Goal: Communication & Community: Answer question/provide support

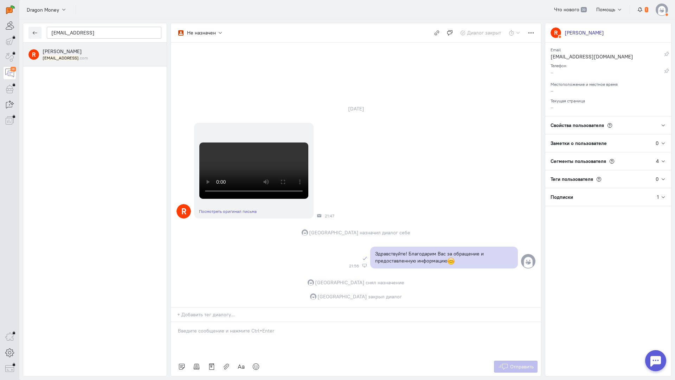
scroll to position [195, 0]
drag, startPoint x: 107, startPoint y: 35, endPoint x: 53, endPoint y: 34, distance: 54.1
click at [53, 34] on input "[EMAIL_ADDRESS]" at bounding box center [104, 33] width 115 height 12
paste input "mtasueta"
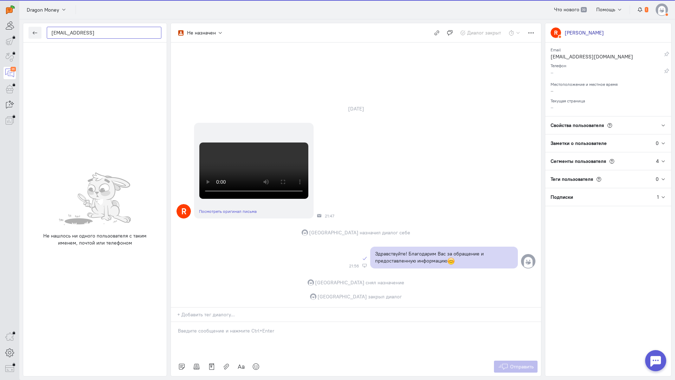
drag, startPoint x: 107, startPoint y: 34, endPoint x: 1, endPoint y: 30, distance: 106.3
click at [0, 30] on div "operator conversation-V1122-10000-3month 36" at bounding box center [337, 190] width 675 height 380
paste input "[EMAIL_ADDRESS]."
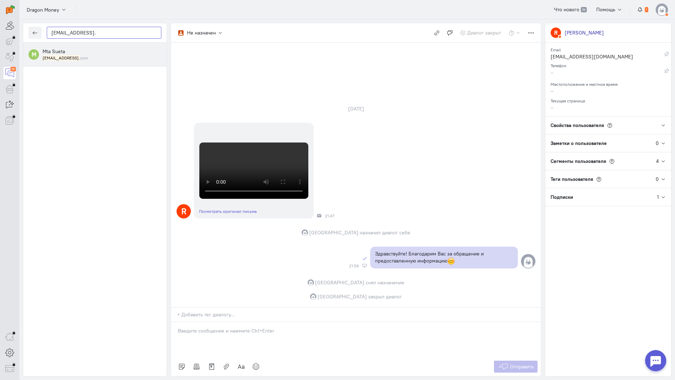
type input "[EMAIL_ADDRESS]."
drag, startPoint x: 79, startPoint y: 59, endPoint x: 83, endPoint y: 59, distance: 4.3
click at [79, 58] on small "[EMAIL_ADDRESS]. com" at bounding box center [65, 58] width 45 height 6
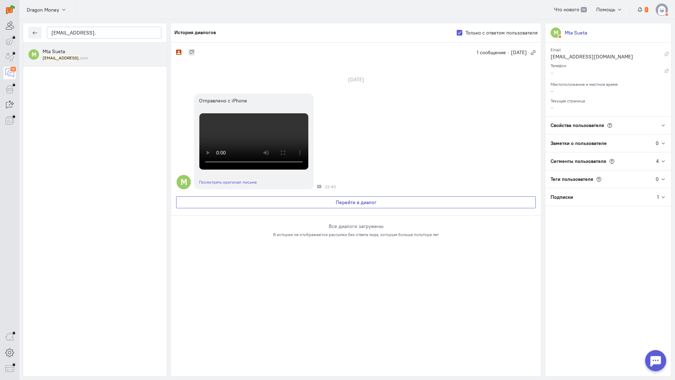
click at [269, 208] on button "Перейти в диалог" at bounding box center [356, 202] width 360 height 12
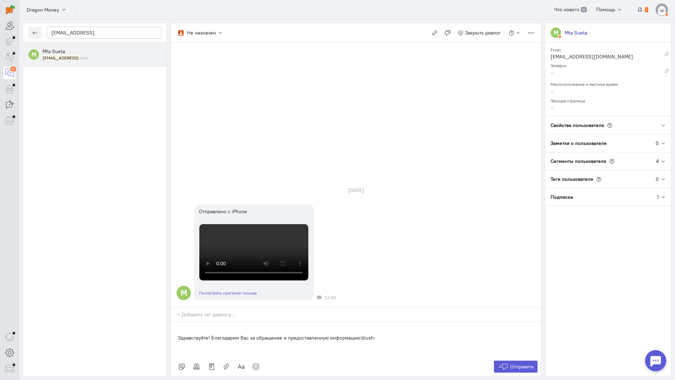
click at [175, 322] on div "Здравствуйте! Благодарим Вас за обращение и предоставленную информацию:blush:" at bounding box center [356, 339] width 370 height 35
click at [517, 363] on span "Отправить" at bounding box center [522, 366] width 24 height 6
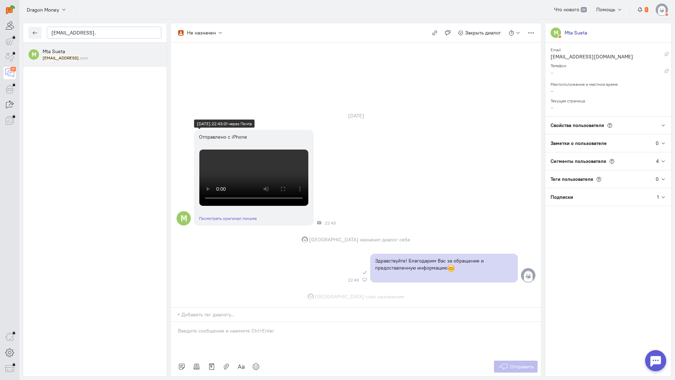
scroll to position [111, 0]
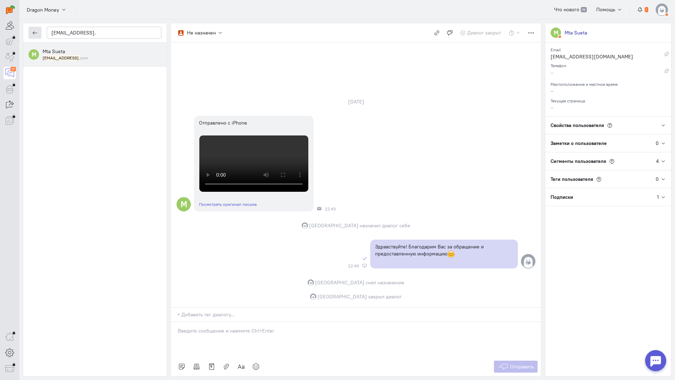
click at [35, 29] on button "button" at bounding box center [34, 33] width 13 height 12
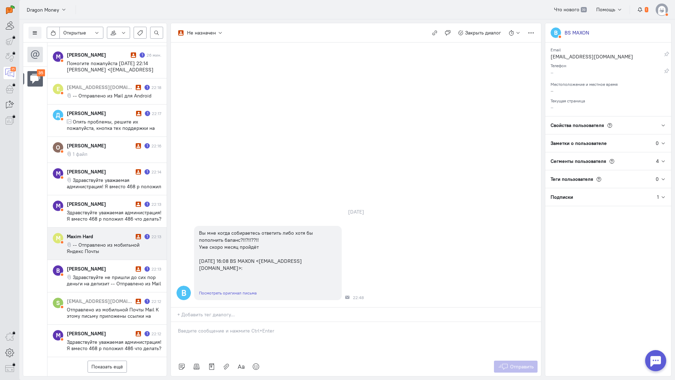
scroll to position [357, 0]
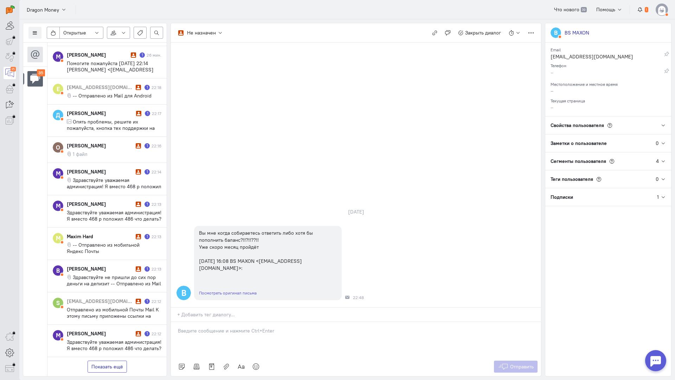
click at [113, 360] on button "Показать ещё" at bounding box center [107, 366] width 39 height 12
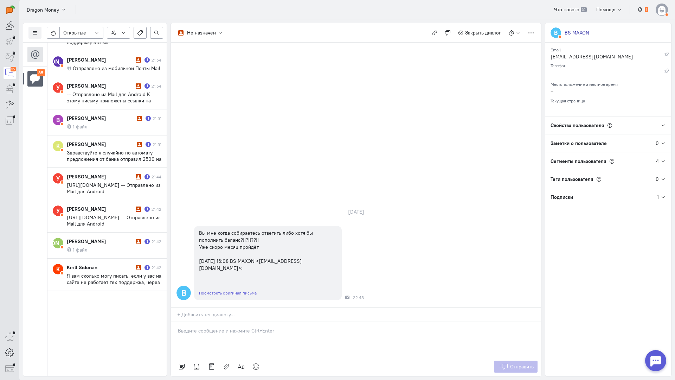
scroll to position [731, 0]
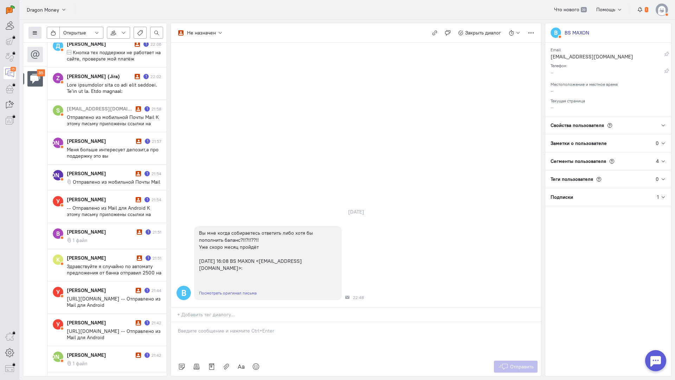
click at [37, 28] on button at bounding box center [34, 33] width 13 height 12
click at [57, 34] on label at bounding box center [53, 33] width 13 height 12
click at [55, 34] on input "checkbox" at bounding box center [53, 31] width 5 height 5
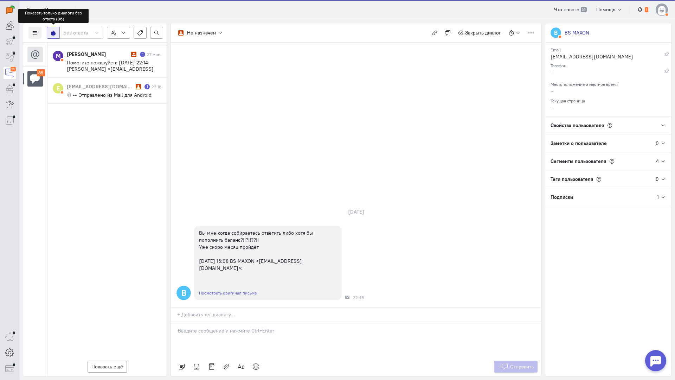
scroll to position [0, 0]
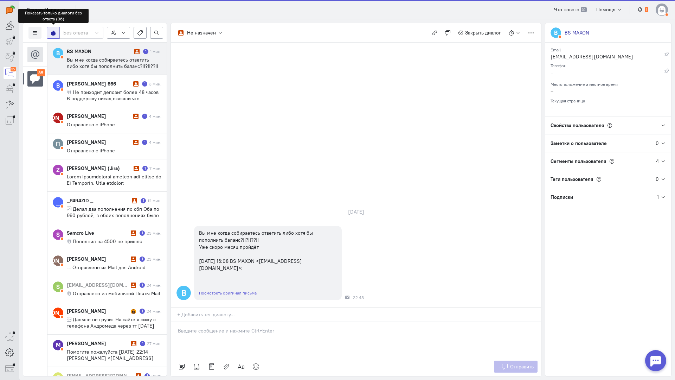
click at [51, 33] on icon at bounding box center [53, 32] width 5 height 5
click at [51, 33] on input "checkbox" at bounding box center [53, 31] width 5 height 5
checkbox input "false"
click at [32, 32] on icon at bounding box center [34, 32] width 5 height 5
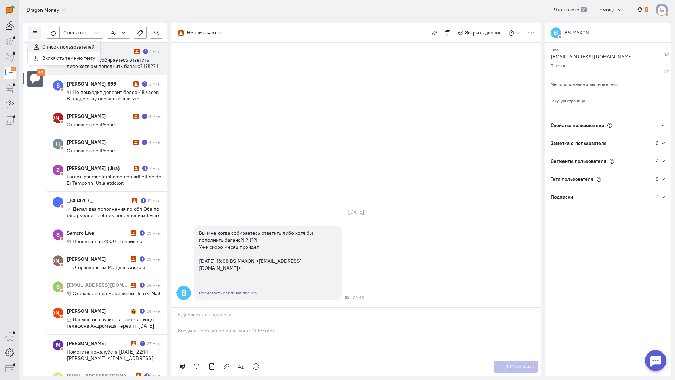
click at [54, 45] on span "Список пользователей" at bounding box center [68, 47] width 52 height 6
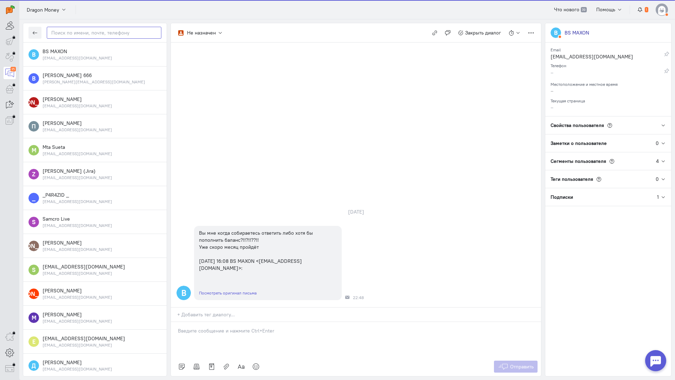
click at [72, 33] on input "text" at bounding box center [104, 33] width 115 height 12
paste input "Здравствуйте!"
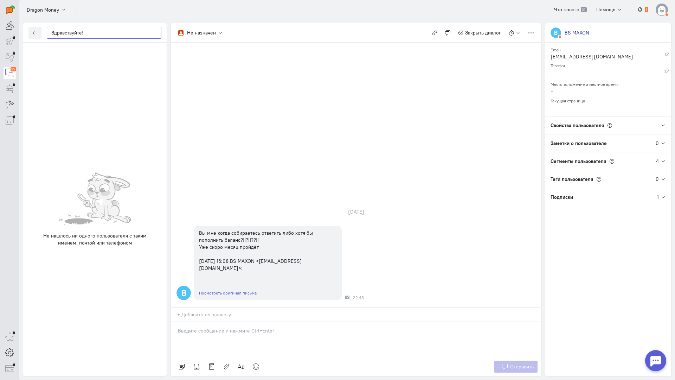
drag, startPoint x: 94, startPoint y: 36, endPoint x: 44, endPoint y: 36, distance: 49.9
click at [44, 36] on div "Здравствуйте!" at bounding box center [94, 32] width 143 height 19
paste input "[EMAIL_ADDRESS]."
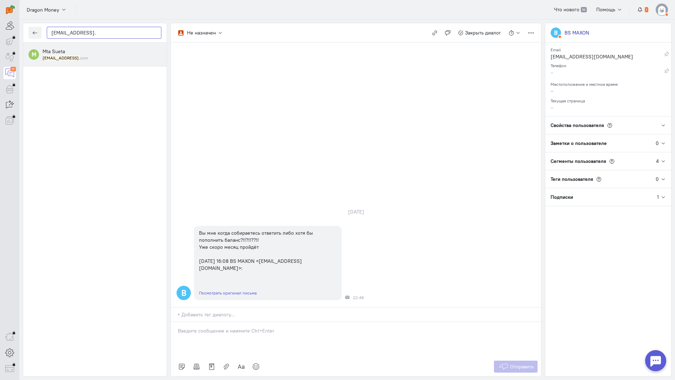
type input "[EMAIL_ADDRESS]."
click at [72, 57] on mark "[EMAIL_ADDRESS]." at bounding box center [61, 57] width 37 height 5
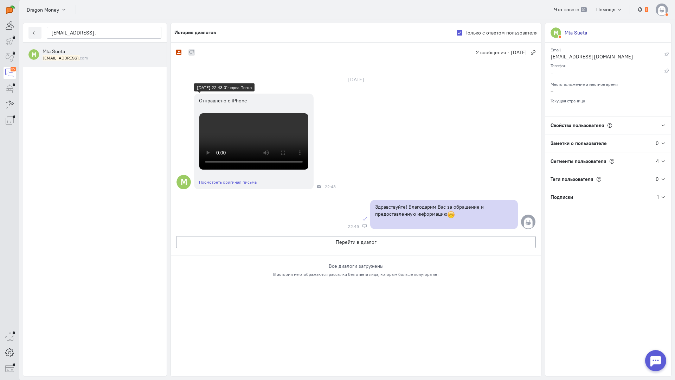
click at [244, 169] on video at bounding box center [253, 141] width 109 height 56
click at [33, 30] on button "button" at bounding box center [34, 33] width 13 height 12
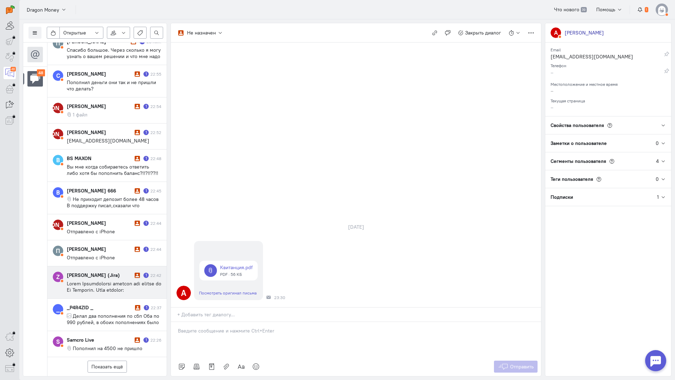
scroll to position [339, 0]
click at [107, 360] on button "Показать ещё" at bounding box center [107, 366] width 39 height 12
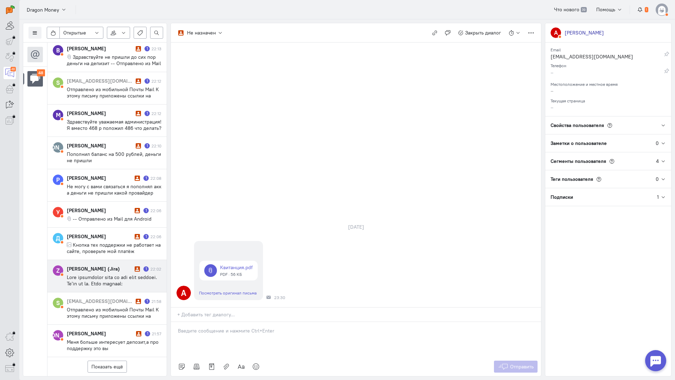
scroll to position [996, 0]
click at [115, 360] on button "Показать ещё" at bounding box center [107, 366] width 39 height 12
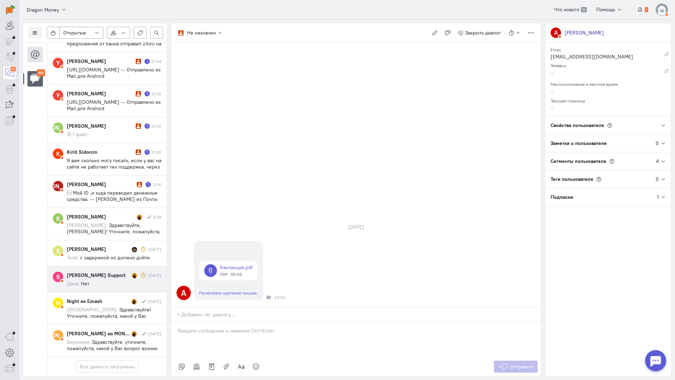
scroll to position [1421, 0]
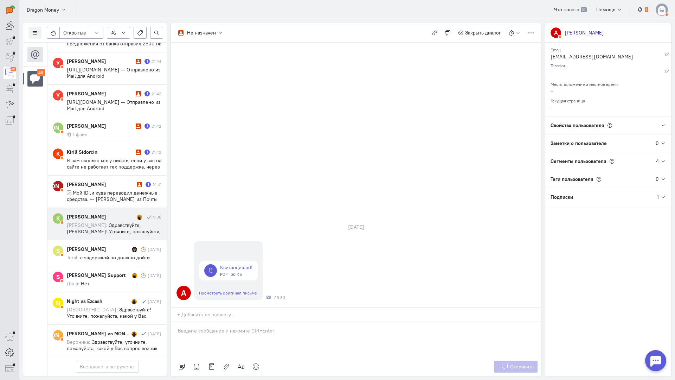
click at [109, 222] on span "Здравствуйте, [PERSON_NAME]! Уточните, пожалуйста, с кем ранее вы вели диалог?" at bounding box center [114, 231] width 94 height 19
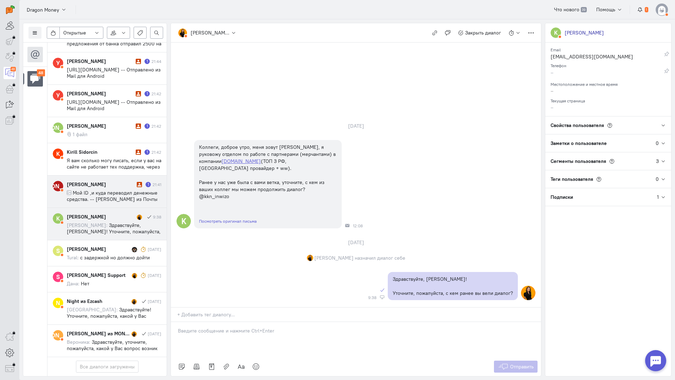
scroll to position [1386, 0]
click at [103, 189] on span "Мой ID ,и куда переводил денежные средства. -- [PERSON_NAME] из Почты Mail" at bounding box center [112, 198] width 91 height 19
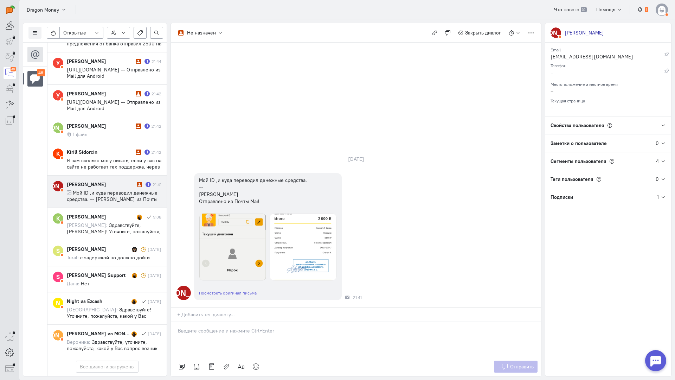
click at [208, 322] on div at bounding box center [356, 339] width 370 height 35
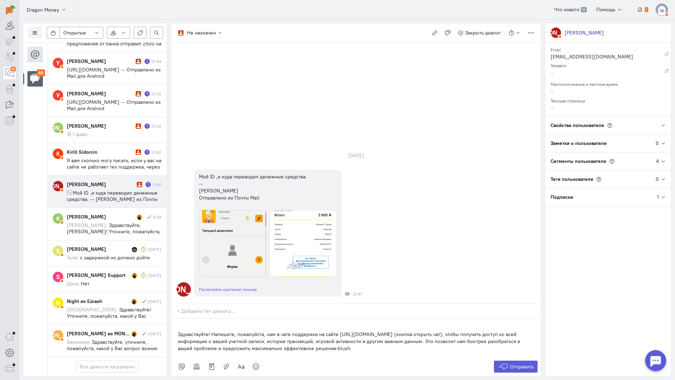
click at [179, 330] on p "Здравствуйте! Напишите, пожалуйста, нам в чате поддержки на сайте [URL][DOMAIN_…" at bounding box center [356, 340] width 356 height 21
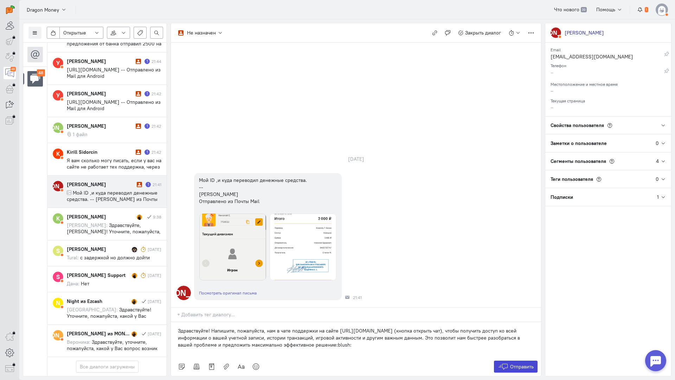
click at [511, 363] on span "Отправить" at bounding box center [522, 366] width 24 height 6
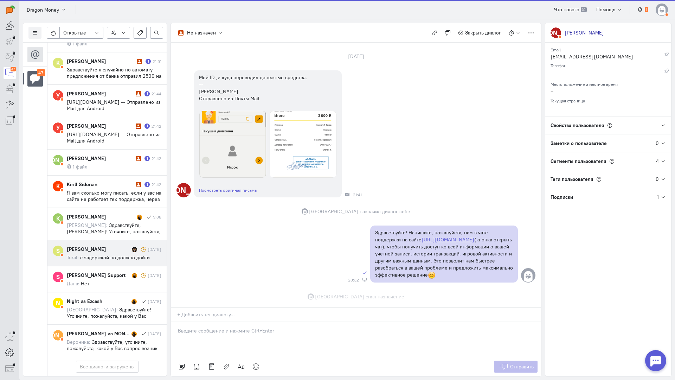
scroll to position [54, 0]
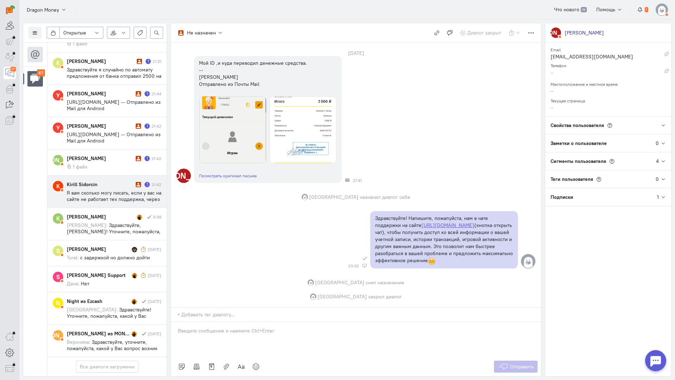
click at [108, 189] on span "Я вам сколько могу писать, если у вас на сайте не работает тех поддержка, через…" at bounding box center [114, 211] width 95 height 44
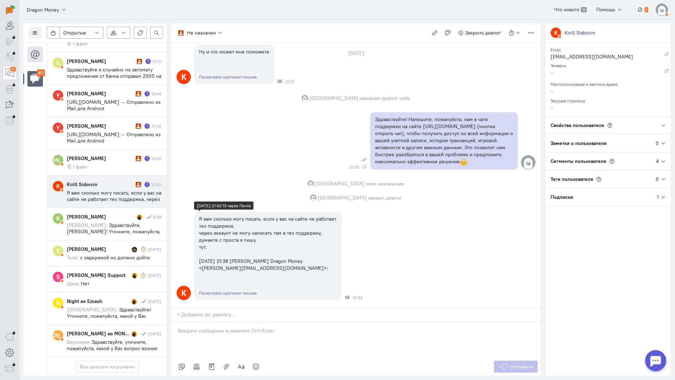
scroll to position [66, 0]
click at [264, 322] on div at bounding box center [356, 339] width 370 height 35
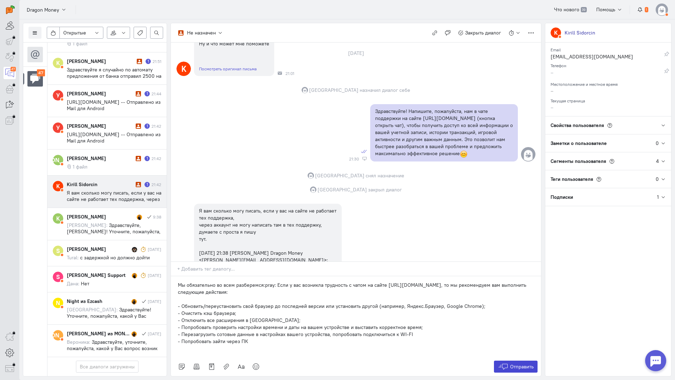
click at [516, 363] on span "Отправить" at bounding box center [522, 366] width 24 height 6
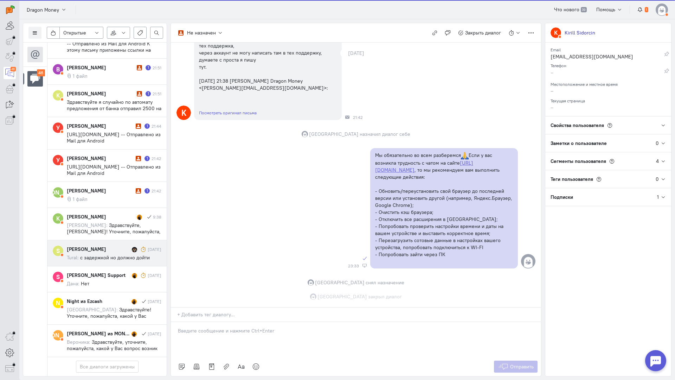
scroll to position [1357, 0]
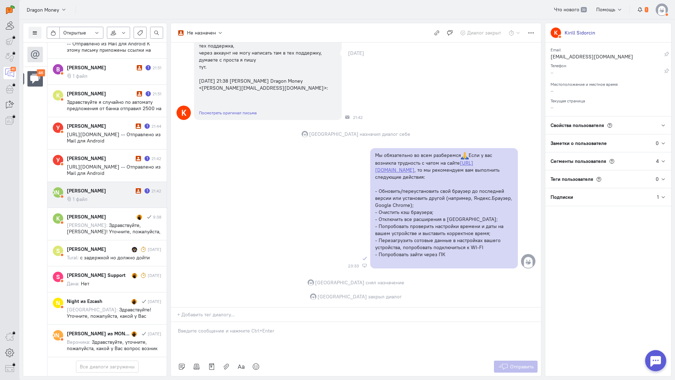
click at [112, 187] on div "[PERSON_NAME]" at bounding box center [100, 190] width 67 height 7
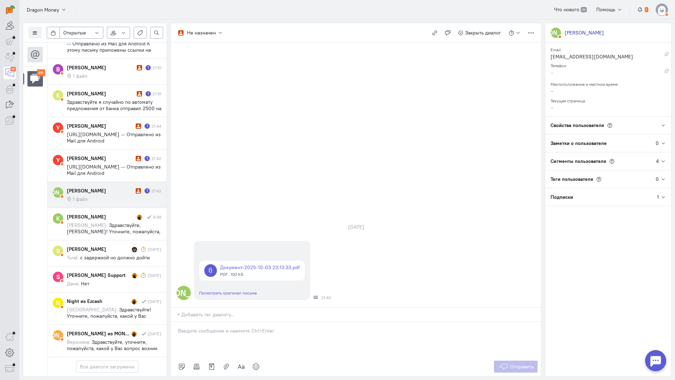
click at [210, 322] on div at bounding box center [356, 339] width 370 height 35
click at [178, 334] on p "Здравствуйте! Благодарим Вас за обращение и предоставленную информацию:blush:" at bounding box center [356, 337] width 356 height 7
click at [522, 363] on span "Отправить" at bounding box center [522, 366] width 24 height 6
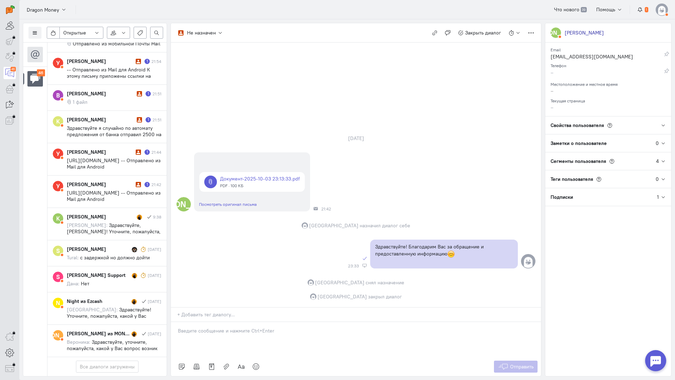
scroll to position [1332, 0]
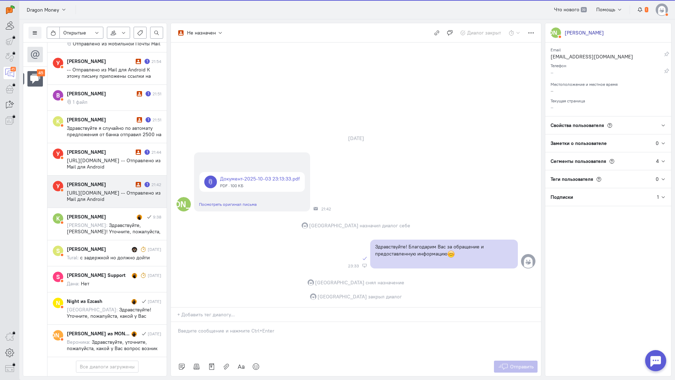
click at [107, 175] on cq-conversation-card "У [PERSON_NAME][GEOGRAPHIC_DATA] 1 21:42 [URL][DOMAIN_NAME] -- Отправлено из Ma…" at bounding box center [106, 191] width 119 height 32
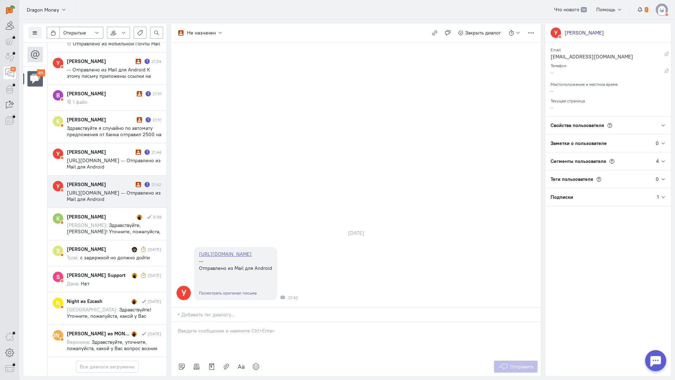
drag, startPoint x: 220, startPoint y: 288, endPoint x: 213, endPoint y: 287, distance: 7.5
click at [220, 327] on p at bounding box center [356, 330] width 356 height 7
click at [181, 334] on p "Здравствуйте! Благодарим Вас за обращение и предоставленную информацию:blush:" at bounding box center [356, 337] width 356 height 7
click at [179, 334] on p "Здравствуйте! Благодарим Вас за обращение и предоставленную информацию:blush:" at bounding box center [356, 337] width 356 height 7
click at [532, 363] on span "Отправить" at bounding box center [522, 366] width 24 height 6
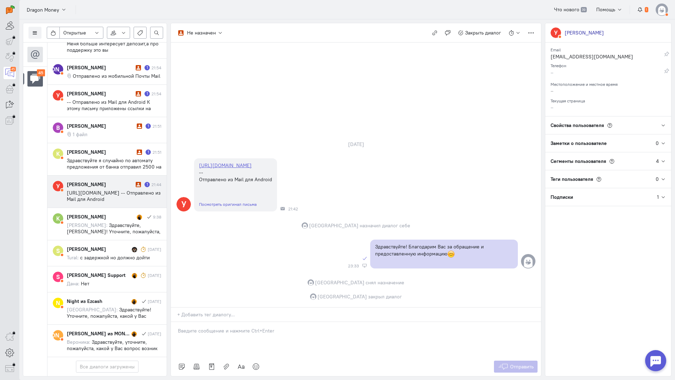
scroll to position [1300, 0]
click at [90, 181] on div "[PERSON_NAME]" at bounding box center [100, 184] width 67 height 7
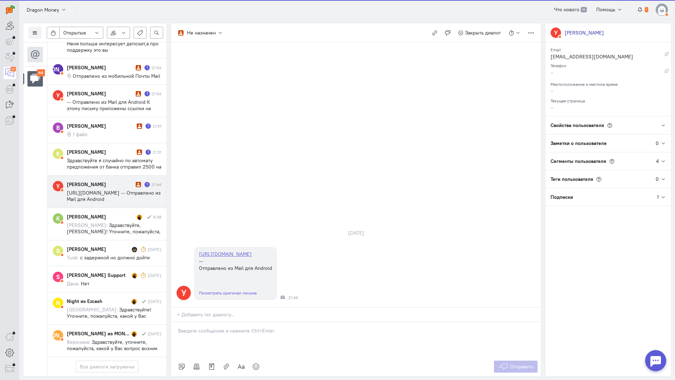
click at [225, 322] on div at bounding box center [356, 339] width 370 height 35
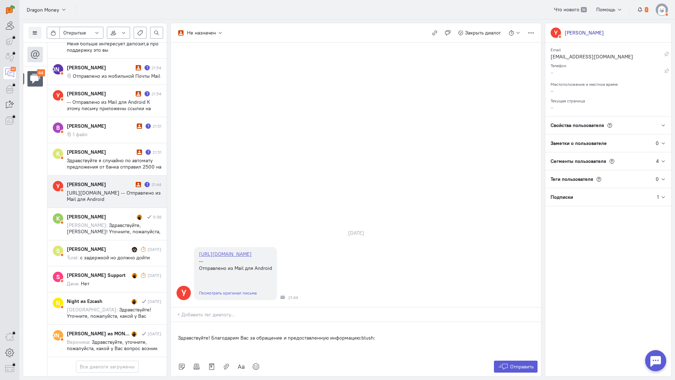
click at [177, 322] on div "Здравствуйте! Благодарим Вас за обращение и предоставленную информацию:blush:" at bounding box center [356, 339] width 370 height 35
click at [500, 363] on icon at bounding box center [503, 366] width 11 height 7
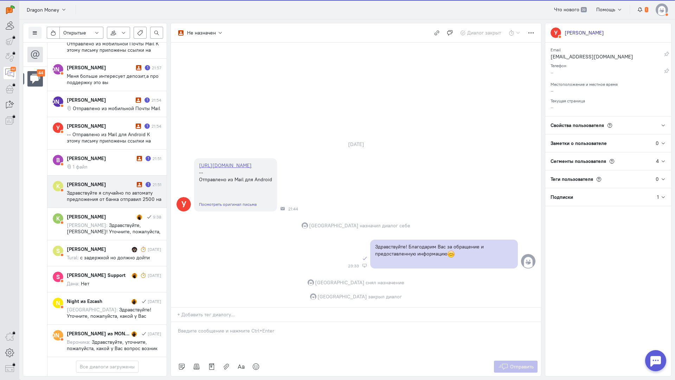
scroll to position [1269, 0]
drag, startPoint x: 108, startPoint y: 141, endPoint x: 149, endPoint y: 157, distance: 44.3
click at [109, 181] on div "[PERSON_NAME]" at bounding box center [101, 184] width 68 height 7
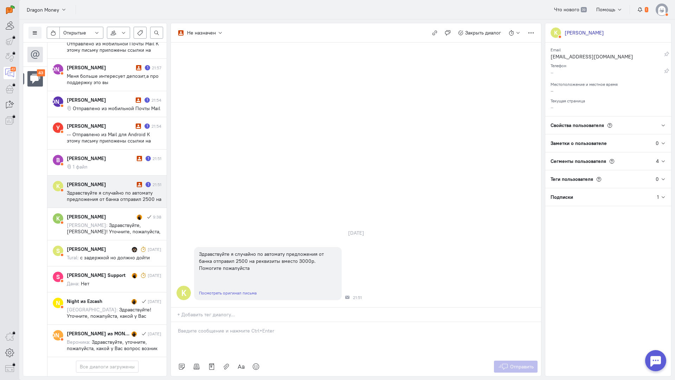
click at [229, 327] on p at bounding box center [356, 330] width 356 height 7
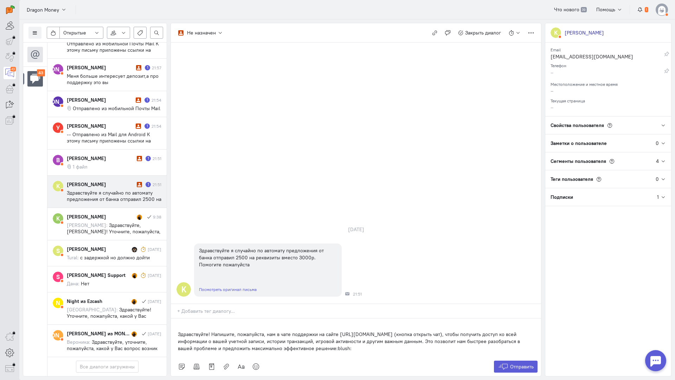
click at [178, 330] on p "Здравствуйте! Напишите, пожалуйста, нам в чате поддержки на сайте [URL][DOMAIN_…" at bounding box center [356, 340] width 356 height 21
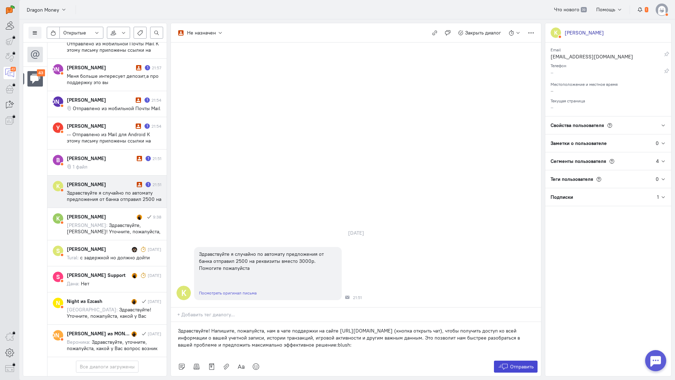
click at [513, 363] on span "Отправить" at bounding box center [522, 366] width 24 height 6
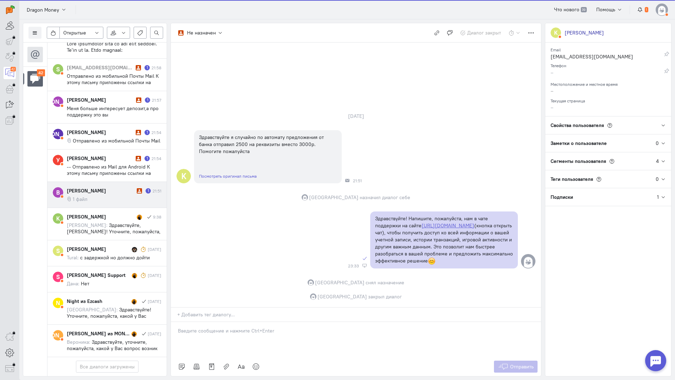
scroll to position [1237, 0]
click at [110, 196] on cq-message "1 файл" at bounding box center [114, 199] width 95 height 6
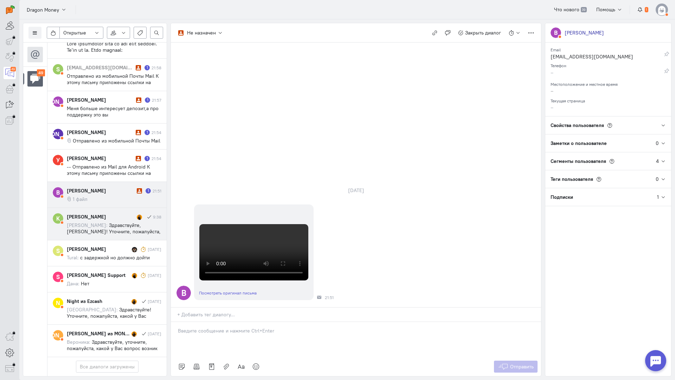
scroll to position [1459, 0]
click at [99, 182] on cq-conversation-card "В [PERSON_NAME] 1 21:51 1 файл" at bounding box center [106, 195] width 119 height 26
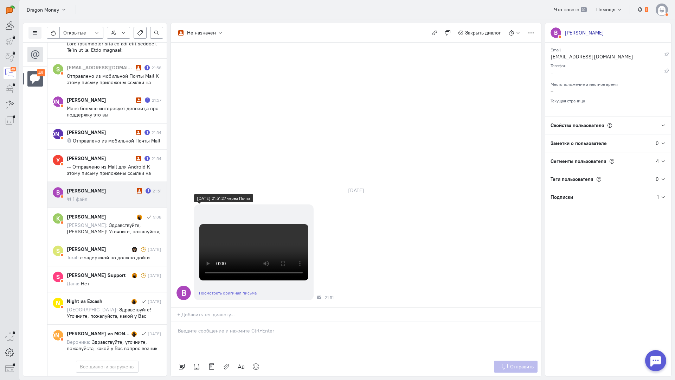
scroll to position [149, 0]
drag, startPoint x: 257, startPoint y: 283, endPoint x: 250, endPoint y: 281, distance: 7.7
click at [257, 322] on div at bounding box center [356, 339] width 370 height 35
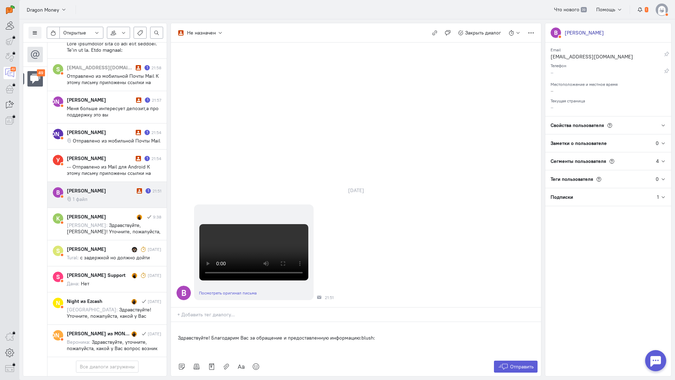
click at [176, 322] on div "Здравствуйте! Благодарим Вас за обращение и предоставленную информацию:blush:" at bounding box center [356, 339] width 370 height 35
click at [525, 363] on span "Отправить" at bounding box center [522, 366] width 24 height 6
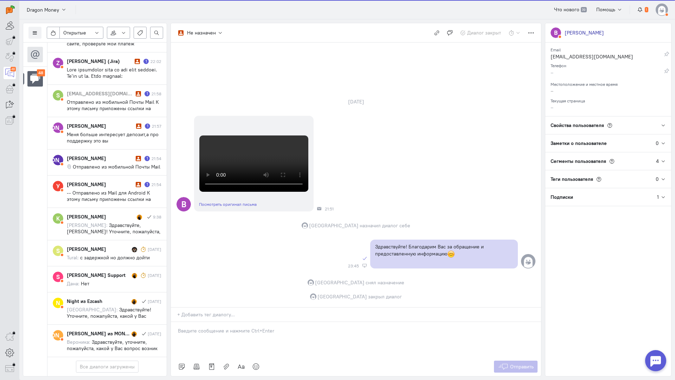
scroll to position [1433, 0]
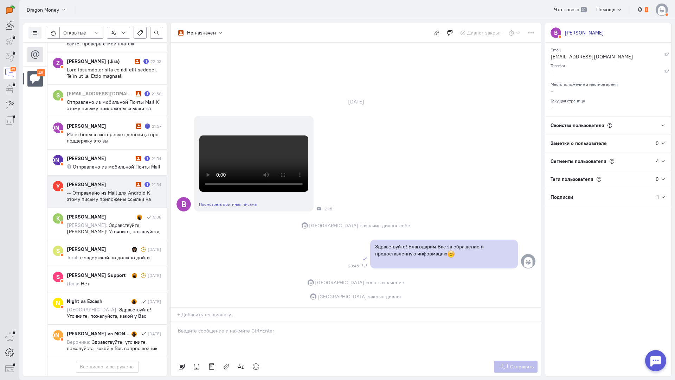
click at [118, 189] on span "-- Отправлено из Mail для Android К этому письму приложены ссылки на следующие …" at bounding box center [112, 208] width 91 height 38
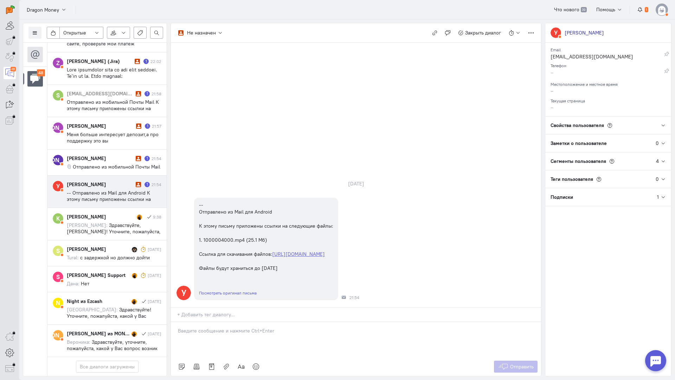
drag, startPoint x: 212, startPoint y: 291, endPoint x: 185, endPoint y: 292, distance: 26.7
click at [211, 322] on div at bounding box center [356, 339] width 370 height 35
click at [174, 322] on div "Здравствуйте! Благодарим Вас за обращение и предоставленную информацию:blush:" at bounding box center [356, 339] width 370 height 35
click at [518, 363] on span "Отправить" at bounding box center [522, 366] width 24 height 6
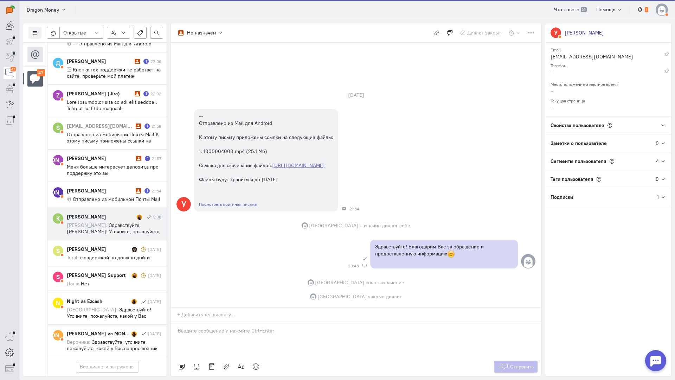
scroll to position [1395, 0]
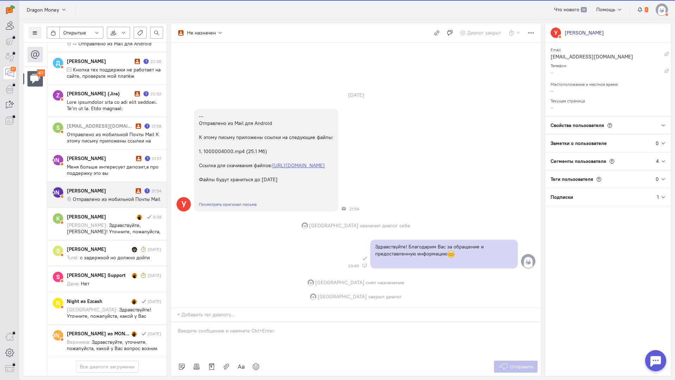
click at [117, 196] on span "Отправлено из мобильной Почты Mail" at bounding box center [117, 199] width 88 height 6
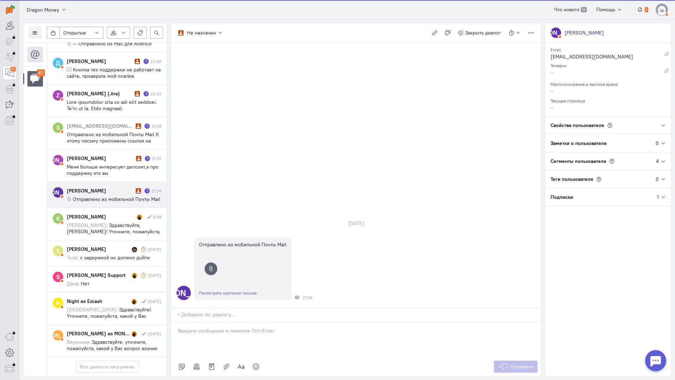
click at [218, 327] on p at bounding box center [356, 330] width 356 height 7
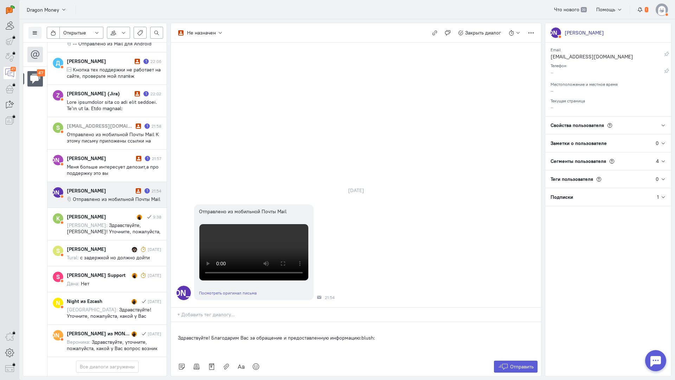
click at [176, 322] on div "Здравствуйте! Благодарим Вас за обращение и предоставленную информацию:blush:" at bounding box center [356, 339] width 370 height 35
click at [507, 363] on icon at bounding box center [503, 366] width 11 height 7
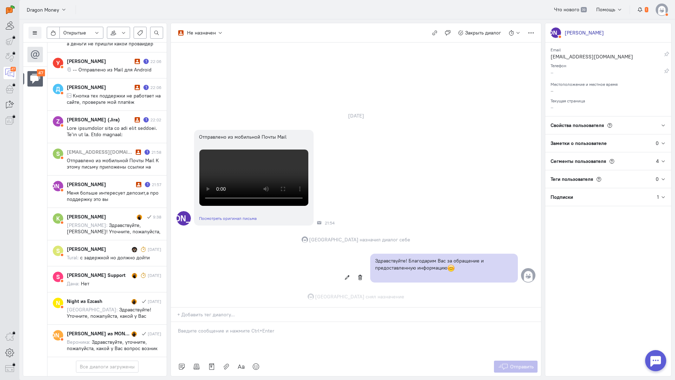
scroll to position [237, 0]
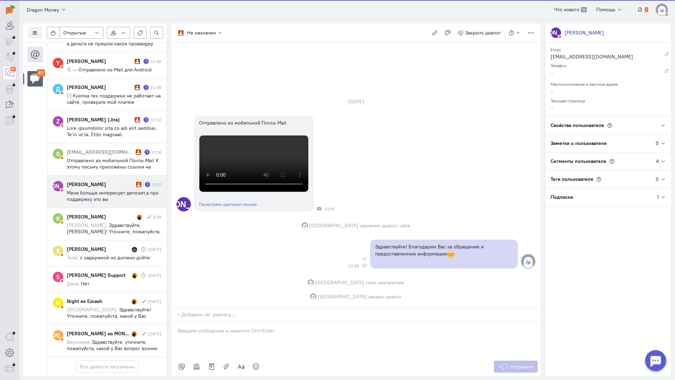
click at [125, 189] on span "Меня больше интересует депозит,а про поддержку это вы спросили.Неправильную сум…" at bounding box center [113, 214] width 92 height 51
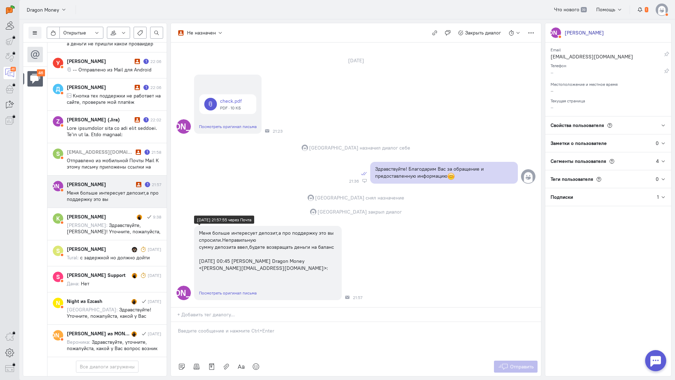
scroll to position [0, 0]
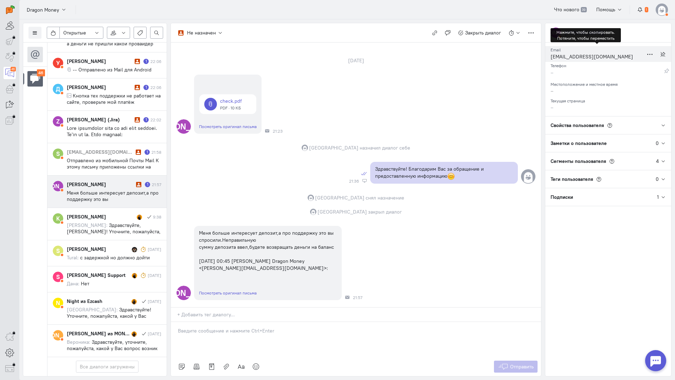
click at [570, 57] on div "[EMAIL_ADDRESS][DOMAIN_NAME]" at bounding box center [597, 57] width 93 height 9
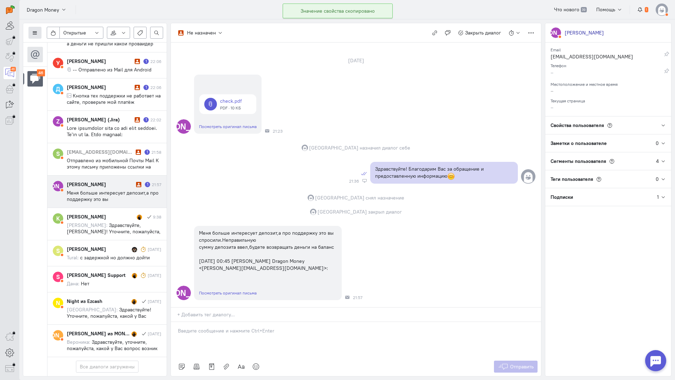
click at [32, 33] on button at bounding box center [34, 33] width 13 height 12
click at [60, 42] on button "Список пользователей" at bounding box center [64, 46] width 72 height 11
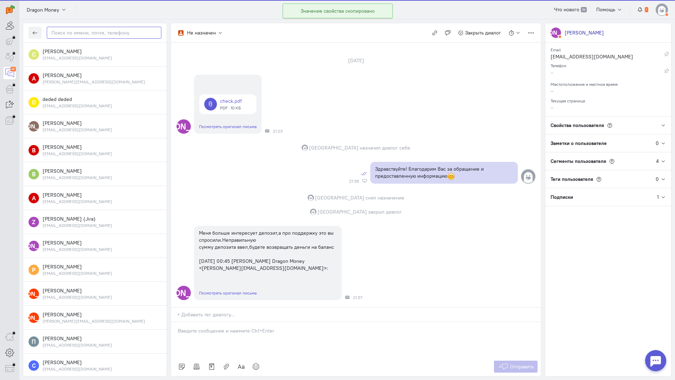
click at [82, 36] on input "text" at bounding box center [104, 33] width 115 height 12
paste input "kirillxmario.05"
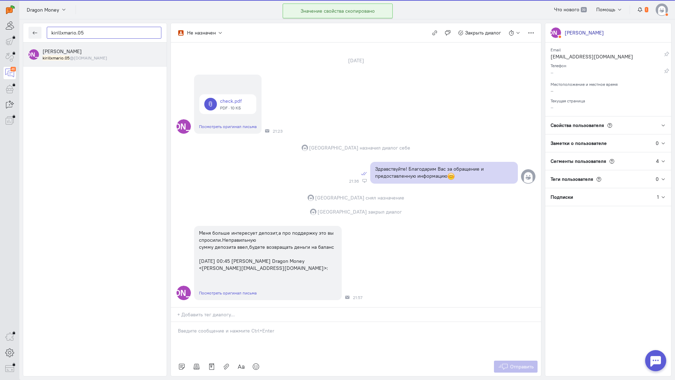
type input "kirillxmario.05"
click at [85, 53] on div "[PERSON_NAME] kirillxmario.05 @[DOMAIN_NAME]" at bounding box center [102, 54] width 119 height 13
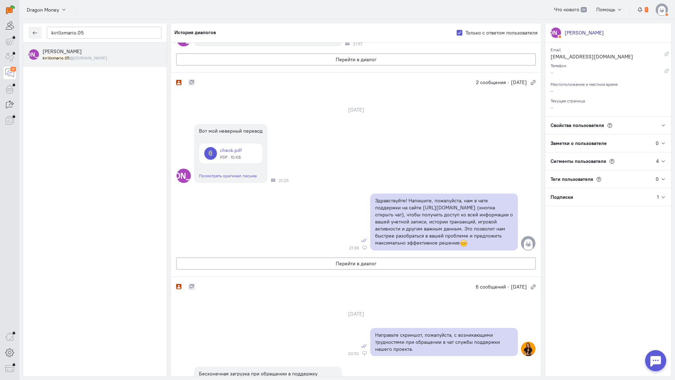
scroll to position [171, 0]
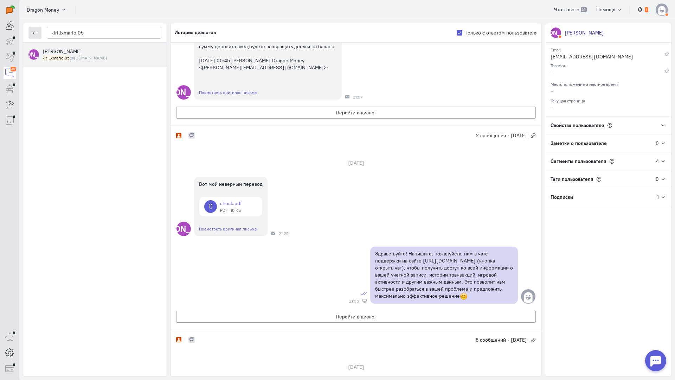
click at [35, 32] on icon "button" at bounding box center [34, 32] width 5 height 5
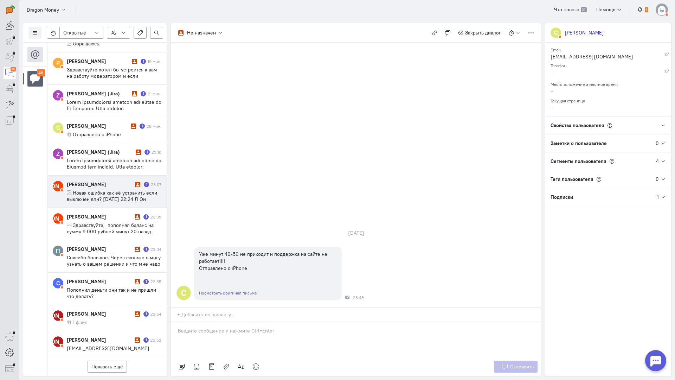
scroll to position [345, 0]
click at [110, 360] on button "Показать ещё" at bounding box center [107, 366] width 39 height 12
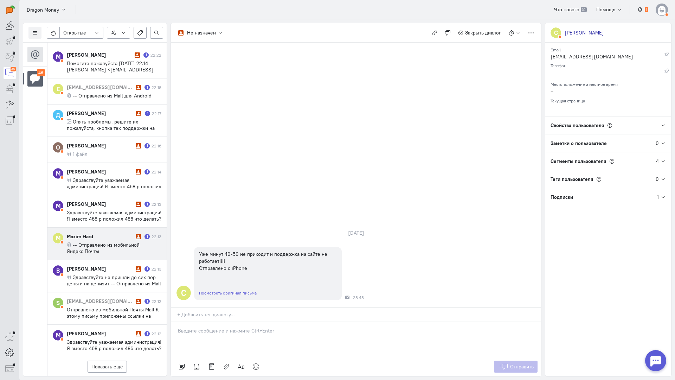
scroll to position [990, 0]
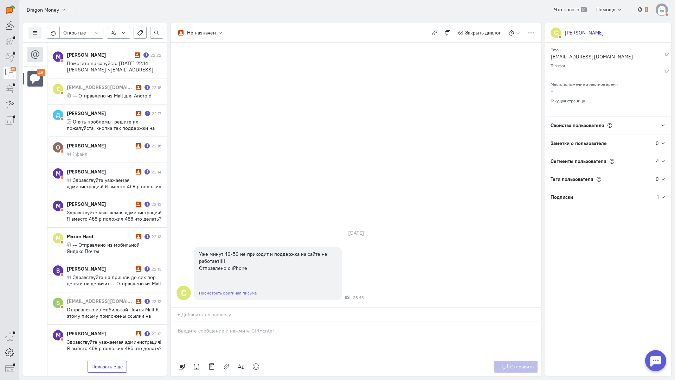
click at [107, 360] on button "Показать ещё" at bounding box center [107, 366] width 39 height 12
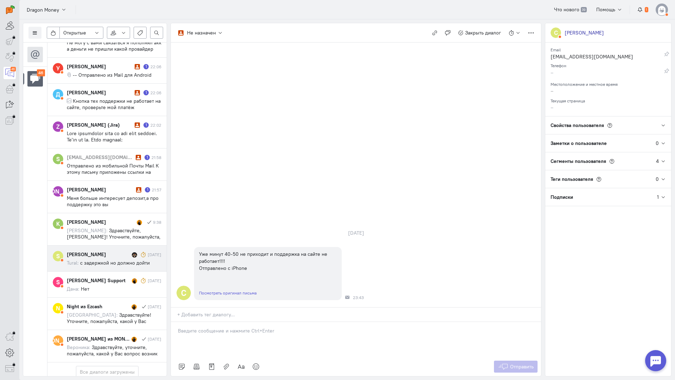
scroll to position [1364, 0]
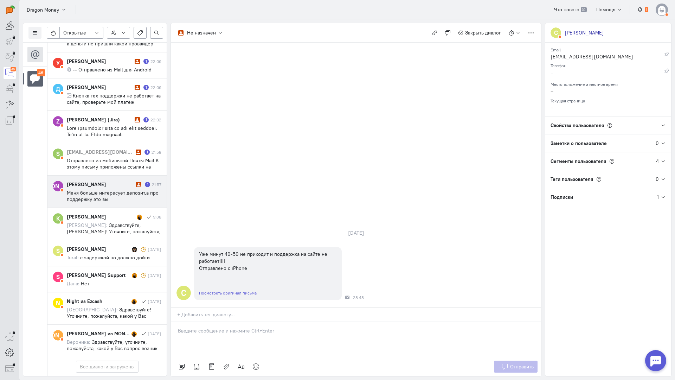
click at [116, 181] on div "[PERSON_NAME]" at bounding box center [101, 184] width 68 height 7
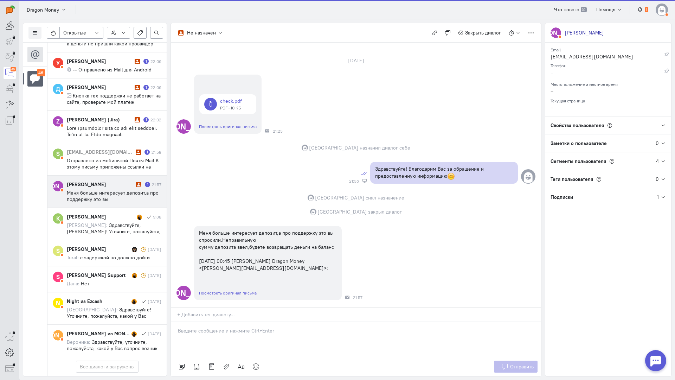
scroll to position [36, 0]
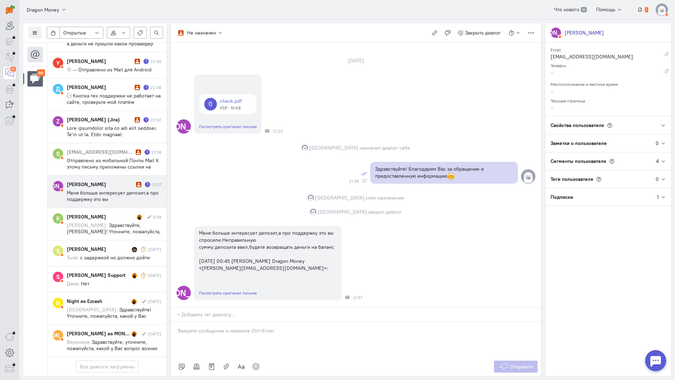
click at [207, 322] on div at bounding box center [356, 339] width 370 height 35
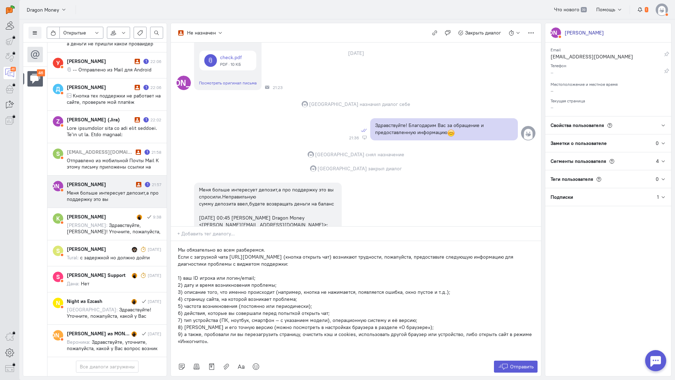
click at [178, 253] on p "Если с загрузкой чата [URL][DOMAIN_NAME] (кнопка открыть чат) возникают труднос…" at bounding box center [356, 260] width 356 height 14
click at [343, 253] on p "Мы обязательно во всем разберемся. Если с загрузкой чата [URL][DOMAIN_NAME] (кн…" at bounding box center [356, 260] width 356 height 14
click at [517, 363] on span "Отправить" at bounding box center [522, 366] width 24 height 6
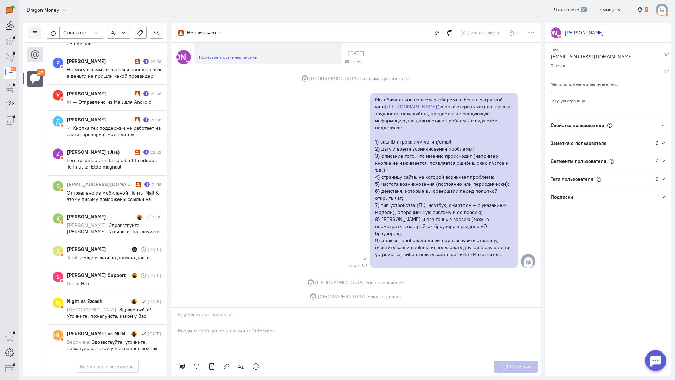
scroll to position [1332, 0]
click at [111, 181] on div "[EMAIL_ADDRESS][DOMAIN_NAME] 1 21:58 Отправлено из мобильной Почты Mail К этому…" at bounding box center [114, 191] width 95 height 21
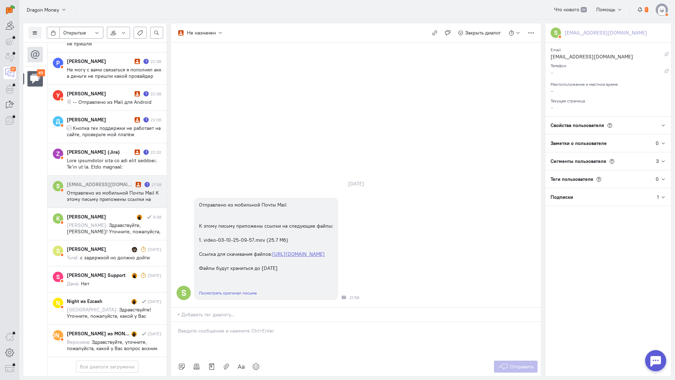
click at [225, 327] on p at bounding box center [356, 330] width 356 height 7
click at [174, 322] on div "Здравствуйте! Благодарим Вас за обращение и предоставленную информацию:blush:" at bounding box center [356, 339] width 370 height 35
click at [512, 360] on button "Отправить" at bounding box center [516, 366] width 44 height 12
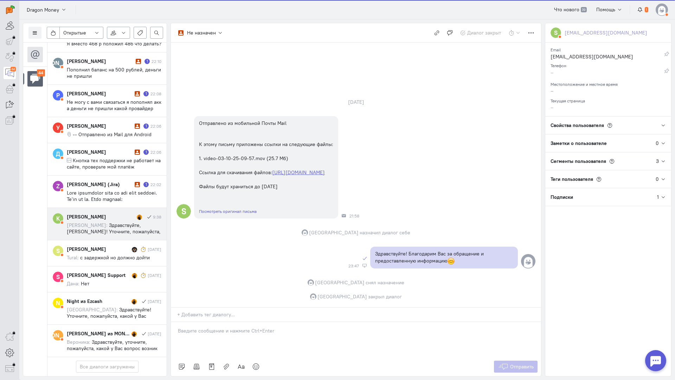
scroll to position [1300, 0]
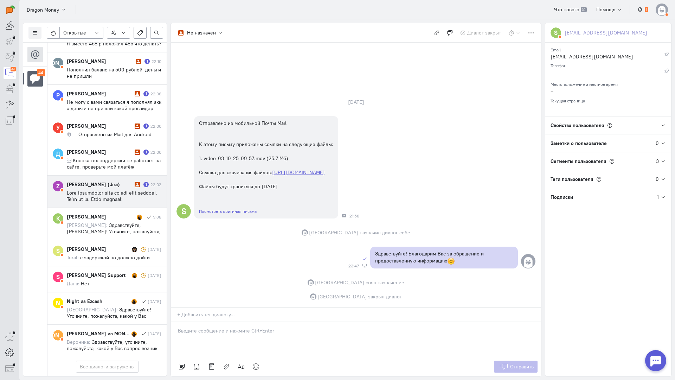
click at [114, 189] on span at bounding box center [114, 372] width 95 height 367
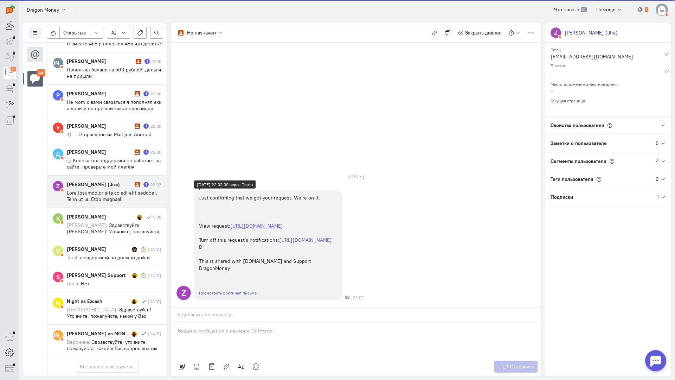
scroll to position [166, 0]
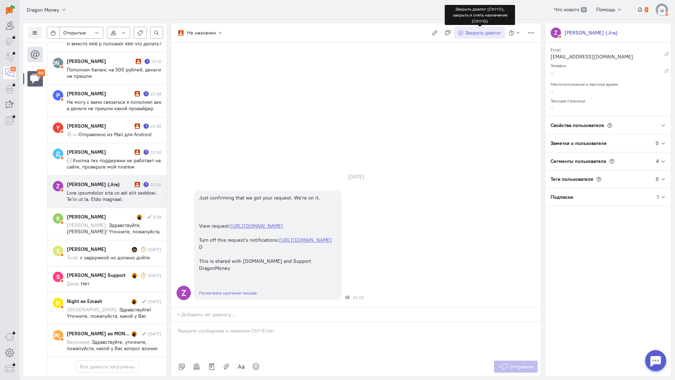
click at [477, 32] on span "Закрыть диалог" at bounding box center [483, 33] width 36 height 6
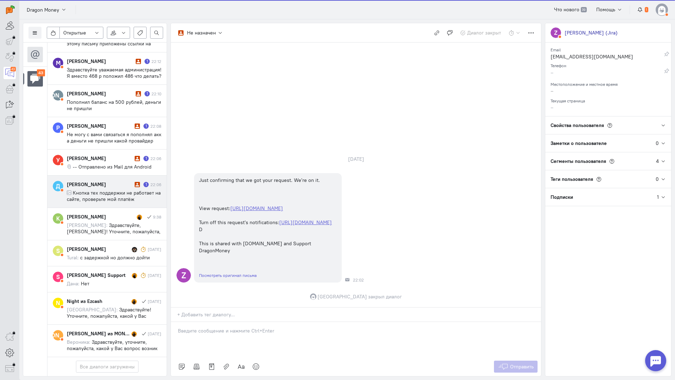
scroll to position [1269, 0]
click at [127, 189] on span "Кнопка тех поддержки не работает на сайте, проверьте мой платёж пожалуйста и за…" at bounding box center [114, 214] width 94 height 51
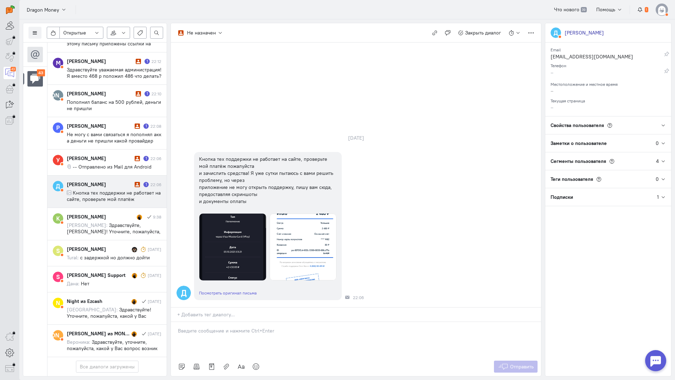
click at [241, 327] on p at bounding box center [356, 330] width 356 height 7
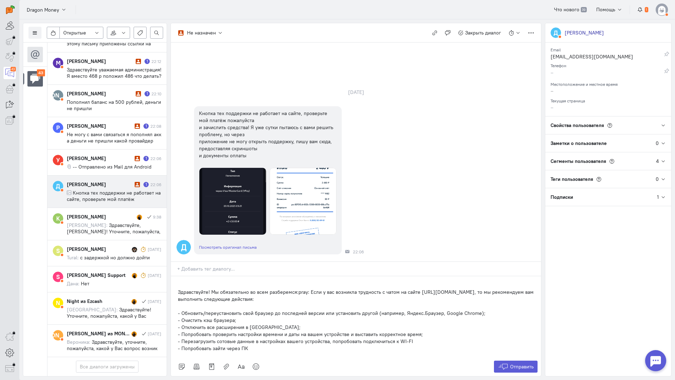
click at [177, 276] on div "Здравствуйте! Мы обязательно во всем разберемся:pray: Если у вас возникла трудн…" at bounding box center [356, 316] width 370 height 81
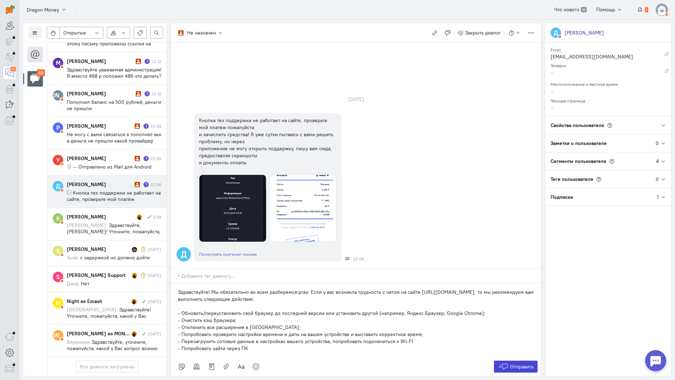
click at [524, 363] on span "Отправить" at bounding box center [522, 366] width 24 height 6
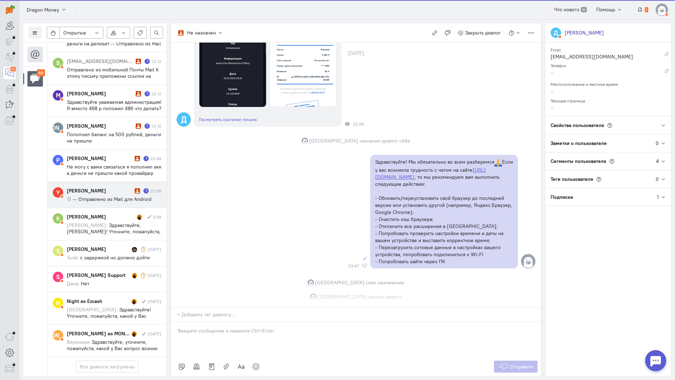
scroll to position [132, 0]
click at [103, 187] on div "[PERSON_NAME]" at bounding box center [100, 190] width 66 height 7
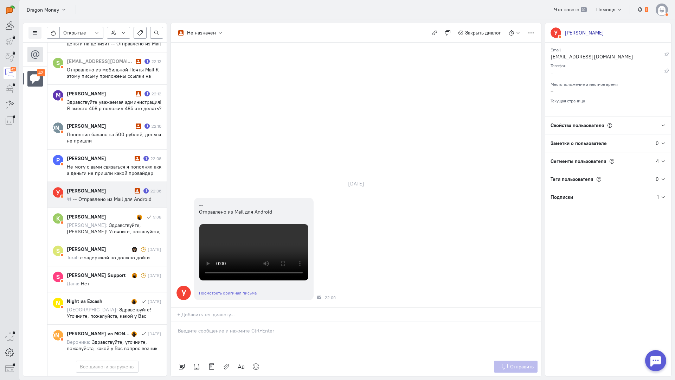
drag, startPoint x: 214, startPoint y: 290, endPoint x: 208, endPoint y: 288, distance: 6.5
click at [214, 327] on p at bounding box center [356, 330] width 356 height 7
click at [174, 322] on div "Здравствуйте! Благодарим Вас за обращение и предоставленную информацию:blush:" at bounding box center [356, 339] width 370 height 35
click at [531, 360] on button "Отправить" at bounding box center [516, 366] width 44 height 12
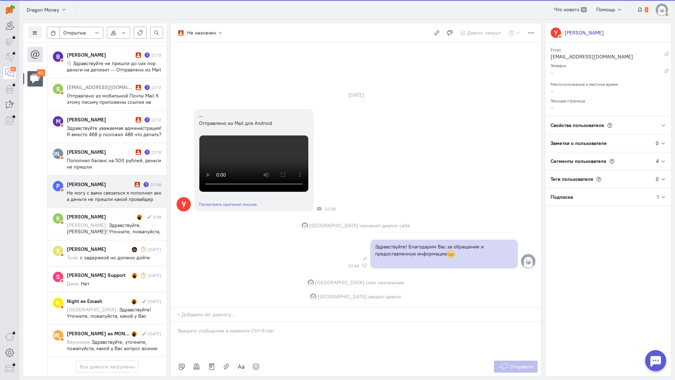
scroll to position [1211, 0]
drag, startPoint x: 82, startPoint y: 148, endPoint x: 89, endPoint y: 148, distance: 7.0
click at [82, 189] on span "Не могу с вами связаться я пополнял акк а деньги не пришли какой провайдер нуже…" at bounding box center [114, 205] width 95 height 32
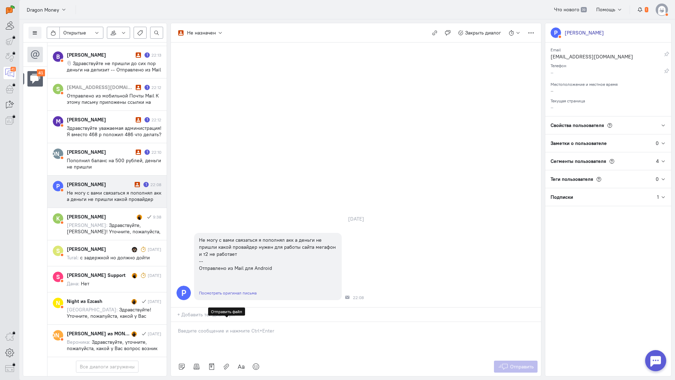
click at [226, 322] on div at bounding box center [356, 339] width 370 height 35
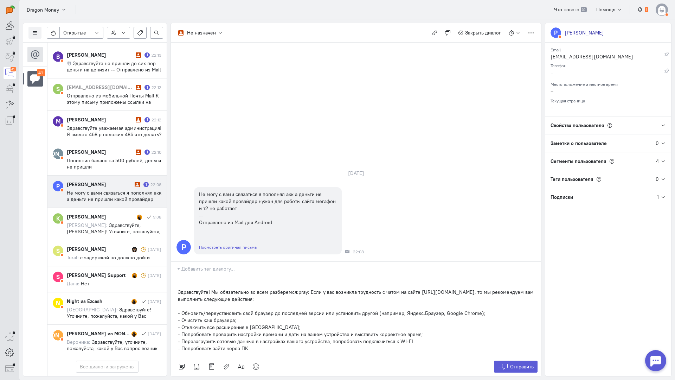
click at [173, 276] on div "Здравствуйте! Мы обязательно во всем разберемся:pray: Если у вас возникла трудн…" at bounding box center [356, 316] width 370 height 81
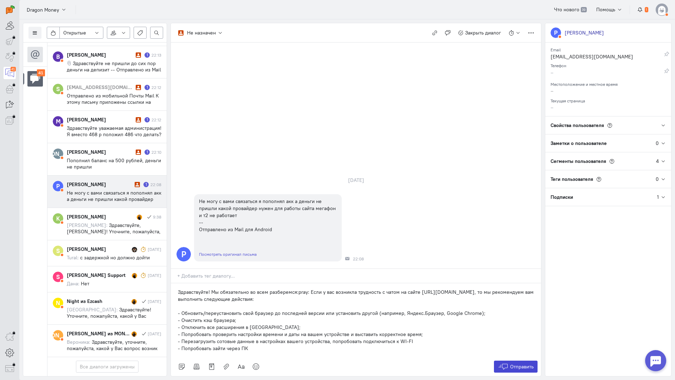
click at [523, 363] on span "Отправить" at bounding box center [522, 366] width 24 height 6
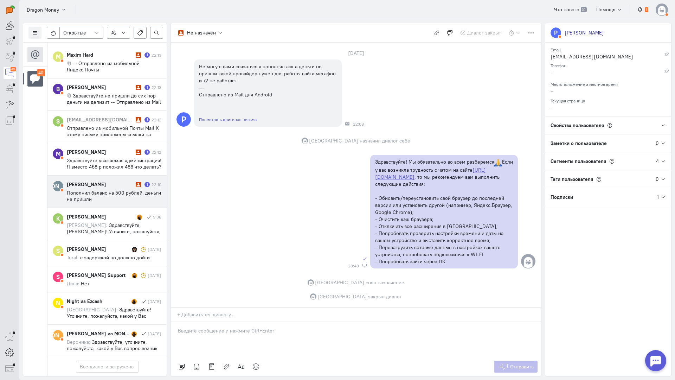
scroll to position [1180, 0]
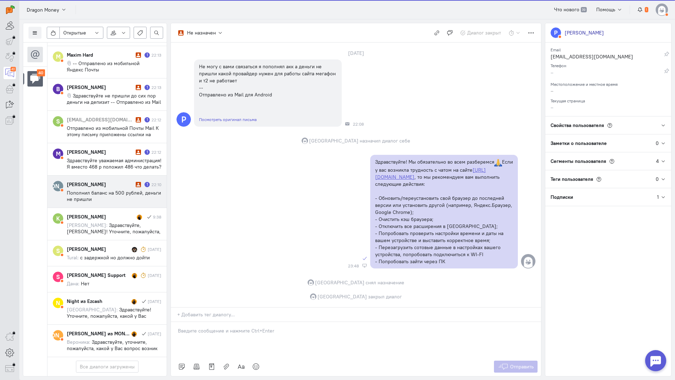
click at [107, 189] on span "Пополнил баланс на 500 рублей, деньги не пришли" at bounding box center [114, 195] width 94 height 13
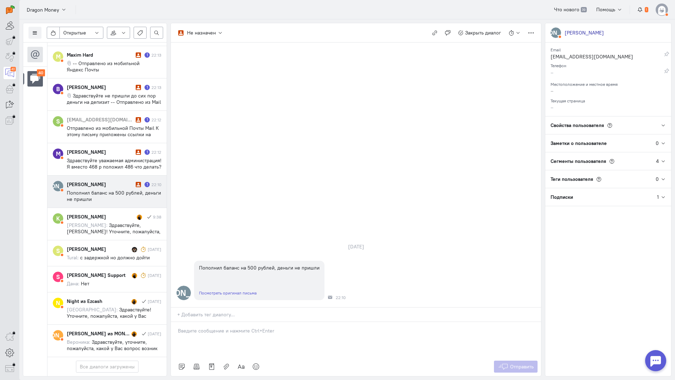
drag, startPoint x: 250, startPoint y: 285, endPoint x: 207, endPoint y: 289, distance: 43.8
click at [245, 327] on p at bounding box center [356, 330] width 356 height 7
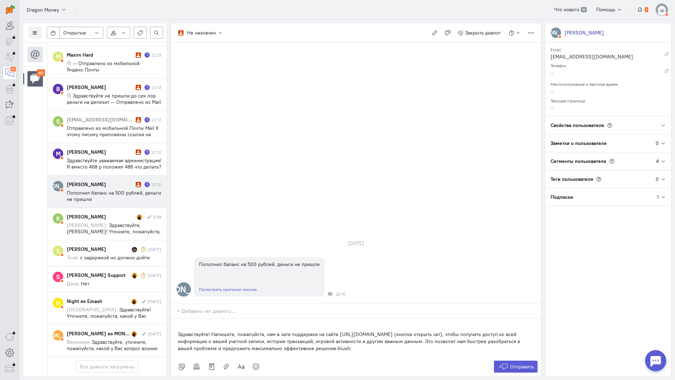
click at [176, 318] on div "Здравствуйте! Напишите, пожалуйста, нам в чате поддержки на сайте [URL][DOMAIN_…" at bounding box center [356, 337] width 370 height 39
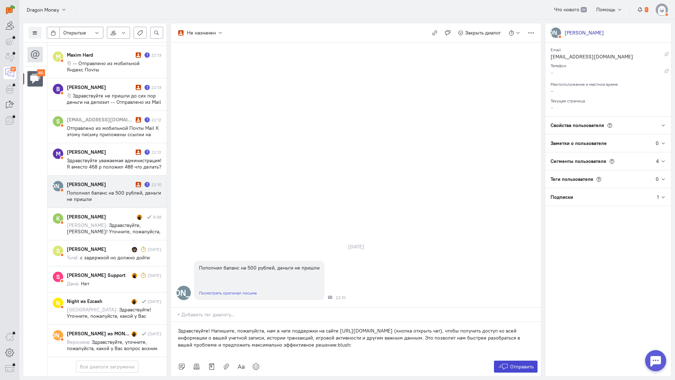
click at [511, 363] on span "Отправить" at bounding box center [522, 366] width 24 height 6
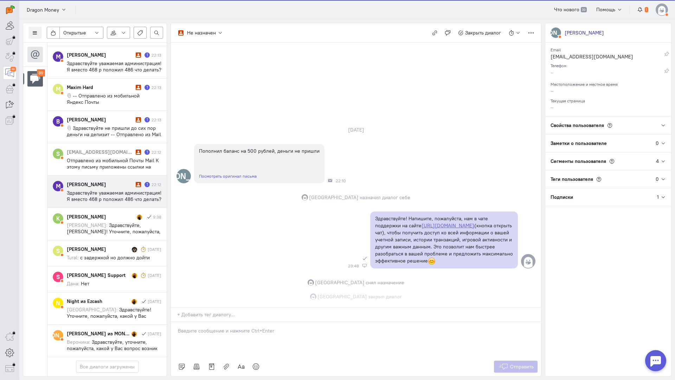
click at [93, 189] on span "Здравствуйте уважаемая администрация! Я вместо 468 р положил 486 что делать?" at bounding box center [114, 195] width 95 height 13
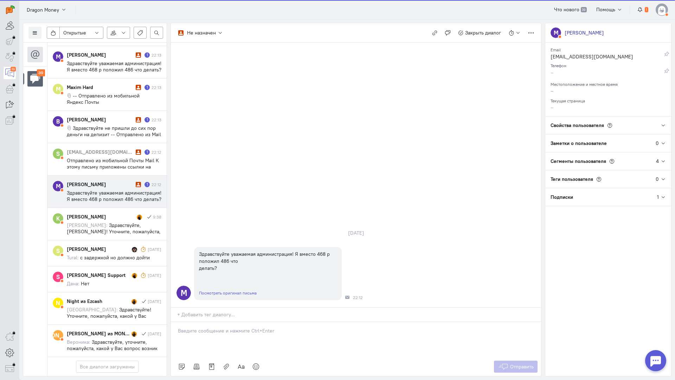
scroll to position [1148, 0]
drag, startPoint x: 226, startPoint y: 292, endPoint x: 181, endPoint y: 290, distance: 45.0
click at [224, 322] on div at bounding box center [356, 339] width 370 height 35
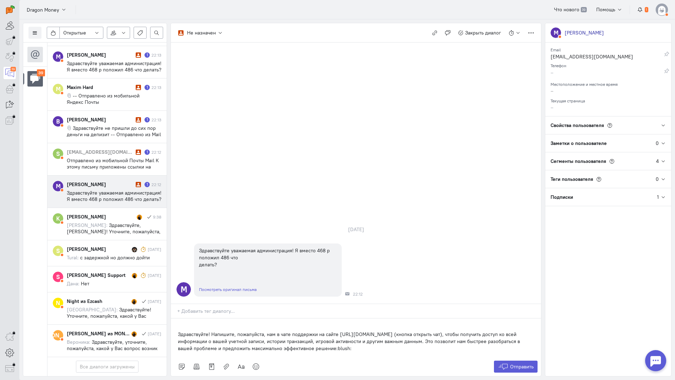
click at [177, 318] on div "Здравствуйте! Напишите, пожалуйста, нам в чате поддержки на сайте [URL][DOMAIN_…" at bounding box center [356, 337] width 370 height 39
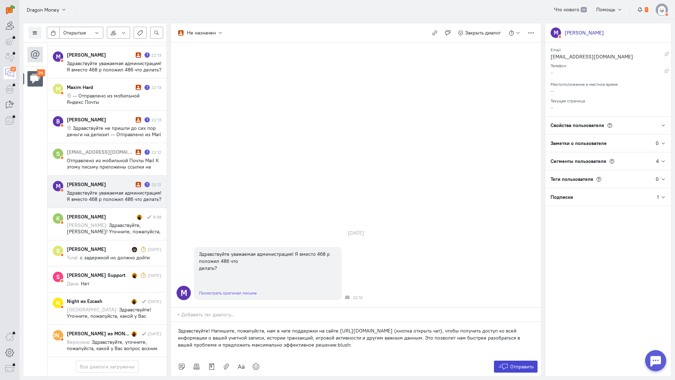
click at [517, 363] on span "Отправить" at bounding box center [522, 366] width 24 height 6
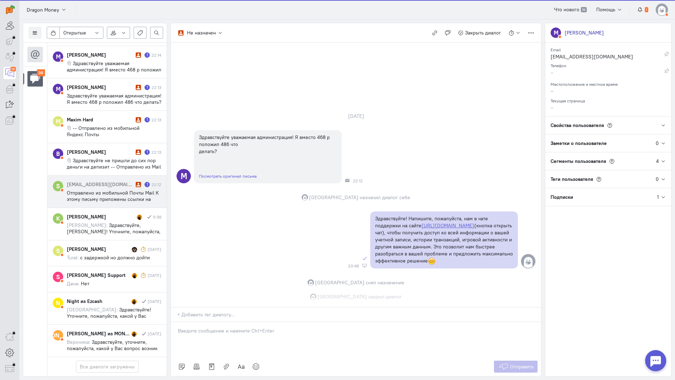
scroll to position [1111, 0]
click at [111, 189] on span "Отправлено из мобильной Почты Mail К этому письму приложены ссылки на следующие…" at bounding box center [114, 208] width 95 height 38
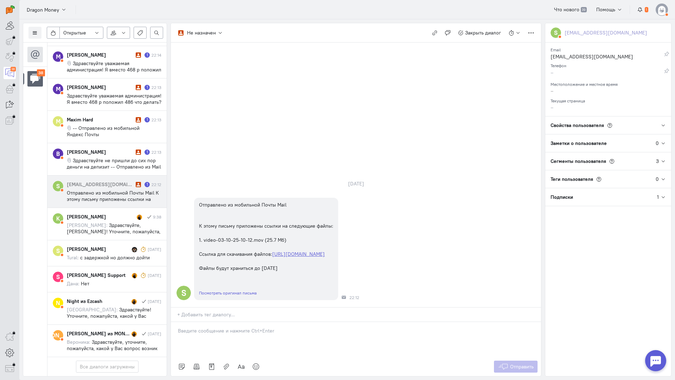
click at [214, 322] on div at bounding box center [356, 339] width 370 height 35
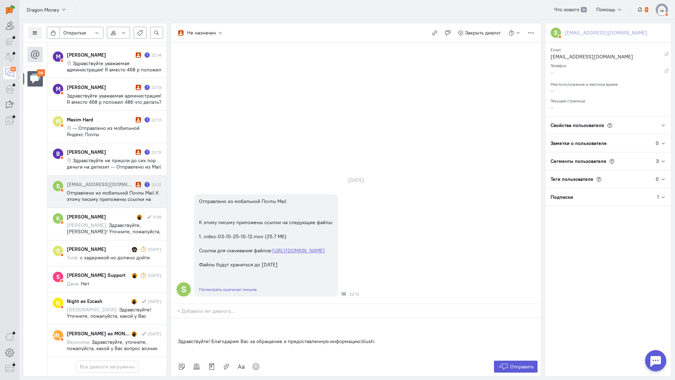
click at [175, 318] on div "Здравствуйте! Благодарим Вас за обращение и предоставленную информацию:blush:" at bounding box center [356, 337] width 370 height 39
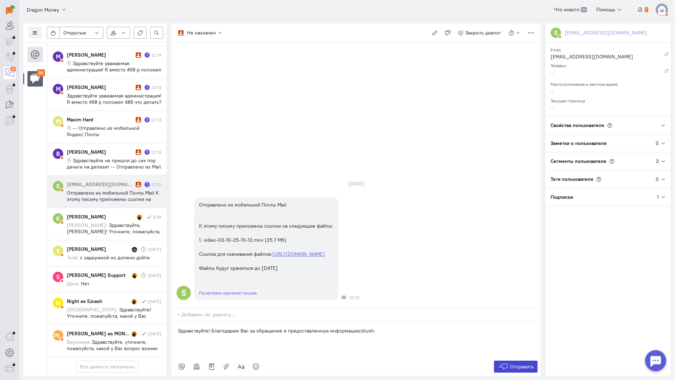
click at [511, 363] on span "Отправить" at bounding box center [522, 366] width 24 height 6
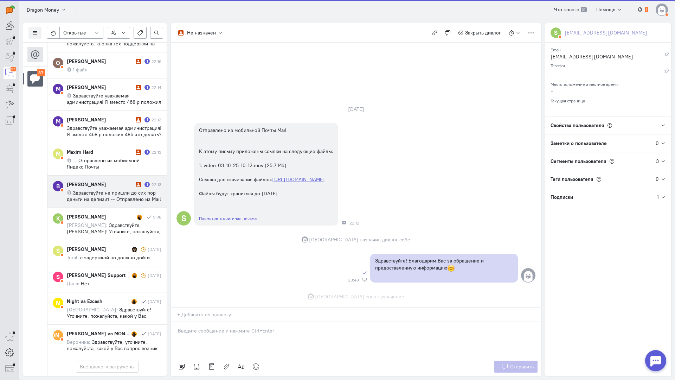
scroll to position [9, 0]
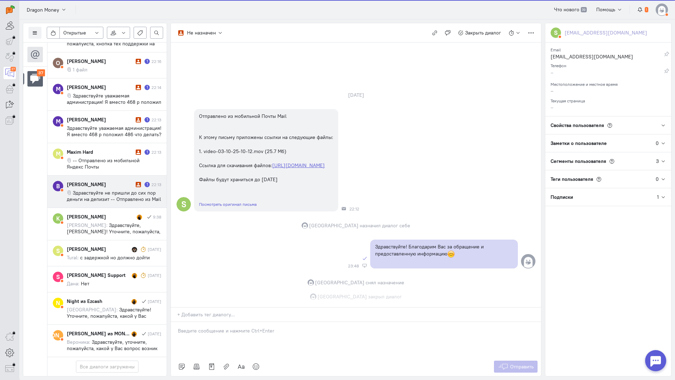
click at [109, 181] on div "[PERSON_NAME]" at bounding box center [100, 184] width 67 height 7
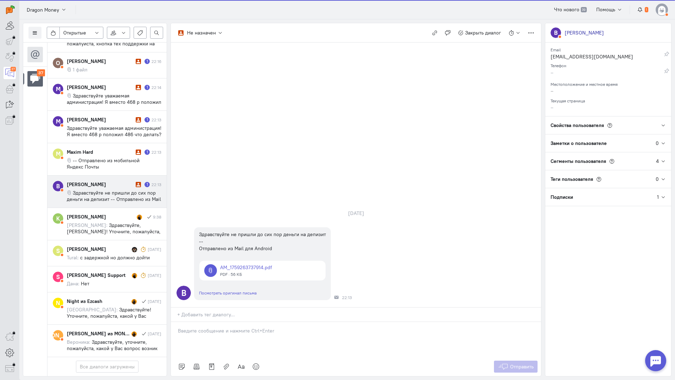
scroll to position [1073, 0]
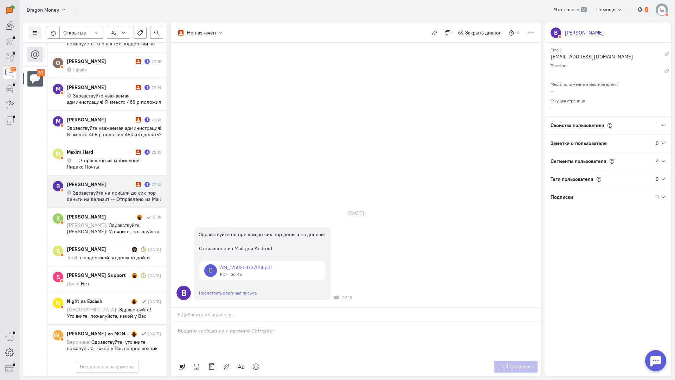
drag, startPoint x: 244, startPoint y: 294, endPoint x: 204, endPoint y: 290, distance: 41.0
click at [242, 322] on div at bounding box center [356, 339] width 370 height 35
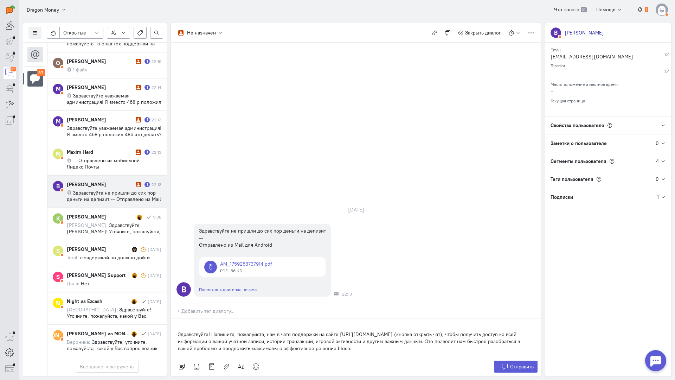
click at [175, 318] on div "Здравствуйте! Напишите, пожалуйста, нам в чате поддержки на сайте [URL][DOMAIN_…" at bounding box center [356, 337] width 370 height 39
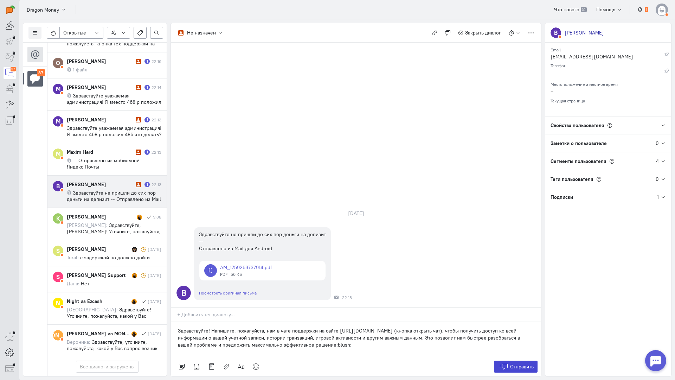
click at [516, 363] on span "Отправить" at bounding box center [522, 366] width 24 height 6
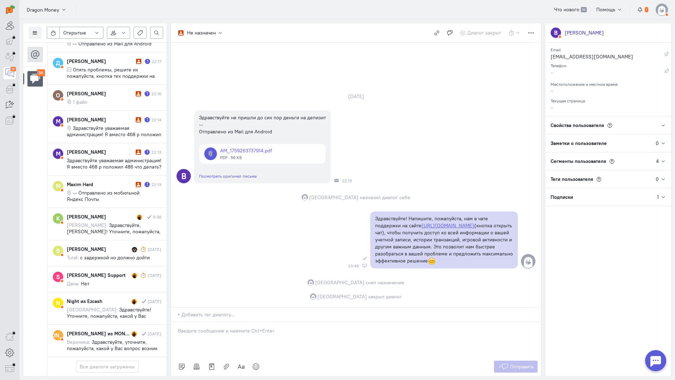
scroll to position [1041, 0]
click at [119, 222] on span "Здравствуйте, [PERSON_NAME]! Уточните, пожалуйста, с кем ранее вы вели диалог?" at bounding box center [114, 231] width 94 height 19
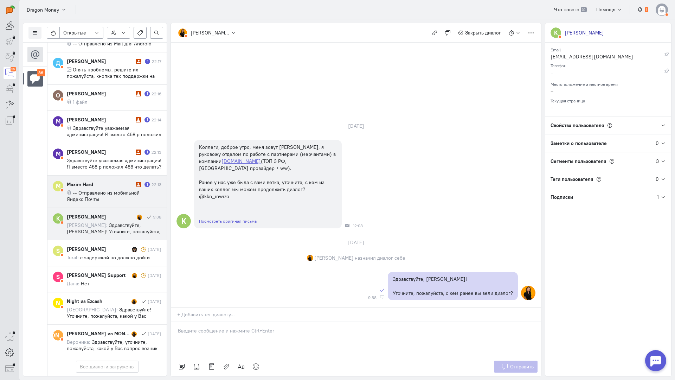
click at [129, 189] on span "-- Отправлено из мобильной Яндекс Почты" at bounding box center [103, 195] width 73 height 13
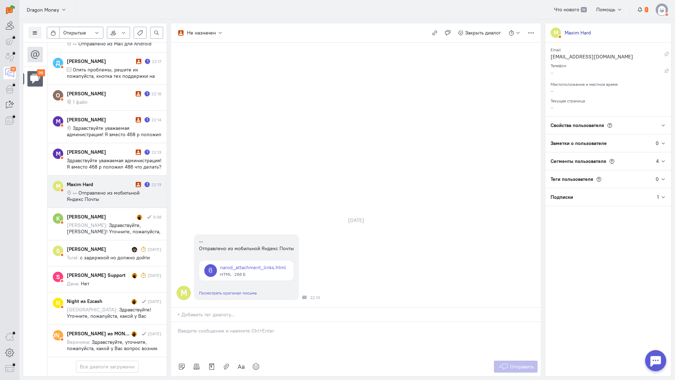
click at [235, 322] on div at bounding box center [356, 339] width 370 height 35
click at [171, 322] on div "Здравствуйте! Благодарим Вас за обращение и предоставленную информацию:blush:" at bounding box center [356, 339] width 370 height 35
click at [512, 360] on button "Отправить" at bounding box center [516, 366] width 44 height 12
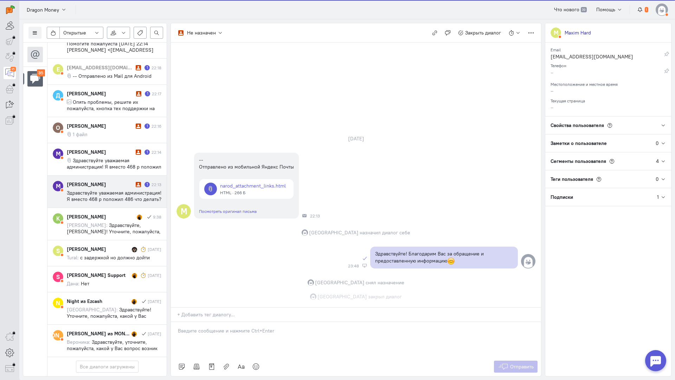
click at [101, 181] on div "[PERSON_NAME]" at bounding box center [100, 184] width 67 height 7
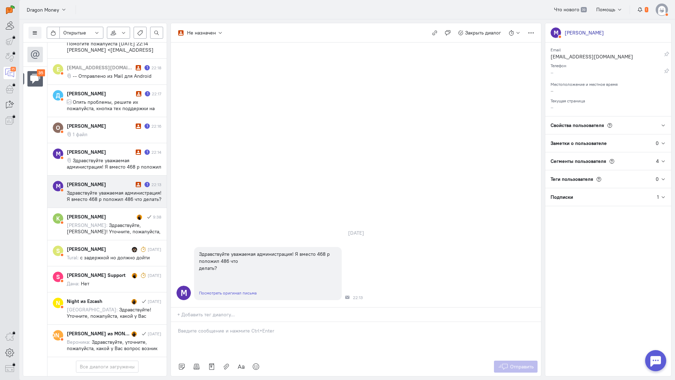
drag, startPoint x: 213, startPoint y: 293, endPoint x: 185, endPoint y: 291, distance: 28.5
click at [211, 322] on div at bounding box center [356, 339] width 370 height 35
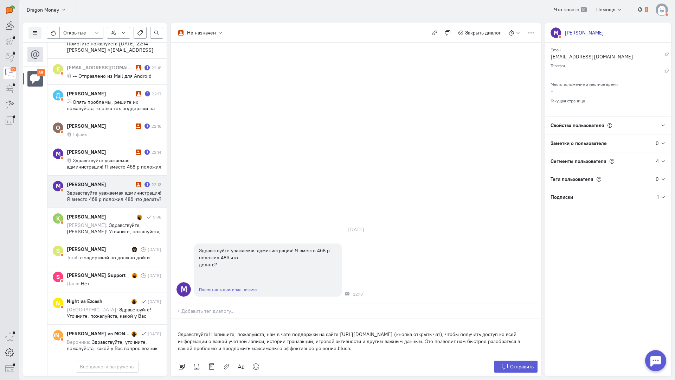
click at [176, 318] on div "Здравствуйте! Напишите, пожалуйста, нам в чате поддержки на сайте [URL][DOMAIN_…" at bounding box center [356, 337] width 370 height 39
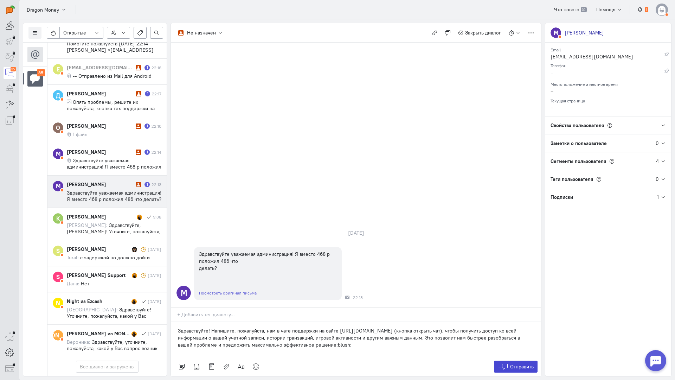
click at [501, 363] on icon at bounding box center [503, 366] width 11 height 7
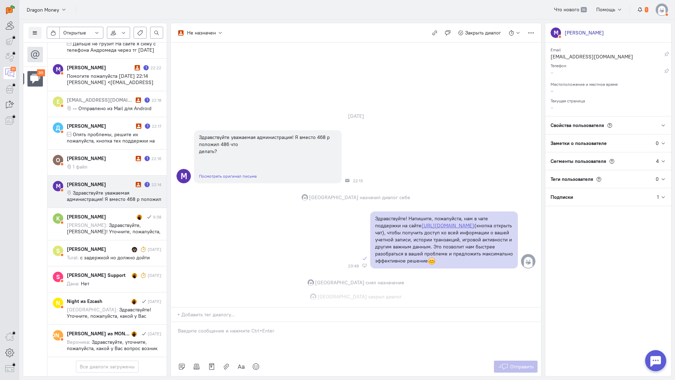
click at [81, 189] on span "Здравствуйте уважаемая администрация! Я вместо 468 р положил 486 что делать?" at bounding box center [114, 198] width 95 height 19
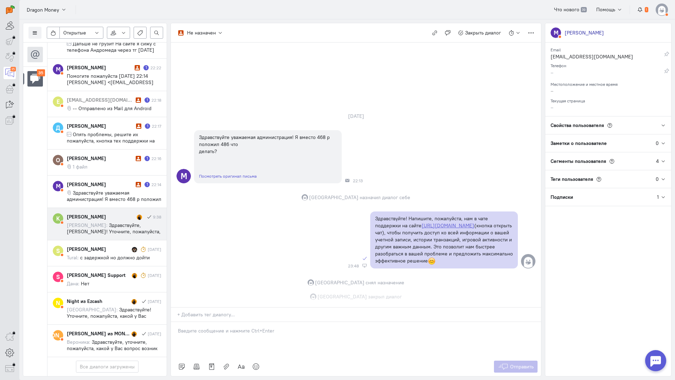
scroll to position [978, 0]
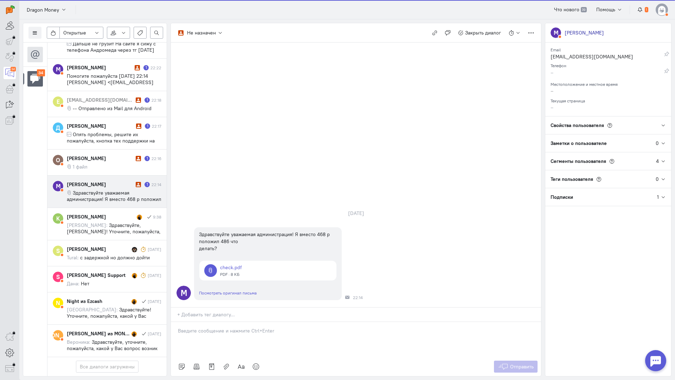
click at [233, 322] on div at bounding box center [356, 339] width 370 height 35
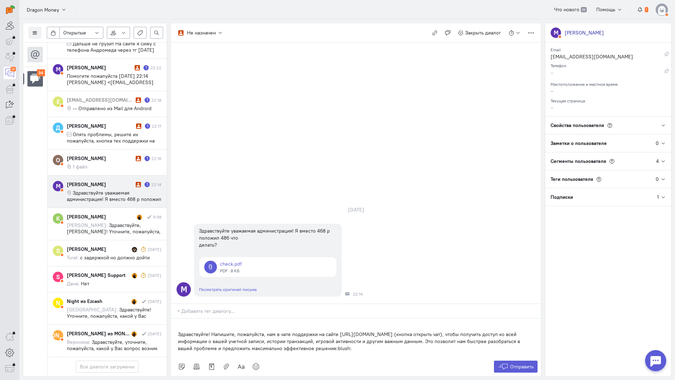
click at [176, 318] on div "Здравствуйте! Напишите, пожалуйста, нам в чате поддержки на сайте [URL][DOMAIN_…" at bounding box center [356, 337] width 370 height 39
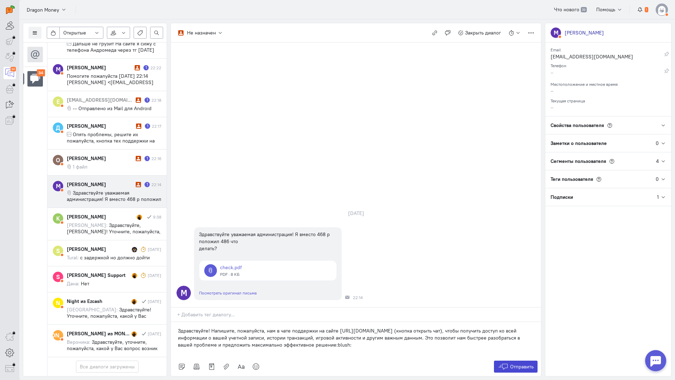
click at [509, 360] on button "Отправить" at bounding box center [516, 366] width 44 height 12
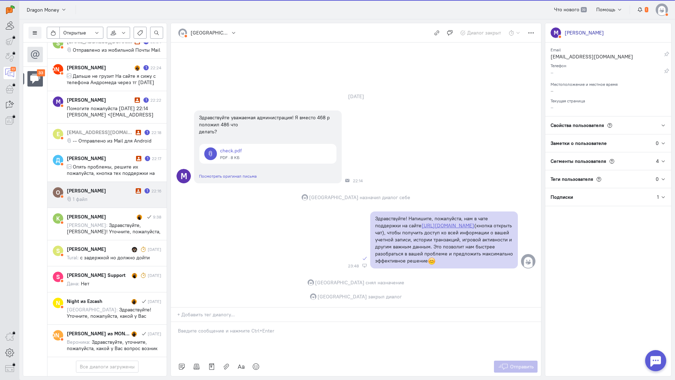
scroll to position [940, 0]
click at [107, 187] on div "[PERSON_NAME]" at bounding box center [100, 190] width 67 height 7
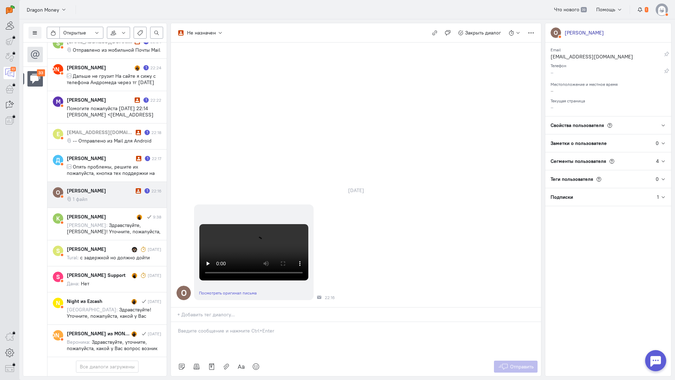
click at [227, 327] on p at bounding box center [356, 330] width 356 height 7
click at [175, 322] on div "Здравствуйте! Благодарим Вас за обращение и предоставленную информацию:blush:" at bounding box center [356, 339] width 370 height 35
click at [518, 363] on span "Отправить" at bounding box center [522, 366] width 24 height 6
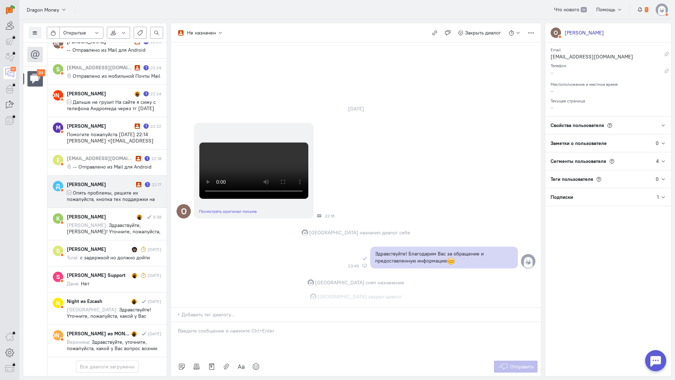
scroll to position [908, 0]
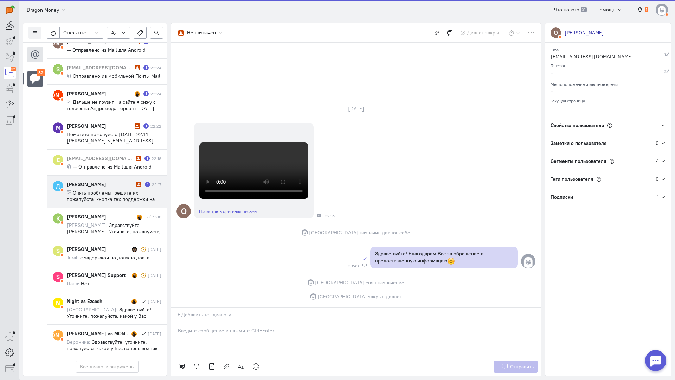
drag, startPoint x: 105, startPoint y: 146, endPoint x: 128, endPoint y: 159, distance: 27.1
click at [105, 181] on div "[PERSON_NAME] 1 22:17 Опять проблемы, решите их пожалуйста, кнопка тех поддержк…" at bounding box center [114, 191] width 95 height 21
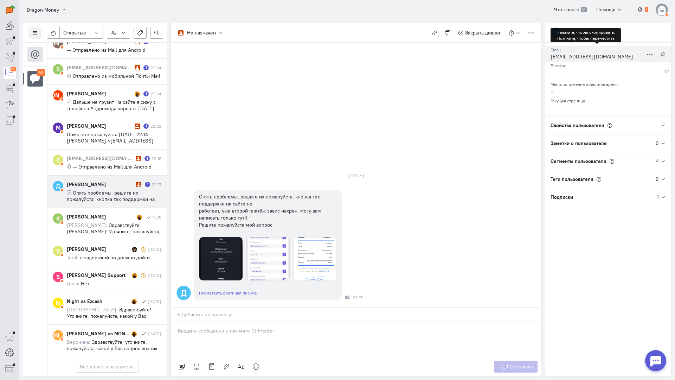
click at [562, 56] on div "[EMAIL_ADDRESS][DOMAIN_NAME]" at bounding box center [597, 57] width 93 height 9
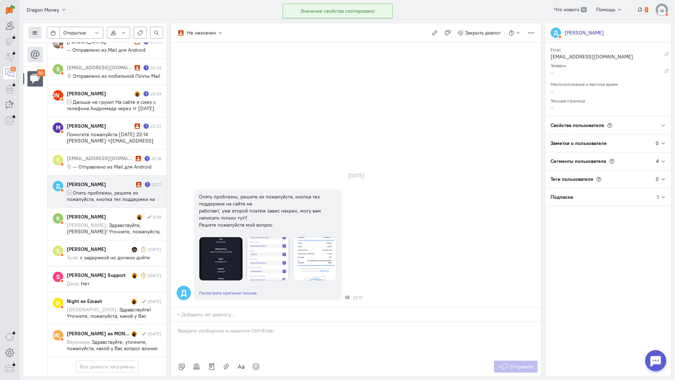
click at [35, 31] on icon at bounding box center [34, 32] width 5 height 5
click at [76, 41] on button "Список пользователей" at bounding box center [64, 46] width 72 height 11
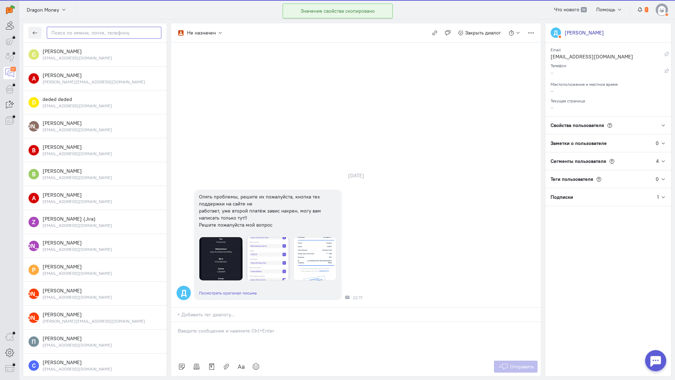
click at [94, 34] on input "text" at bounding box center [104, 33] width 115 height 12
paste input "raidudin22@gmai"
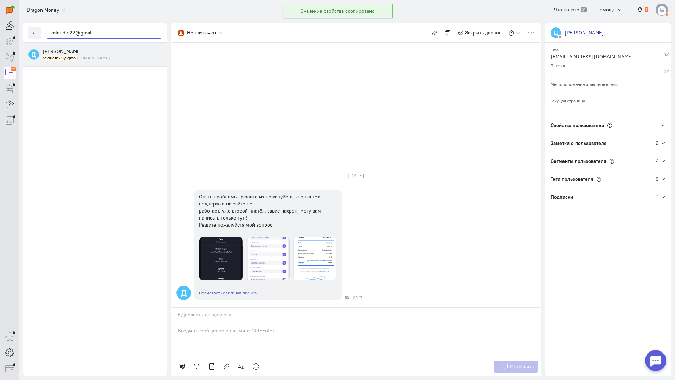
type input "raidudin22@gmai"
click at [100, 57] on div "raidudin22@gmai [DOMAIN_NAME]" at bounding box center [102, 58] width 119 height 6
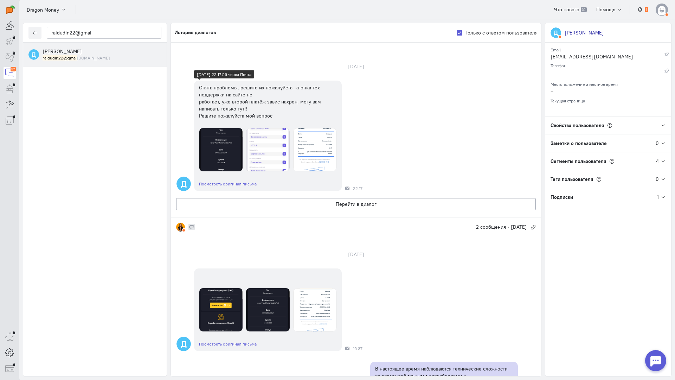
scroll to position [352, 0]
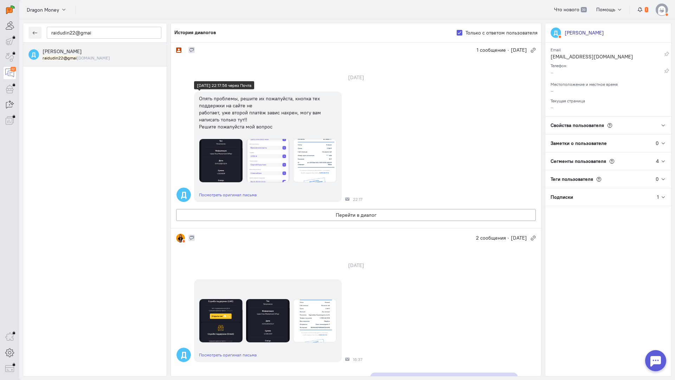
click at [313, 169] on img at bounding box center [314, 160] width 43 height 43
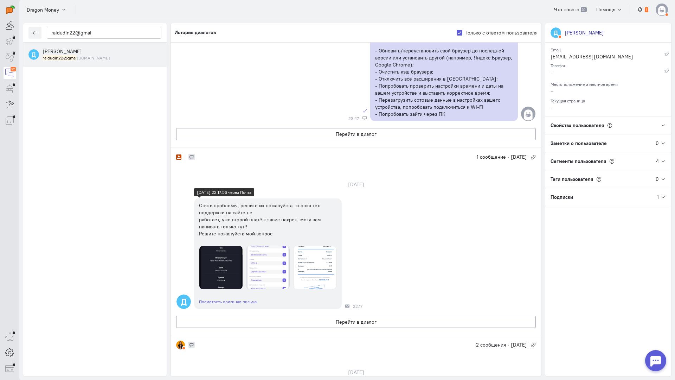
scroll to position [105, 0]
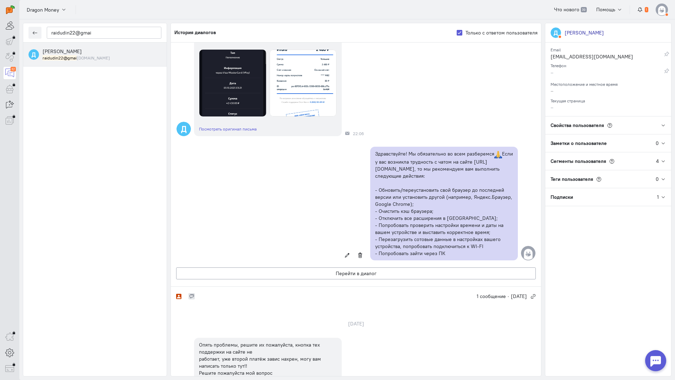
click at [293, 93] on img at bounding box center [303, 83] width 67 height 67
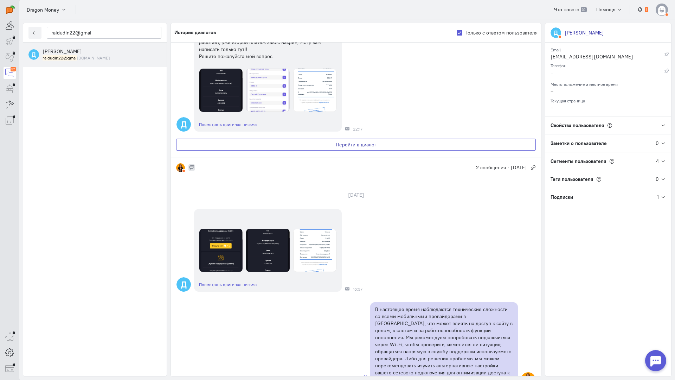
scroll to position [281, 0]
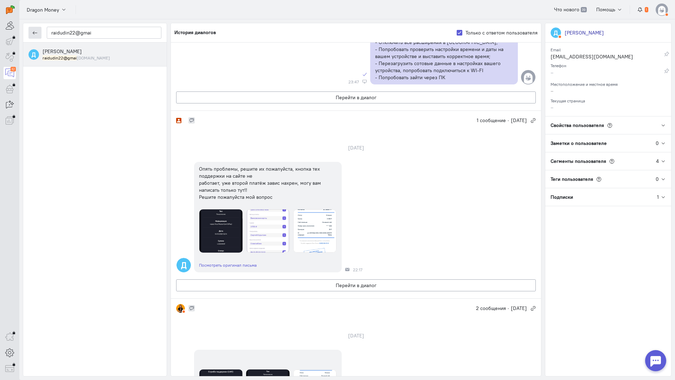
click at [37, 32] on icon "button" at bounding box center [34, 32] width 5 height 5
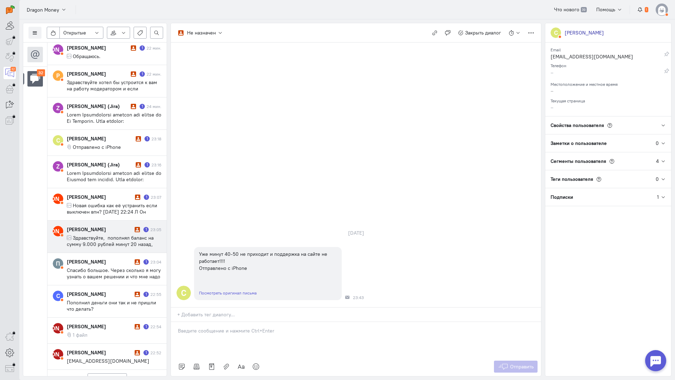
scroll to position [345, 0]
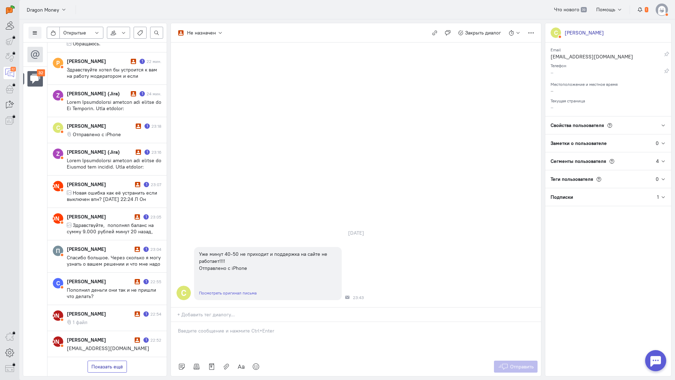
click at [110, 360] on button "Показать ещё" at bounding box center [107, 366] width 39 height 12
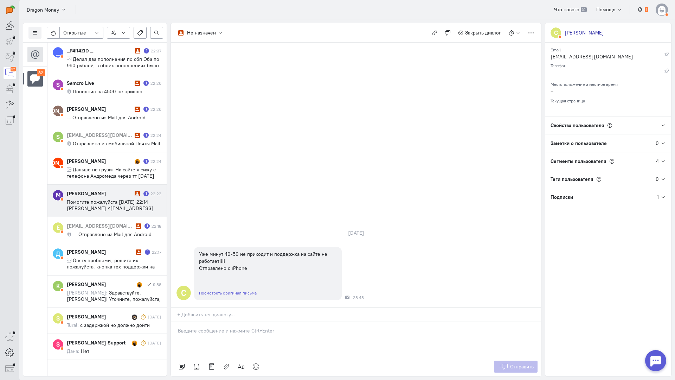
scroll to position [758, 0]
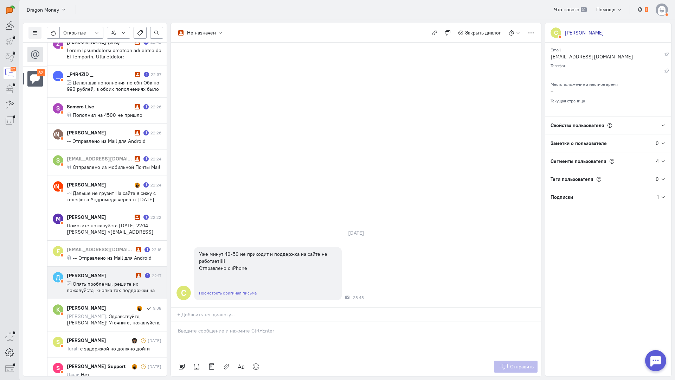
click at [109, 289] on span "Опять проблемы, решите их пожалуйста, кнопка тех поддержки на сайте не работает…" at bounding box center [113, 297] width 92 height 32
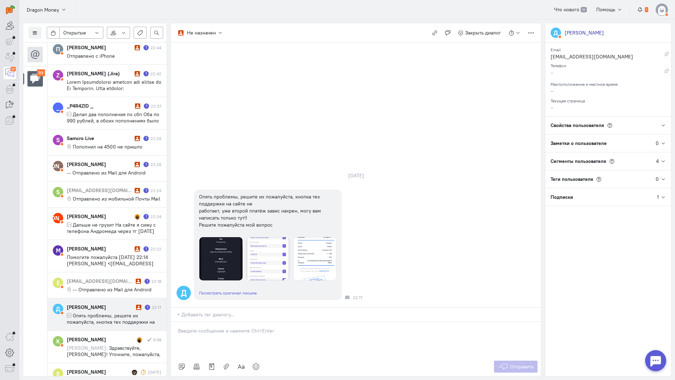
scroll to position [790, 0]
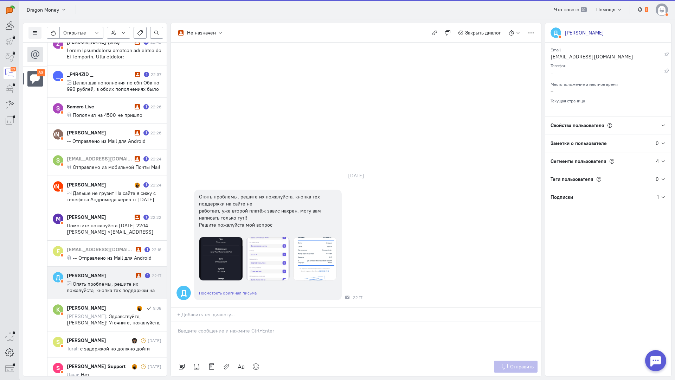
drag, startPoint x: 243, startPoint y: 281, endPoint x: 239, endPoint y: 283, distance: 4.1
click at [242, 322] on div at bounding box center [356, 339] width 370 height 35
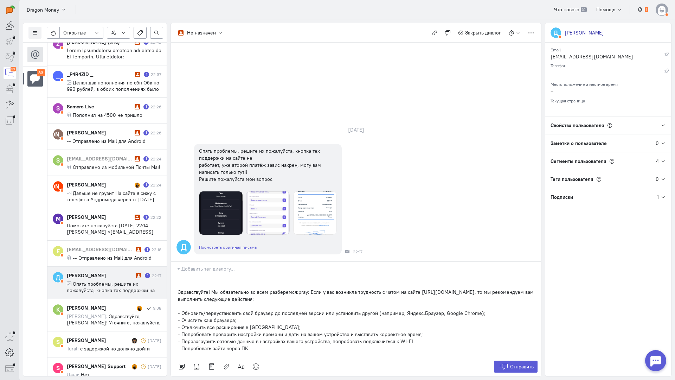
drag, startPoint x: 172, startPoint y: 251, endPoint x: 186, endPoint y: 251, distance: 13.4
click at [172, 276] on div "Здравствуйте! Мы обязательно во всем разберемся:pray: Если у вас возникла трудн…" at bounding box center [356, 316] width 370 height 81
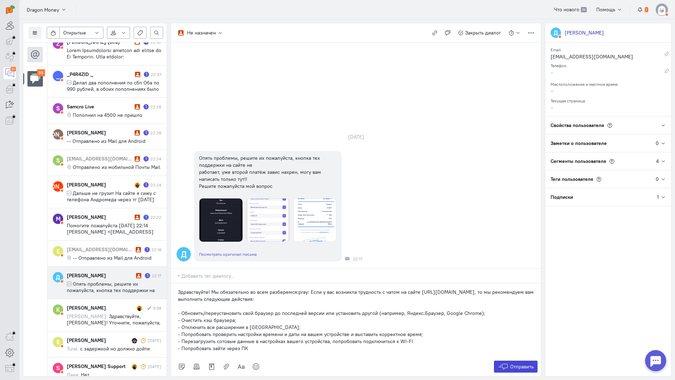
click at [521, 360] on button "Отправить" at bounding box center [516, 366] width 44 height 12
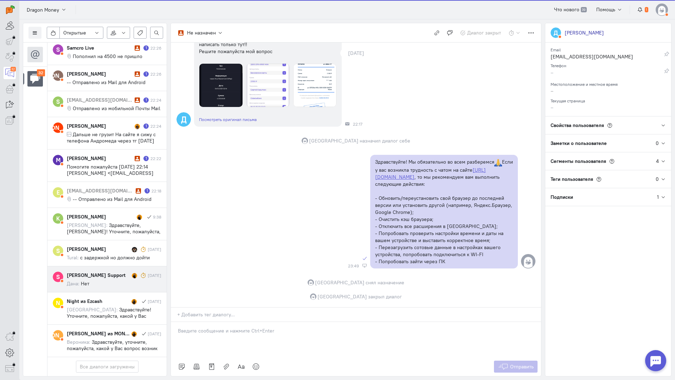
scroll to position [905, 0]
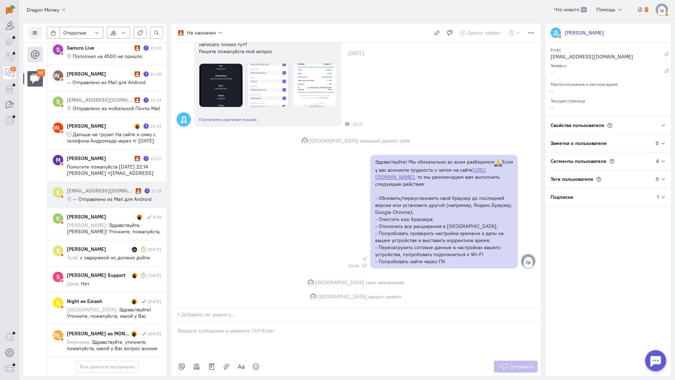
click at [113, 196] on span "-- Отправлено из Mail для Android" at bounding box center [112, 199] width 79 height 6
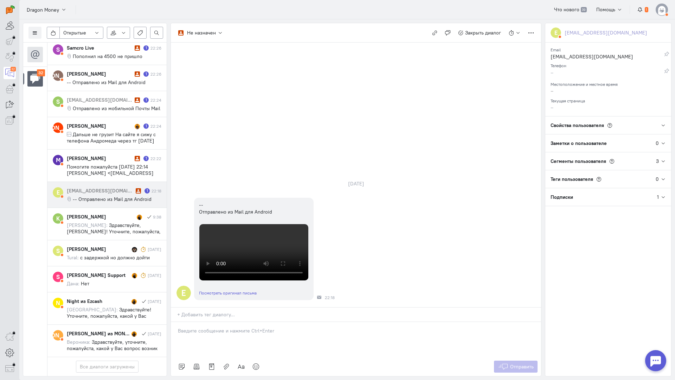
drag, startPoint x: 216, startPoint y: 286, endPoint x: 211, endPoint y: 285, distance: 5.3
click at [214, 327] on p at bounding box center [356, 330] width 356 height 7
click at [177, 322] on div "Здравствуйте! Благодарим Вас за обращение и предоставленную информацию:blush:" at bounding box center [356, 339] width 370 height 35
drag, startPoint x: 525, startPoint y: 322, endPoint x: 487, endPoint y: 311, distance: 39.2
click at [525, 363] on span "Отправить" at bounding box center [522, 366] width 24 height 6
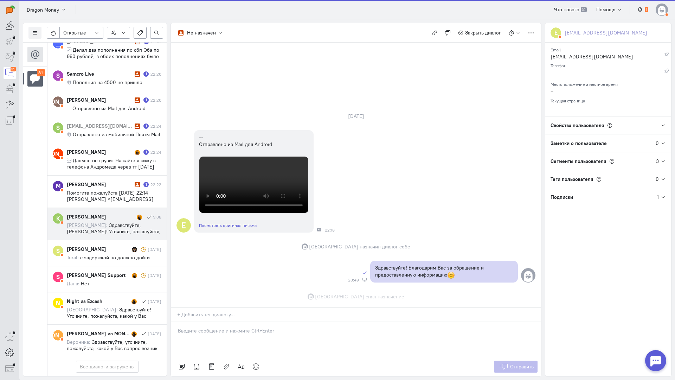
scroll to position [184, 0]
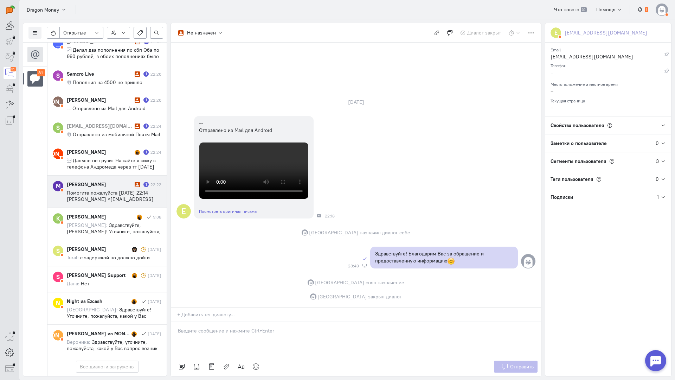
click at [112, 189] on span "Помогите пожалуйста [DATE] 22:14 [PERSON_NAME] <[EMAIL_ADDRESS][DOMAIN_NAME]>:" at bounding box center [110, 198] width 87 height 19
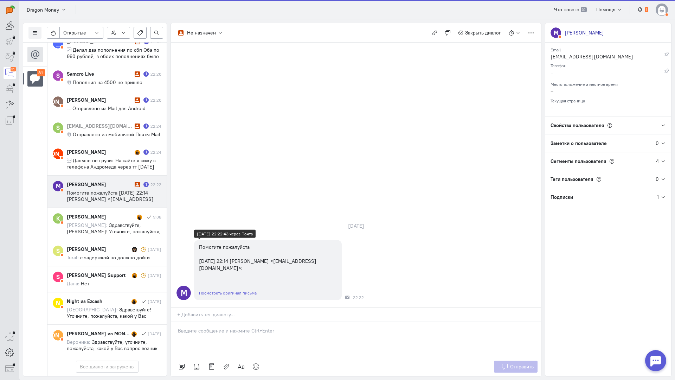
scroll to position [883, 0]
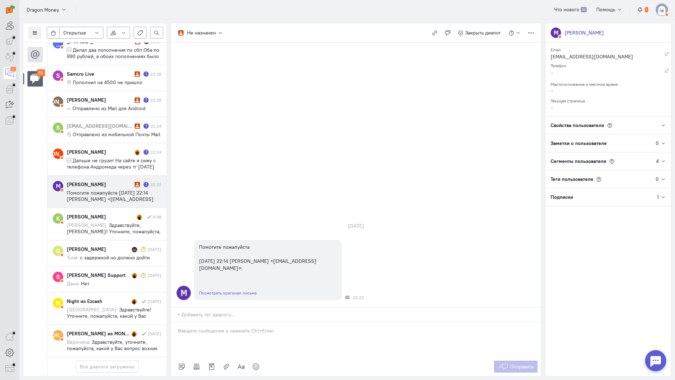
drag, startPoint x: 240, startPoint y: 294, endPoint x: 228, endPoint y: 292, distance: 11.7
click at [237, 322] on div at bounding box center [356, 339] width 370 height 35
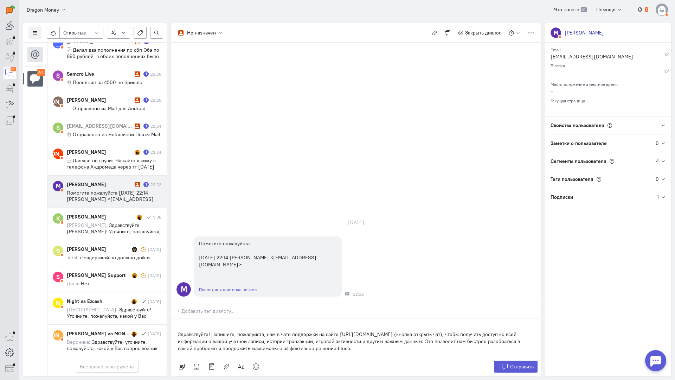
click at [176, 318] on div "Здравствуйте! Напишите, пожалуйста, нам в чате поддержки на сайте [URL][DOMAIN_…" at bounding box center [356, 337] width 370 height 39
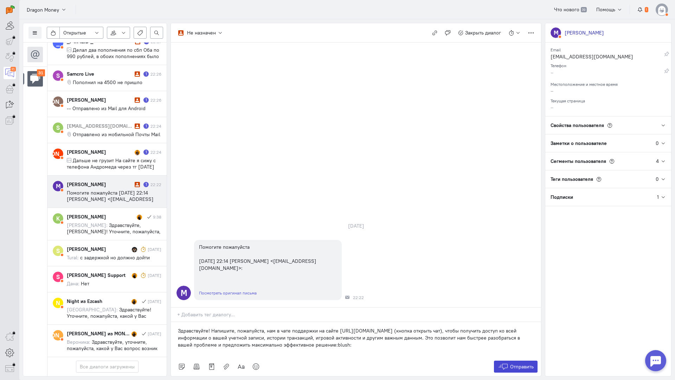
click at [521, 360] on button "Отправить" at bounding box center [516, 366] width 44 height 12
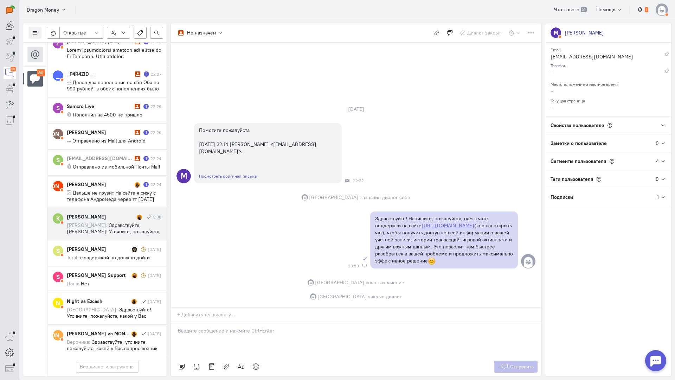
scroll to position [845, 0]
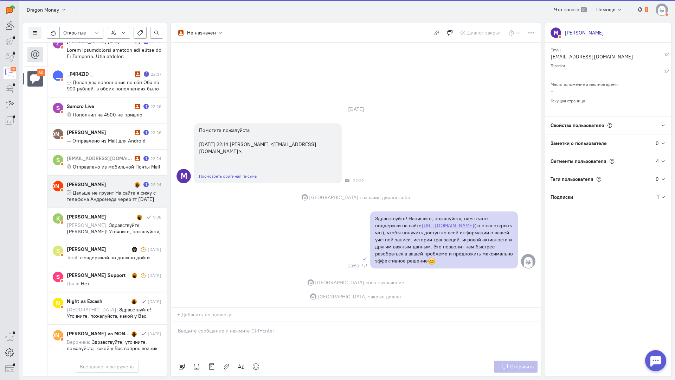
click at [112, 189] on span "Дальше не грузит На сайте я сижу с телефона Андромеда через тг [DATE] 21:01 [PE…" at bounding box center [111, 205] width 89 height 32
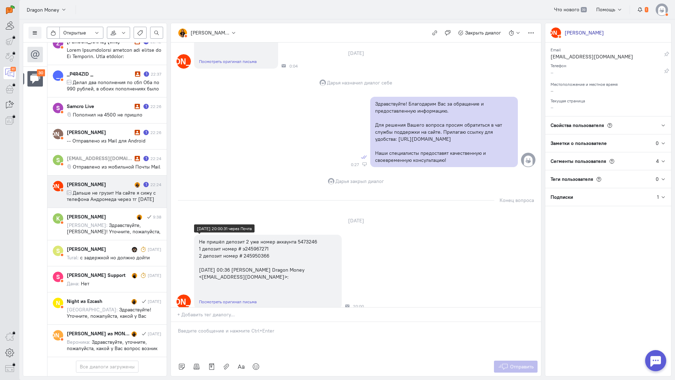
scroll to position [0, 0]
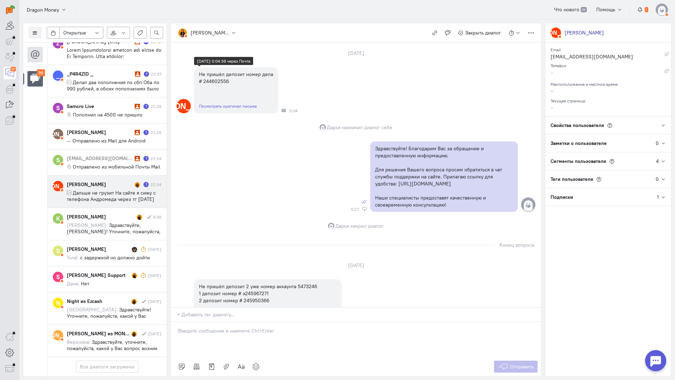
click at [223, 79] on div "Не пришёл депозит номер депа # 244602556" at bounding box center [236, 78] width 74 height 14
copy div "244602556"
drag, startPoint x: 106, startPoint y: 156, endPoint x: 264, endPoint y: 167, distance: 158.2
click at [107, 189] on span "Дальше не грузит На сайте я сижу с телефона Андромеда через тг [DATE] 21:01 [PE…" at bounding box center [111, 205] width 89 height 32
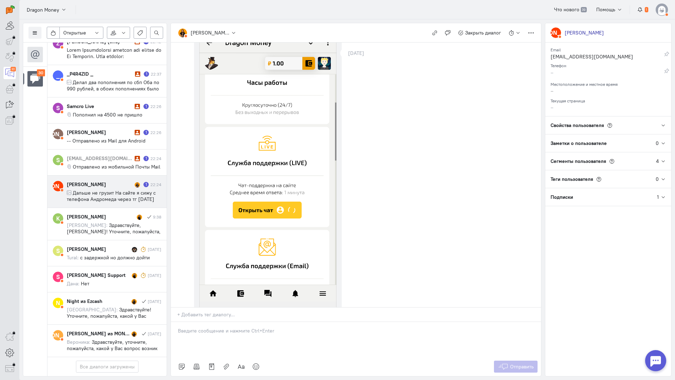
scroll to position [637, 0]
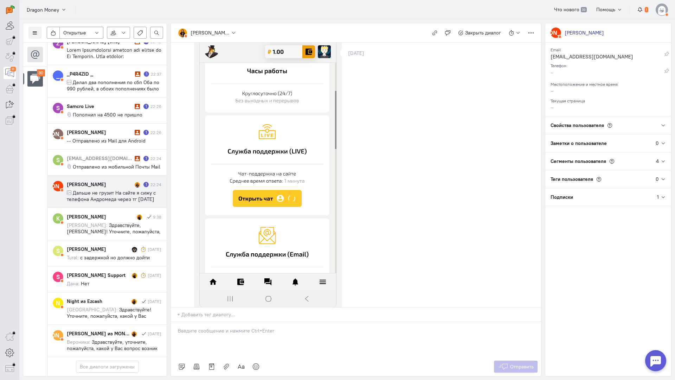
drag, startPoint x: 266, startPoint y: 296, endPoint x: 275, endPoint y: 278, distance: 20.1
click at [266, 322] on div at bounding box center [356, 339] width 370 height 35
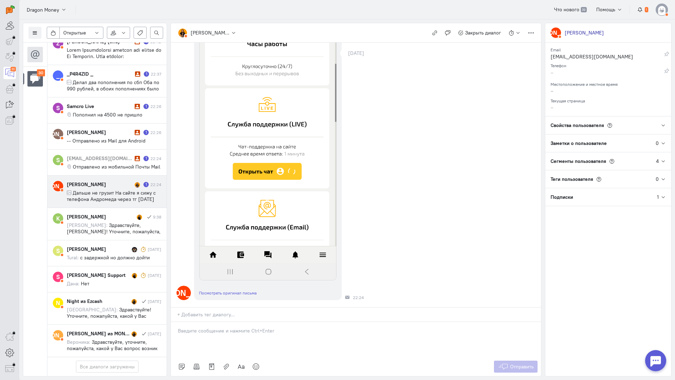
scroll to position [707, 0]
drag, startPoint x: 236, startPoint y: 293, endPoint x: 233, endPoint y: 290, distance: 3.7
click at [234, 322] on div at bounding box center [356, 339] width 370 height 35
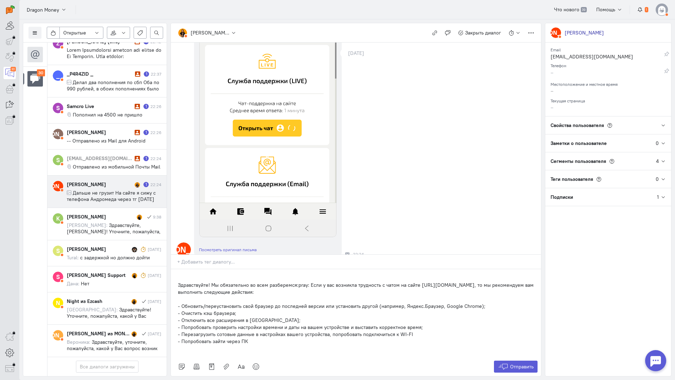
click at [175, 269] on div "Здравствуйте! Мы обязательно во всем разберемся:pray: Если у вас возникла трудн…" at bounding box center [356, 313] width 370 height 88
click at [526, 363] on span "Отправить" at bounding box center [522, 366] width 24 height 6
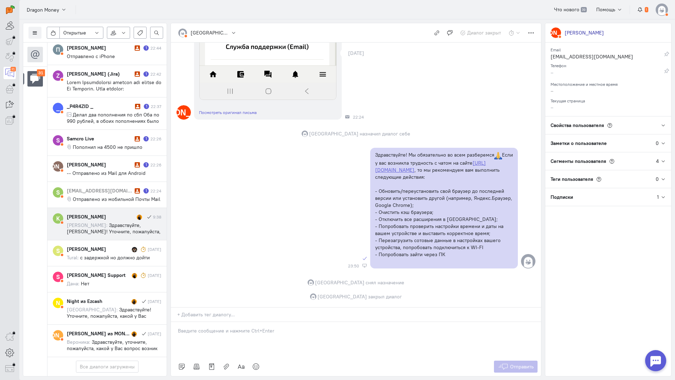
scroll to position [807, 0]
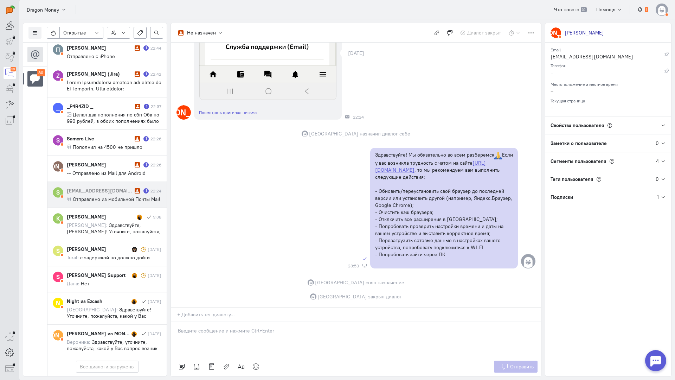
click at [115, 196] on span "Отправлено из мобильной Почты Mail" at bounding box center [117, 199] width 88 height 6
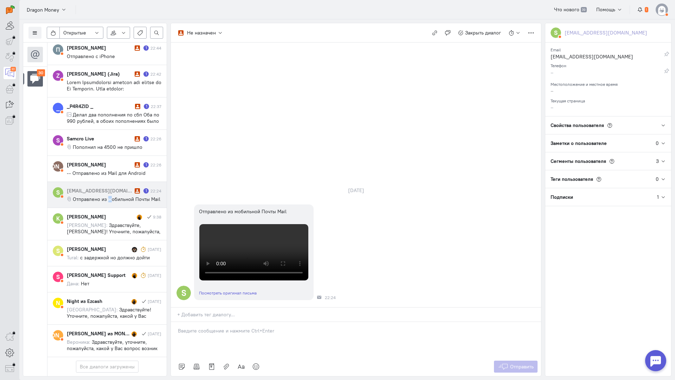
drag, startPoint x: 108, startPoint y: 152, endPoint x: 242, endPoint y: 263, distance: 173.8
click at [114, 196] on cq-message "Отправлено из мобильной Почты Mail" at bounding box center [114, 199] width 95 height 6
click at [244, 322] on div at bounding box center [356, 339] width 370 height 35
click at [173, 322] on div "Здравствуйте! Благодарим Вас за обращение и предоставленную информацию:blush:" at bounding box center [356, 339] width 370 height 35
click at [521, 363] on span "Отправить" at bounding box center [522, 366] width 24 height 6
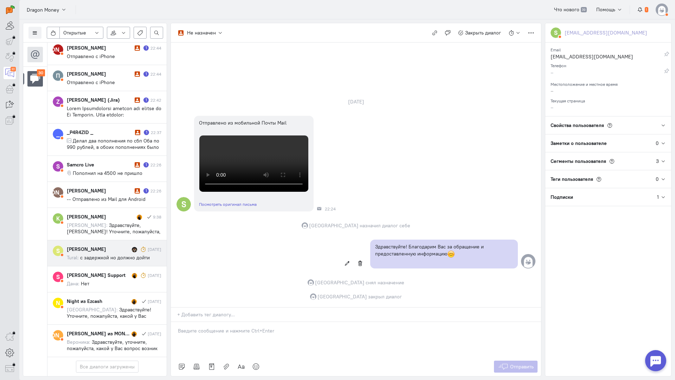
scroll to position [775, 0]
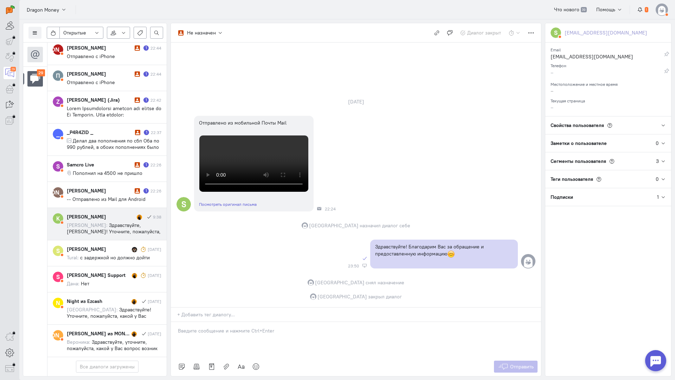
click at [113, 222] on span "Здравствуйте, [PERSON_NAME]! Уточните, пожалуйста, с кем ранее вы вели диалог?" at bounding box center [114, 231] width 94 height 19
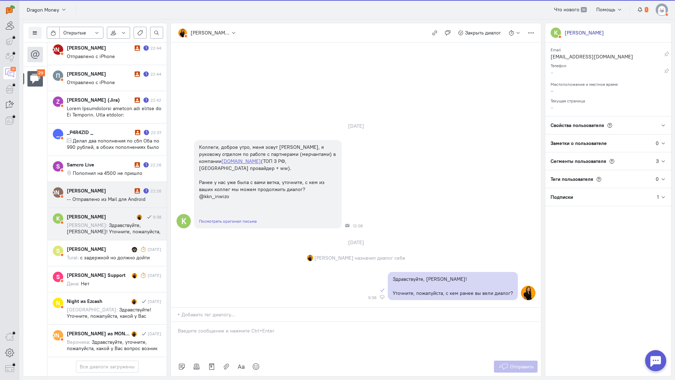
click at [116, 187] on div "[PERSON_NAME] 1 22:26 -- Отправлено из Mail для Android" at bounding box center [114, 194] width 95 height 15
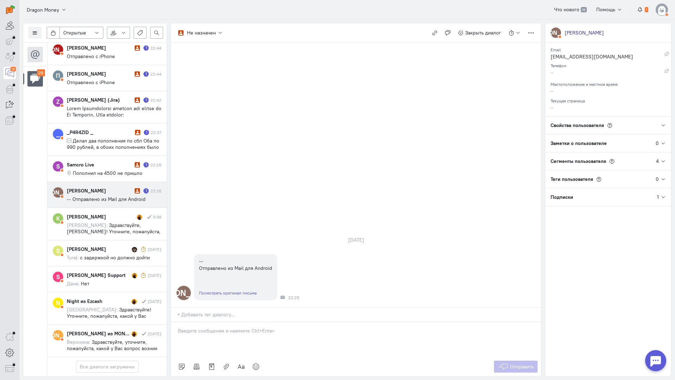
click at [227, 327] on p at bounding box center [356, 330] width 356 height 7
click at [229, 290] on link "Посмотреть оригинал письма" at bounding box center [228, 292] width 58 height 5
drag, startPoint x: 247, startPoint y: 294, endPoint x: 220, endPoint y: 294, distance: 26.7
click at [246, 322] on div at bounding box center [356, 339] width 370 height 35
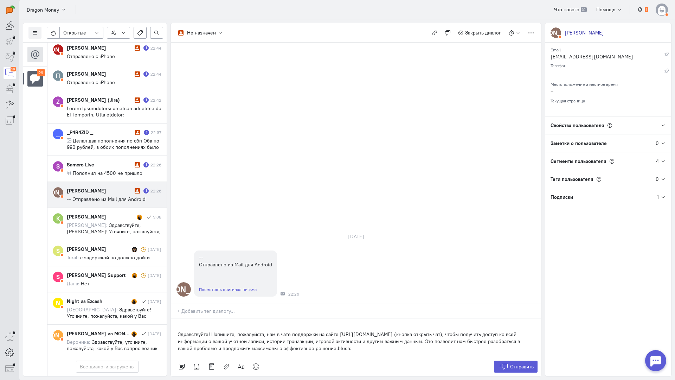
click at [174, 318] on div "Здравствуйте! Напишите, пожалуйста, нам в чате поддержки на сайте [URL][DOMAIN_…" at bounding box center [356, 337] width 370 height 39
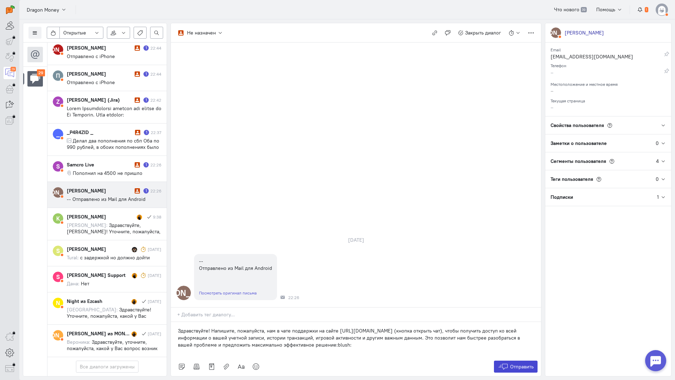
click at [510, 363] on span "Отправить" at bounding box center [522, 366] width 24 height 6
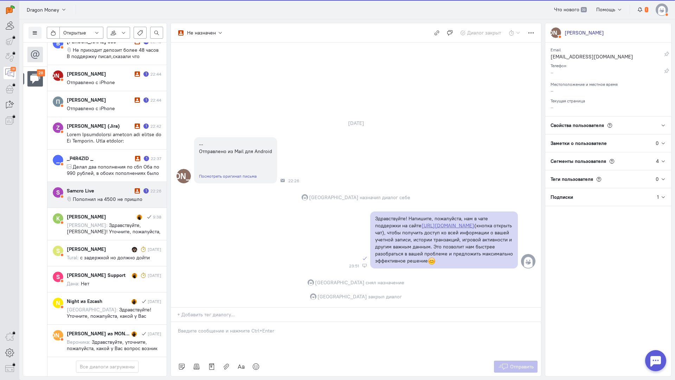
click at [87, 187] on div "Samcro Live 1 22:26 Пополнил на 4500 не пришло" at bounding box center [114, 194] width 95 height 15
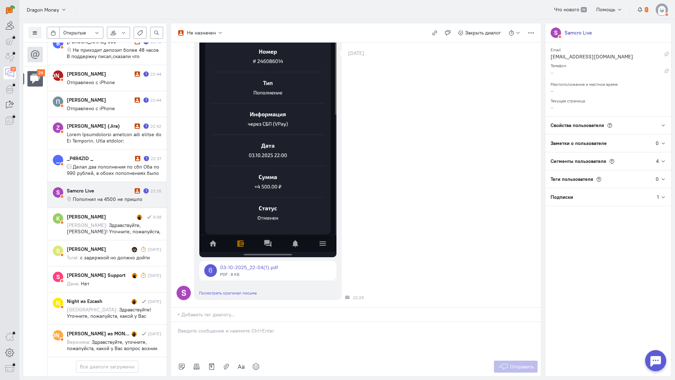
scroll to position [170, 0]
click at [212, 322] on div at bounding box center [356, 339] width 370 height 35
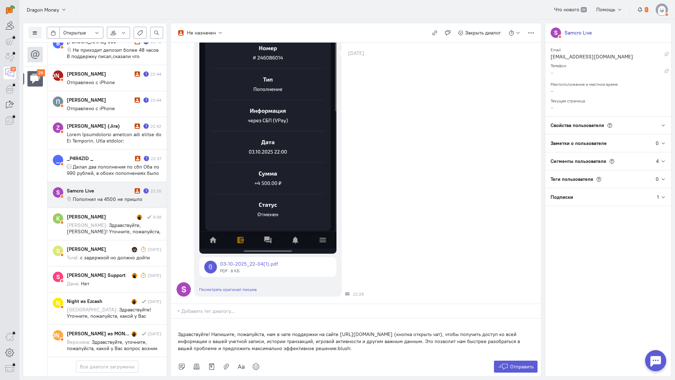
click at [175, 318] on div "Здравствуйте! Напишите, пожалуйста, нам в чате поддержки на сайте [URL][DOMAIN_…" at bounding box center [356, 337] width 370 height 39
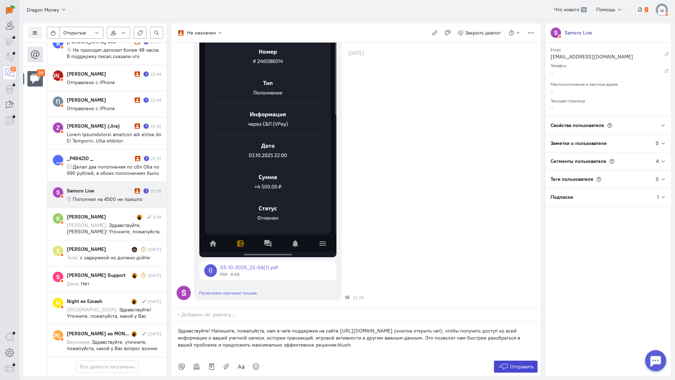
click at [519, 363] on span "Отправить" at bounding box center [522, 366] width 24 height 6
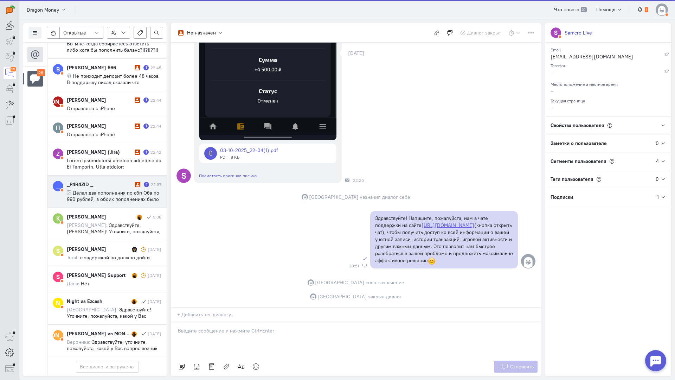
scroll to position [718, 0]
click at [115, 189] on span "Делал два пополнения по сбп Оба по 990 рублей, в обоих пополнениях было одинако…" at bounding box center [113, 201] width 92 height 25
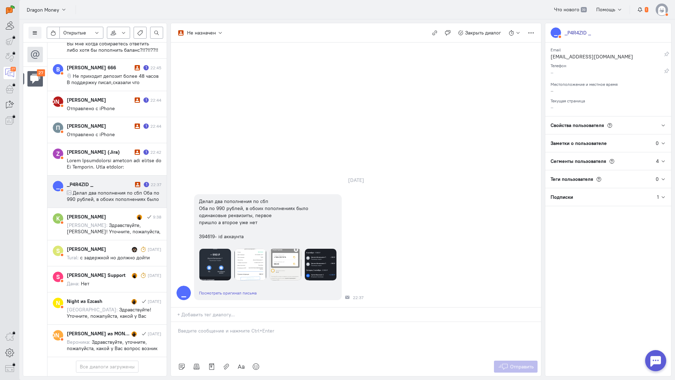
click at [220, 327] on p at bounding box center [356, 330] width 356 height 7
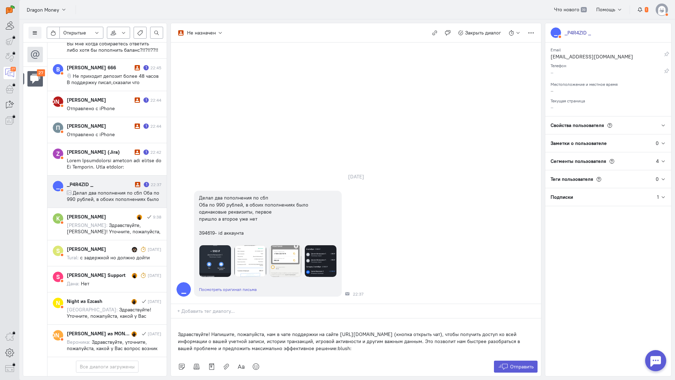
click at [174, 318] on div "Здравствуйте! Напишите, пожалуйста, нам в чате поддержки на сайте [URL][DOMAIN_…" at bounding box center [356, 337] width 370 height 39
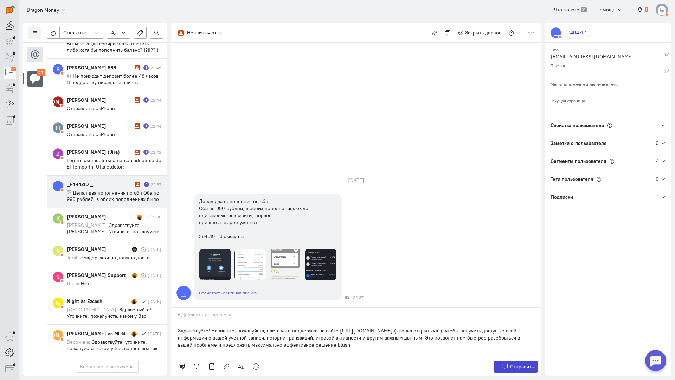
click at [516, 363] on span "Отправить" at bounding box center [522, 366] width 24 height 6
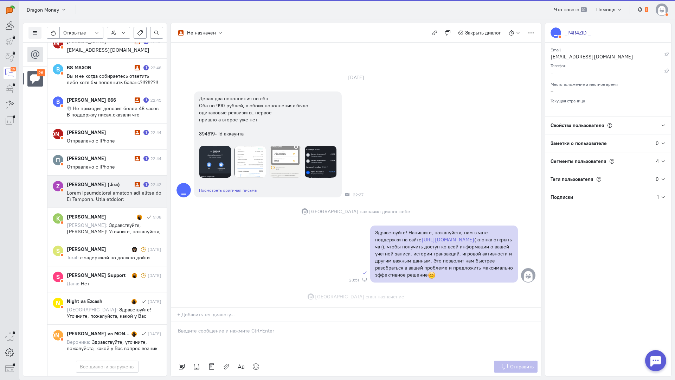
scroll to position [33, 0]
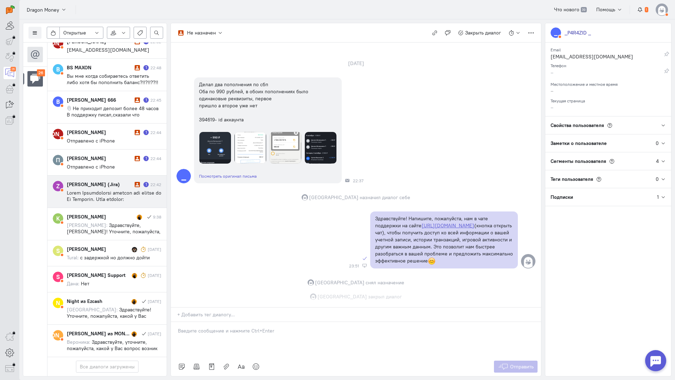
click at [115, 189] on span at bounding box center [114, 369] width 95 height 361
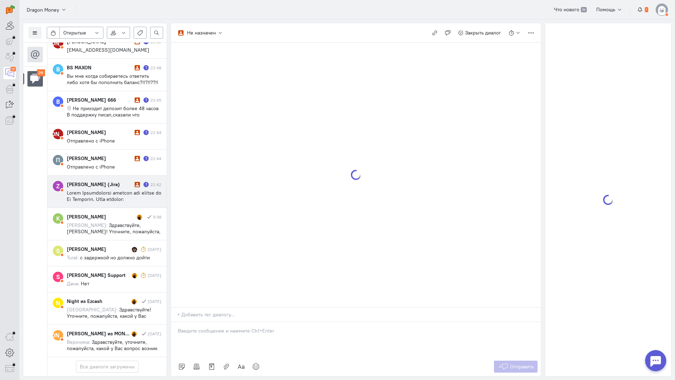
scroll to position [680, 0]
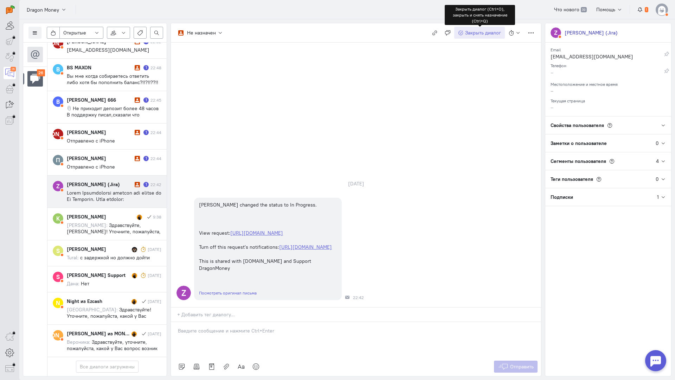
click at [481, 35] on span "Закрыть диалог" at bounding box center [483, 33] width 36 height 6
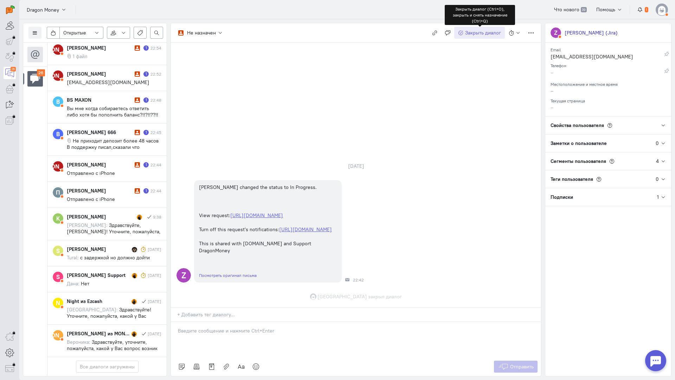
scroll to position [649, 0]
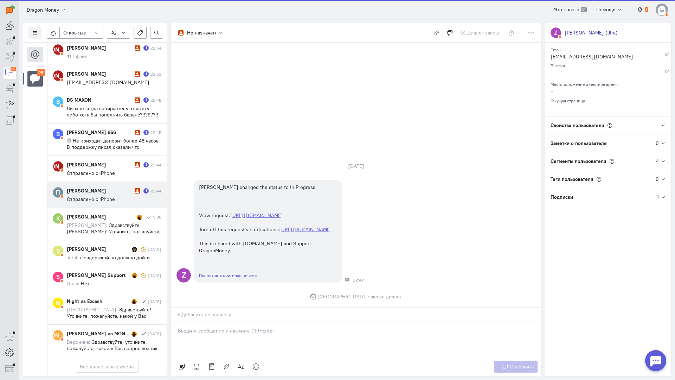
click at [129, 187] on div "[PERSON_NAME] 1 22:44 Отправлено с iPhone" at bounding box center [114, 194] width 95 height 15
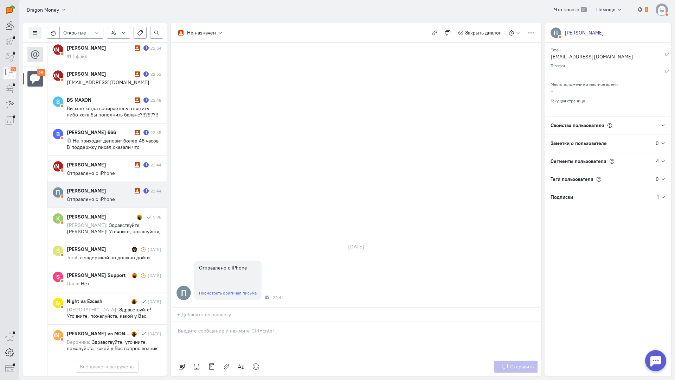
click at [226, 290] on link "Посмотреть оригинал письма" at bounding box center [228, 292] width 58 height 5
click at [230, 290] on link "Посмотреть оригинал письма" at bounding box center [228, 292] width 58 height 5
drag, startPoint x: 214, startPoint y: 300, endPoint x: 210, endPoint y: 295, distance: 7.5
click at [213, 322] on div at bounding box center [356, 339] width 370 height 35
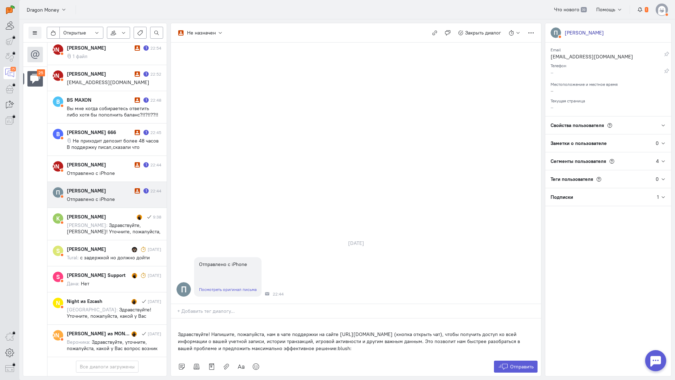
click at [176, 318] on div "Здравствуйте! Напишите, пожалуйста, нам в чате поддержки на сайте [URL][DOMAIN_…" at bounding box center [356, 337] width 370 height 39
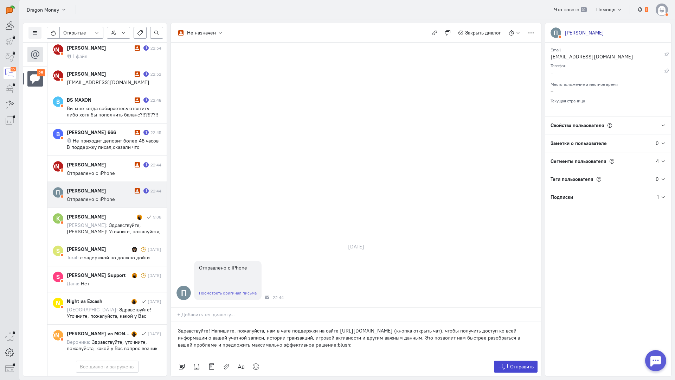
click at [513, 363] on span "Отправить" at bounding box center [522, 366] width 24 height 6
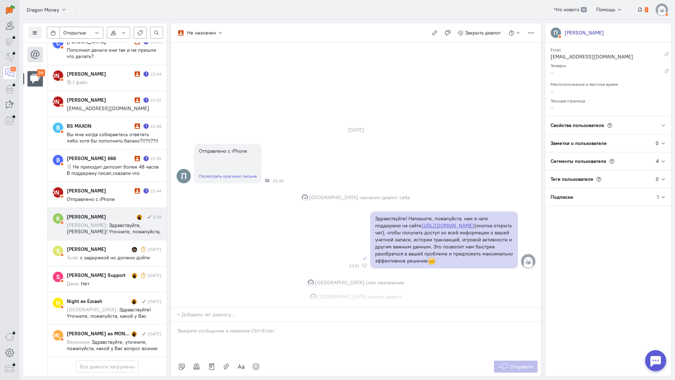
scroll to position [623, 0]
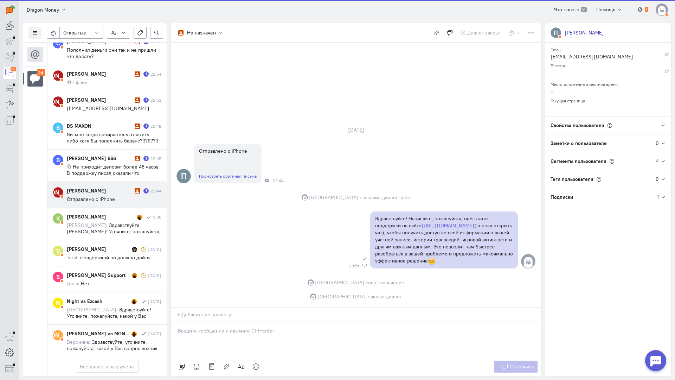
click at [103, 182] on cq-conversation-card "[PERSON_NAME] [PERSON_NAME] 1 22:44 Отправлено с iPhone" at bounding box center [106, 195] width 119 height 26
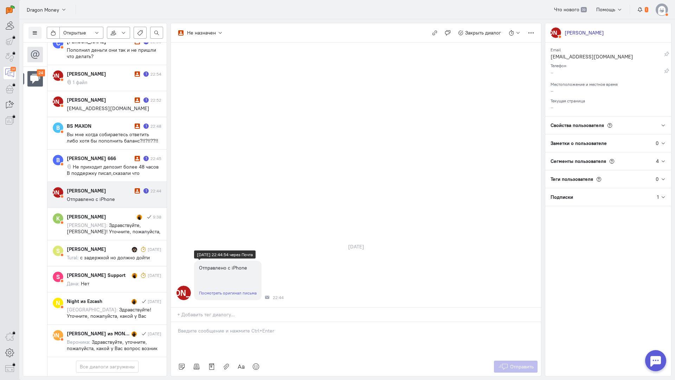
click at [227, 290] on link "Посмотреть оригинал письма" at bounding box center [228, 292] width 58 height 5
click at [211, 327] on p at bounding box center [356, 330] width 356 height 7
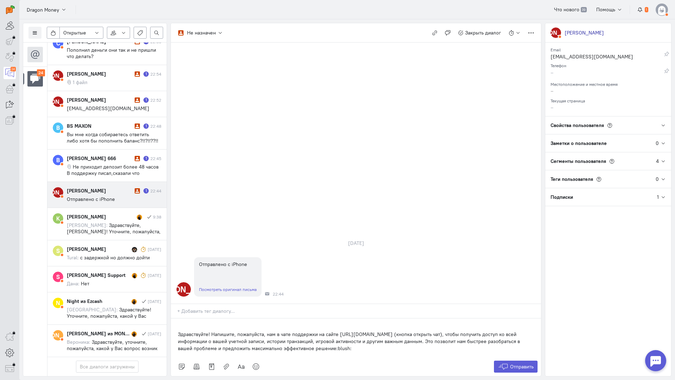
click at [176, 318] on div "Здравствуйте! Напишите, пожалуйста, нам в чате поддержки на сайте [URL][DOMAIN_…" at bounding box center [356, 337] width 370 height 39
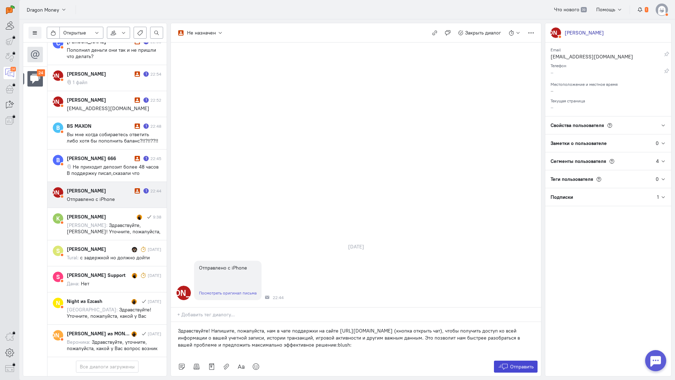
click at [541, 319] on div "Список пользователей Включить темную тему Открытые Открытые диалоги Отложенные …" at bounding box center [347, 199] width 656 height 360
drag, startPoint x: 526, startPoint y: 321, endPoint x: 515, endPoint y: 316, distance: 12.6
click at [526, 363] on span "Отправить" at bounding box center [522, 366] width 24 height 6
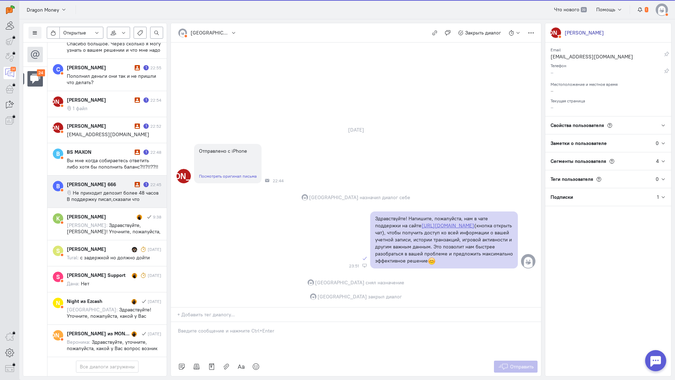
scroll to position [598, 0]
click at [108, 189] on span "Не приходит депозит более 48 часов В поддержку писал,сказали что передали инфор…" at bounding box center [113, 214] width 92 height 51
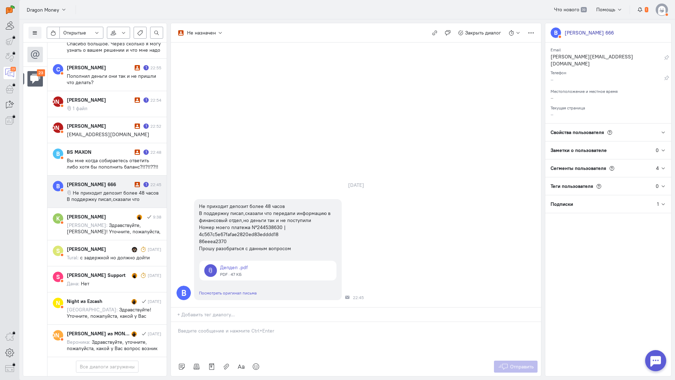
click at [227, 327] on p at bounding box center [356, 330] width 356 height 7
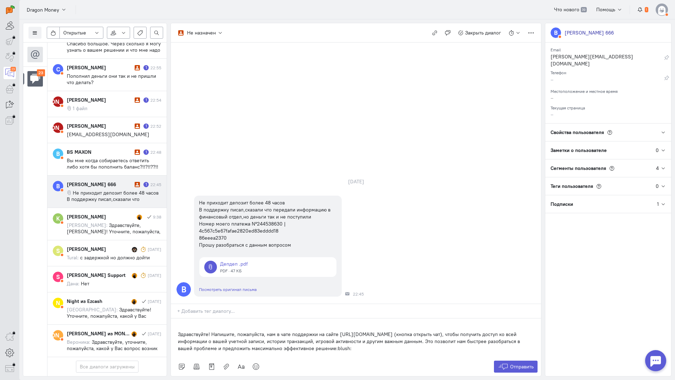
click at [174, 318] on div "Здравствуйте! Напишите, пожалуйста, нам в чате поддержки на сайте [URL][DOMAIN_…" at bounding box center [356, 337] width 370 height 39
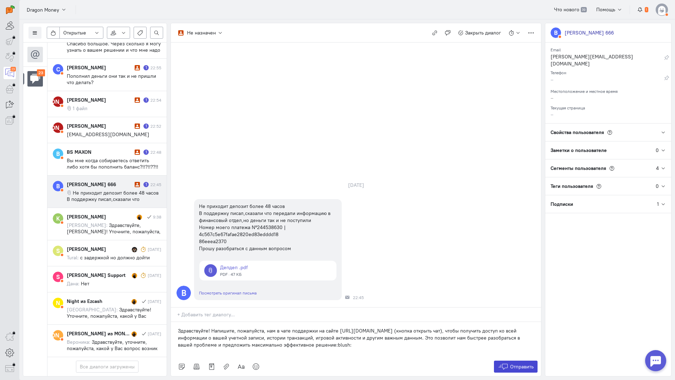
click at [517, 363] on span "Отправить" at bounding box center [522, 366] width 24 height 6
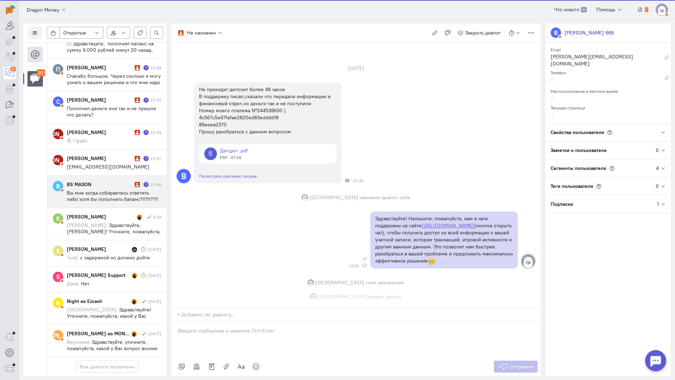
scroll to position [28, 0]
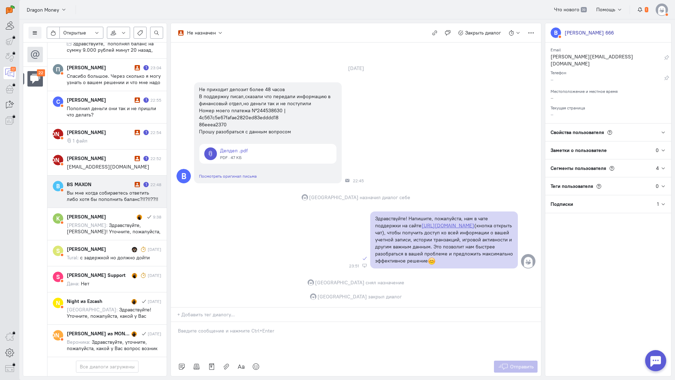
click at [117, 189] on span "Вы мне когда собираетесь ответить либо хотя бы пополнить баланс?!!?!!??!! Уже с…" at bounding box center [112, 205] width 91 height 32
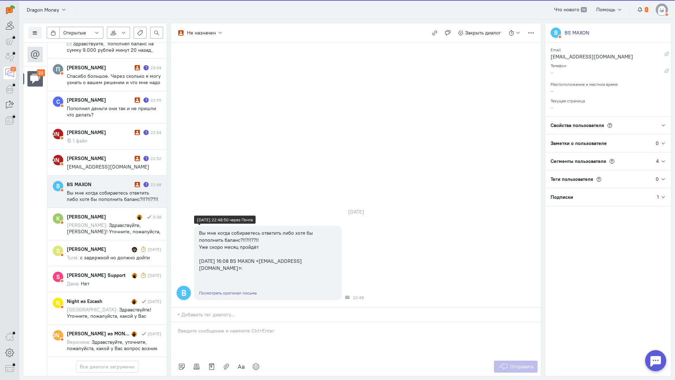
scroll to position [566, 0]
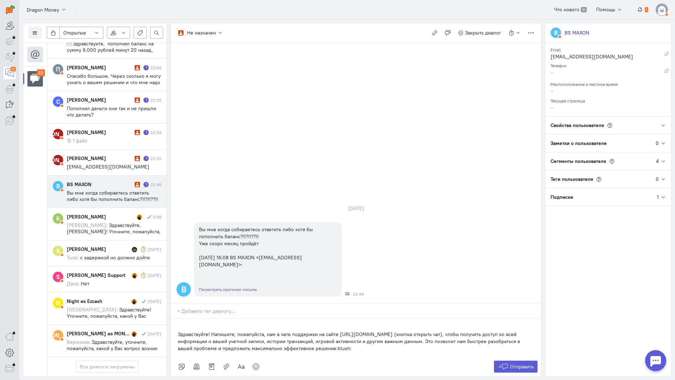
click at [176, 318] on div "Здравствуйте! Напишите, пожалуйста, нам в чате поддержки на сайте [URL][DOMAIN_…" at bounding box center [356, 337] width 370 height 39
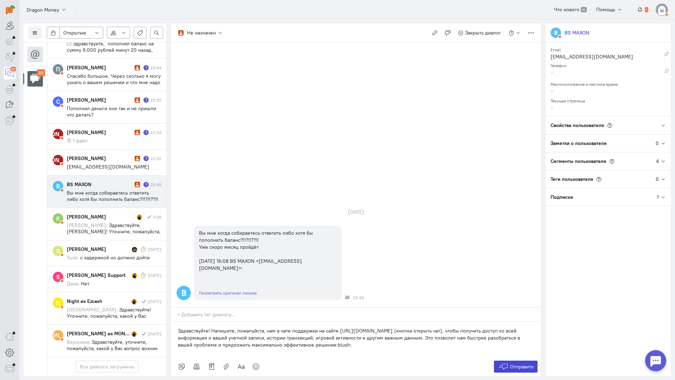
click at [521, 363] on span "Отправить" at bounding box center [522, 366] width 24 height 6
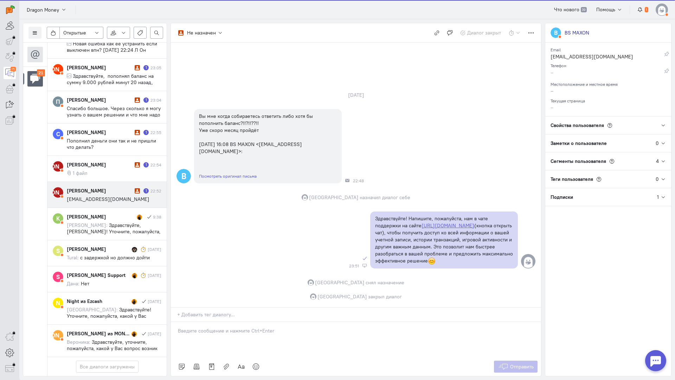
scroll to position [535, 0]
click at [97, 196] on span "[EMAIL_ADDRESS][DOMAIN_NAME]" at bounding box center [108, 199] width 83 height 6
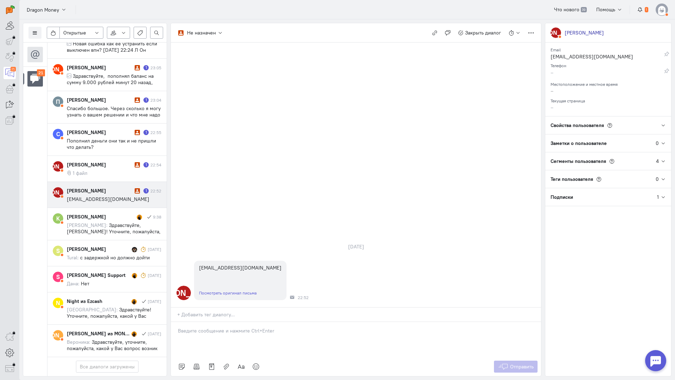
click at [208, 327] on p at bounding box center [356, 330] width 356 height 7
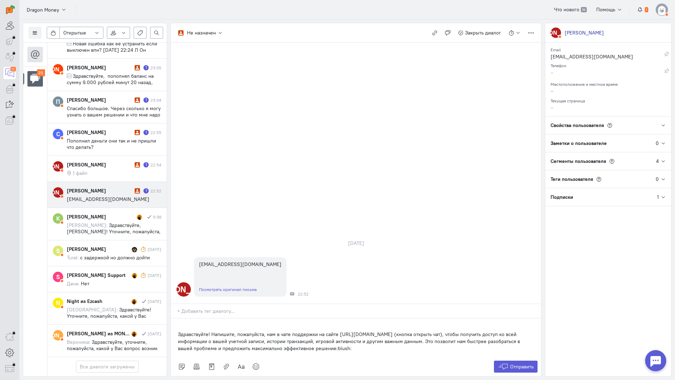
click at [179, 330] on p "Здравствуйте! Напишите, пожалуйста, нам в чате поддержки на сайте [URL][DOMAIN_…" at bounding box center [356, 340] width 356 height 21
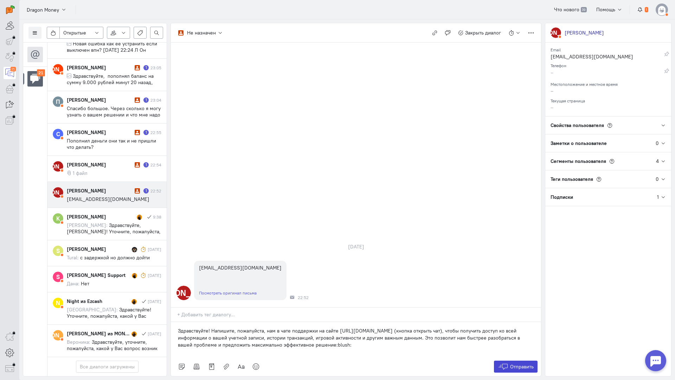
click at [518, 363] on span "Отправить" at bounding box center [522, 366] width 24 height 6
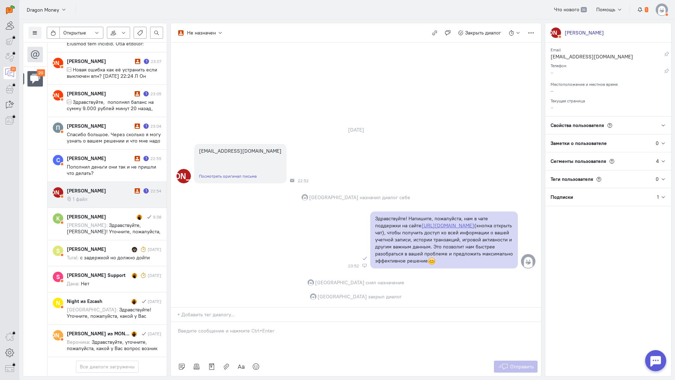
click at [111, 187] on div "[PERSON_NAME] 1 22:54 1 файл" at bounding box center [114, 194] width 95 height 15
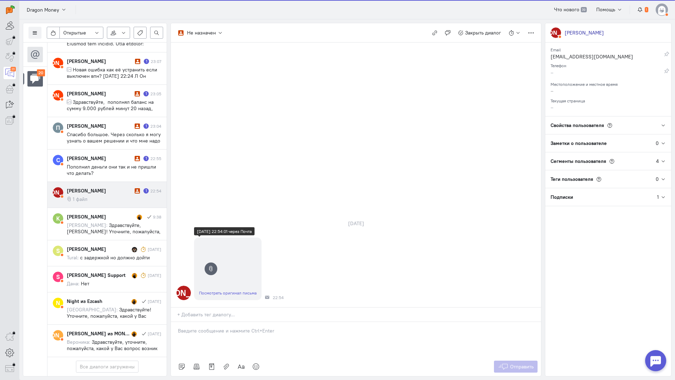
scroll to position [503, 0]
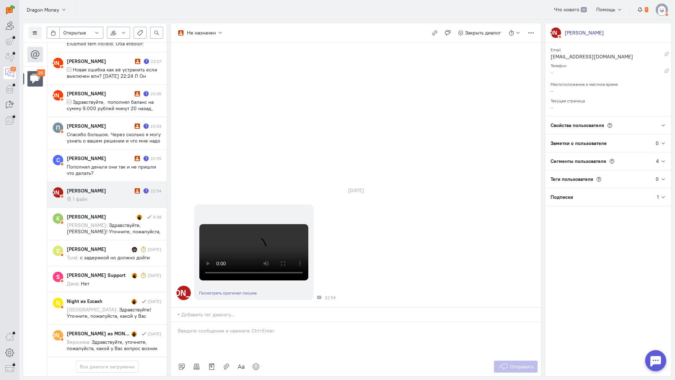
click at [245, 322] on div at bounding box center [356, 339] width 370 height 35
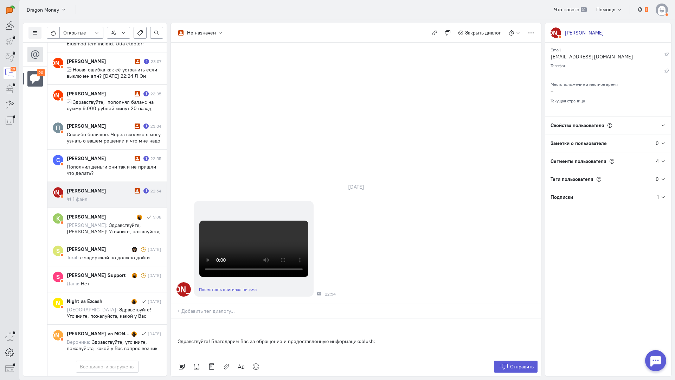
click at [176, 318] on div "Здравствуйте! Благодарим Вас за обращение и предоставленную информацию:blush:" at bounding box center [356, 337] width 370 height 39
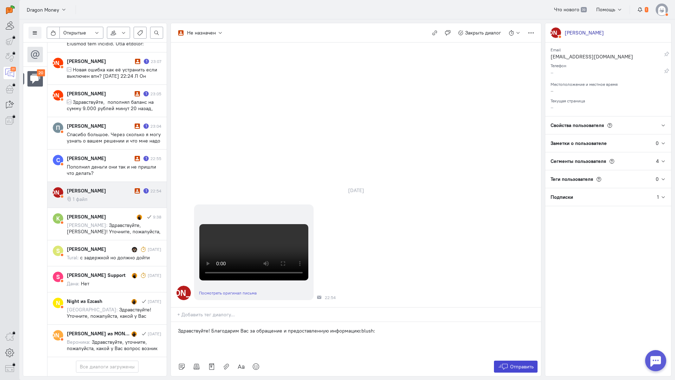
click at [531, 363] on span "Отправить" at bounding box center [522, 366] width 24 height 6
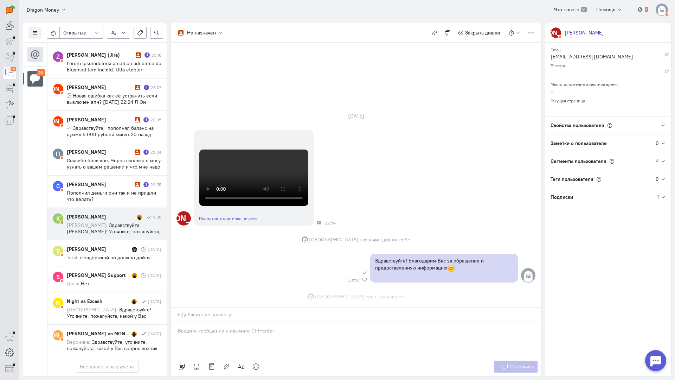
scroll to position [242, 0]
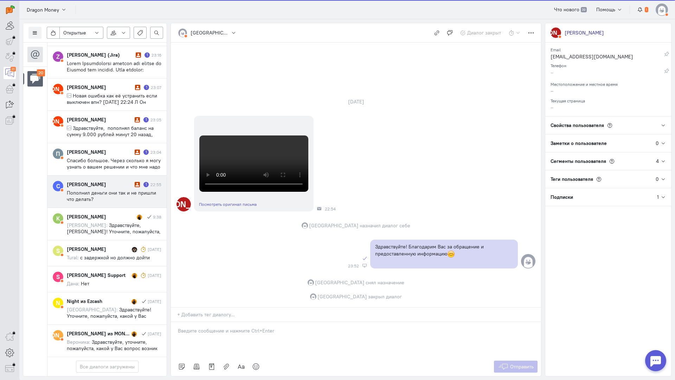
click at [114, 181] on div "[PERSON_NAME]" at bounding box center [100, 184] width 66 height 7
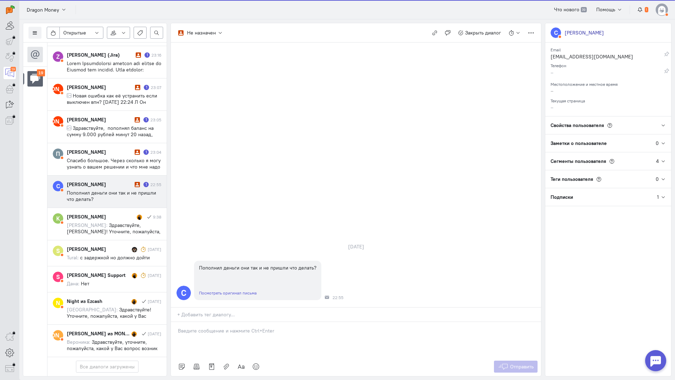
scroll to position [478, 0]
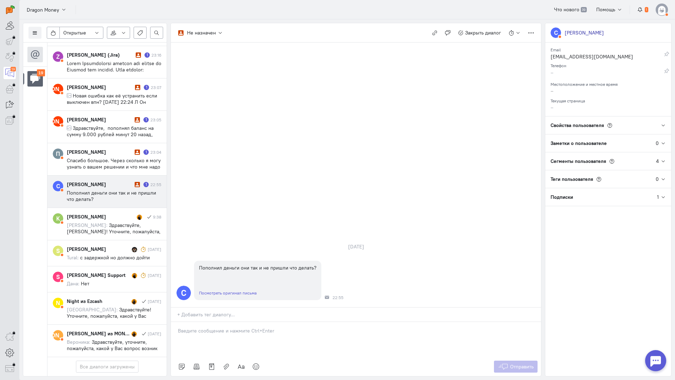
drag, startPoint x: 257, startPoint y: 291, endPoint x: 251, endPoint y: 290, distance: 6.1
click at [257, 322] on div at bounding box center [356, 339] width 370 height 35
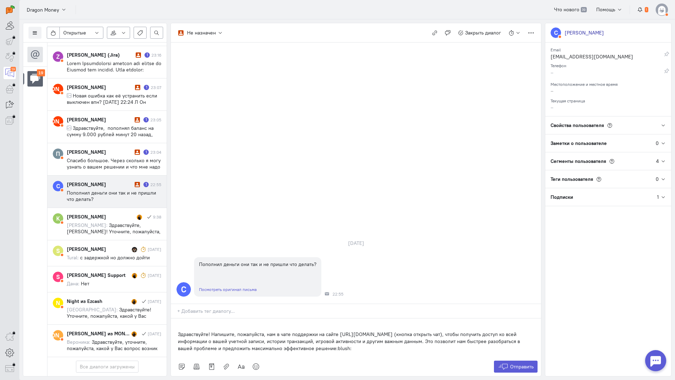
click at [179, 330] on p "Здравствуйте! Напишите, пожалуйста, нам в чате поддержки на сайте [URL][DOMAIN_…" at bounding box center [356, 340] width 356 height 21
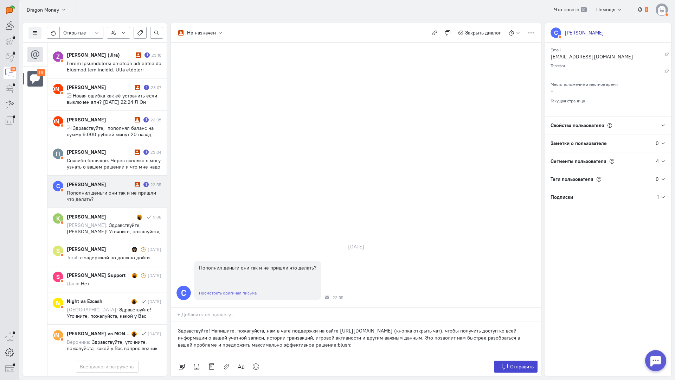
click at [502, 363] on icon at bounding box center [503, 366] width 11 height 7
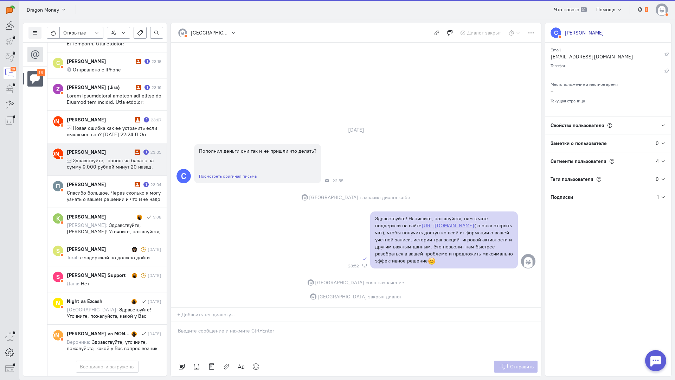
scroll to position [446, 0]
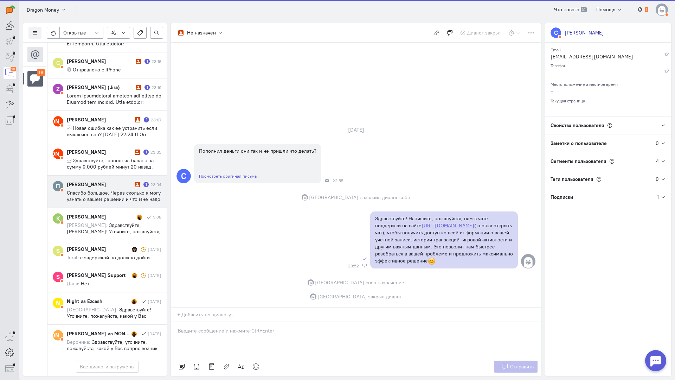
click at [110, 189] on span "Спасибо большое. Через сколько я могу узнать о вашем решении и что мне надо пре…" at bounding box center [114, 217] width 94 height 57
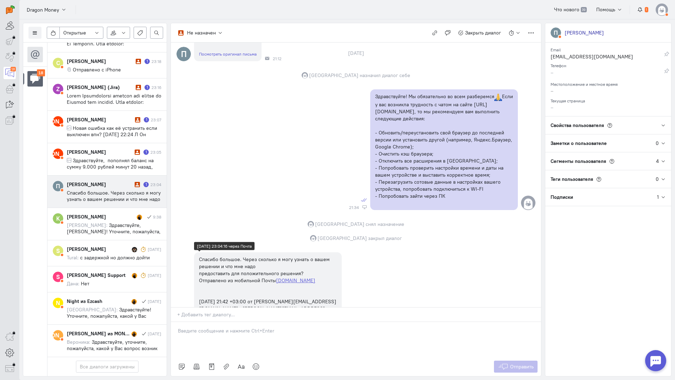
scroll to position [0, 0]
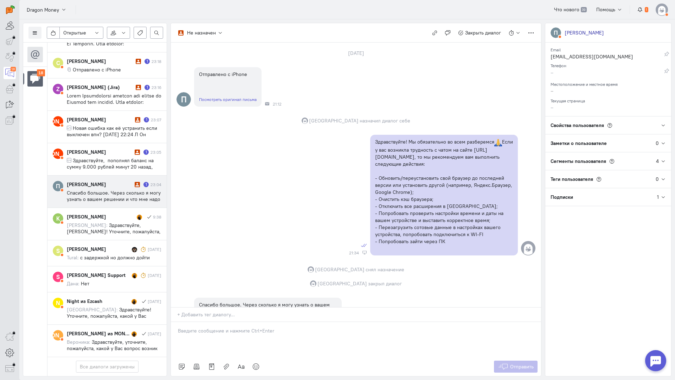
click at [236, 99] on link "Посмотреть оригинал письма" at bounding box center [228, 99] width 58 height 5
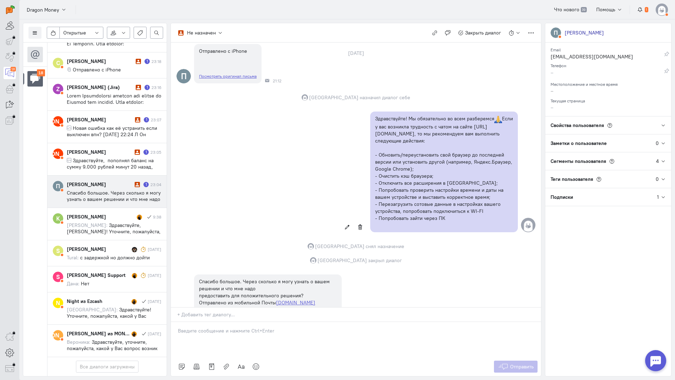
scroll to position [136, 0]
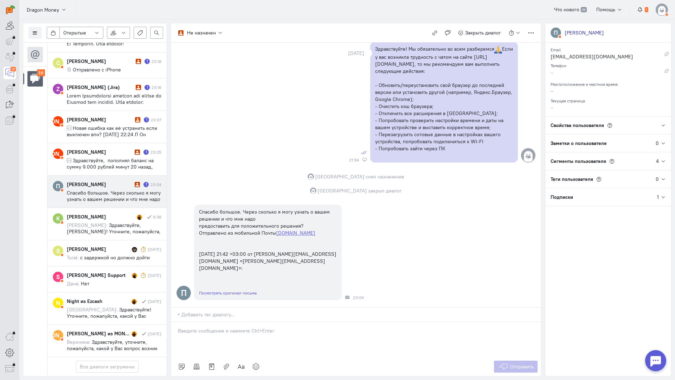
click at [232, 322] on div at bounding box center [356, 339] width 370 height 35
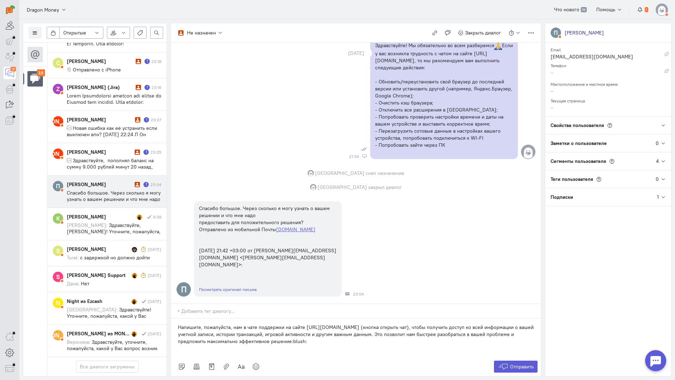
scroll to position [101, 0]
drag, startPoint x: 181, startPoint y: 285, endPoint x: 176, endPoint y: 286, distance: 5.3
click at [176, 318] on div "Напишите, пожалуйста, нам в чате поддержки на сайте [URL][DOMAIN_NAME] (кнопка …" at bounding box center [356, 337] width 370 height 39
click at [517, 360] on button "Отправить" at bounding box center [516, 366] width 44 height 12
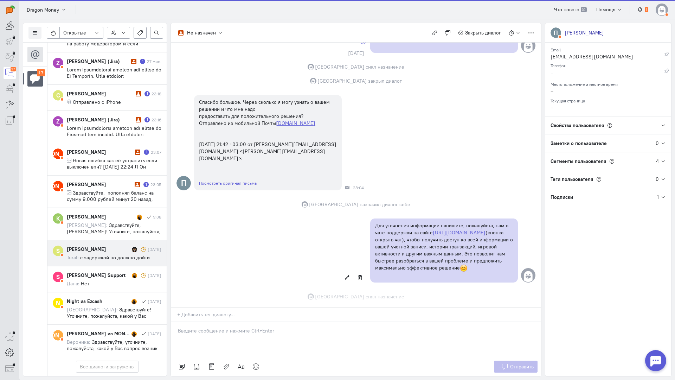
scroll to position [260, 0]
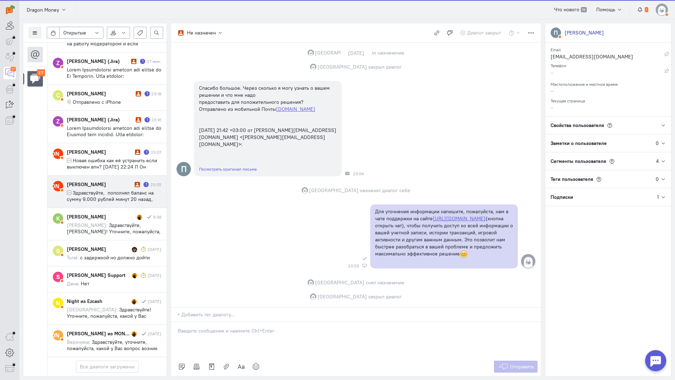
click at [112, 181] on div "[PERSON_NAME]" at bounding box center [100, 184] width 66 height 7
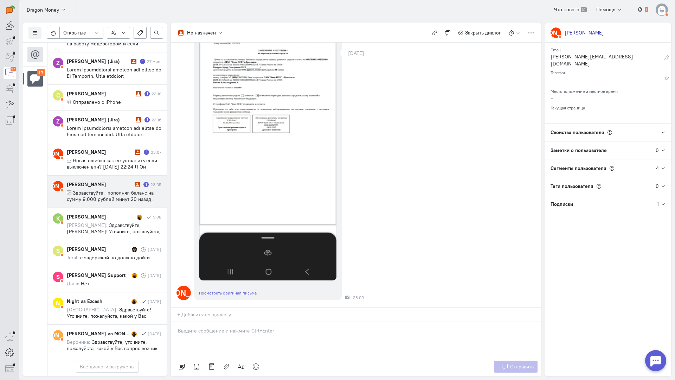
scroll to position [0, 0]
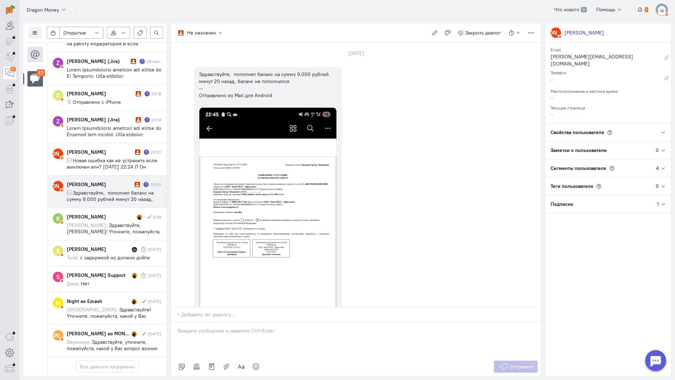
click at [219, 322] on div at bounding box center [356, 339] width 370 height 35
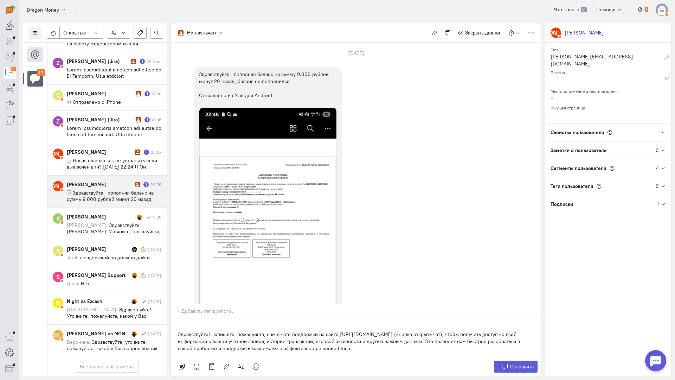
click at [174, 318] on div "Здравствуйте! Напишите, пожалуйста, нам в чате поддержки на сайте [URL][DOMAIN_…" at bounding box center [356, 337] width 370 height 39
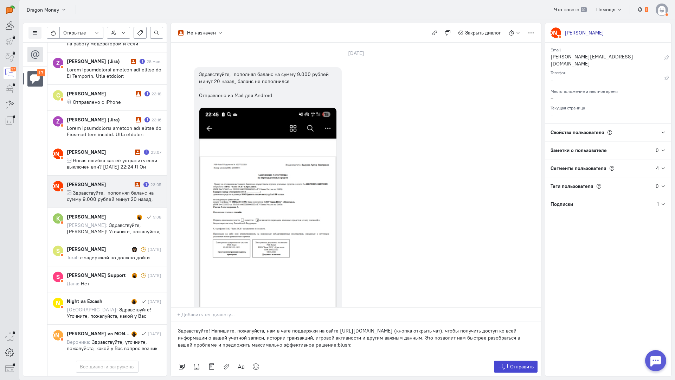
click at [515, 363] on span "Отправить" at bounding box center [522, 366] width 24 height 6
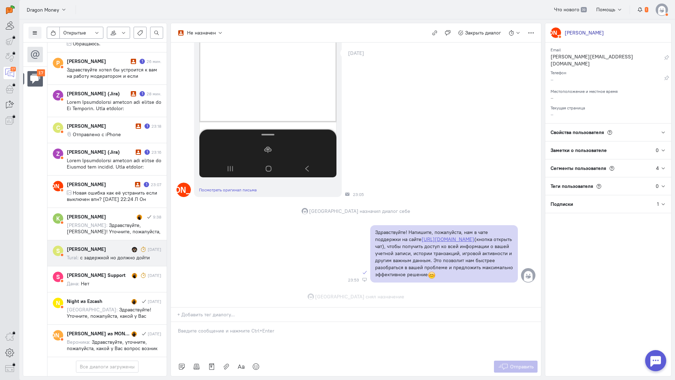
scroll to position [285, 0]
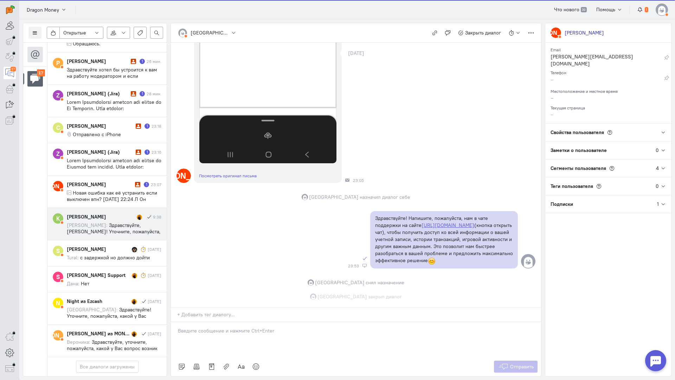
click at [108, 213] on div "[PERSON_NAME]" at bounding box center [101, 216] width 68 height 7
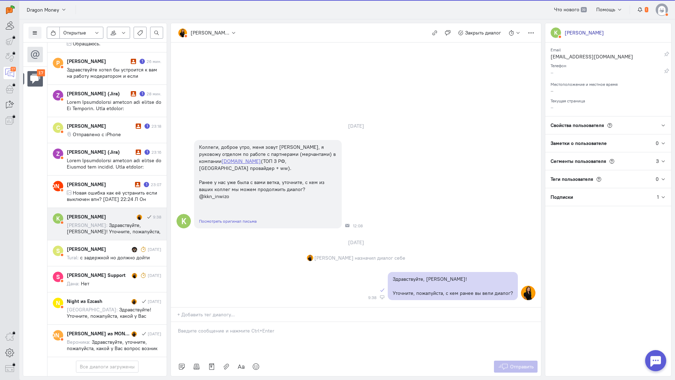
scroll to position [377, 0]
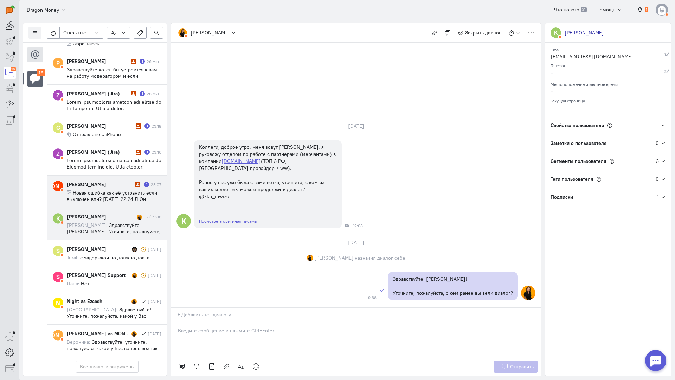
click at [116, 175] on cq-conversation-card "[PERSON_NAME] Л Он 1 23:07 Новая ошибка как её устранить если выключен впн? [DA…" at bounding box center [106, 191] width 119 height 32
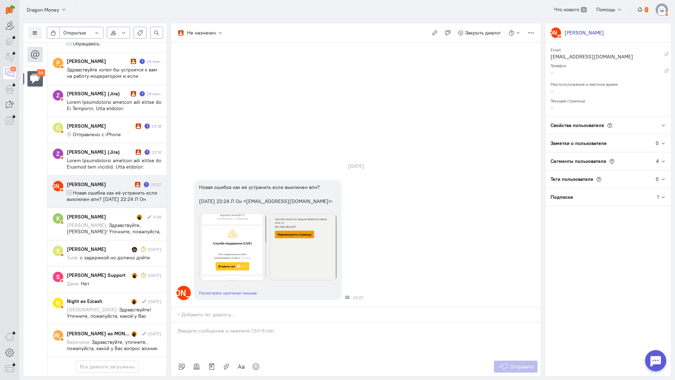
click at [231, 327] on p at bounding box center [356, 330] width 356 height 7
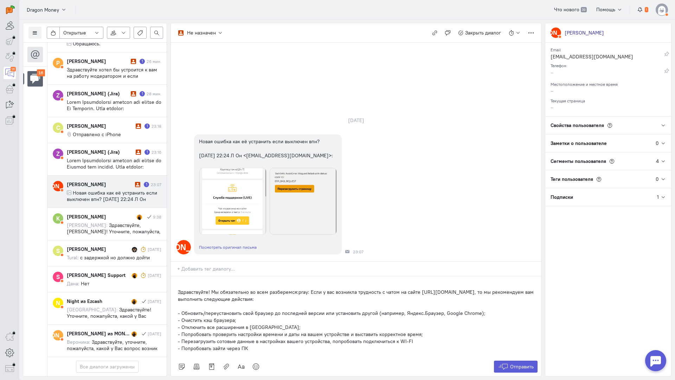
click at [174, 276] on div "Здравствуйте! Мы обязательно во всем разберемся:pray: Если у вас возникла трудн…" at bounding box center [356, 316] width 370 height 81
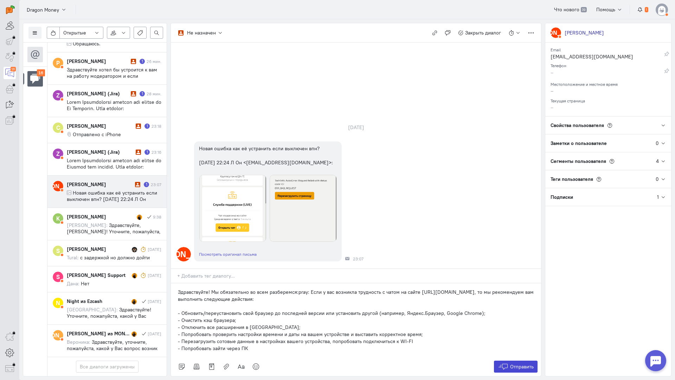
click at [514, 363] on span "Отправить" at bounding box center [522, 366] width 24 height 6
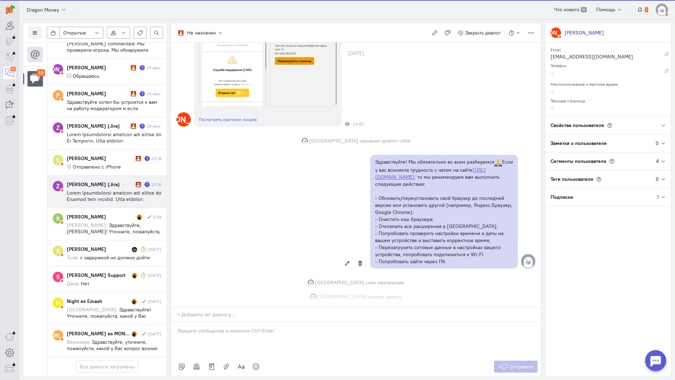
scroll to position [104, 0]
click at [134, 189] on span at bounding box center [114, 372] width 95 height 367
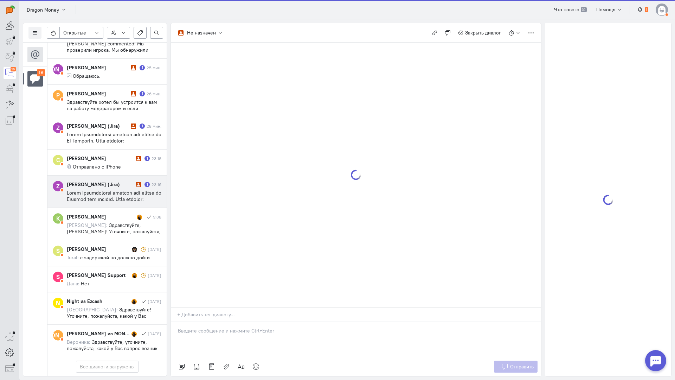
scroll to position [370, 0]
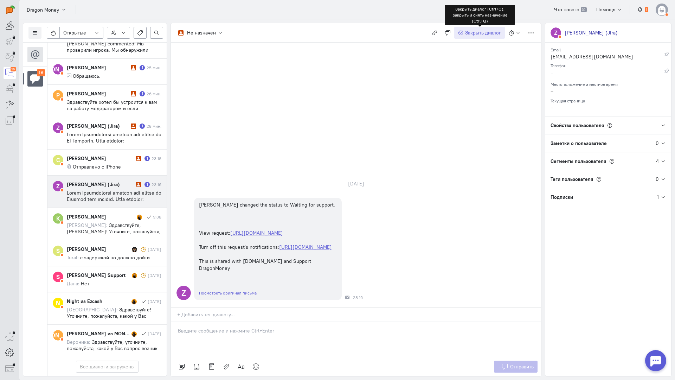
click at [474, 35] on span "Закрыть диалог" at bounding box center [483, 33] width 36 height 6
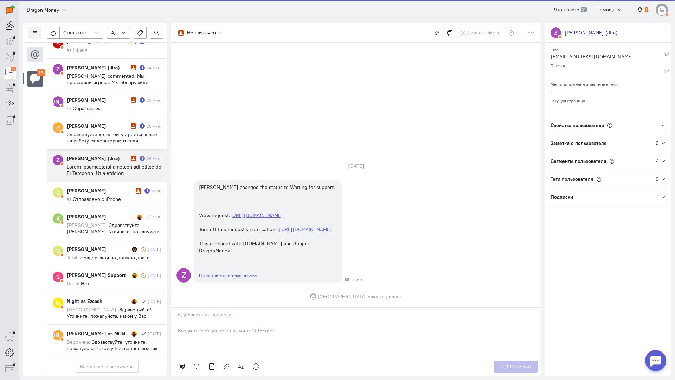
scroll to position [339, 0]
click at [115, 163] on span at bounding box center [114, 343] width 95 height 361
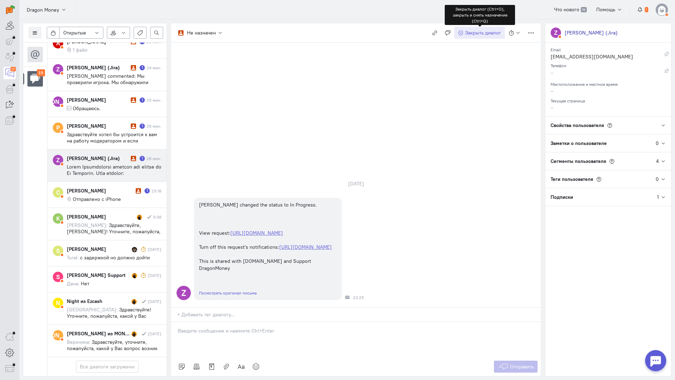
click at [487, 34] on span "Закрыть диалог" at bounding box center [483, 33] width 36 height 6
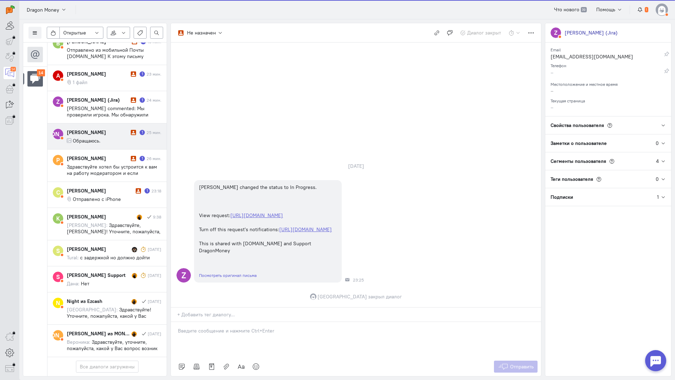
scroll to position [301, 0]
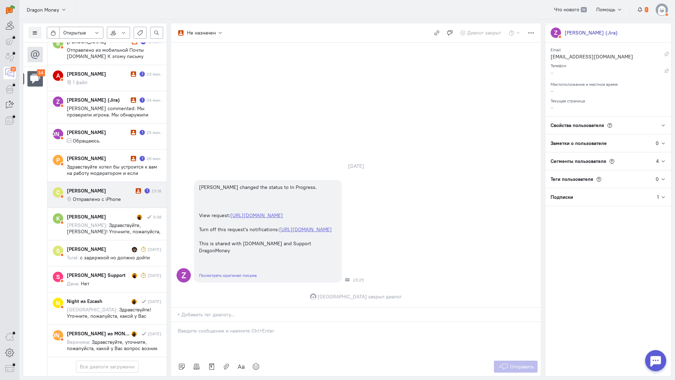
click at [109, 187] on div "[PERSON_NAME]" at bounding box center [100, 190] width 67 height 7
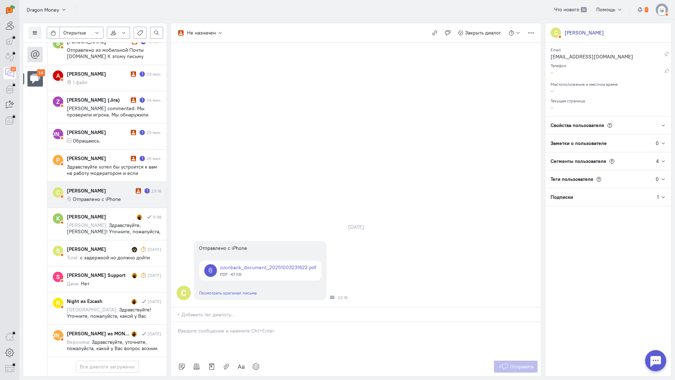
drag, startPoint x: 230, startPoint y: 282, endPoint x: 217, endPoint y: 283, distance: 12.3
click at [227, 322] on div at bounding box center [356, 339] width 370 height 35
click at [175, 322] on div "Здравствуйте! Благодарим Вас за обращение и предоставленную информацию:blush:" at bounding box center [356, 339] width 370 height 35
click at [526, 363] on span "Отправить" at bounding box center [522, 366] width 24 height 6
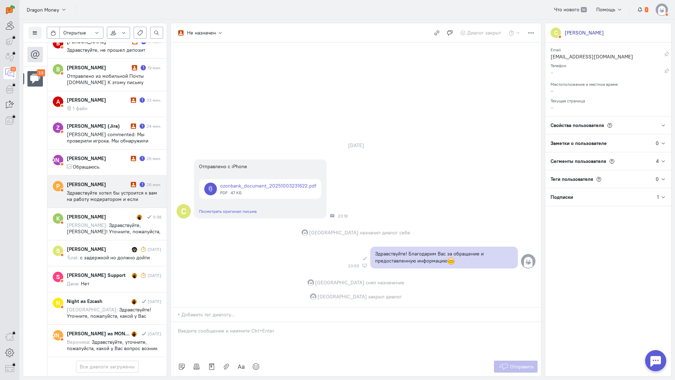
click at [107, 181] on div "[PERSON_NAME] 1 26 мин. Здравствуйте хотел бы устроится к вам на работу модерат…" at bounding box center [114, 191] width 95 height 21
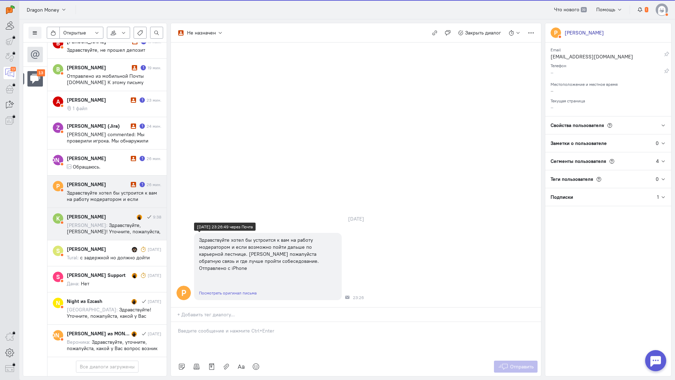
scroll to position [275, 0]
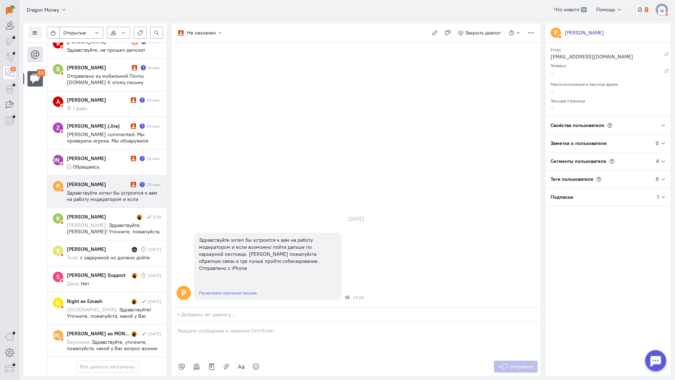
click at [228, 322] on div at bounding box center [356, 339] width 370 height 35
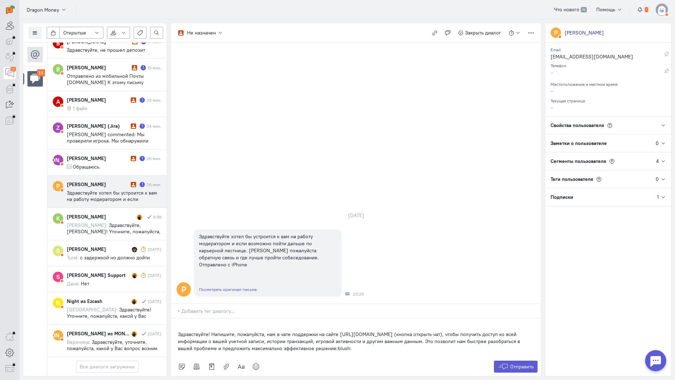
click at [176, 318] on div "Здравствуйте! Напишите, пожалуйста, нам в чате поддержки на сайте [URL][DOMAIN_…" at bounding box center [356, 337] width 370 height 39
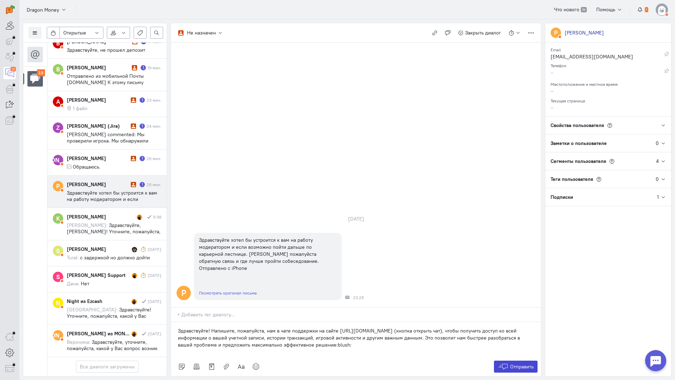
click at [504, 363] on icon at bounding box center [503, 366] width 11 height 7
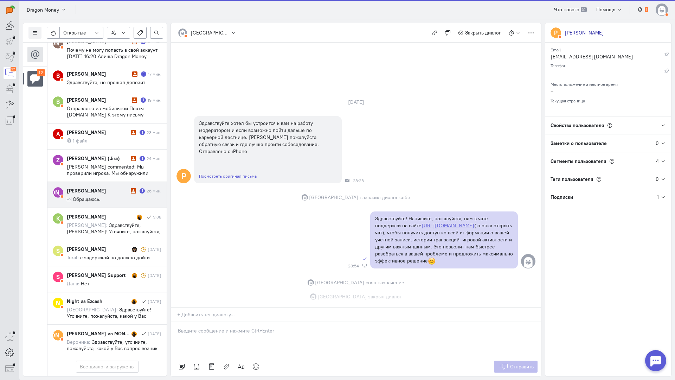
click at [114, 187] on div "[PERSON_NAME] 1 26 мин. Обращаюсь." at bounding box center [114, 194] width 95 height 15
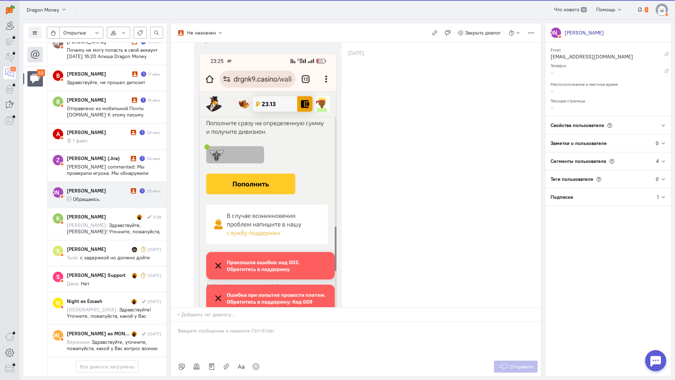
scroll to position [0, 0]
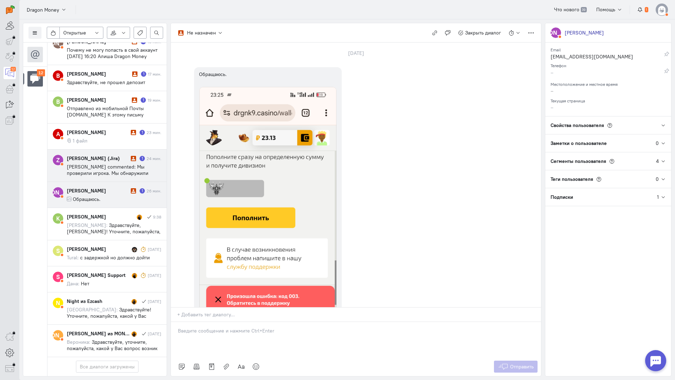
click at [103, 155] on div "[PERSON_NAME] (Jira)" at bounding box center [98, 158] width 62 height 7
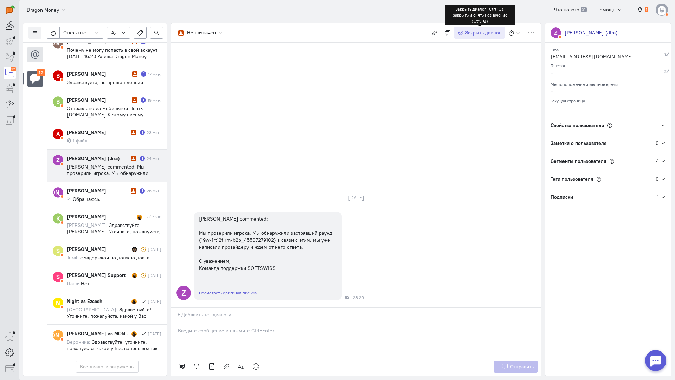
click at [468, 31] on span "Закрыть диалог" at bounding box center [483, 33] width 36 height 6
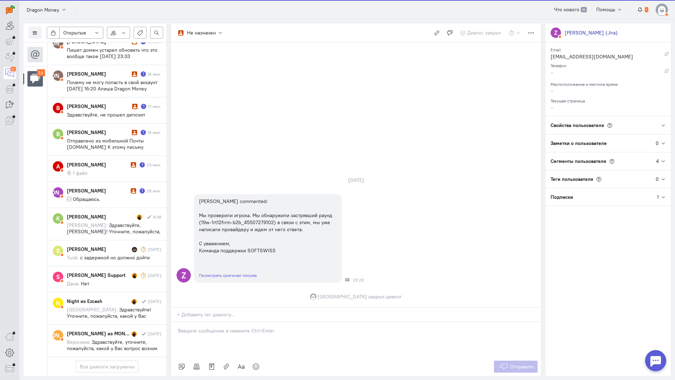
scroll to position [212, 0]
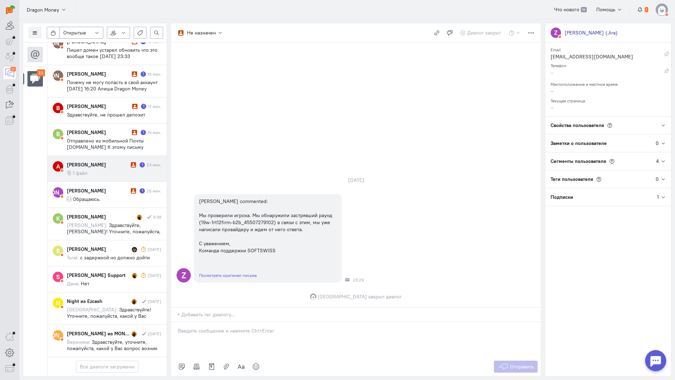
click at [109, 170] on cq-message "1 файл" at bounding box center [114, 173] width 95 height 6
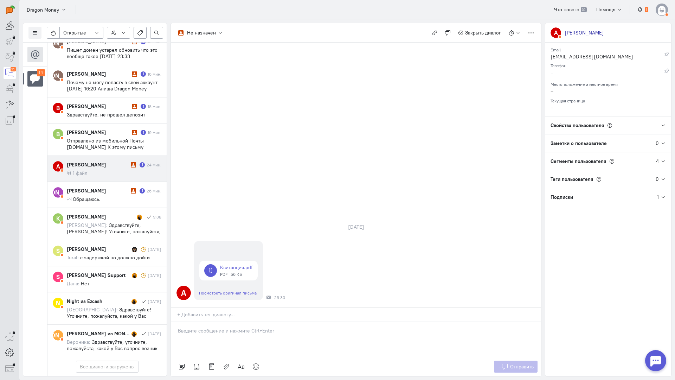
click at [232, 322] on div at bounding box center [356, 339] width 370 height 35
click at [175, 322] on div "Здравствуйте! Благодарим Вас за обращение и предоставленную информацию:blush:" at bounding box center [356, 339] width 370 height 35
click at [504, 363] on icon at bounding box center [503, 366] width 11 height 7
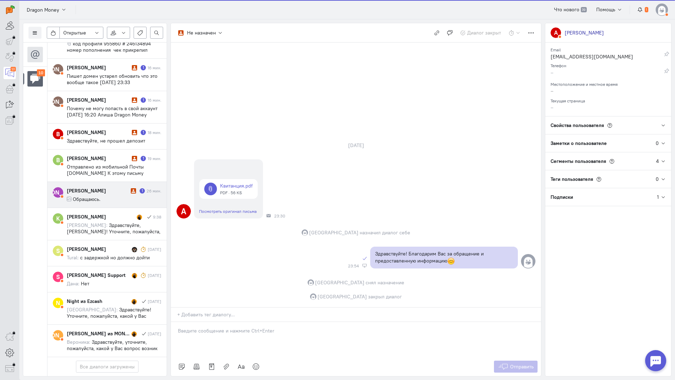
scroll to position [187, 0]
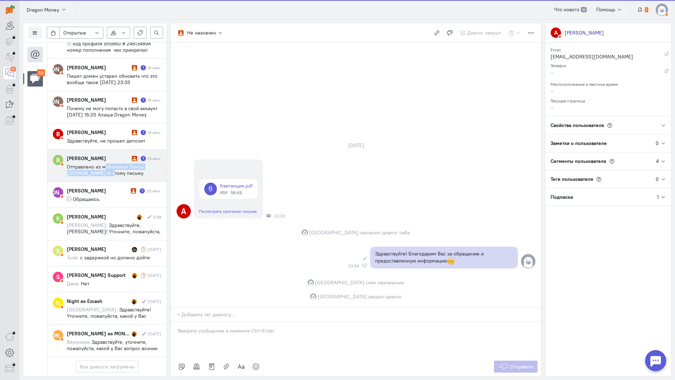
drag, startPoint x: 105, startPoint y: 127, endPoint x: 118, endPoint y: 129, distance: 13.6
click at [105, 163] on span "Отправлено из мобильной Почты [DOMAIN_NAME] К этому письму приложены ссылки на …" at bounding box center [112, 185] width 90 height 44
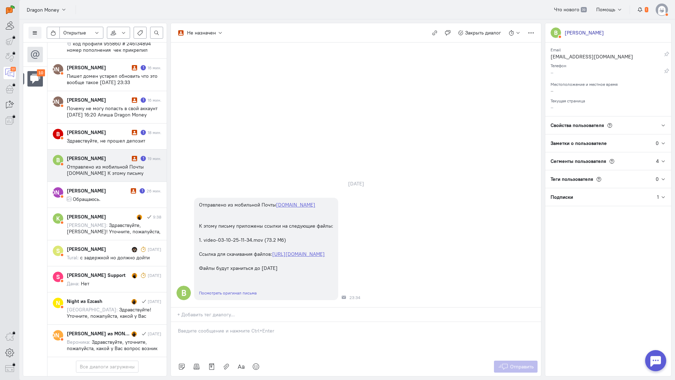
drag, startPoint x: 217, startPoint y: 290, endPoint x: 208, endPoint y: 290, distance: 8.1
click at [217, 327] on p at bounding box center [356, 330] width 356 height 7
drag, startPoint x: 175, startPoint y: 302, endPoint x: 186, endPoint y: 302, distance: 10.2
click at [176, 322] on div "Здравствуйте! Благодарим Вас за обращение и предоставленную информацию:blush:" at bounding box center [356, 339] width 370 height 35
click at [523, 360] on button "Отправить" at bounding box center [516, 366] width 44 height 12
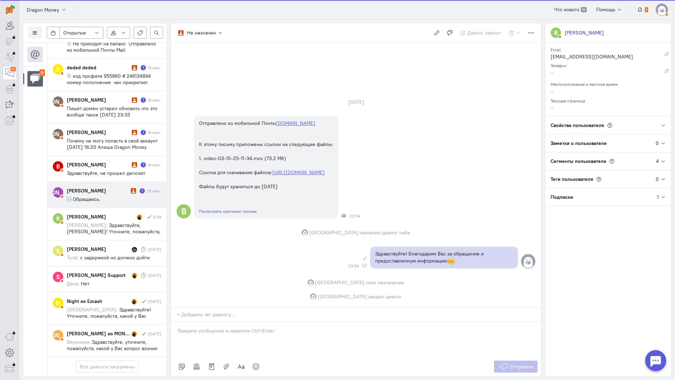
scroll to position [155, 0]
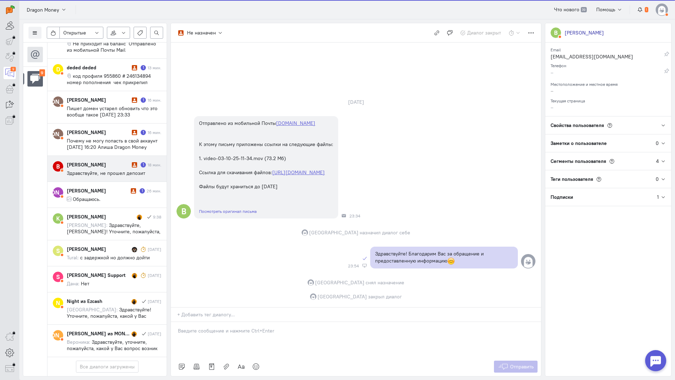
click at [128, 161] on div "[PERSON_NAME] 1 18 мин. Здравствуйте, не прошел депозит" at bounding box center [114, 168] width 95 height 15
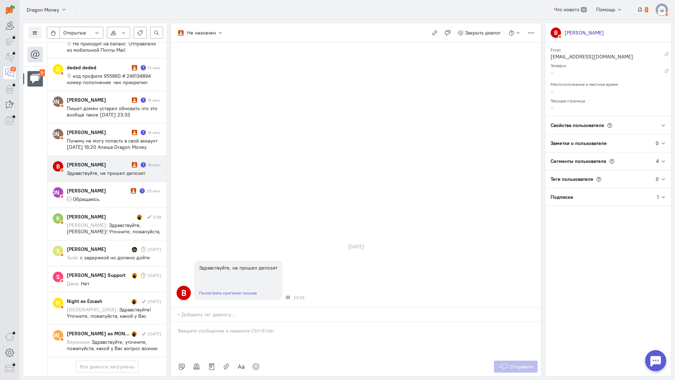
drag, startPoint x: 204, startPoint y: 289, endPoint x: 184, endPoint y: 289, distance: 20.7
click at [204, 327] on p at bounding box center [356, 330] width 356 height 7
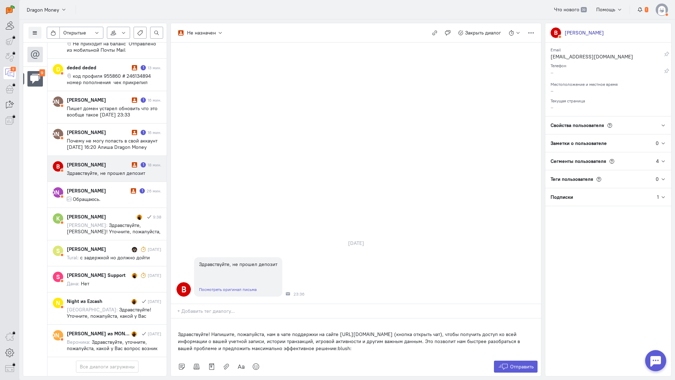
click at [174, 318] on div "Здравствуйте! Напишите, пожалуйста, нам в чате поддержки на сайте [URL][DOMAIN_…" at bounding box center [356, 337] width 370 height 39
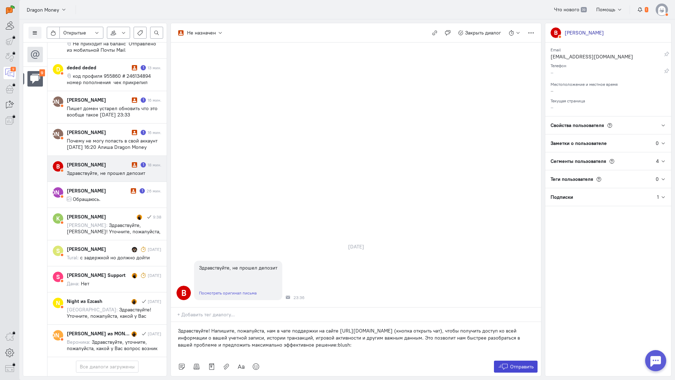
click at [514, 360] on button "Отправить" at bounding box center [516, 366] width 44 height 12
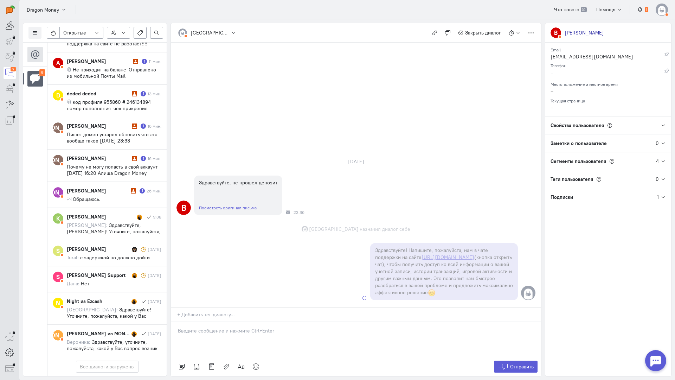
scroll to position [161, 0]
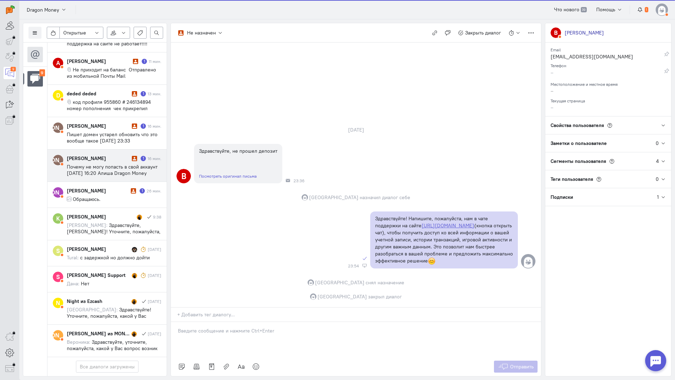
click at [107, 155] on div "[PERSON_NAME]" at bounding box center [98, 158] width 63 height 7
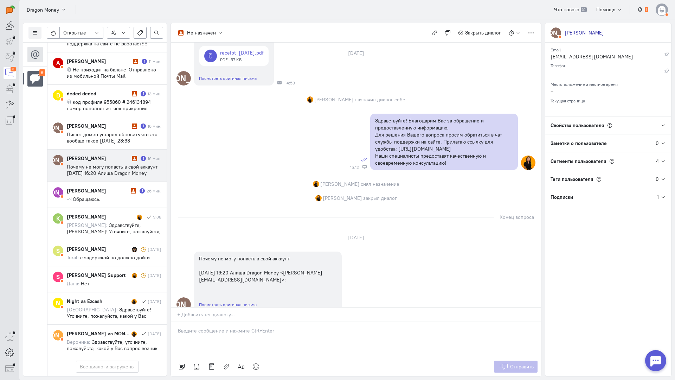
scroll to position [96, 0]
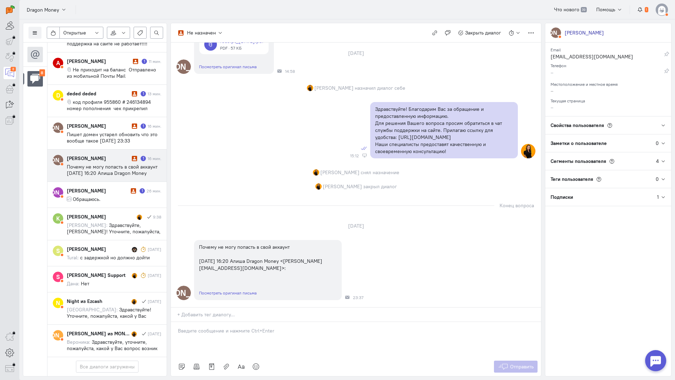
click at [226, 327] on p at bounding box center [356, 330] width 356 height 7
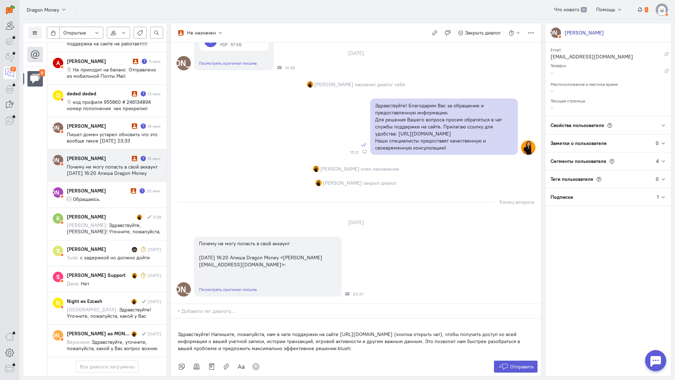
click at [176, 318] on div "Здравствуйте! Напишите, пожалуйста, нам в чате поддержки на сайте [URL][DOMAIN_…" at bounding box center [356, 337] width 370 height 39
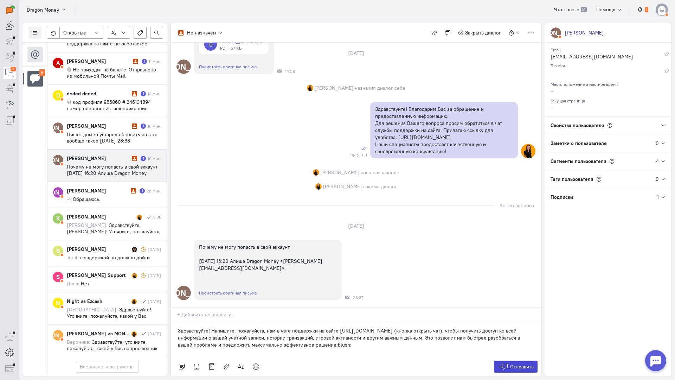
click at [523, 363] on span "Отправить" at bounding box center [522, 366] width 24 height 6
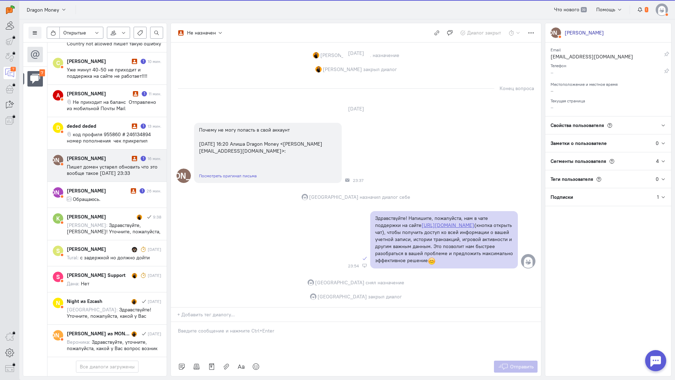
scroll to position [98, 0]
click at [106, 163] on span "Пишет домен устарел обновить что это вообще такое [DATE] 23:33 [PERSON_NAME] <[…" at bounding box center [112, 175] width 91 height 25
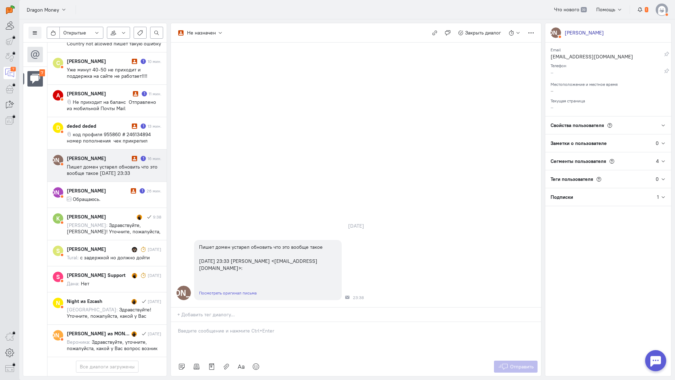
click at [225, 322] on div at bounding box center [356, 339] width 370 height 35
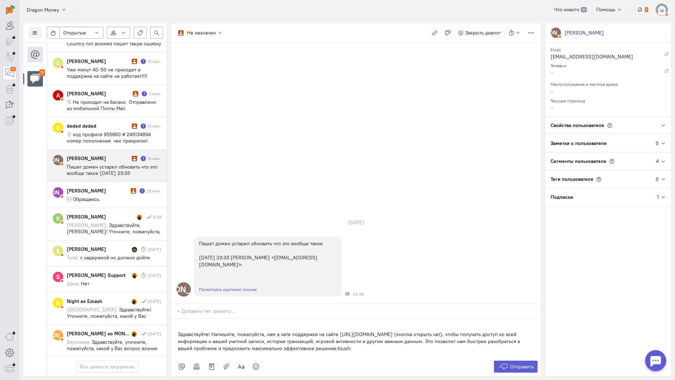
click at [176, 318] on div "Здравствуйте! Напишите, пожалуйста, нам в чате поддержки на сайте [URL][DOMAIN_…" at bounding box center [356, 337] width 370 height 39
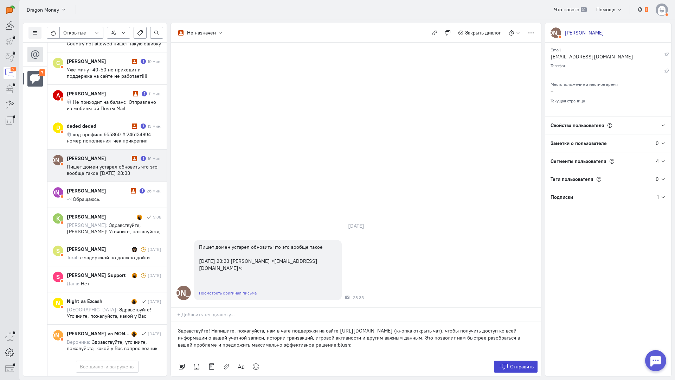
click at [515, 363] on span "Отправить" at bounding box center [522, 366] width 24 height 6
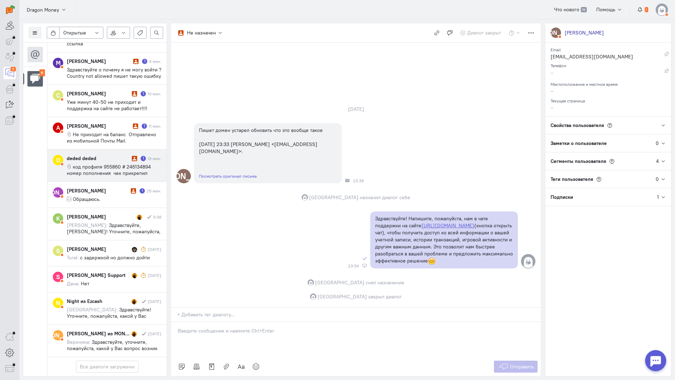
click at [110, 155] on div "deded deded" at bounding box center [98, 158] width 63 height 7
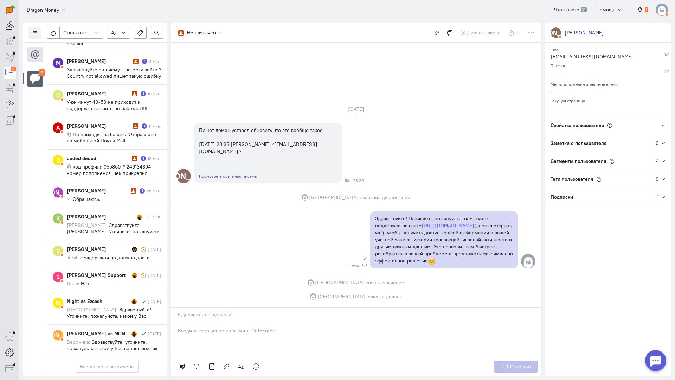
scroll to position [66, 0]
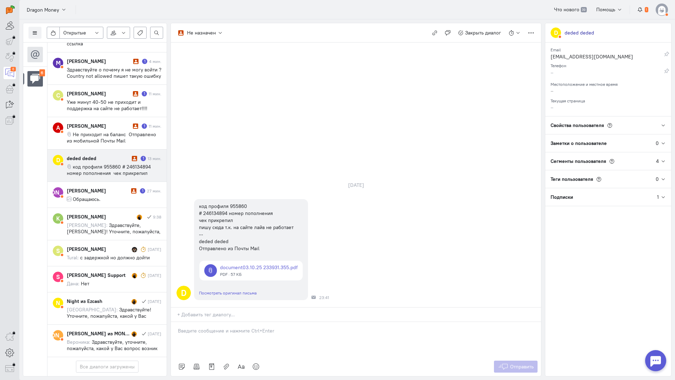
drag, startPoint x: 223, startPoint y: 300, endPoint x: 217, endPoint y: 299, distance: 5.8
click at [223, 322] on div at bounding box center [356, 339] width 370 height 35
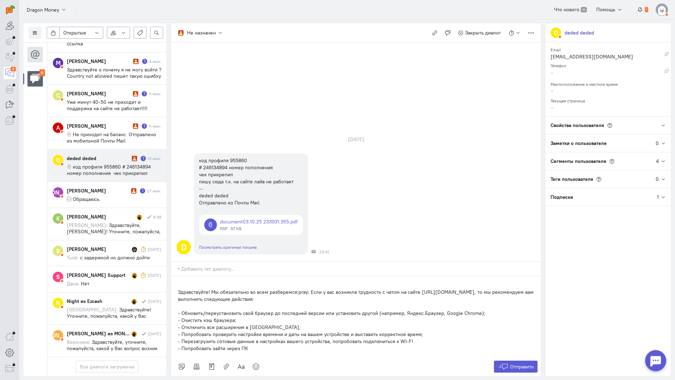
click at [174, 276] on div "Здравствуйте! Мы обязательно во всем разберемся:pray: Если у вас возникла трудн…" at bounding box center [356, 316] width 370 height 81
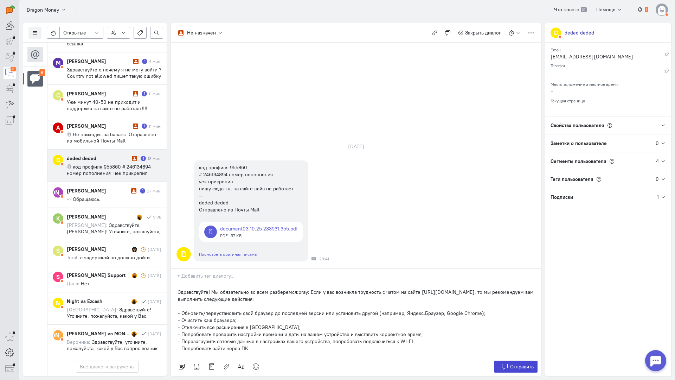
click at [509, 360] on button "Отправить" at bounding box center [516, 366] width 44 height 12
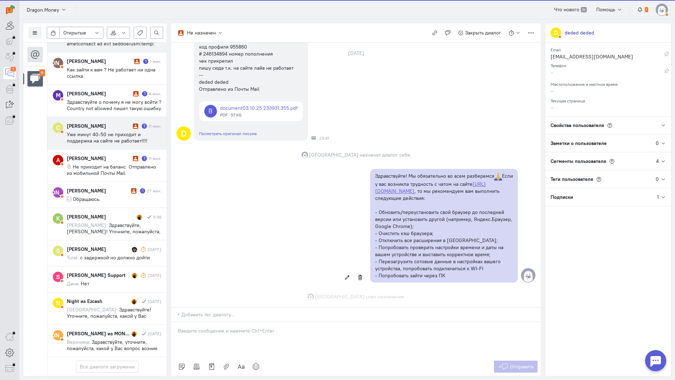
scroll to position [85, 0]
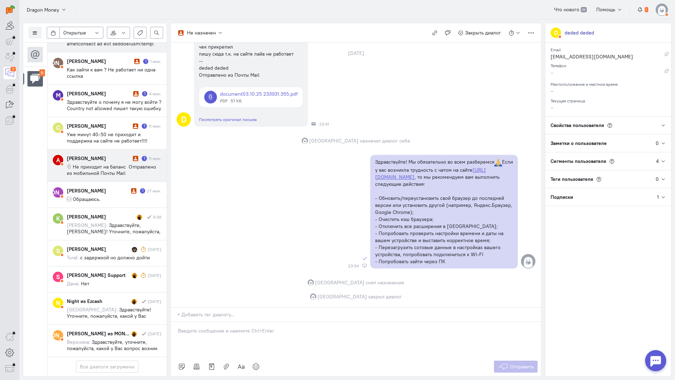
click at [106, 155] on div "[PERSON_NAME]" at bounding box center [99, 158] width 64 height 7
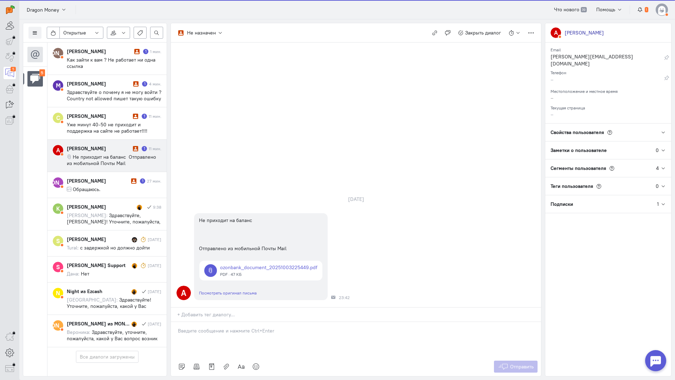
scroll to position [33, 0]
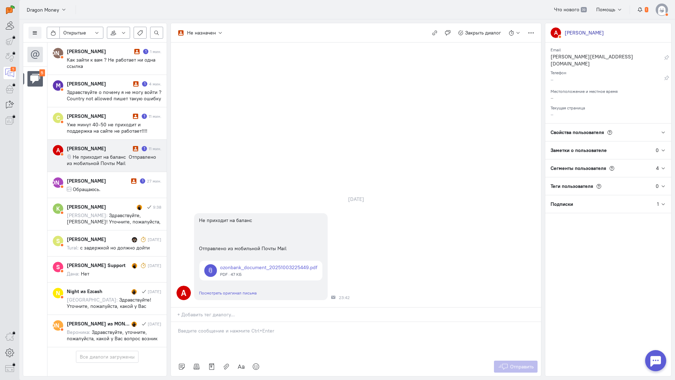
click at [222, 322] on div at bounding box center [356, 339] width 370 height 35
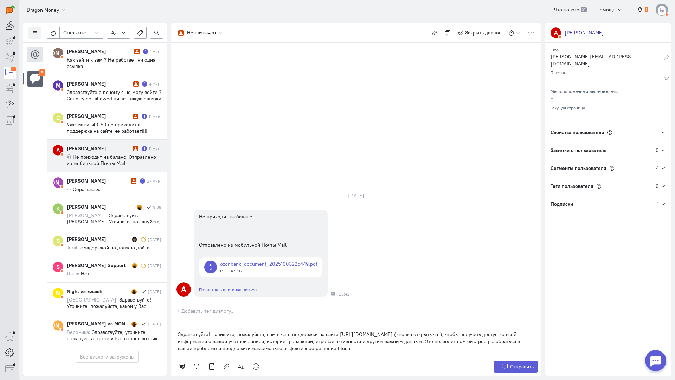
click at [173, 318] on div "Здравствуйте! Напишите, пожалуйста, нам в чате поддержки на сайте [URL][DOMAIN_…" at bounding box center [356, 337] width 370 height 39
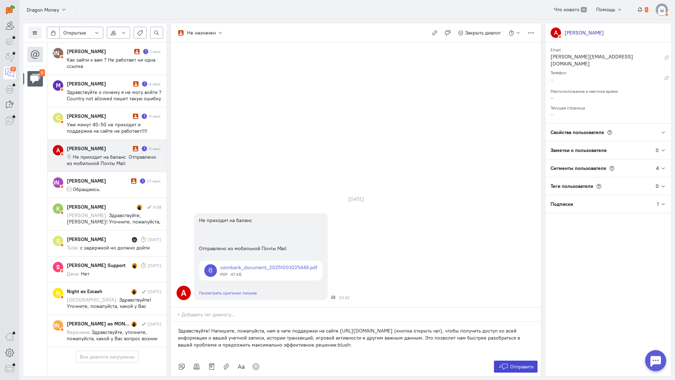
click at [515, 363] on span "Отправить" at bounding box center [522, 366] width 24 height 6
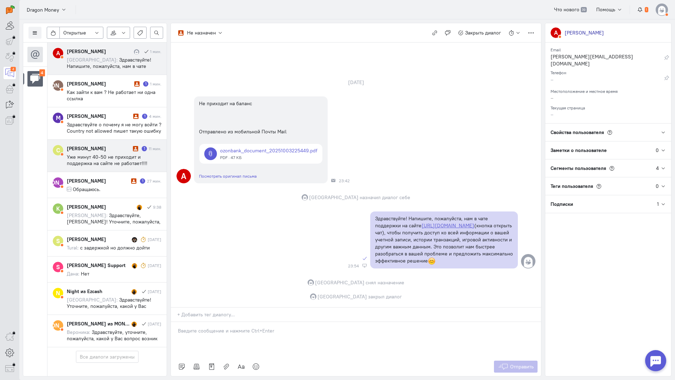
scroll to position [1, 0]
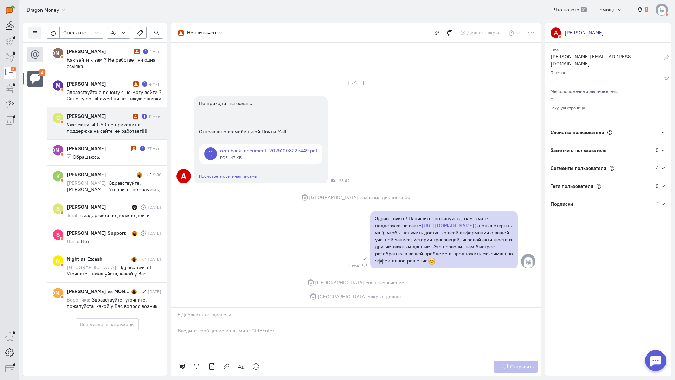
click at [123, 122] on span "Уже минут 40-50 не приходит и поддержка на сайте не работает!!!! Отправлено с i…" at bounding box center [107, 130] width 81 height 19
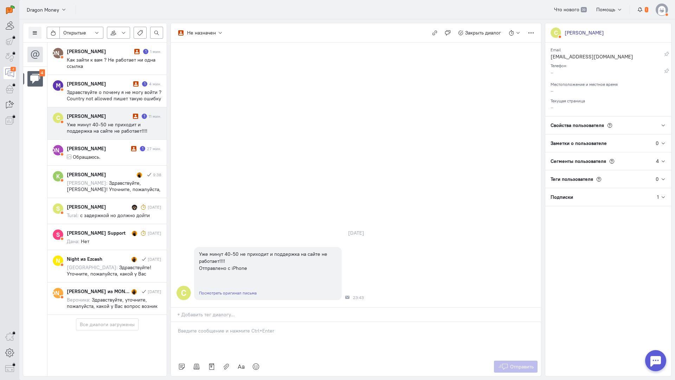
drag, startPoint x: 218, startPoint y: 293, endPoint x: 213, endPoint y: 293, distance: 4.2
click at [217, 322] on div at bounding box center [356, 339] width 370 height 35
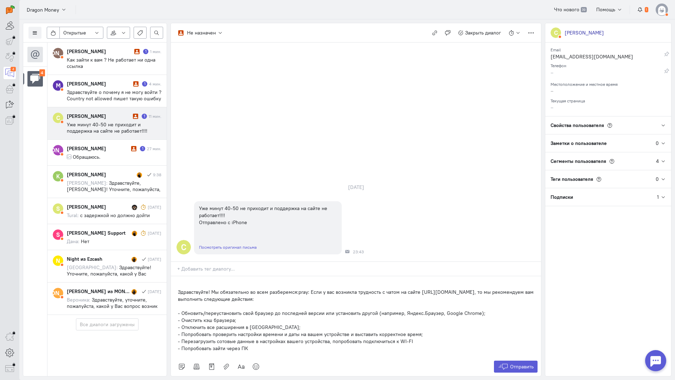
click at [175, 276] on div "Здравствуйте! Мы обязательно во всем разберемся:pray: Если у вас возникла трудн…" at bounding box center [356, 316] width 370 height 81
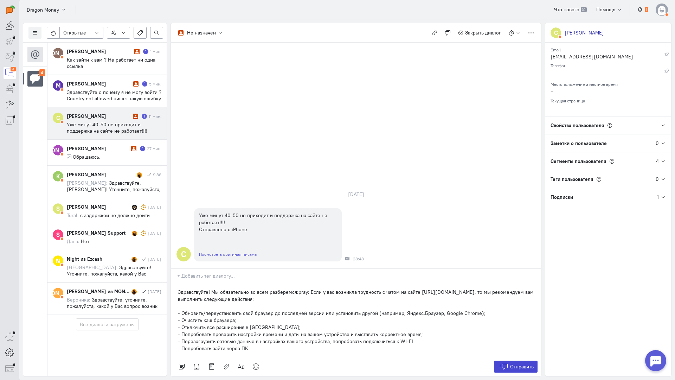
click at [514, 360] on button "Отправить" at bounding box center [516, 366] width 44 height 12
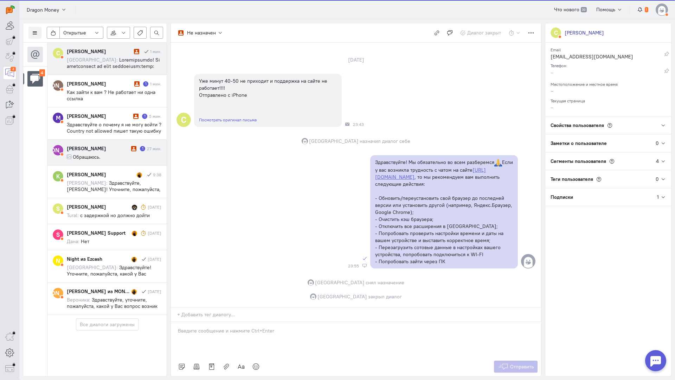
scroll to position [0, 0]
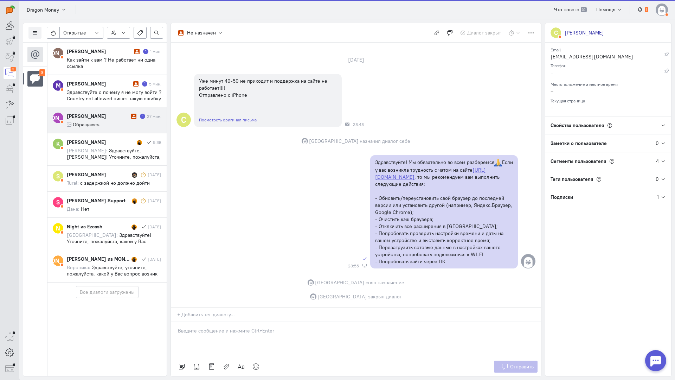
click at [111, 129] on cq-conversation-card "[PERSON_NAME] [PERSON_NAME] 1 27 мин. Обращаюсь." at bounding box center [106, 120] width 119 height 26
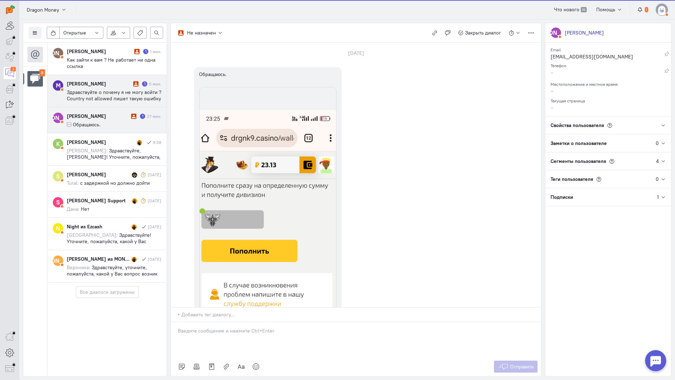
click at [122, 90] on span "Здравствуйте о почему я не могу войти ? Country not allowed пишет такую ошибку …" at bounding box center [114, 101] width 95 height 25
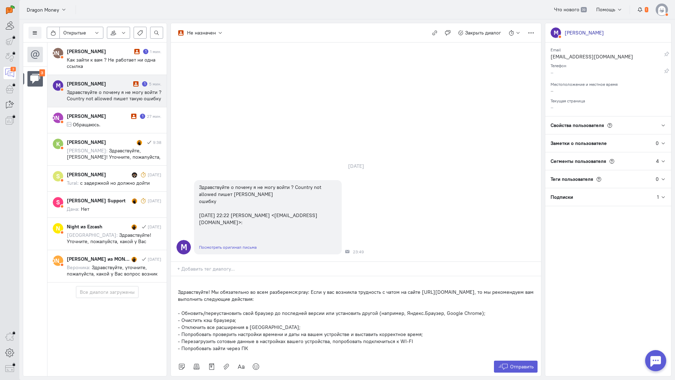
click at [178, 288] on p "Здравствуйте! Мы обязательно во всем разберемся:pray: Если у вас возникла трудн…" at bounding box center [356, 295] width 356 height 14
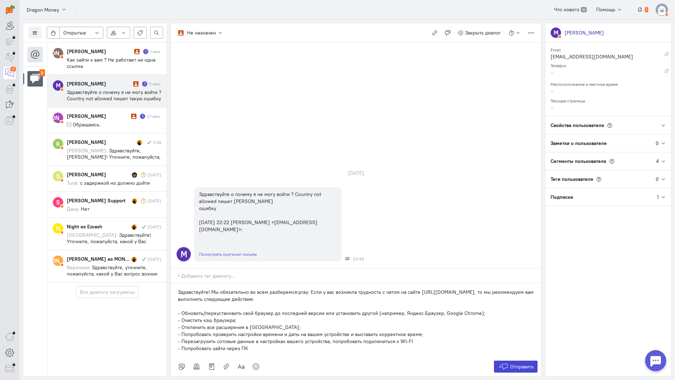
click at [511, 363] on span "Отправить" at bounding box center [522, 366] width 24 height 6
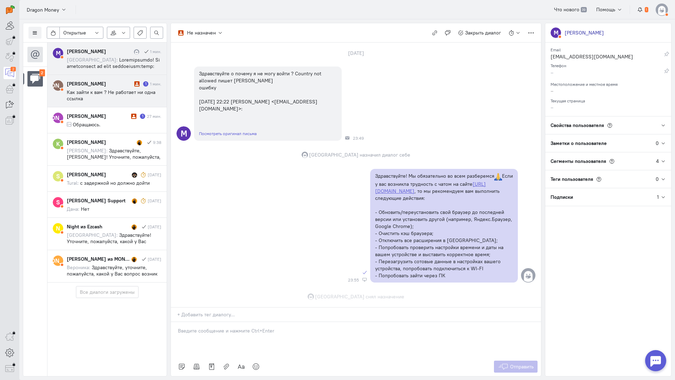
scroll to position [58, 0]
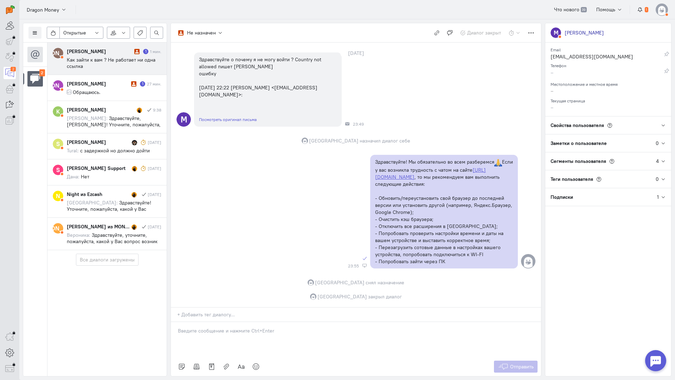
click at [122, 62] on span "Как зайти к вам ? Не работает ни одна ссылка" at bounding box center [111, 63] width 89 height 13
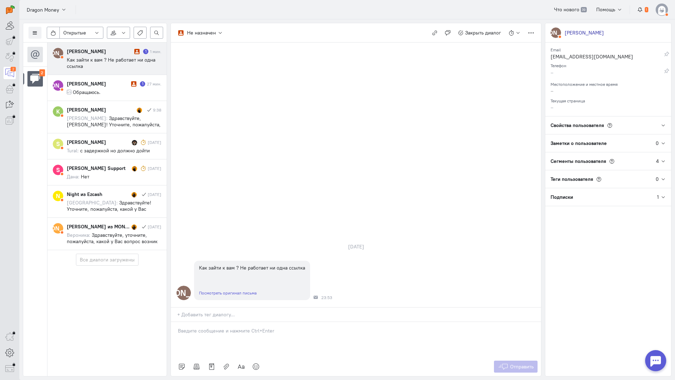
click at [248, 322] on div at bounding box center [356, 339] width 370 height 35
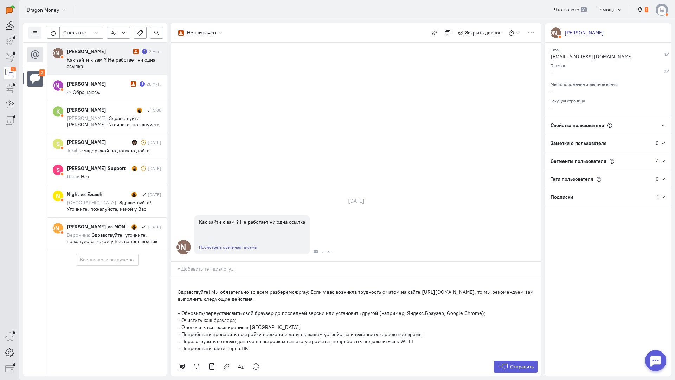
click at [178, 276] on div "Здравствуйте! Мы обязательно во всем разберемся:pray: Если у вас возникла трудн…" at bounding box center [356, 316] width 370 height 81
click at [207, 281] on p at bounding box center [356, 284] width 356 height 7
click at [515, 363] on span "Отправить" at bounding box center [522, 366] width 24 height 6
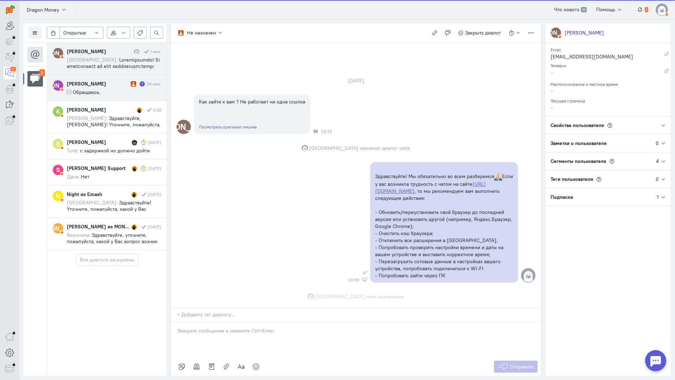
scroll to position [30, 0]
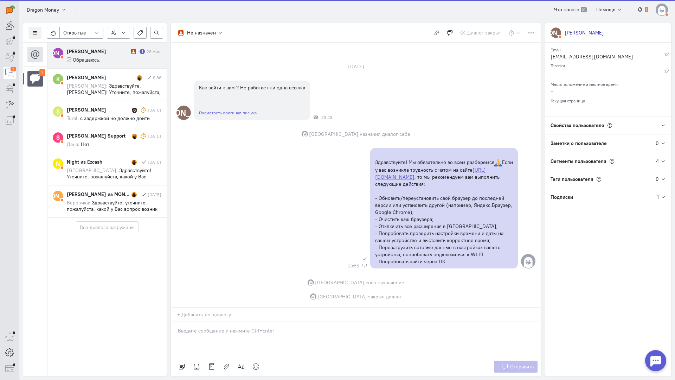
click at [114, 52] on div "[PERSON_NAME]" at bounding box center [98, 51] width 62 height 7
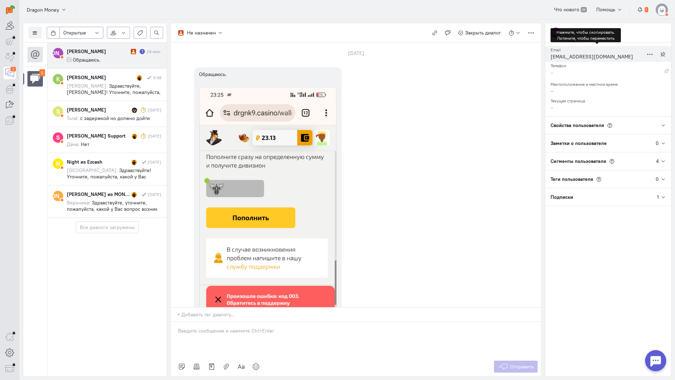
click at [573, 57] on div "[EMAIL_ADDRESS][DOMAIN_NAME]" at bounding box center [597, 57] width 93 height 9
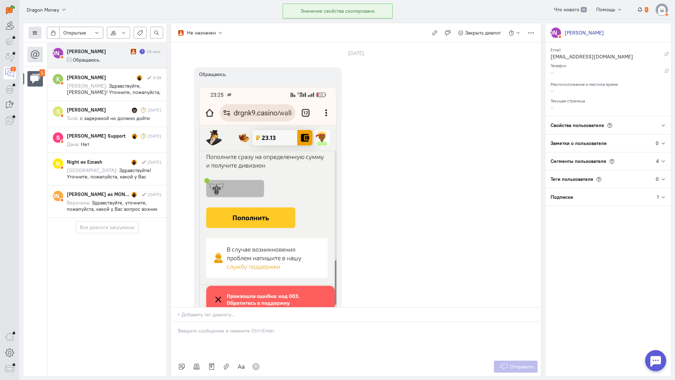
click at [40, 30] on button at bounding box center [34, 33] width 13 height 12
click at [75, 49] on span "Список пользователей" at bounding box center [68, 47] width 52 height 6
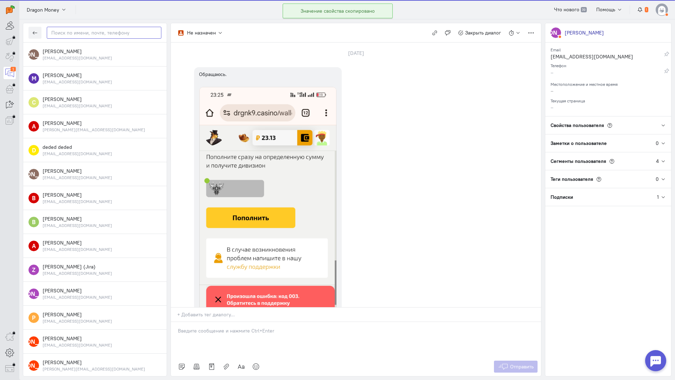
click at [107, 31] on input "text" at bounding box center [104, 33] width 115 height 12
paste input "sadist23cm5@gma"
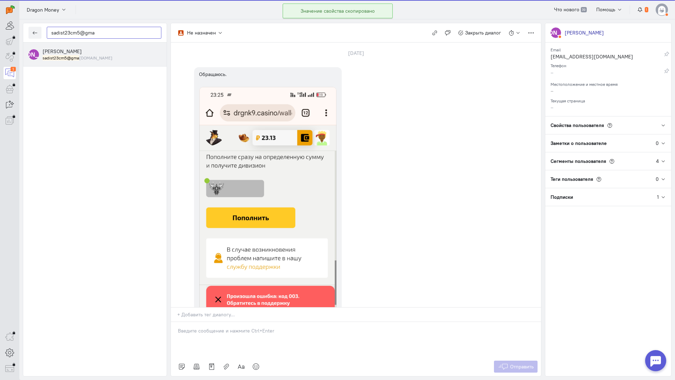
type input "sadist23cm5@gma"
click at [91, 59] on div "sadist23cm5@gma [DOMAIN_NAME]" at bounding box center [102, 58] width 119 height 6
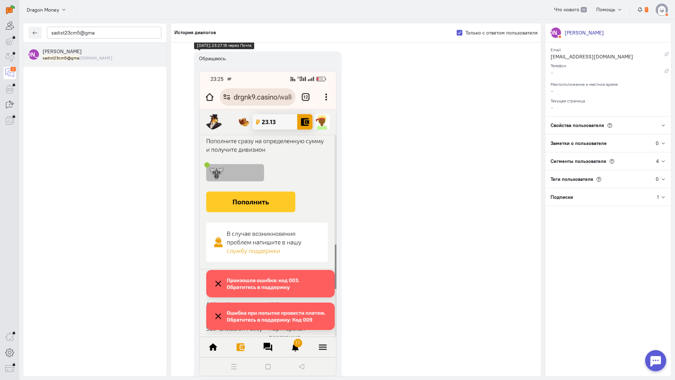
scroll to position [0, 0]
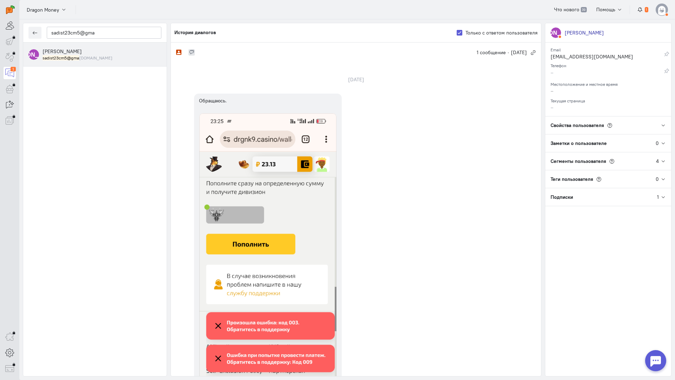
click at [120, 55] on div "sadist23cm5@gma [DOMAIN_NAME]" at bounding box center [102, 58] width 119 height 6
click at [34, 29] on button "button" at bounding box center [34, 33] width 13 height 12
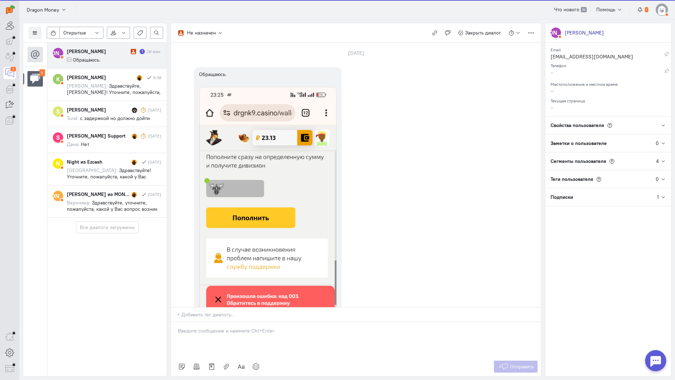
click at [93, 56] on div "[PERSON_NAME] 1 28 мин. Обращаюсь." at bounding box center [114, 55] width 95 height 15
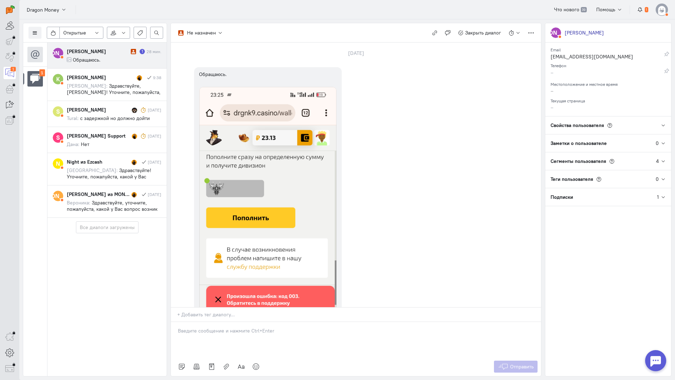
drag, startPoint x: 213, startPoint y: 289, endPoint x: 207, endPoint y: 288, distance: 5.7
click at [211, 327] on p at bounding box center [356, 330] width 356 height 7
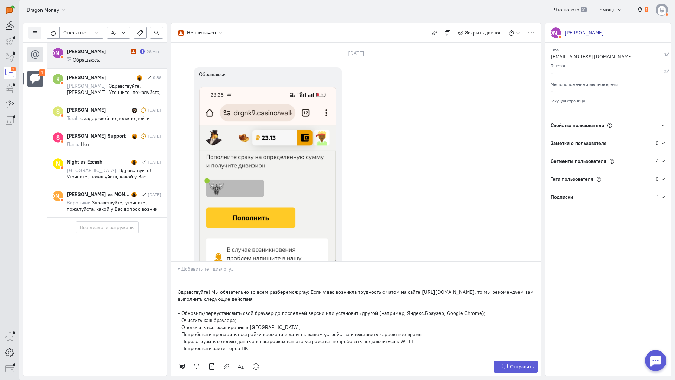
click at [177, 276] on div "Здравствуйте! Мы обязательно во всем разберемся:pray: Если у вас возникла трудн…" at bounding box center [356, 316] width 370 height 81
click at [524, 363] on span "Отправить" at bounding box center [522, 366] width 24 height 6
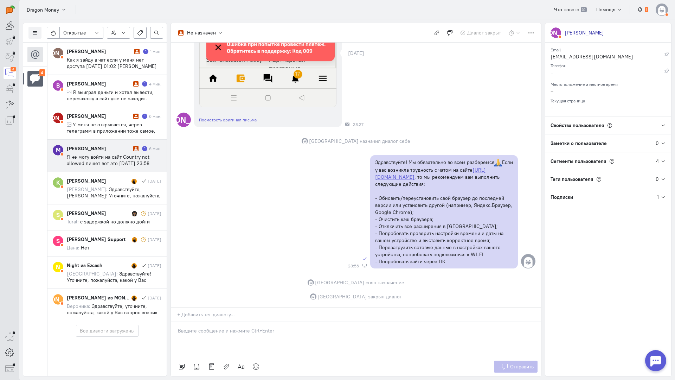
click at [122, 156] on span "Я не могу войти на сайт Country not allowed пишет вот это [DATE] 23:58 [PERSON_…" at bounding box center [109, 170] width 85 height 32
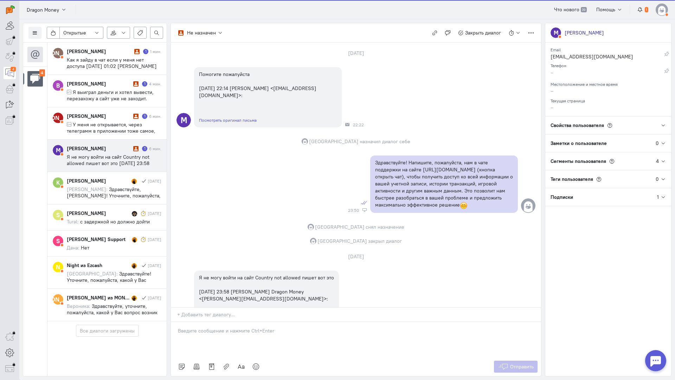
scroll to position [74, 0]
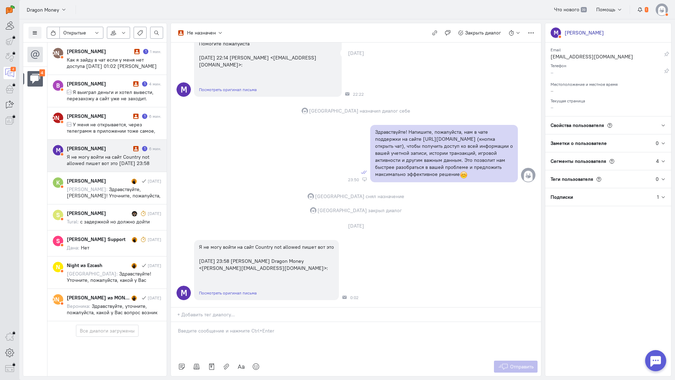
click at [123, 147] on div "[PERSON_NAME]" at bounding box center [99, 148] width 65 height 7
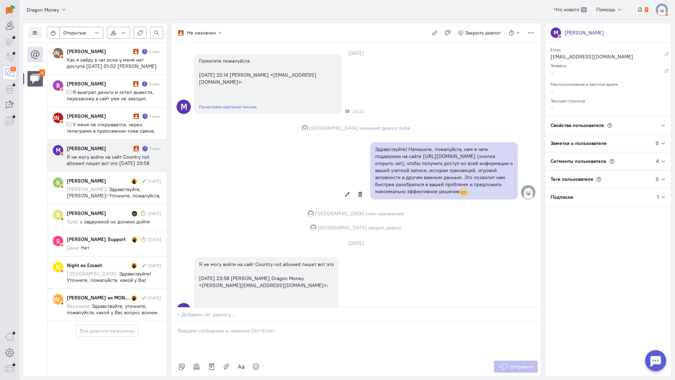
scroll to position [0, 0]
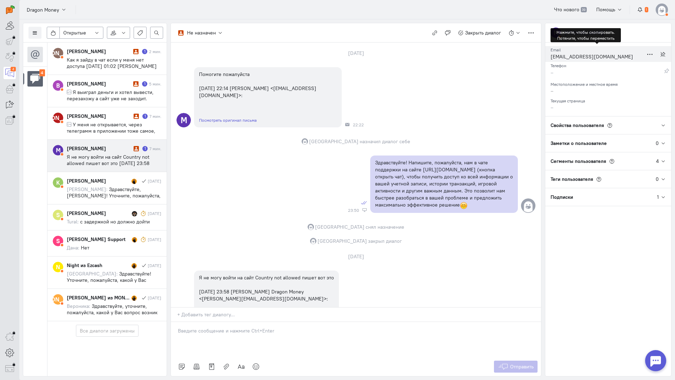
click at [570, 57] on div "[EMAIL_ADDRESS][DOMAIN_NAME]" at bounding box center [597, 57] width 93 height 9
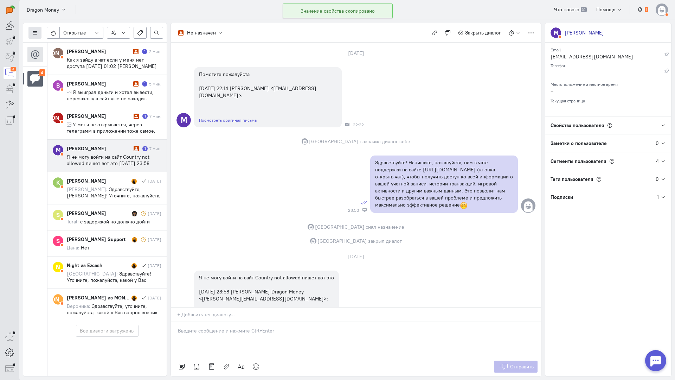
click at [31, 33] on button at bounding box center [34, 33] width 13 height 12
click at [68, 46] on span "Список пользователей" at bounding box center [68, 47] width 52 height 6
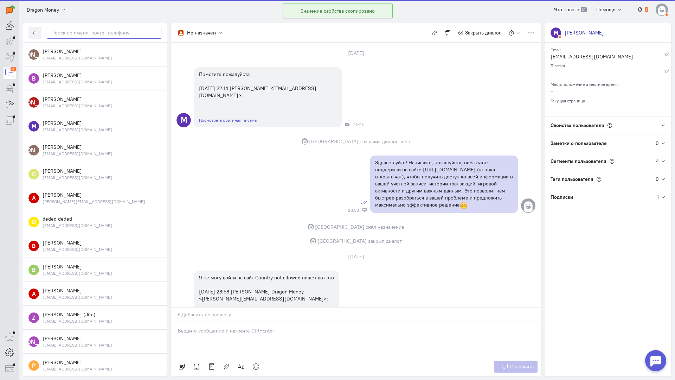
click at [92, 36] on input "text" at bounding box center [104, 33] width 115 height 12
paste input "isaevmaxim180@g"
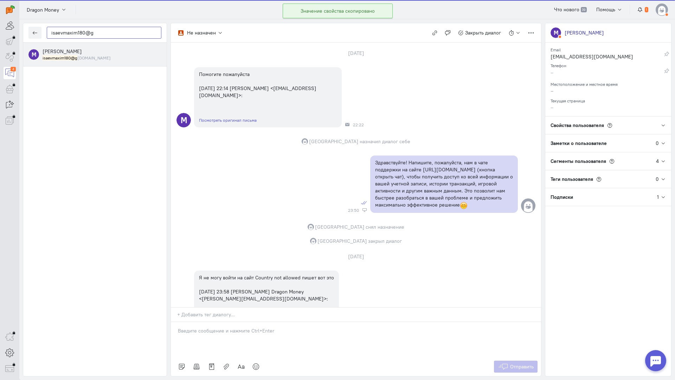
type input "isaevmaxim180@g"
click at [96, 56] on div "isaevmaxim180@g [DOMAIN_NAME]" at bounding box center [102, 58] width 119 height 6
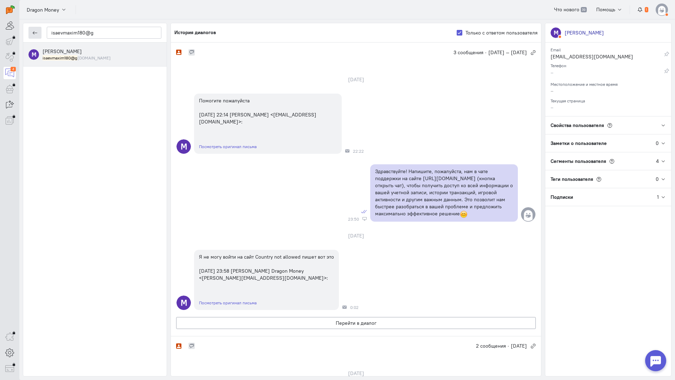
click at [37, 30] on icon "button" at bounding box center [34, 32] width 5 height 5
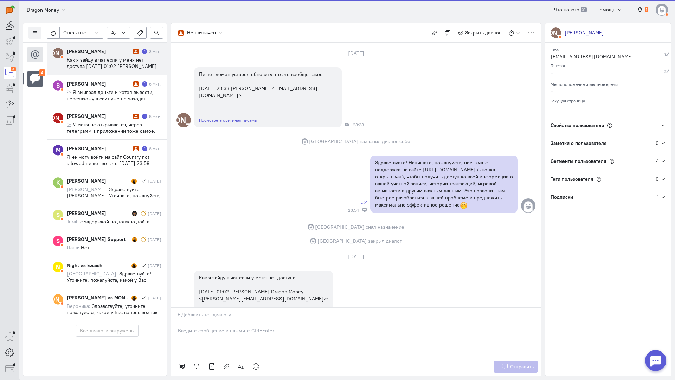
scroll to position [74, 0]
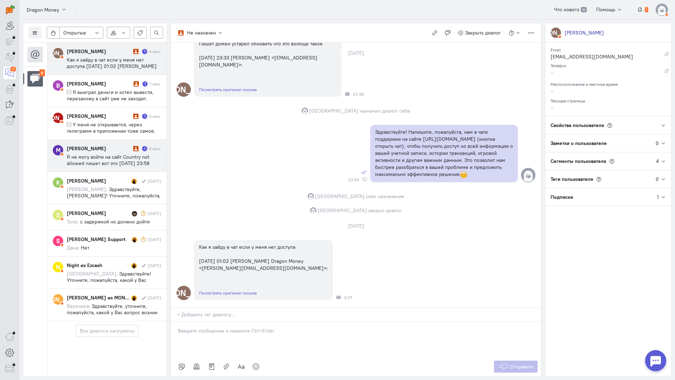
click at [104, 153] on div "[PERSON_NAME] 1 9 мин. Я не могу войти на сайт Country not allowed пишет вот эт…" at bounding box center [114, 155] width 95 height 21
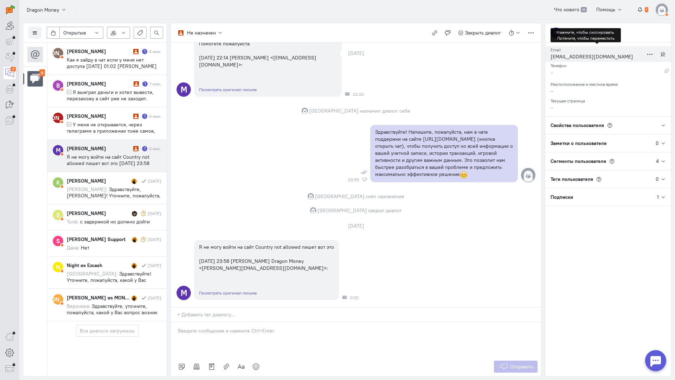
click at [567, 57] on div "[EMAIL_ADDRESS][DOMAIN_NAME]" at bounding box center [597, 57] width 93 height 9
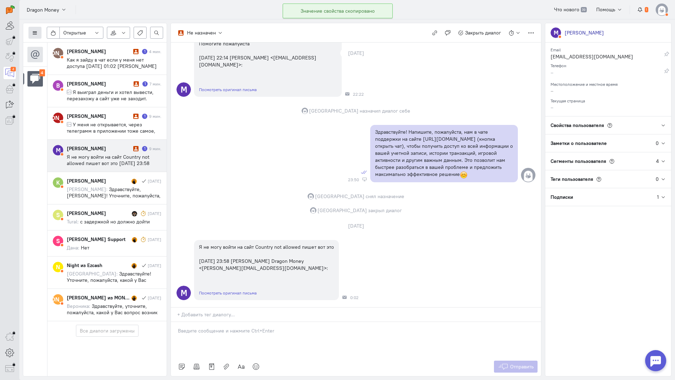
click at [34, 33] on icon at bounding box center [34, 32] width 5 height 5
click at [80, 47] on span "Список пользователей" at bounding box center [68, 47] width 52 height 6
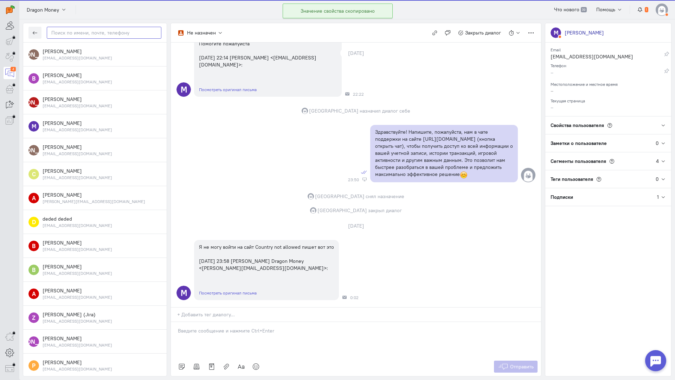
click at [96, 33] on input "text" at bounding box center [104, 33] width 115 height 12
paste input "isaevmaxim180@g"
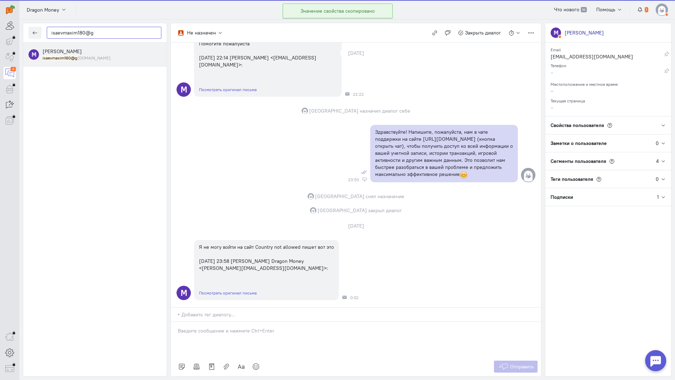
type input "isaevmaxim180@g"
drag, startPoint x: 82, startPoint y: 53, endPoint x: 157, endPoint y: 74, distance: 77.7
click at [82, 53] on div "[PERSON_NAME] isaevmaxim180@g [DOMAIN_NAME]" at bounding box center [102, 54] width 119 height 13
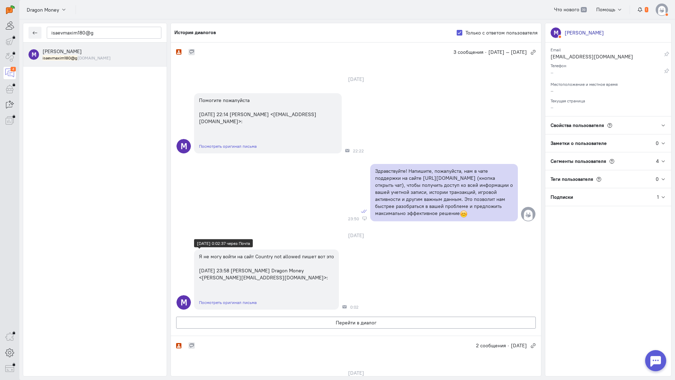
scroll to position [0, 0]
click at [32, 31] on icon "button" at bounding box center [34, 32] width 5 height 5
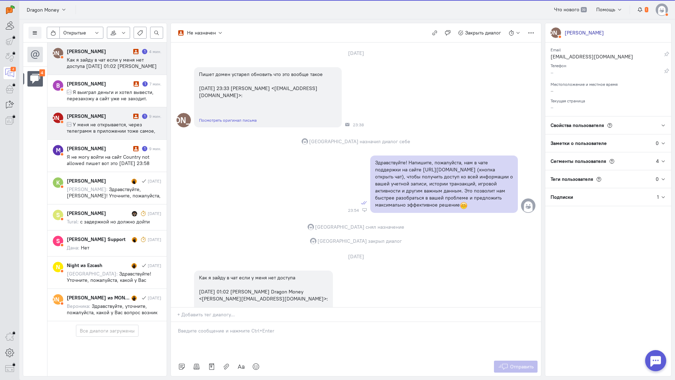
scroll to position [74, 0]
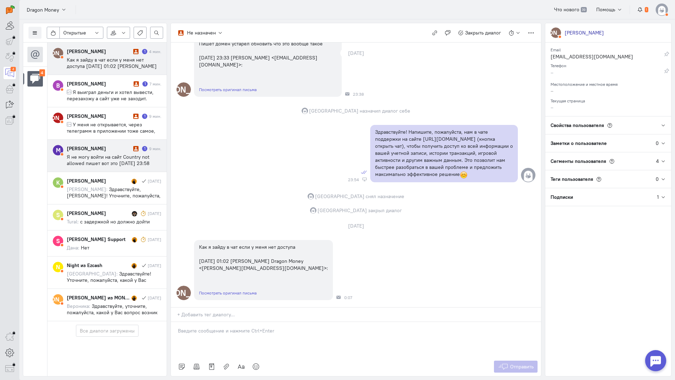
click at [110, 154] on span "Я не могу войти на сайт Country not allowed пишет вот это [DATE] 23:58 [PERSON_…" at bounding box center [109, 170] width 85 height 32
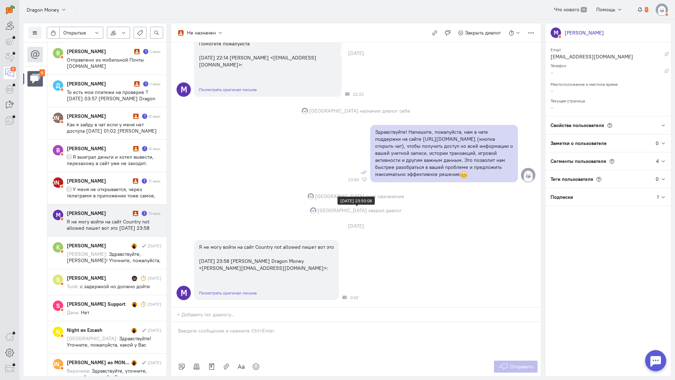
scroll to position [0, 0]
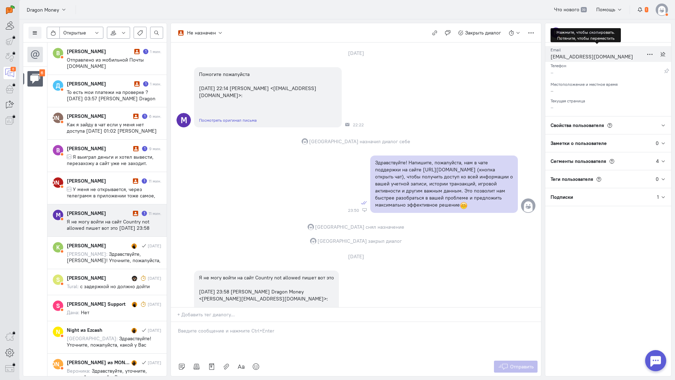
click at [566, 58] on div "[EMAIL_ADDRESS][DOMAIN_NAME]" at bounding box center [597, 57] width 93 height 9
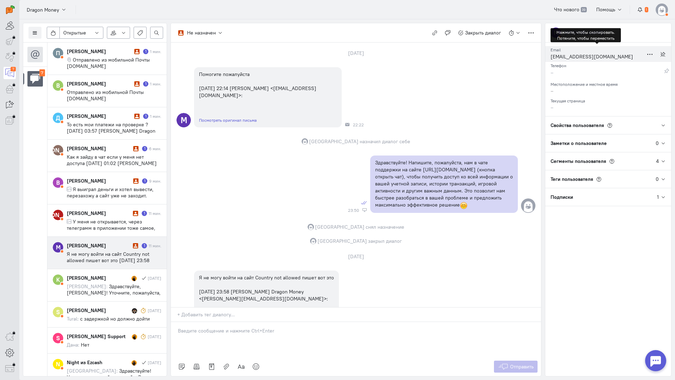
click at [576, 56] on div "[EMAIL_ADDRESS][DOMAIN_NAME]" at bounding box center [597, 57] width 93 height 9
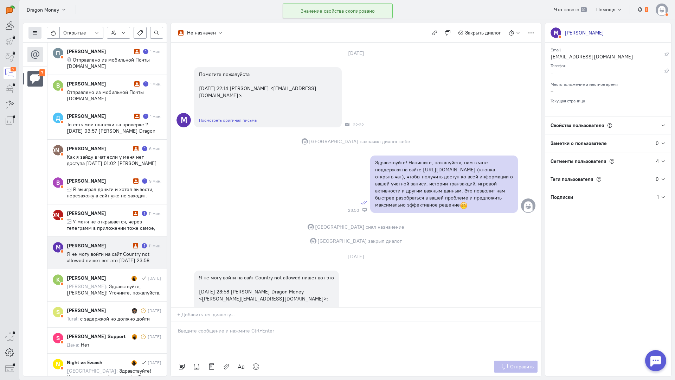
click at [30, 32] on button at bounding box center [34, 33] width 13 height 12
click at [57, 42] on button "Список пользователей" at bounding box center [64, 46] width 72 height 11
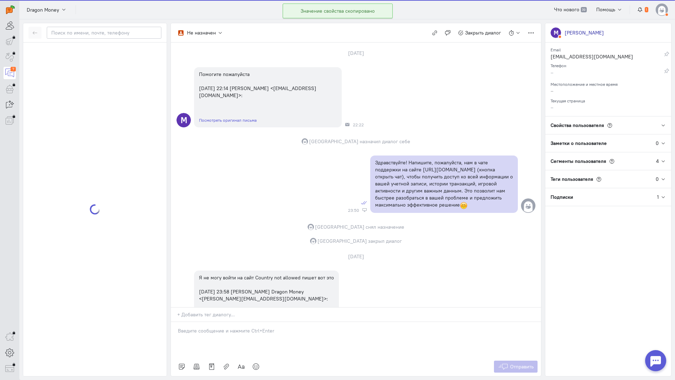
click at [98, 39] on div at bounding box center [94, 32] width 143 height 19
click at [101, 36] on input "text" at bounding box center [104, 33] width 115 height 12
paste input "isaevmaxim180@g"
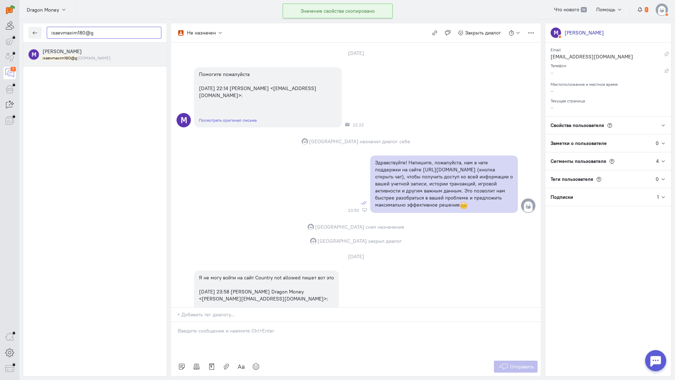
type input "isaevmaxim180@g"
click at [72, 59] on mark "isaevmaxim180@g" at bounding box center [60, 57] width 35 height 5
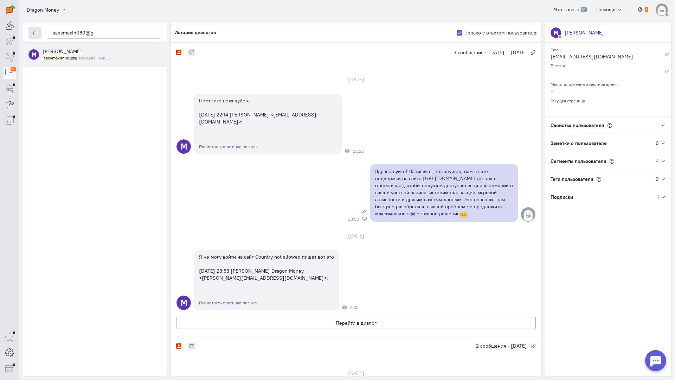
click at [39, 28] on button "button" at bounding box center [34, 33] width 13 height 12
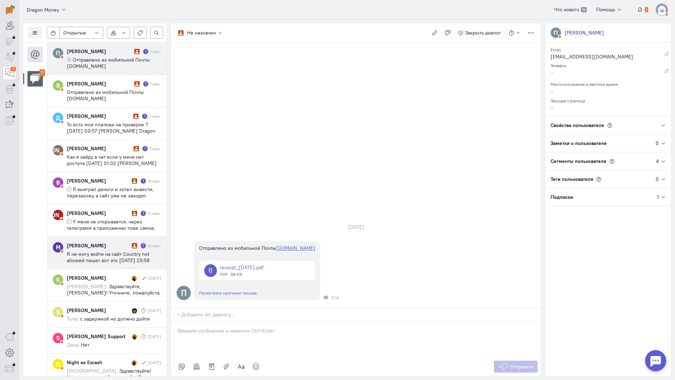
click at [113, 247] on div "[PERSON_NAME]" at bounding box center [98, 245] width 63 height 7
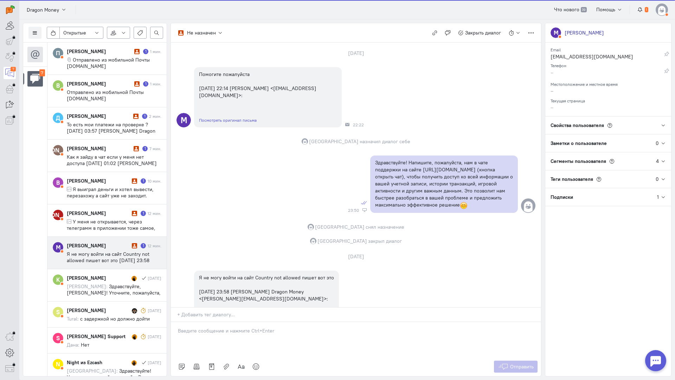
scroll to position [74, 0]
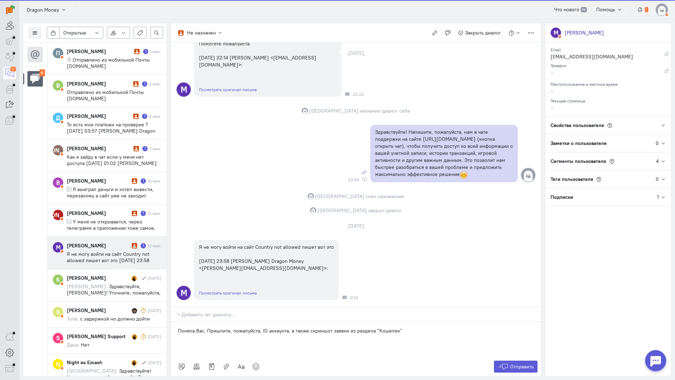
click at [414, 327] on p "Поняла Вас. Пришлите, пожалуйста, ID аккаунта, а также скриншот заявки из разде…" at bounding box center [356, 330] width 356 height 7
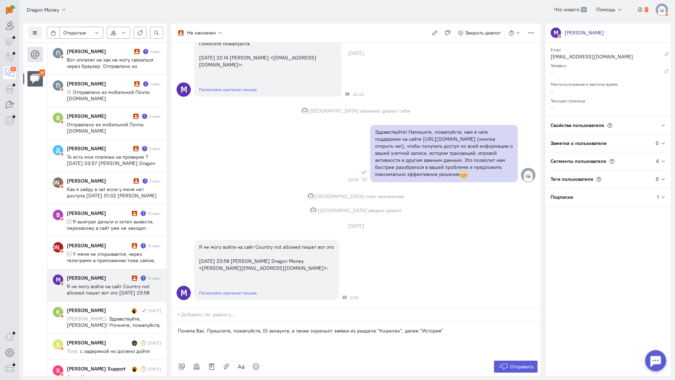
click at [455, 327] on p "Поняла Вас. Пришлите, пожалуйста, ID аккаунта, а также скриншот заявки из разде…" at bounding box center [356, 330] width 356 height 7
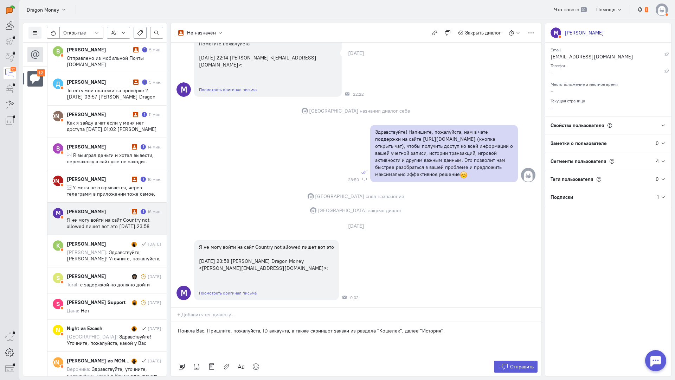
scroll to position [187, 0]
click at [382, 341] on p "Мы уже знаем о проблем с сайтом, специалисты занимаются решением вопроса." at bounding box center [356, 344] width 356 height 7
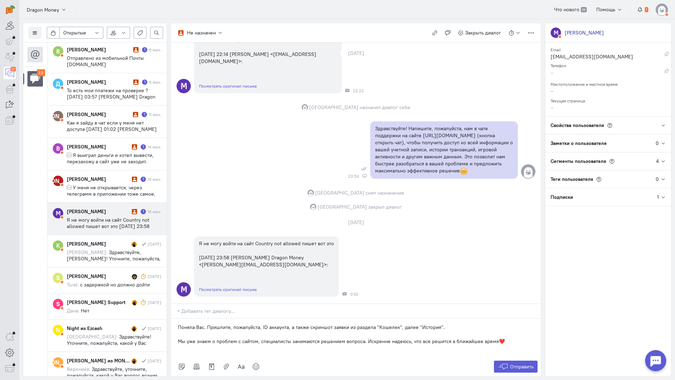
scroll to position [77, 0]
click at [520, 363] on span "Отправить" at bounding box center [522, 366] width 24 height 6
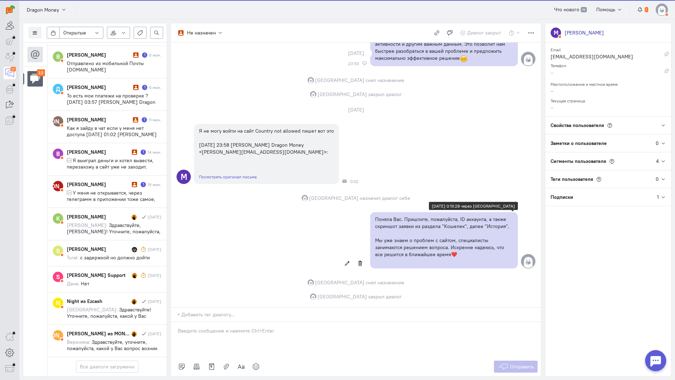
scroll to position [187, 0]
copy div "Мы уже знаем о проблем с сайтом, специалисты занимаются решением вопроса. Искре…"
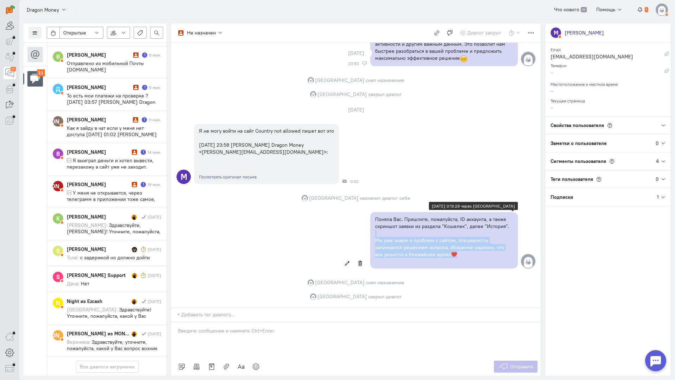
drag, startPoint x: 447, startPoint y: 210, endPoint x: 372, endPoint y: 193, distance: 76.5
click at [372, 212] on div "Поняла Вас. Пришлите, пожалуйста, ID аккаунта, а также скриншот заявки из разде…" at bounding box center [444, 240] width 148 height 56
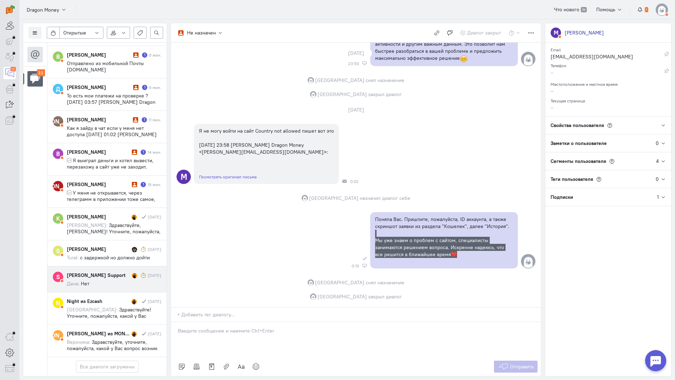
scroll to position [230, 0]
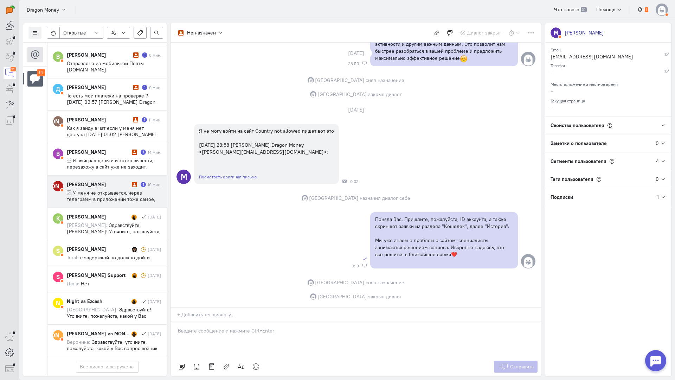
click at [109, 189] on span "У меня не открывается, через телеграмм в приложении тоже самое, он даже не прог…" at bounding box center [111, 208] width 89 height 38
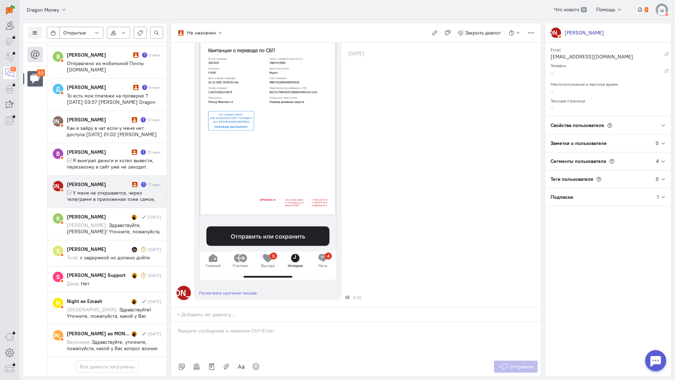
scroll to position [364, 0]
click at [229, 322] on div at bounding box center [356, 339] width 370 height 35
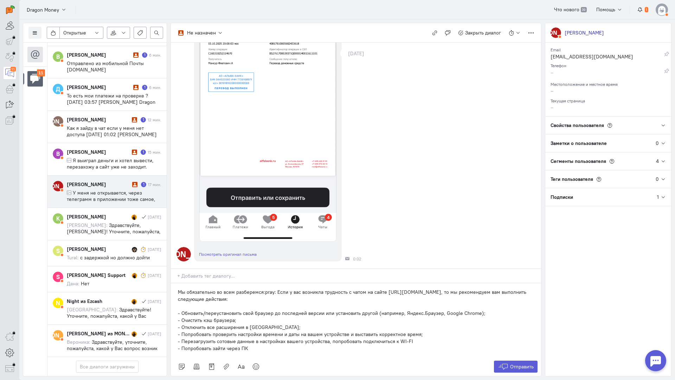
click at [178, 288] on p "Мы обязательно во всем разберемся:pray: Если у вас возникла трудность с чатом н…" at bounding box center [356, 295] width 356 height 14
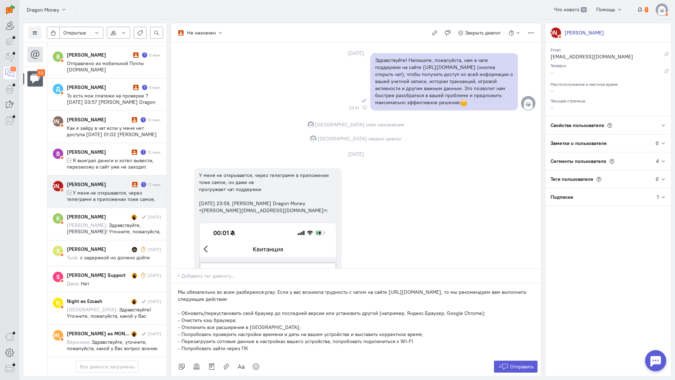
scroll to position [0, 0]
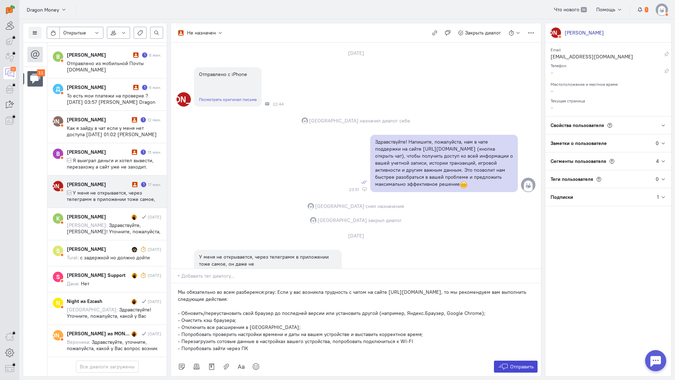
click at [509, 360] on button "Отправить" at bounding box center [516, 366] width 44 height 12
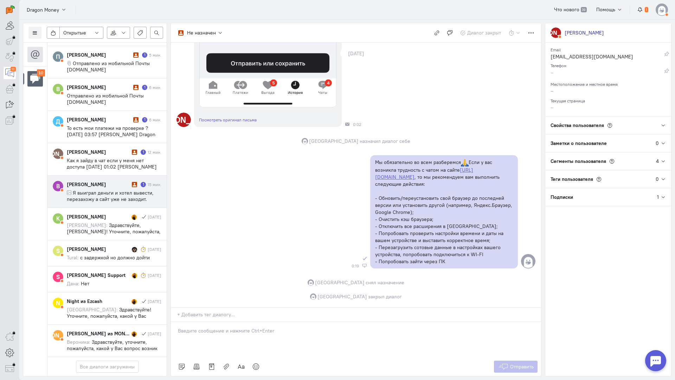
scroll to position [199, 0]
click at [113, 189] on span "Я выиграл деньги и хотел вывести, перезахожу а сайт уже не заходит. Друзья захо…" at bounding box center [113, 211] width 93 height 44
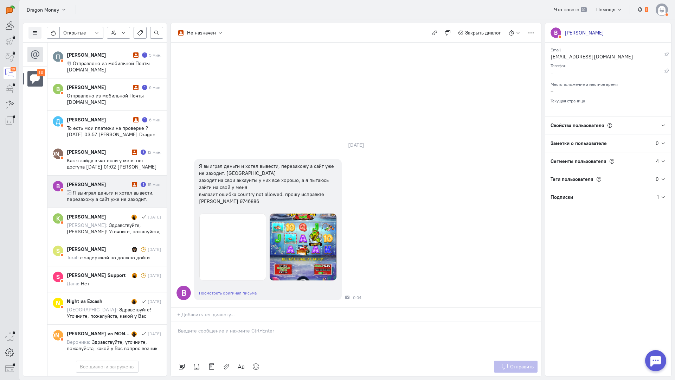
click at [241, 322] on div at bounding box center [356, 339] width 370 height 35
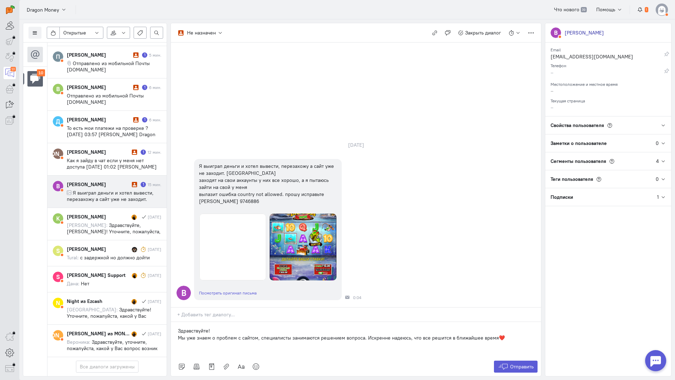
click at [177, 322] on div "Здравствуйте! Мы уже знаем о проблем с сайтом, специалисты занимаются решением …" at bounding box center [356, 339] width 370 height 35
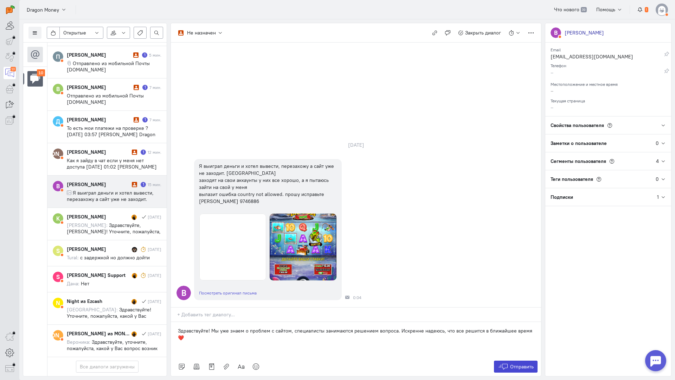
click at [514, 363] on span "Отправить" at bounding box center [522, 366] width 24 height 6
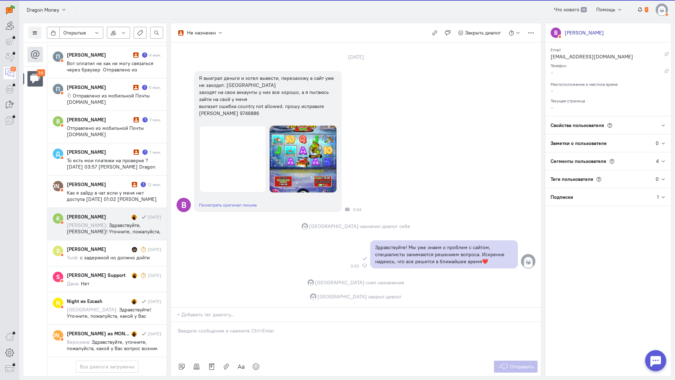
scroll to position [161, 0]
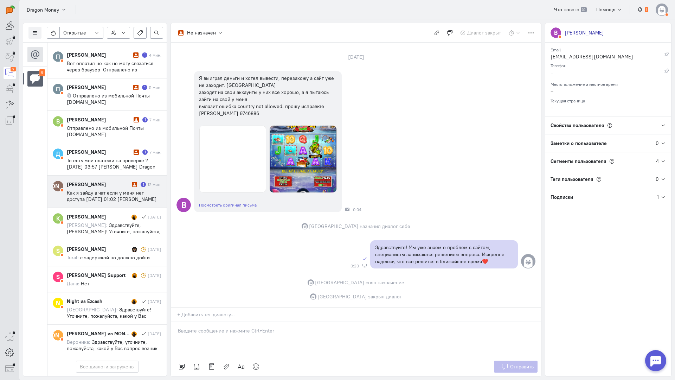
click at [104, 189] on span "Как я зайду в чат если у меня нет доступа [DATE] 01:02 [PERSON_NAME] Dragon Mon…" at bounding box center [112, 201] width 90 height 25
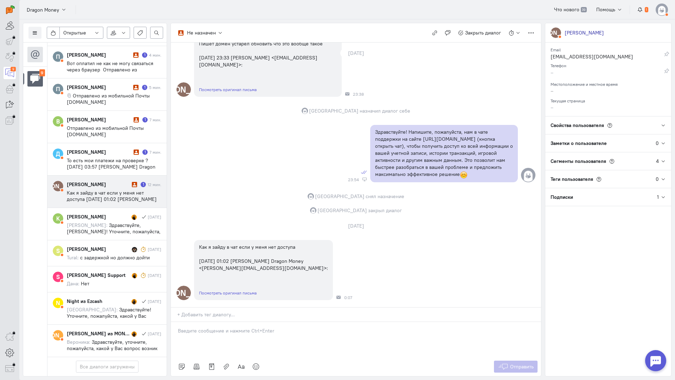
scroll to position [74, 0]
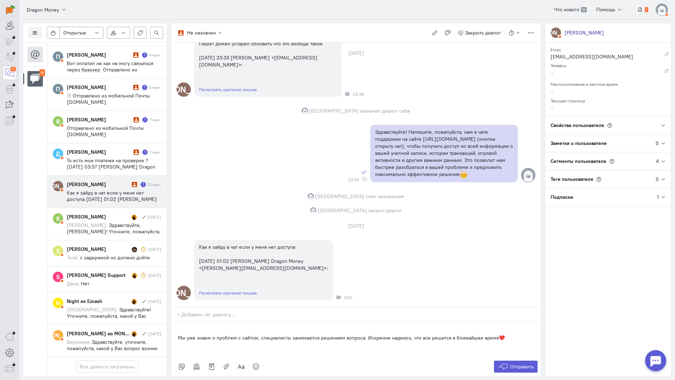
click at [177, 322] on div "Мы уже знаем о проблем с сайтом, специалисты занимаются решением вопроса. Искре…" at bounding box center [356, 339] width 370 height 35
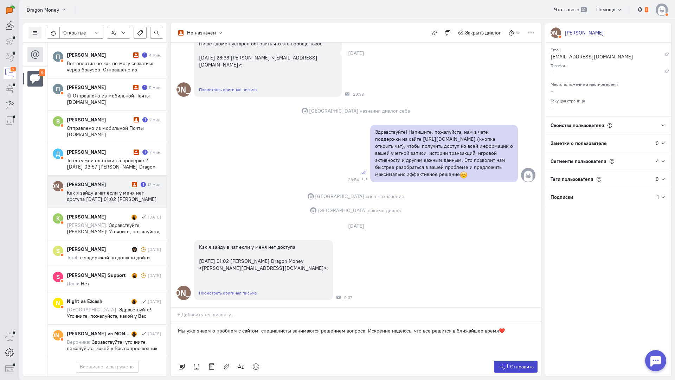
click at [523, 363] on span "Отправить" at bounding box center [522, 366] width 24 height 6
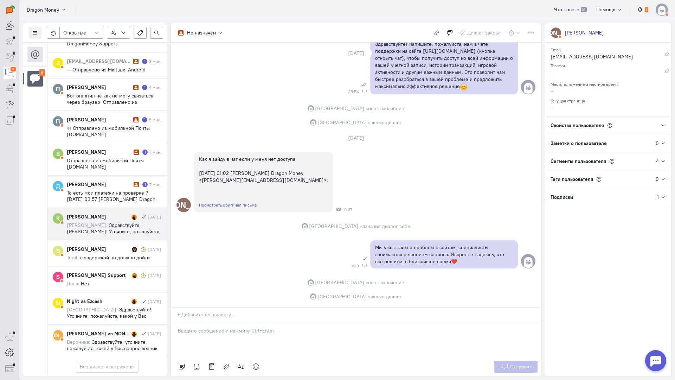
scroll to position [130, 0]
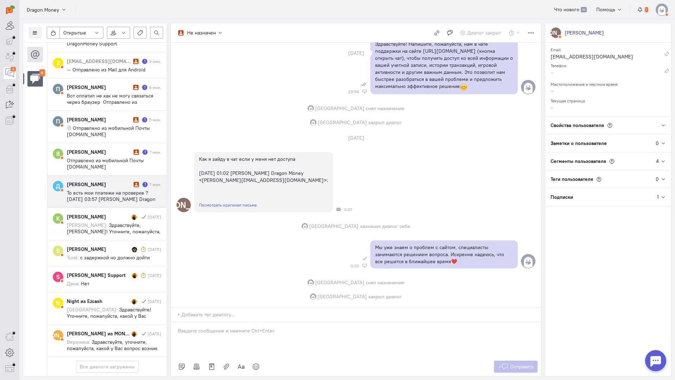
click at [115, 181] on div "[PERSON_NAME]" at bounding box center [99, 184] width 65 height 7
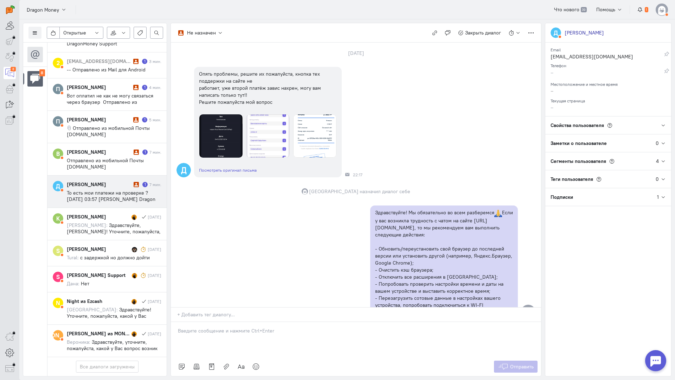
scroll to position [0, 0]
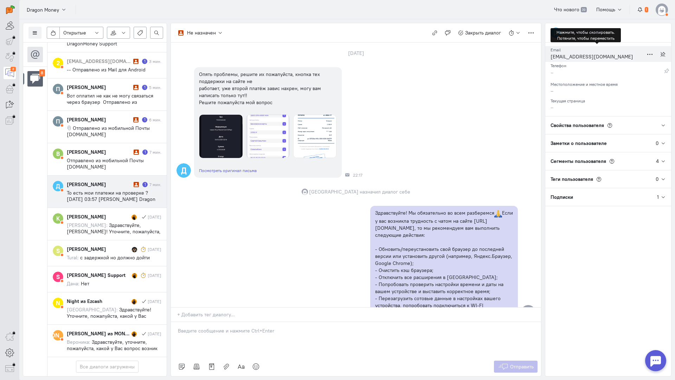
click at [566, 58] on div "[EMAIL_ADDRESS][DOMAIN_NAME]" at bounding box center [597, 57] width 93 height 9
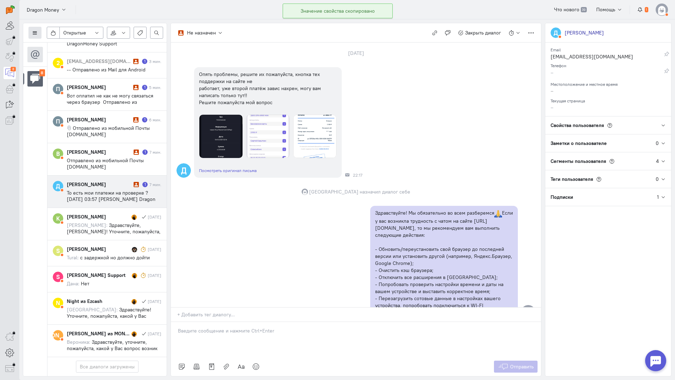
click at [35, 33] on icon at bounding box center [34, 32] width 5 height 5
click at [55, 48] on span "Список пользователей" at bounding box center [68, 47] width 52 height 6
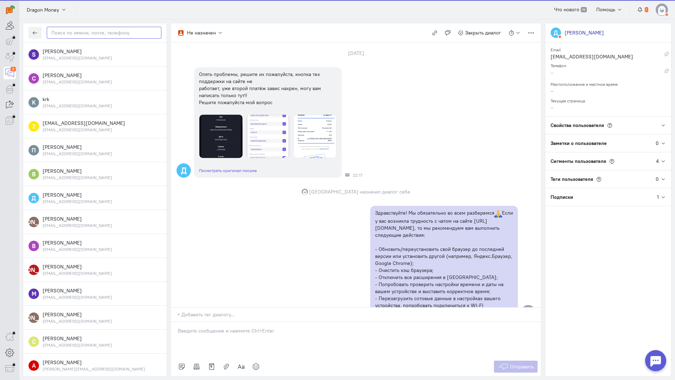
click at [79, 33] on input "text" at bounding box center [104, 33] width 115 height 12
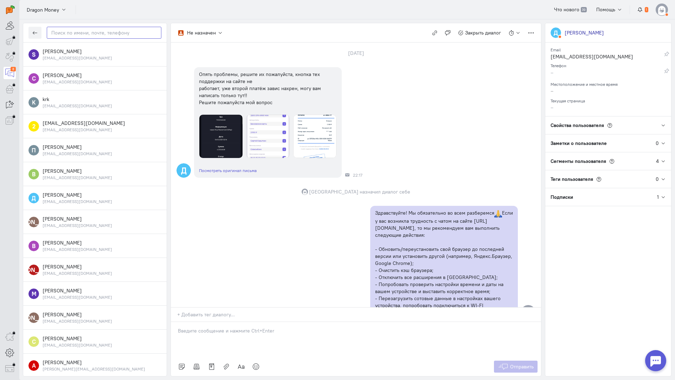
paste input "raidudin22@gmai"
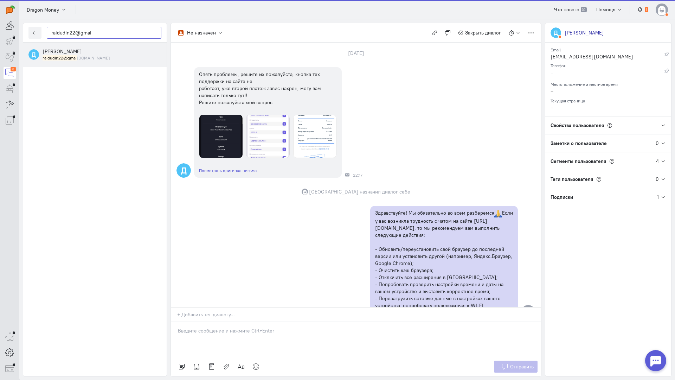
type input "raidudin22@gmai"
click at [79, 52] on span "[PERSON_NAME]" at bounding box center [62, 51] width 39 height 6
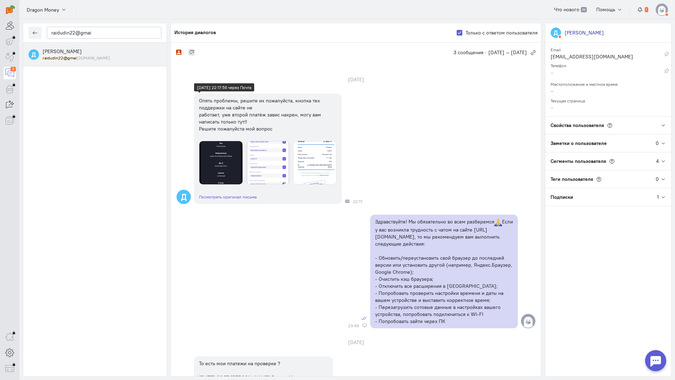
click at [311, 168] on img at bounding box center [314, 162] width 43 height 43
click at [265, 170] on img at bounding box center [267, 162] width 43 height 43
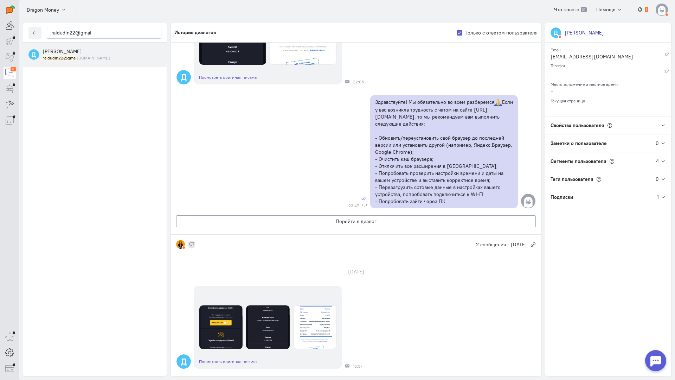
scroll to position [633, 0]
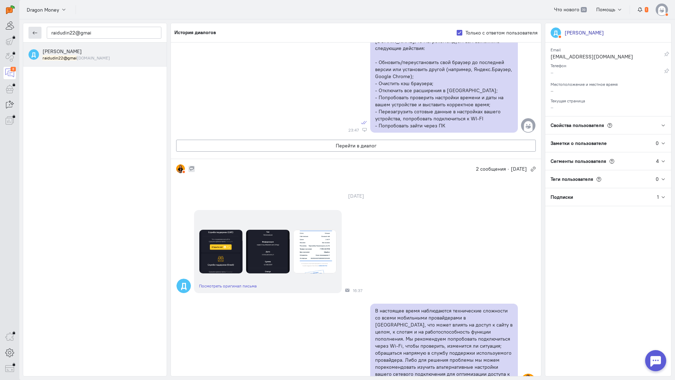
click at [33, 33] on icon "button" at bounding box center [34, 32] width 5 height 5
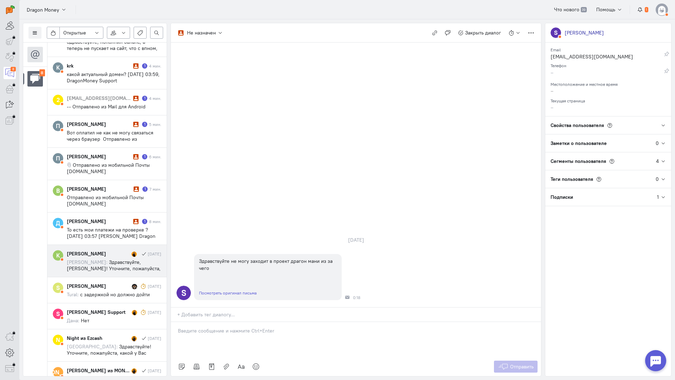
scroll to position [130, 0]
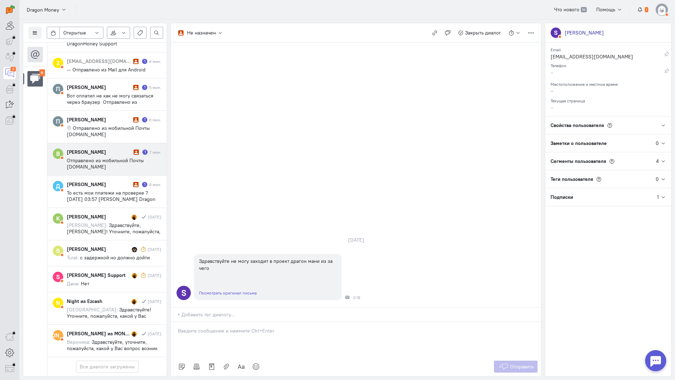
click at [119, 157] on cq-message "Отправлено из мобильной Почты [DOMAIN_NAME]" at bounding box center [114, 163] width 95 height 13
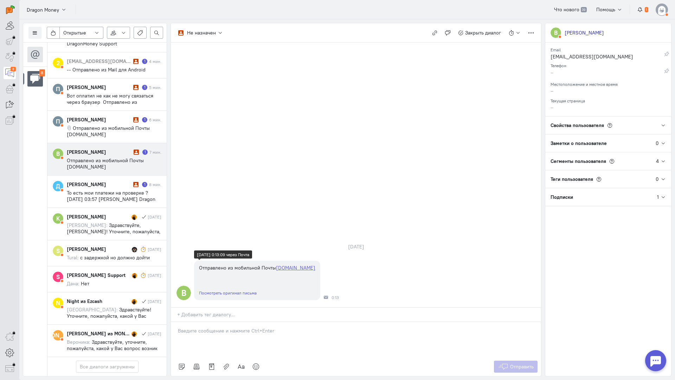
click at [233, 290] on link "Посмотреть оригинал письма" at bounding box center [228, 292] width 58 height 5
click at [223, 322] on div at bounding box center [356, 339] width 370 height 35
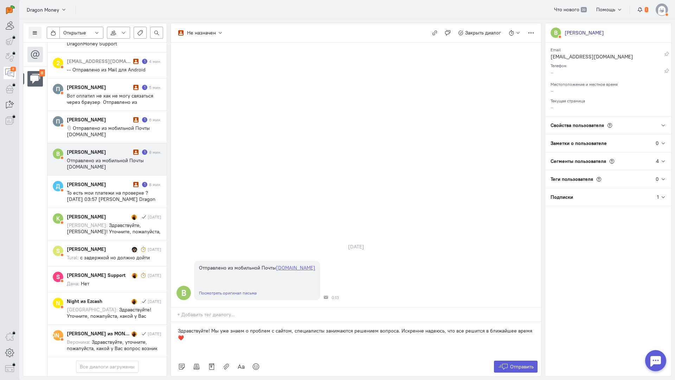
click at [396, 327] on p "Здравствуйте! Мы уже знаем о проблем с сайтом, специалисты занимаются решением …" at bounding box center [356, 334] width 356 height 14
click at [518, 363] on span "Отправить" at bounding box center [522, 366] width 24 height 6
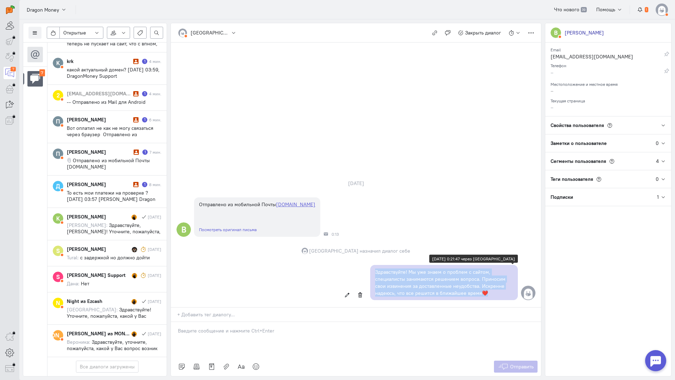
copy p "Здравствуйте! Мы уже знаем о проблем с сайтом, специалисты занимаются решением …"
drag, startPoint x: 490, startPoint y: 250, endPoint x: 374, endPoint y: 225, distance: 118.4
click at [374, 265] on div "Здравствуйте! Мы уже знаем о проблем с сайтом, специалисты занимаются решением …" at bounding box center [444, 282] width 148 height 35
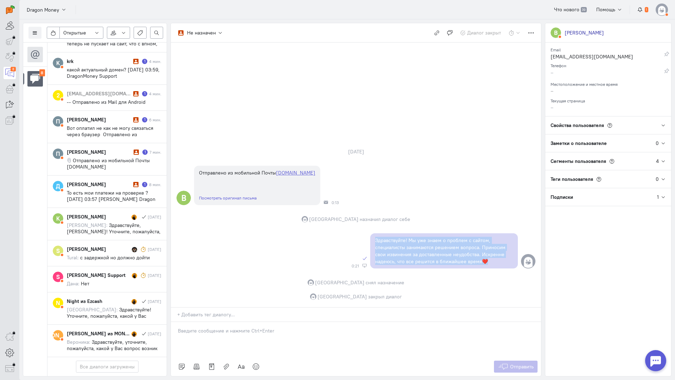
scroll to position [98, 0]
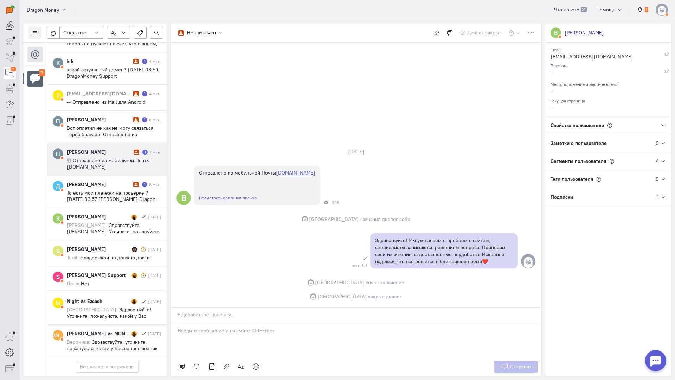
click at [101, 157] on span "Отправлено из мобильной Почты [DOMAIN_NAME]" at bounding box center [108, 163] width 83 height 13
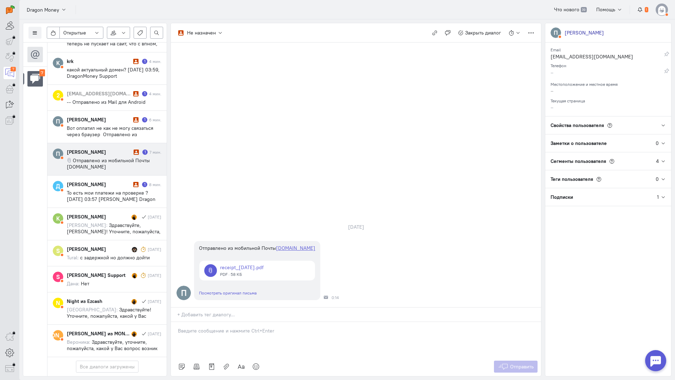
drag, startPoint x: 224, startPoint y: 285, endPoint x: 217, endPoint y: 287, distance: 7.2
click at [224, 327] on p at bounding box center [356, 330] width 356 height 7
click at [178, 322] on div "Здравствуйте! Благодарим Вас за обращение и предоставленную информацию:blush:" at bounding box center [356, 339] width 370 height 35
drag, startPoint x: 520, startPoint y: 325, endPoint x: 518, endPoint y: 321, distance: 3.9
click at [520, 363] on span "Отправить" at bounding box center [522, 366] width 24 height 6
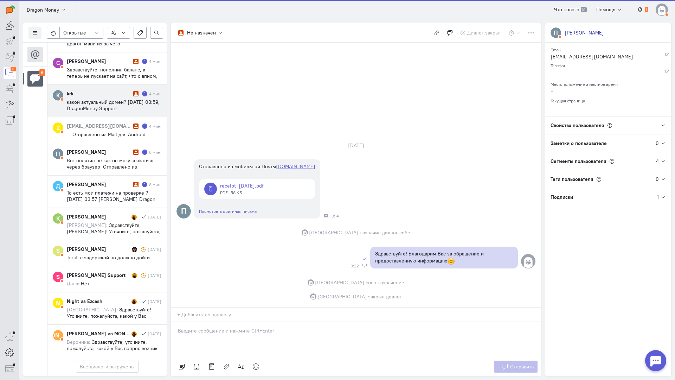
scroll to position [0, 0]
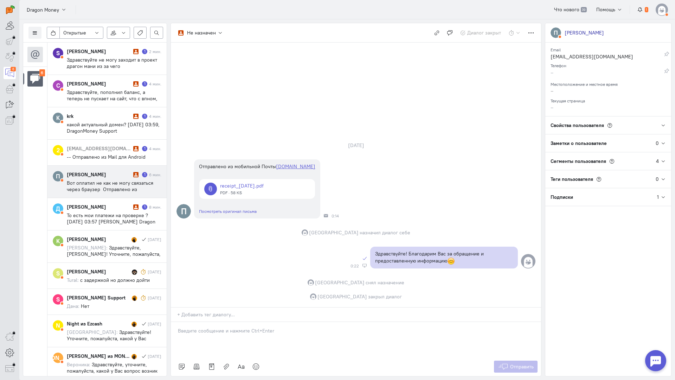
click at [114, 181] on span "Вот оплатил не как не могу связаться через браузер Отправлено из мобильной Почт…" at bounding box center [110, 202] width 87 height 44
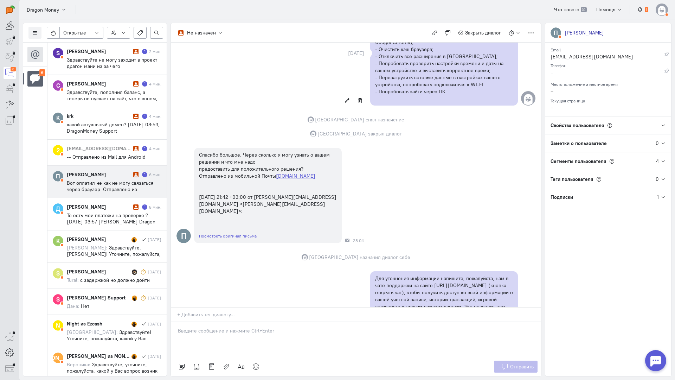
scroll to position [248, 0]
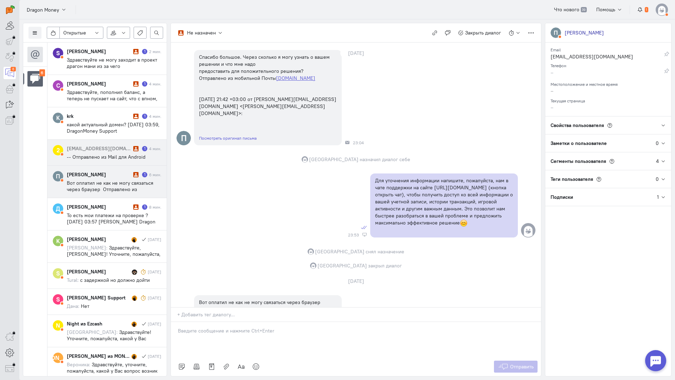
click at [105, 153] on div "[EMAIL_ADDRESS][DOMAIN_NAME] 1 4 мин. -- Отправлено из Mail для Android" at bounding box center [114, 152] width 95 height 15
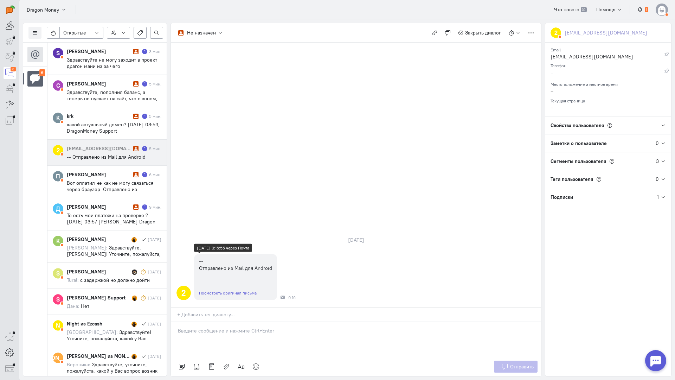
click at [238, 290] on link "Посмотреть оригинал письма" at bounding box center [228, 292] width 58 height 5
click at [212, 327] on p at bounding box center [356, 330] width 356 height 7
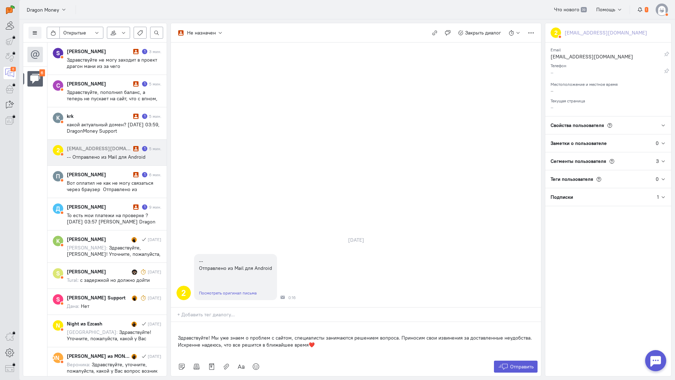
click at [175, 322] on div "Здравствуйте! Мы уже знаем о проблем с сайтом, специалисты занимаются решением …" at bounding box center [356, 339] width 370 height 35
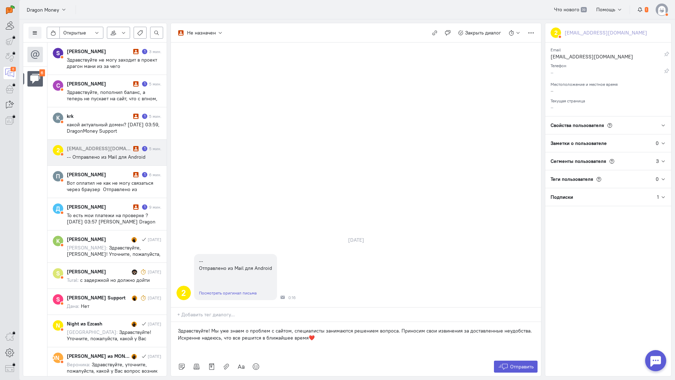
click at [396, 327] on p "Здравствуйте! Мы уже знаем о проблем с сайтом, специалисты занимаются решением …" at bounding box center [356, 334] width 356 height 14
click at [535, 322] on div "Здравствуйте! Мы уже знаем о проблем с сайтом, специалисты занимаются решением …" at bounding box center [356, 339] width 370 height 35
click at [396, 327] on p "Здравствуйте! Мы уже знаем о проблем с сайтом, специалисты занимаются решением …" at bounding box center [356, 334] width 356 height 14
click at [211, 327] on p "Здравствуйте! Мы уже знаем о проблем с сайтом, специалисты занимаются решением …" at bounding box center [356, 334] width 356 height 14
click at [396, 327] on p "Здравствуйте! Мы уже знаем о проблем с сайтом, специалисты занимаются решением …" at bounding box center [356, 334] width 356 height 14
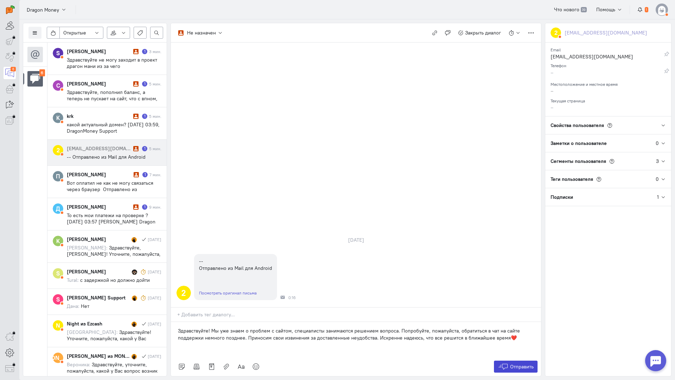
click at [503, 363] on icon at bounding box center [503, 366] width 11 height 7
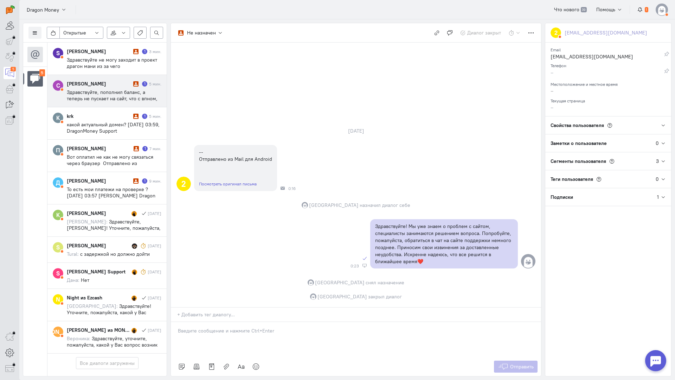
click at [117, 85] on div "[PERSON_NAME]" at bounding box center [99, 83] width 65 height 7
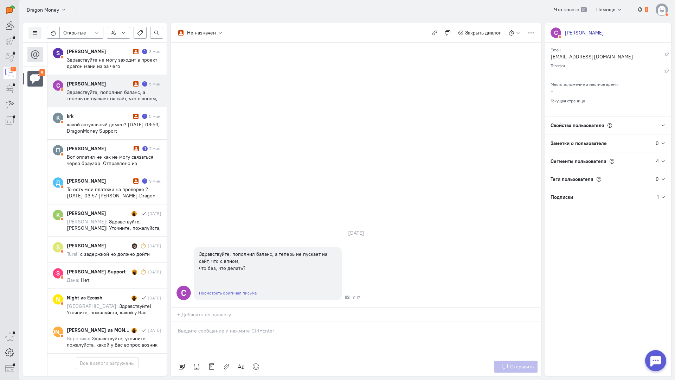
click at [222, 322] on div at bounding box center [356, 339] width 370 height 35
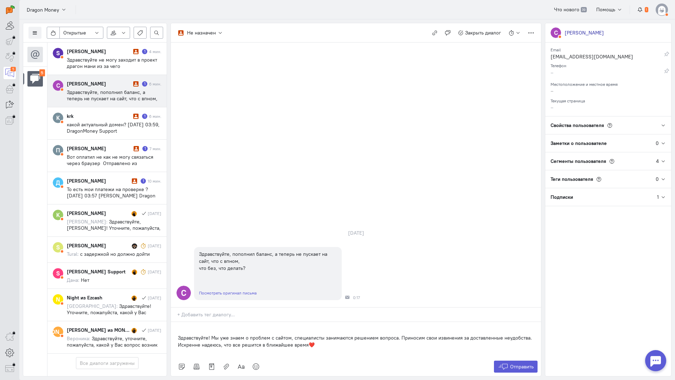
click at [172, 322] on div "Здравствуйте! Мы уже знаем о проблем с сайтом, специалисты занимаются решением …" at bounding box center [356, 339] width 370 height 35
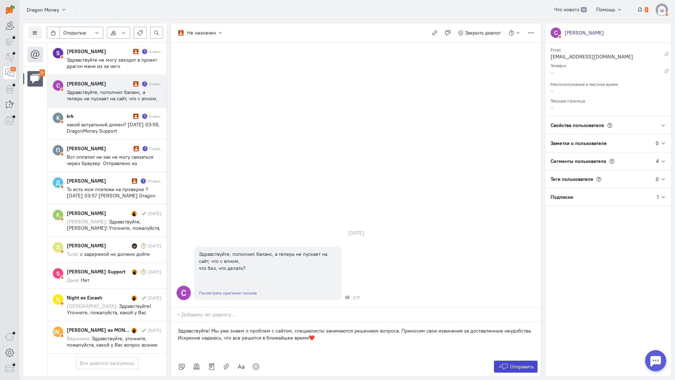
click at [500, 363] on icon at bounding box center [503, 366] width 11 height 7
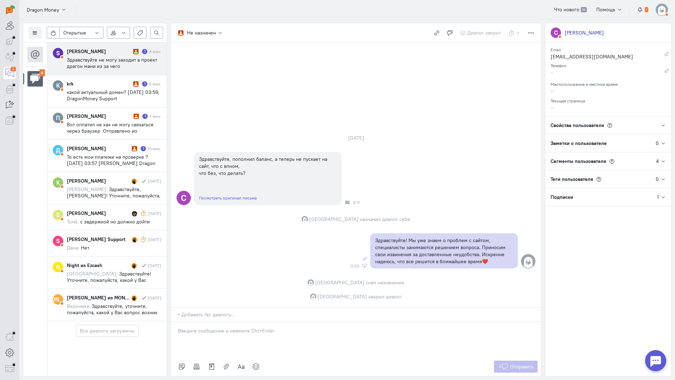
click at [108, 62] on span "Здравствуйте не могу заходит в проект драгон мани из за чего" at bounding box center [112, 63] width 90 height 13
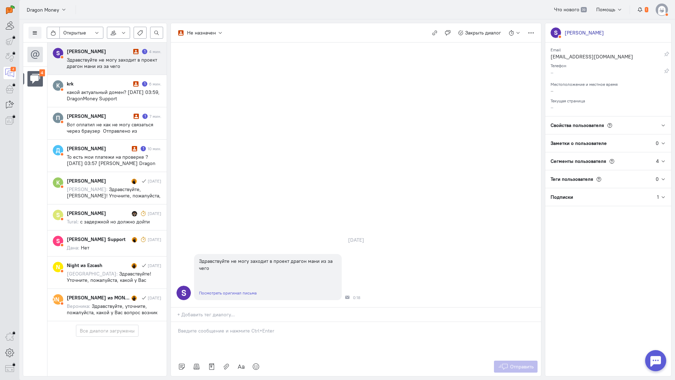
click at [244, 322] on div at bounding box center [356, 339] width 370 height 35
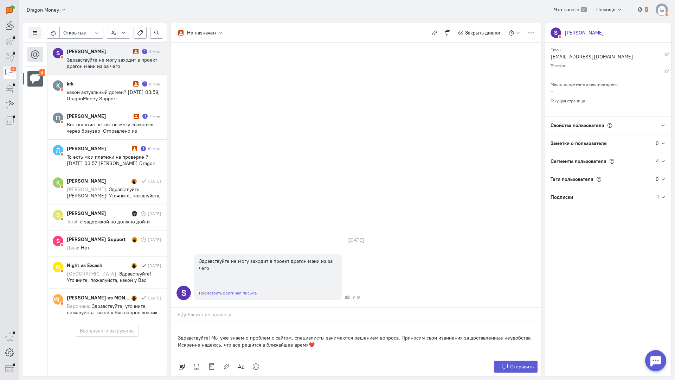
click at [175, 322] on div "Здравствуйте! Мы уже знаем о проблем с сайтом, специалисты занимаются решением …" at bounding box center [356, 339] width 370 height 35
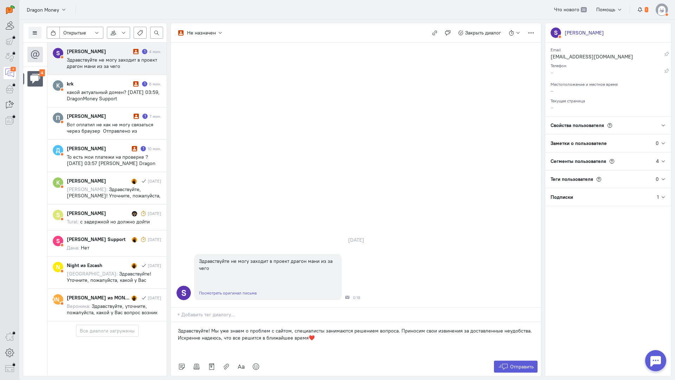
click at [397, 327] on p "Здравствуйте! Мы уже знаем о проблем с сайтом, специалисты занимаются решением …" at bounding box center [356, 334] width 356 height 14
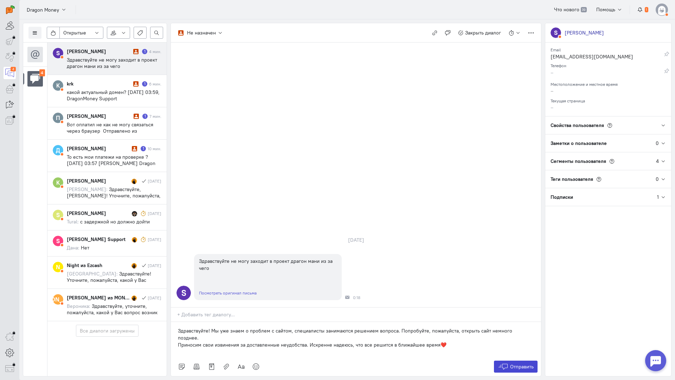
click at [530, 363] on span "Отправить" at bounding box center [522, 366] width 24 height 6
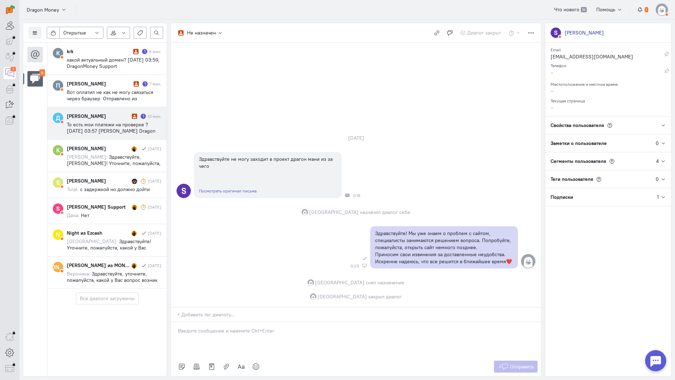
click at [120, 122] on span "То есть мои платежи на проверке ? [DATE] 03:57 [PERSON_NAME] Dragon Money <[PER…" at bounding box center [111, 133] width 89 height 25
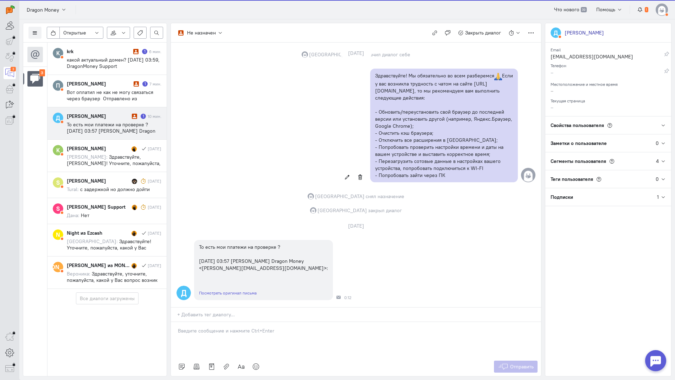
scroll to position [180, 0]
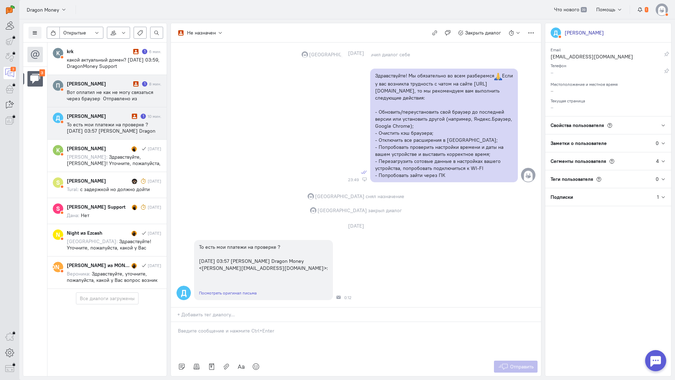
click at [105, 94] on span "Вот оплатил не как не могу связаться через браузер Отправлено из мобильной Почт…" at bounding box center [110, 111] width 87 height 44
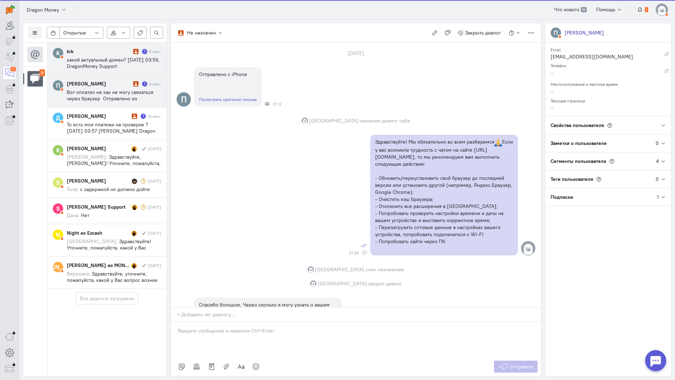
scroll to position [388, 0]
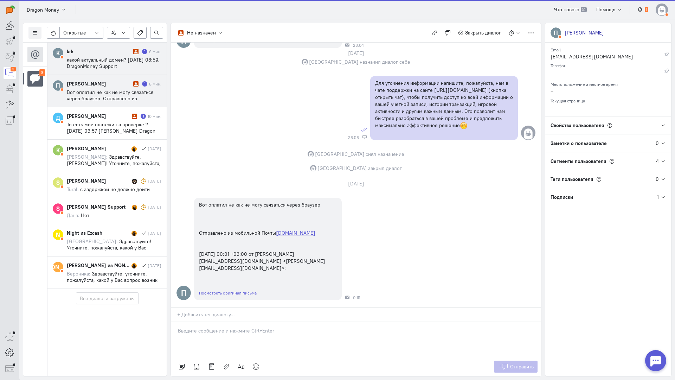
click at [99, 64] on span "какой актуальный домен? [DATE] 03:59, DragonMoney Support <[EMAIL_ADDRESS][DOMA…" at bounding box center [113, 66] width 93 height 19
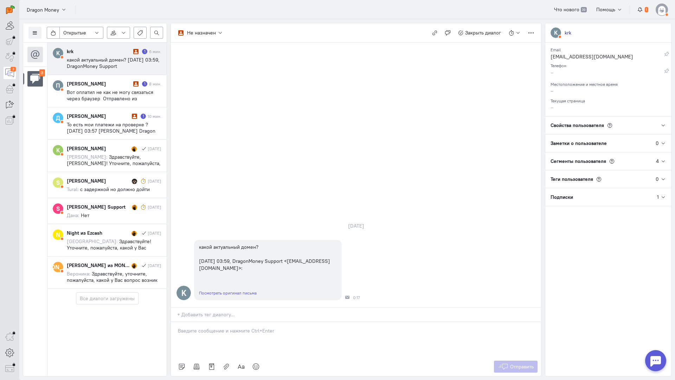
click at [231, 322] on div at bounding box center [356, 339] width 370 height 35
click at [514, 363] on span "Отправить" at bounding box center [522, 366] width 24 height 6
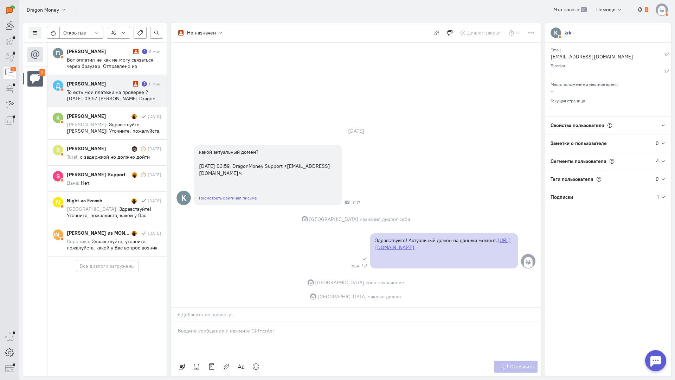
click at [109, 79] on cq-conversation-card "Д [PERSON_NAME] 1 11 мин. То есть мои платежи на проверке ? [DATE] 03:57 [PERSO…" at bounding box center [106, 91] width 119 height 32
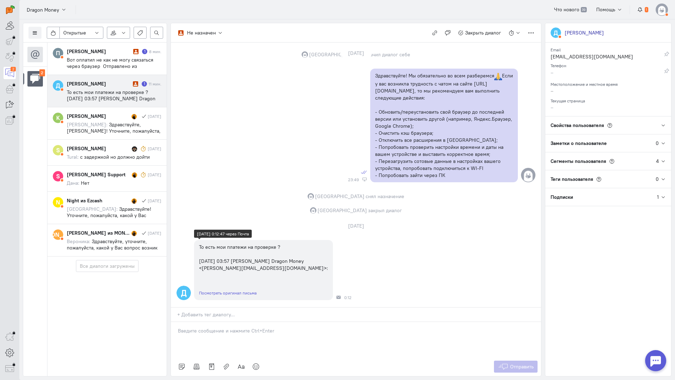
scroll to position [180, 0]
click at [266, 327] on p at bounding box center [356, 330] width 356 height 7
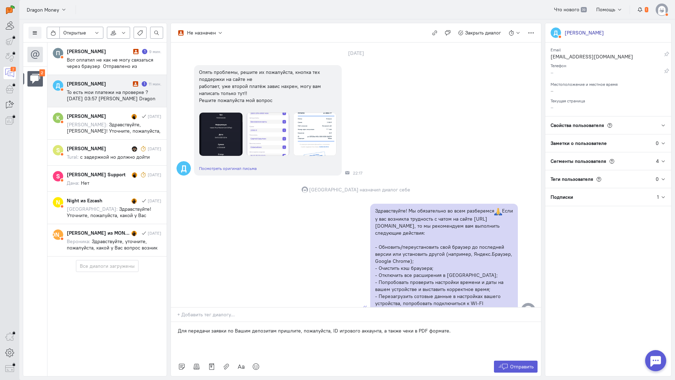
scroll to position [0, 0]
click at [464, 327] on p "Для передачи заявки по Вашим депозитам пришлите, пожалуйста, ID игрового аккаун…" at bounding box center [356, 330] width 356 height 7
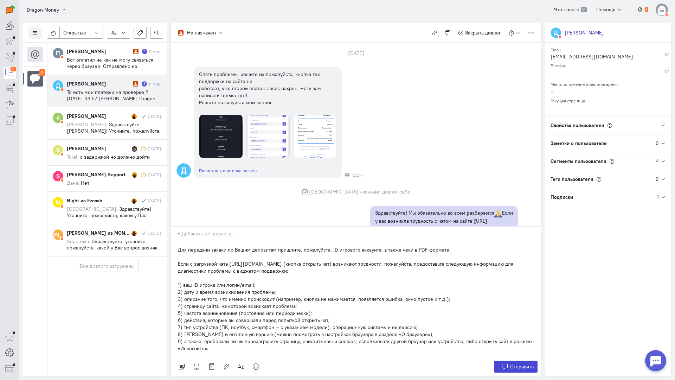
click at [512, 363] on span "Отправить" at bounding box center [522, 366] width 24 height 6
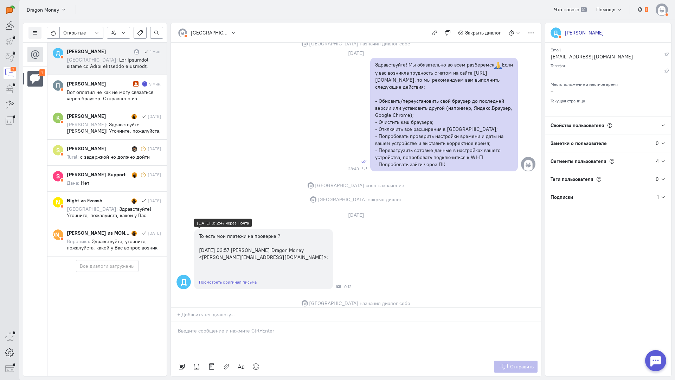
scroll to position [145, 0]
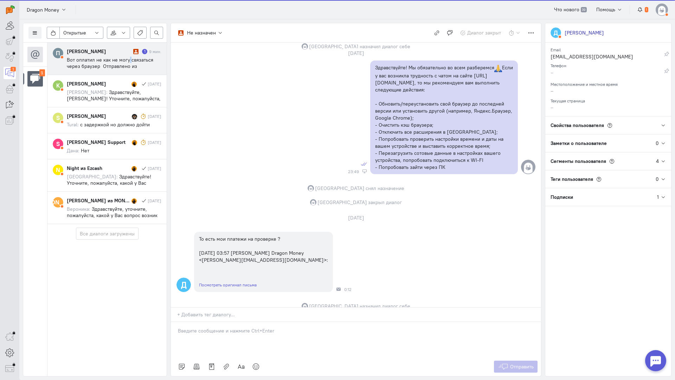
click at [129, 59] on span "Вот оплатил не как не могу связаться через браузер Отправлено из мобильной Почт…" at bounding box center [110, 79] width 87 height 44
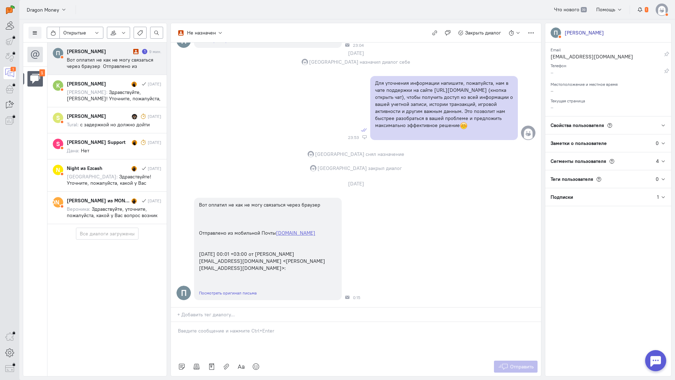
scroll to position [353, 0]
click at [229, 155] on div "[DATE] П Отправлено с iPhone Посмотреть оригинал письма 21:12 [PERSON_NAME] наз…" at bounding box center [356, 2] width 370 height 609
click at [190, 327] on p at bounding box center [356, 330] width 356 height 7
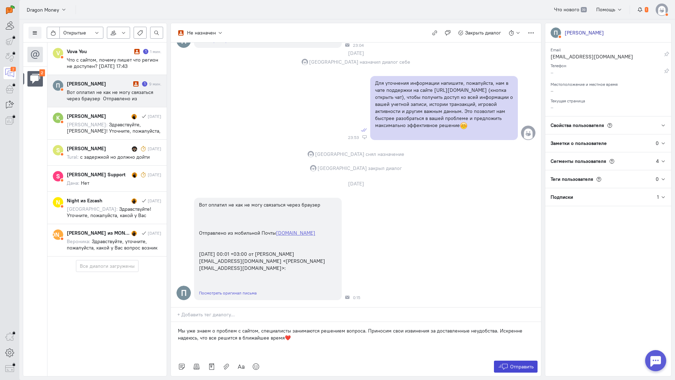
drag, startPoint x: 524, startPoint y: 322, endPoint x: 500, endPoint y: 313, distance: 25.5
click at [525, 363] on span "Отправить" at bounding box center [522, 366] width 24 height 6
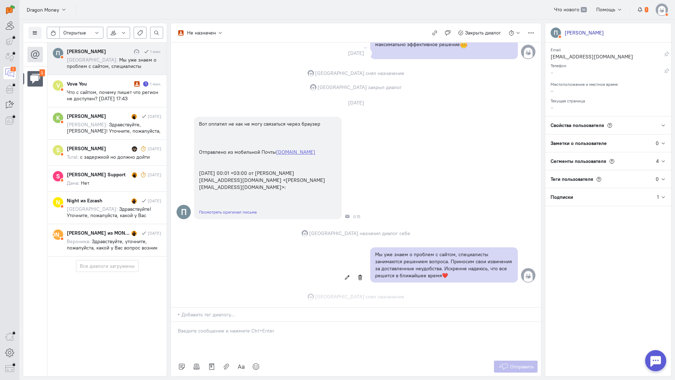
scroll to position [483, 0]
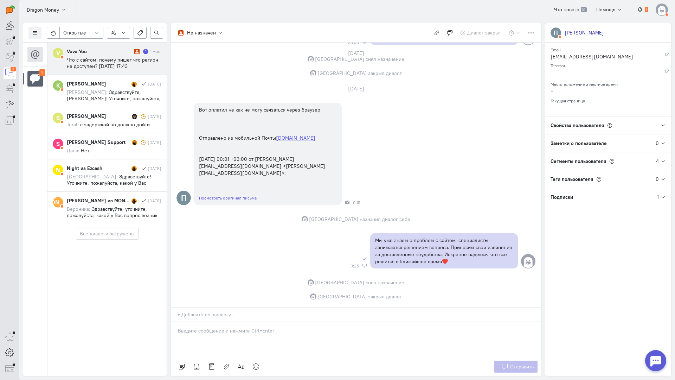
click at [108, 57] on span "Что с сайтом, почему пишет что регион не доступен? [DATE] 17:43 [PERSON_NAME] M…" at bounding box center [112, 73] width 91 height 32
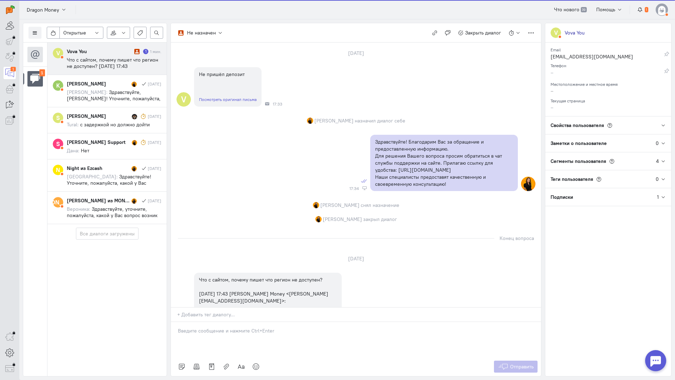
scroll to position [76, 0]
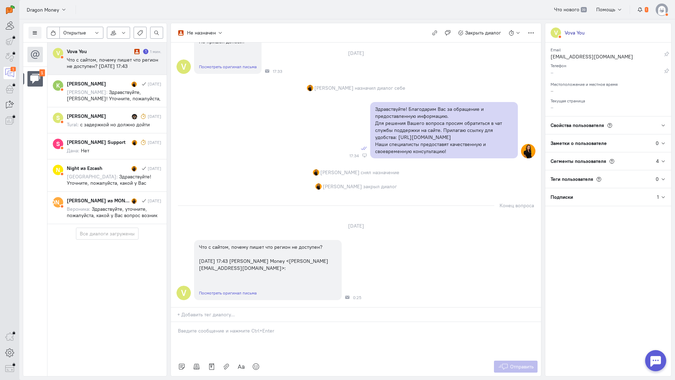
click at [230, 322] on div at bounding box center [356, 339] width 370 height 35
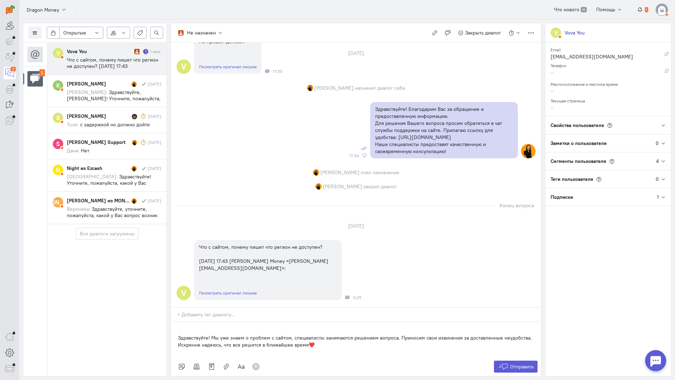
click at [175, 322] on div "Здравствуйте! Мы уже знаем о проблем с сайтом, специалисты занимаются решением …" at bounding box center [356, 339] width 370 height 35
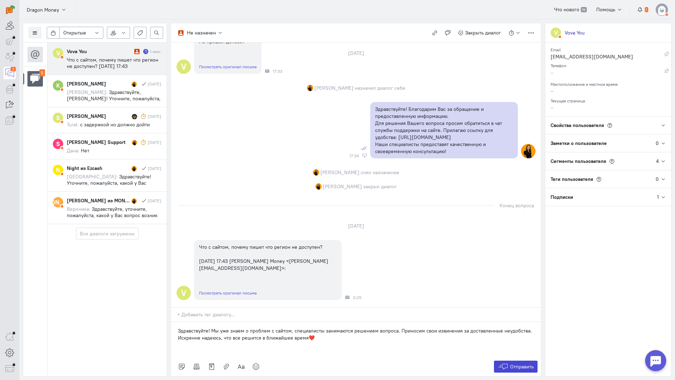
click at [503, 363] on icon at bounding box center [503, 366] width 11 height 7
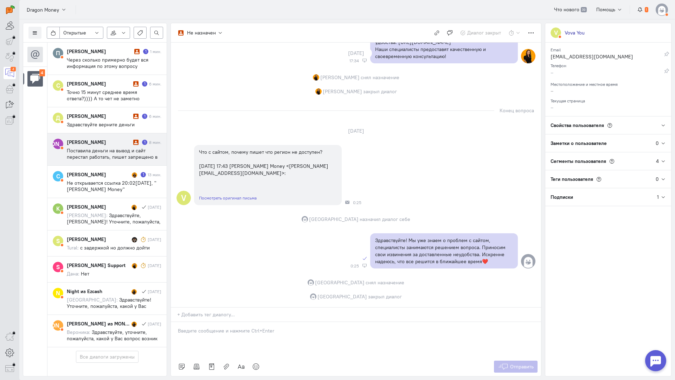
scroll to position [0, 0]
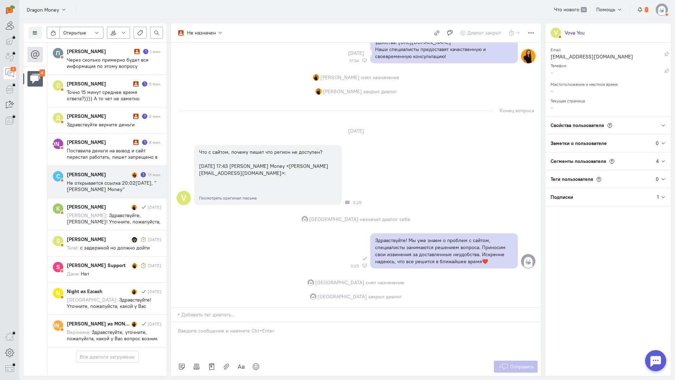
click at [128, 178] on div "[PERSON_NAME] 1 13 мин." at bounding box center [114, 174] width 95 height 7
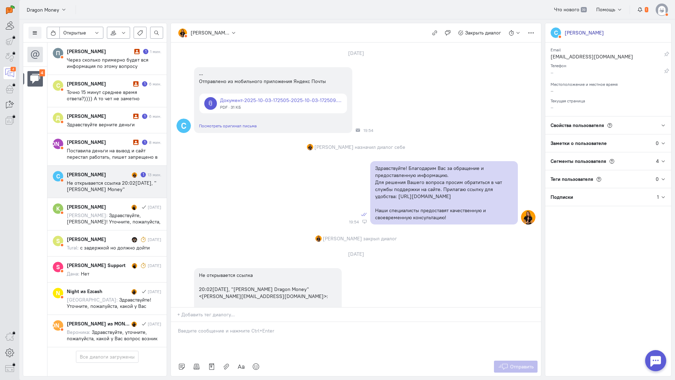
click at [95, 177] on div "[PERSON_NAME]" at bounding box center [98, 174] width 63 height 7
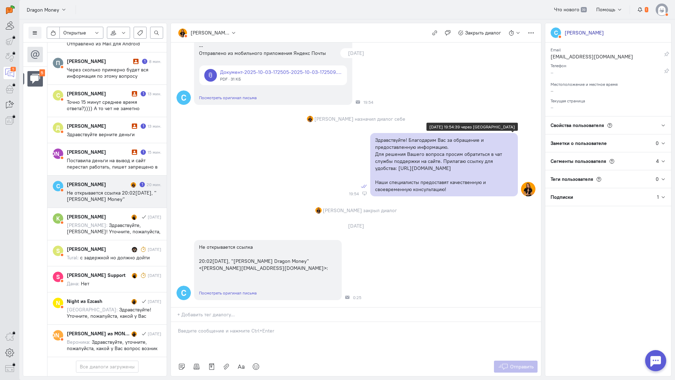
scroll to position [71, 0]
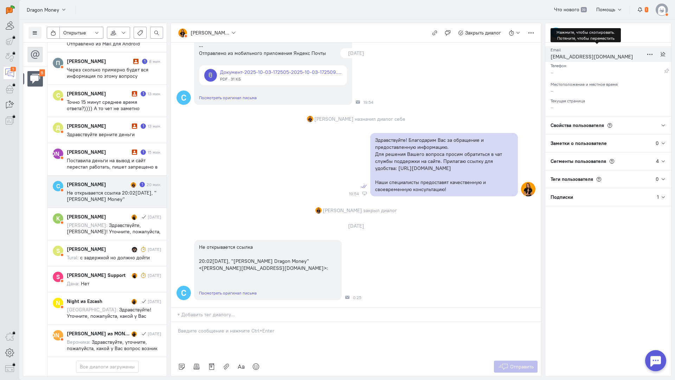
click at [563, 57] on div "[EMAIL_ADDRESS][DOMAIN_NAME]" at bounding box center [597, 57] width 93 height 9
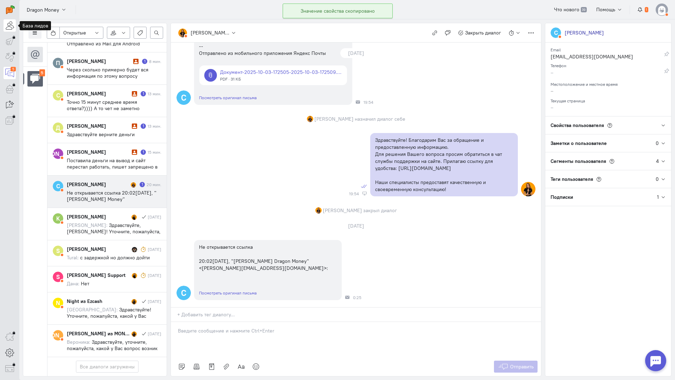
click at [12, 26] on icon at bounding box center [9, 25] width 9 height 8
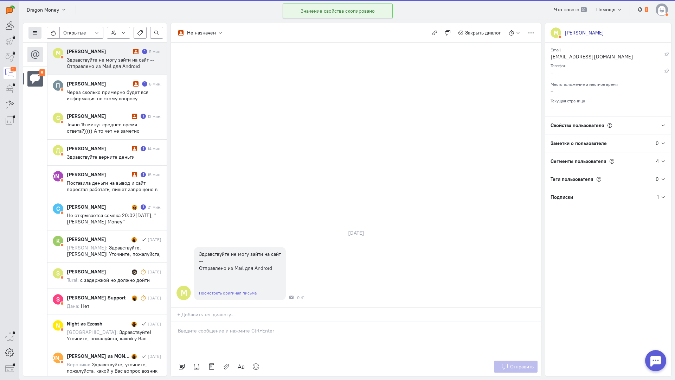
click at [35, 34] on icon at bounding box center [34, 32] width 5 height 5
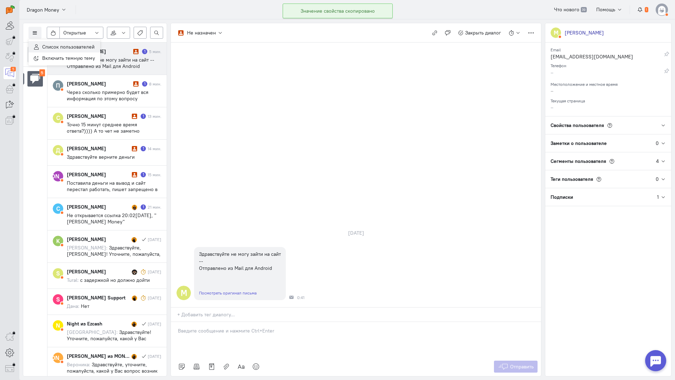
click at [63, 43] on button "Список пользователей" at bounding box center [64, 46] width 72 height 11
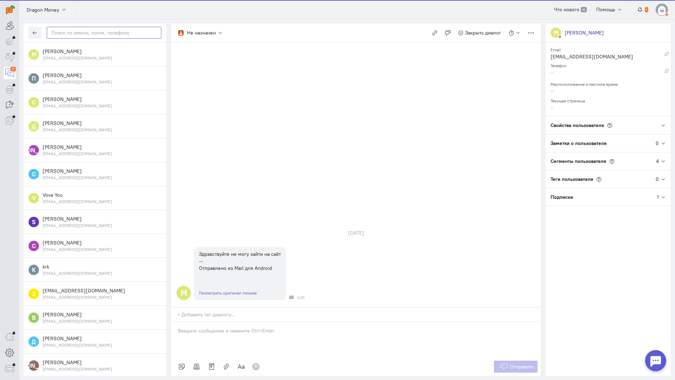
click at [103, 30] on input "text" at bounding box center [104, 33] width 115 height 12
paste input "[PERSON_NAME].33333337"
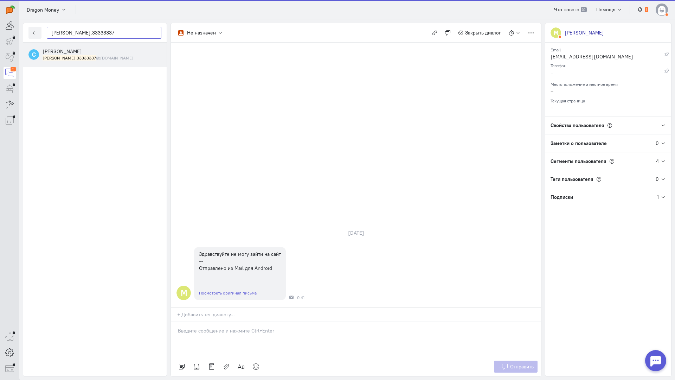
type input "[PERSON_NAME].33333337"
click at [92, 56] on small "[PERSON_NAME].33333337 @[DOMAIN_NAME]" at bounding box center [88, 58] width 91 height 6
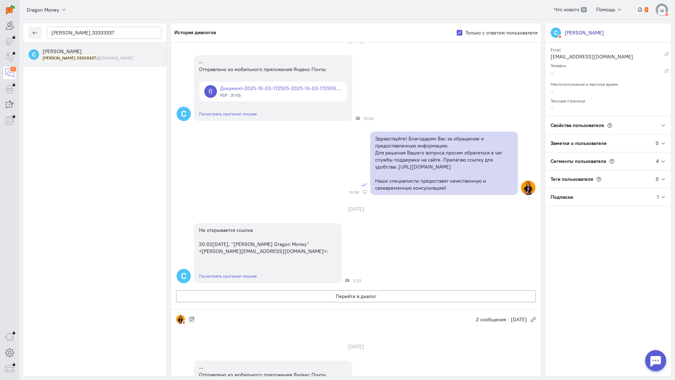
scroll to position [70, 0]
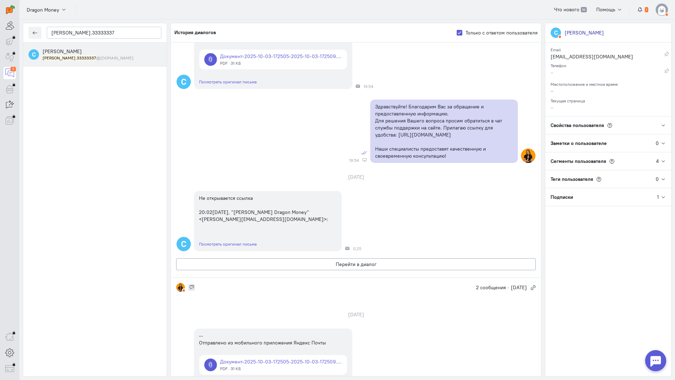
click at [313, 291] on div "Адриана [EMAIL_ADDRESS][DOMAIN_NAME] 2 сообщения · [DATE]" at bounding box center [356, 286] width 370 height 19
click at [327, 266] on button "Перейти в диалог" at bounding box center [356, 264] width 360 height 12
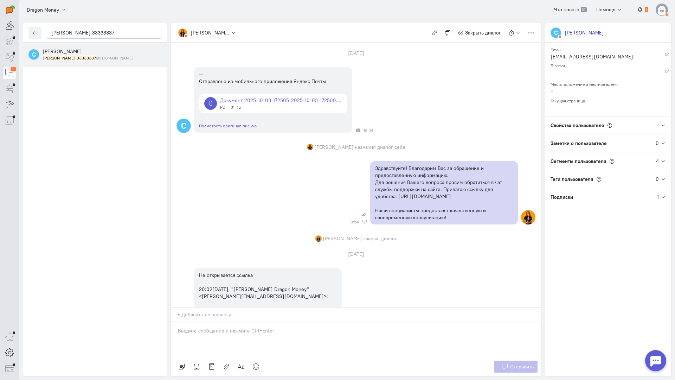
scroll to position [71, 0]
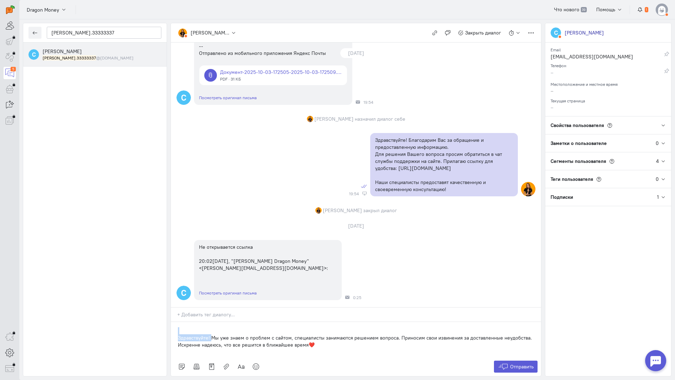
drag, startPoint x: 211, startPoint y: 293, endPoint x: 139, endPoint y: 276, distance: 74.0
click at [136, 276] on div "[PERSON_NAME].33333337 С [PERSON_NAME].33333337 @[DOMAIN_NAME] [PERSON_NAME] Не…" at bounding box center [347, 199] width 656 height 360
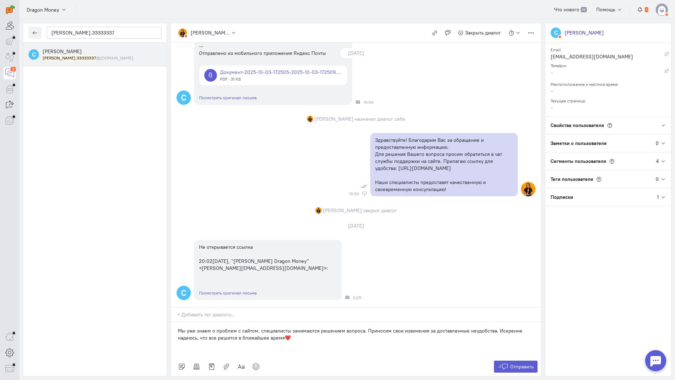
click at [318, 327] on p "Мы уже знаем о проблем с сайтом, специалисты занимаются решением вопроса. Прино…" at bounding box center [356, 334] width 356 height 14
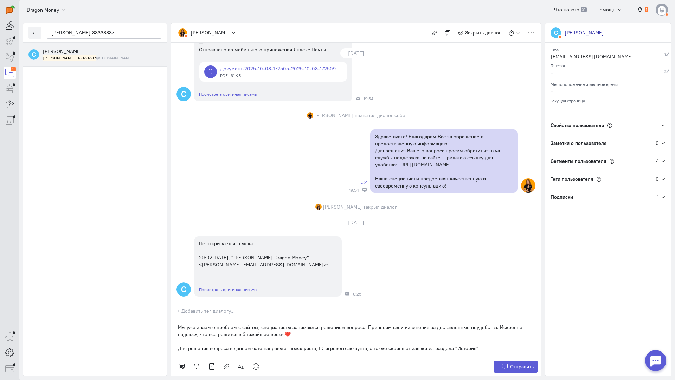
click at [491, 345] on p "Для решения вопроса в данном чате направьте, пожалуйста, ID игрового аккаунта, …" at bounding box center [356, 348] width 356 height 7
click at [518, 345] on p "Для решения вопроса в данном чате направьте, пожалуйста, ID игрового аккаунта, …" at bounding box center [356, 348] width 356 height 7
drag, startPoint x: 335, startPoint y: 300, endPoint x: 146, endPoint y: 302, distance: 188.4
click at [146, 302] on div "[PERSON_NAME].33333337 С [PERSON_NAME].33333337 @[DOMAIN_NAME] [PERSON_NAME] Не…" at bounding box center [347, 199] width 656 height 360
copy p "Для решения вопроса в данном чате направьте, пожалуйста, ID игрового аккаунта, …"
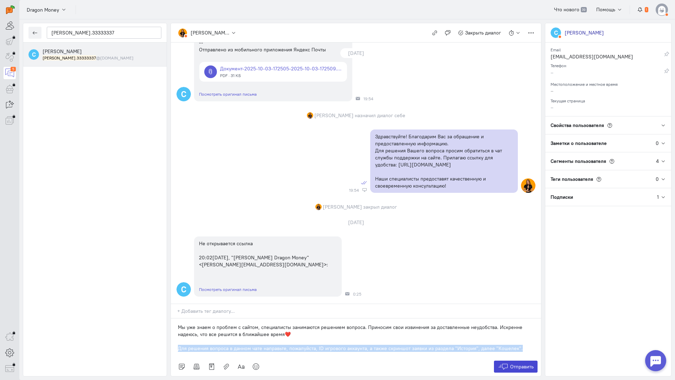
click at [523, 363] on span "Отправить" at bounding box center [522, 366] width 24 height 6
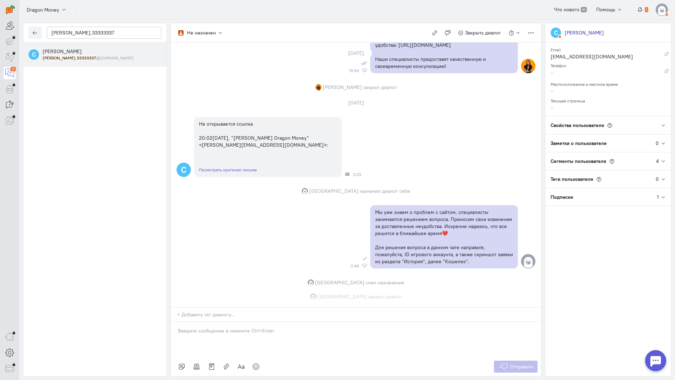
scroll to position [194, 0]
click at [32, 32] on button "button" at bounding box center [34, 33] width 13 height 12
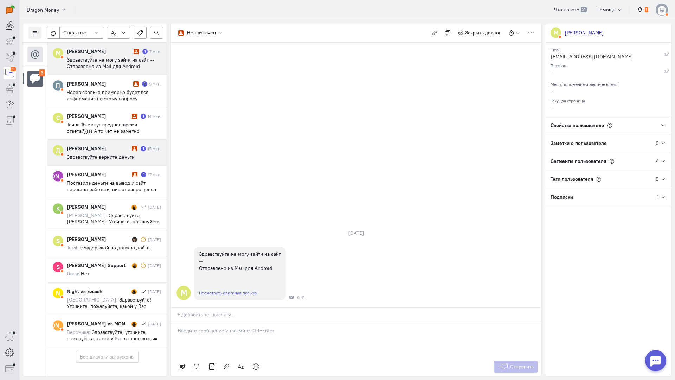
scroll to position [33, 0]
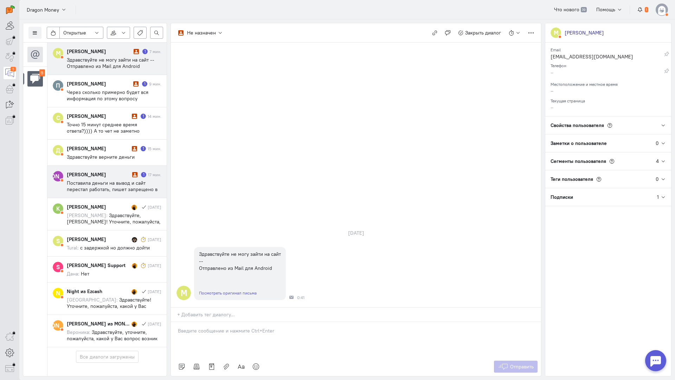
click at [117, 180] on span "Поставила деньги на вывод и сайт перестал работать, пишет запрещено в вашей стр…" at bounding box center [112, 192] width 91 height 25
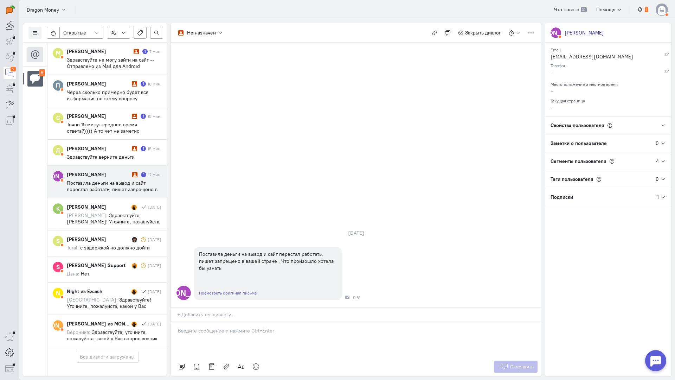
click at [214, 322] on div at bounding box center [356, 339] width 370 height 35
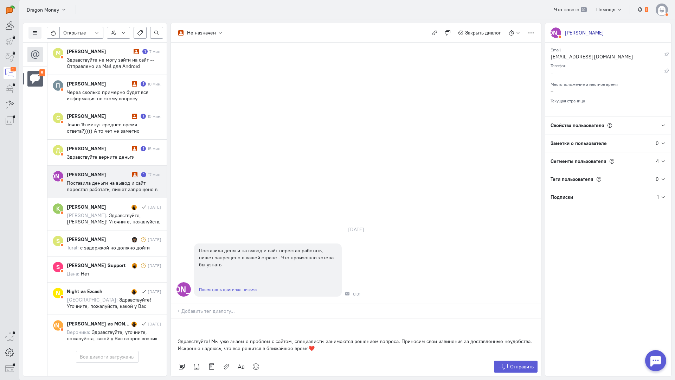
click at [177, 318] on div "Здравствуйте! Мы уже знаем о проблем с сайтом, специалисты занимаются решением …" at bounding box center [356, 337] width 370 height 39
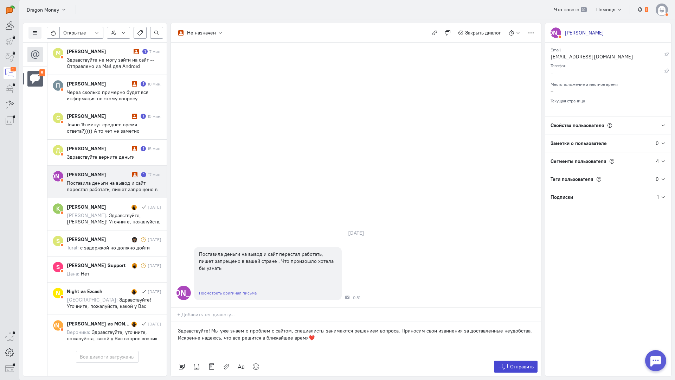
click at [536, 360] on button "Отправить" at bounding box center [516, 366] width 44 height 12
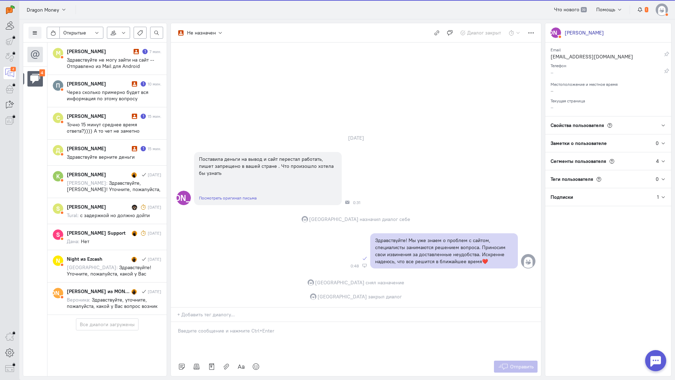
scroll to position [1, 0]
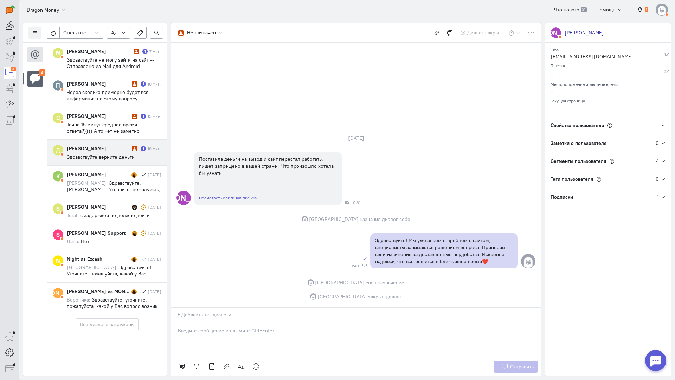
click at [124, 150] on div "[PERSON_NAME]" at bounding box center [98, 148] width 63 height 7
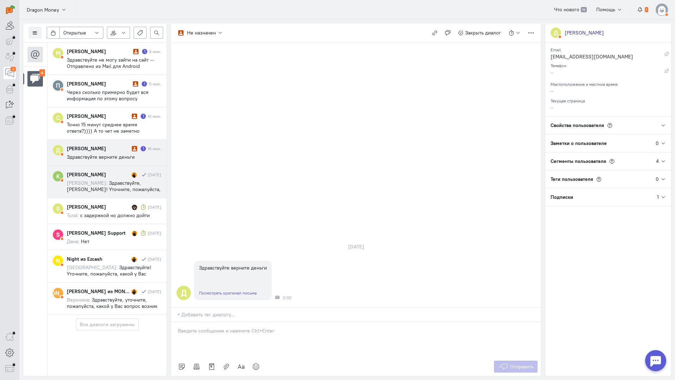
click at [103, 180] on span "Здравствуйте, [PERSON_NAME]! Уточните, пожалуйста, с кем ранее вы вели диалог?" at bounding box center [114, 189] width 94 height 19
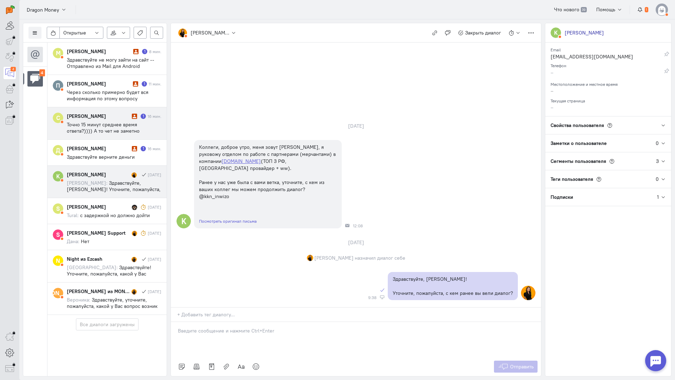
click at [120, 134] on cq-conversation-card "С [PERSON_NAME] Котик 1 16 мин. Точно 15 минут среднее время ответа?)))) А то ч…" at bounding box center [106, 123] width 119 height 32
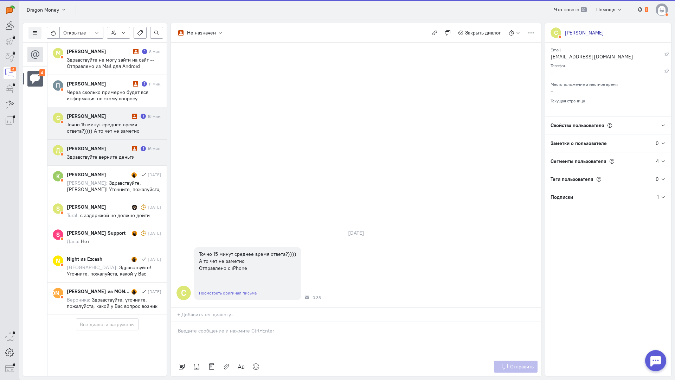
click at [123, 140] on cq-conversation-card "Д [PERSON_NAME] 1 16 мин. Здравствуйте верните деньги" at bounding box center [106, 153] width 119 height 26
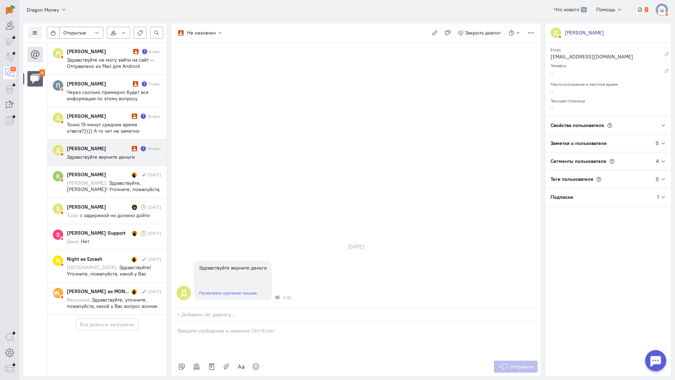
drag, startPoint x: 290, startPoint y: 296, endPoint x: 283, endPoint y: 295, distance: 6.8
click at [287, 322] on div at bounding box center [356, 339] width 370 height 35
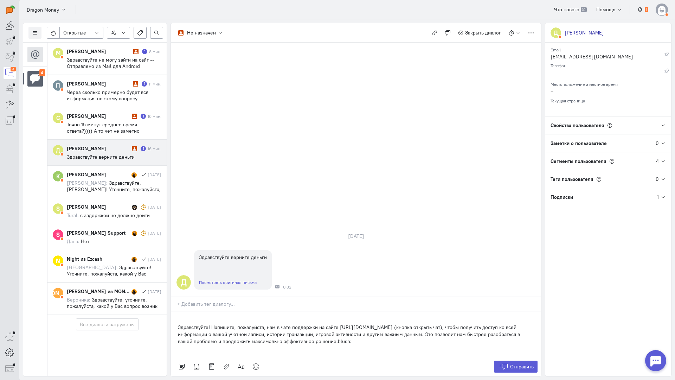
click at [176, 311] on div "Здравствуйте! Напишите, пожалуйста, нам в чате поддержки на сайте [URL][DOMAIN_…" at bounding box center [356, 334] width 370 height 46
click at [530, 363] on span "Отправить" at bounding box center [522, 366] width 24 height 6
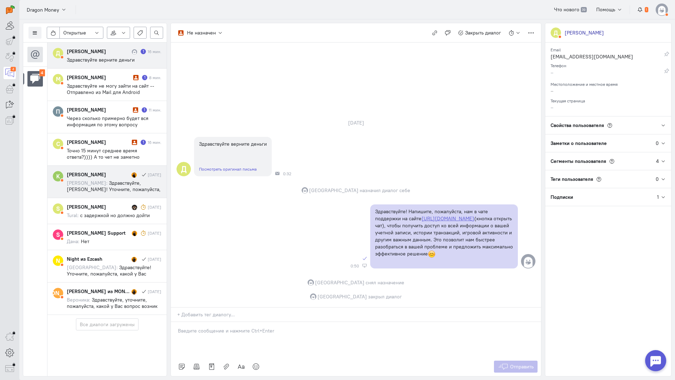
scroll to position [0, 0]
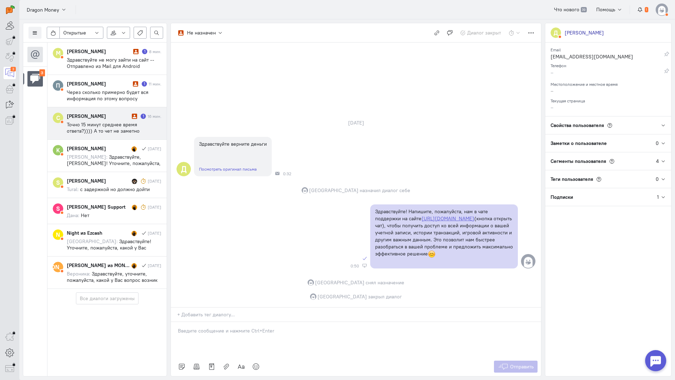
click at [111, 127] on span "Точно 15 минут среднее время ответа?)))) А то чет не заметно Отправлено с iPhone" at bounding box center [103, 130] width 73 height 19
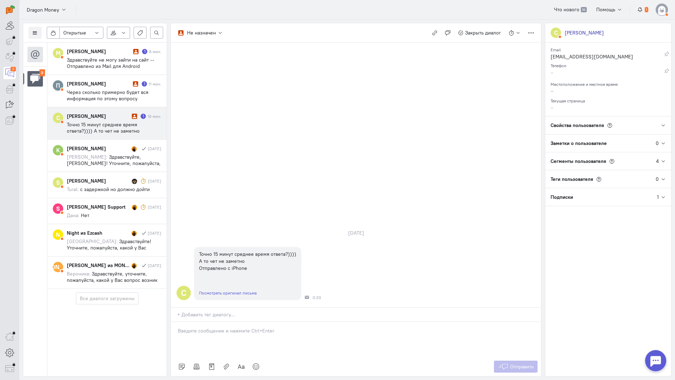
click at [240, 322] on div at bounding box center [356, 339] width 370 height 35
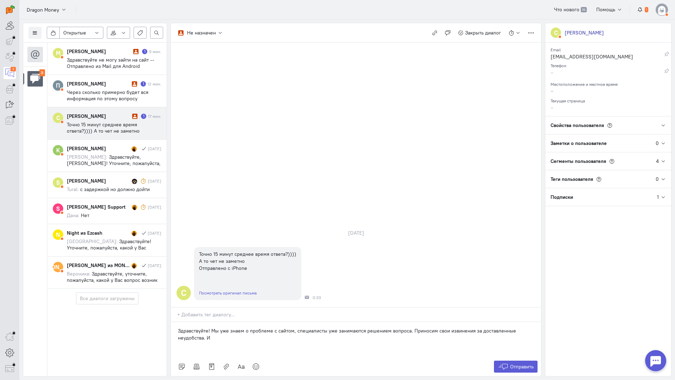
drag, startPoint x: 241, startPoint y: 290, endPoint x: 221, endPoint y: 294, distance: 20.1
click at [241, 327] on p "Здравствуйте! Мы уже знаем о проблеме с сайтом, специалисты уже занимаются реше…" at bounding box center [356, 334] width 356 height 14
drag, startPoint x: 214, startPoint y: 295, endPoint x: 207, endPoint y: 294, distance: 6.7
click at [207, 327] on p "Здравствуйте! Мы уже знаем о проблеме с сайтом, специалисты уже занимаются реше…" at bounding box center [356, 334] width 356 height 14
click at [515, 363] on span "Отправить" at bounding box center [522, 366] width 24 height 6
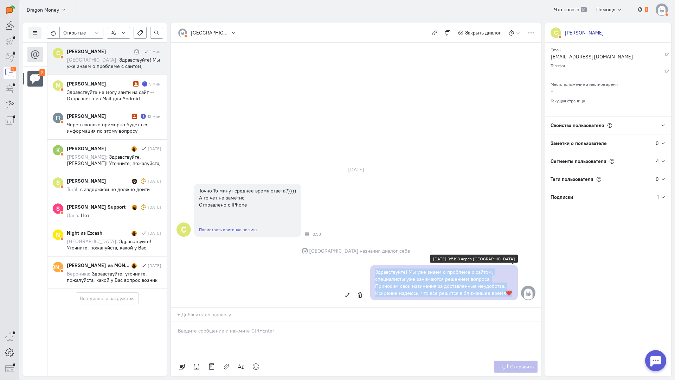
drag, startPoint x: 511, startPoint y: 249, endPoint x: 375, endPoint y: 227, distance: 137.7
click at [375, 265] on div "Здравствуйте! Мы уже знаем о проблеме с сайтом, специалисты уже занимаются реше…" at bounding box center [444, 282] width 148 height 35
copy p "Здравствуйте! Мы уже знаем о проблеме с сайтом, специалисты уже занимаются реше…"
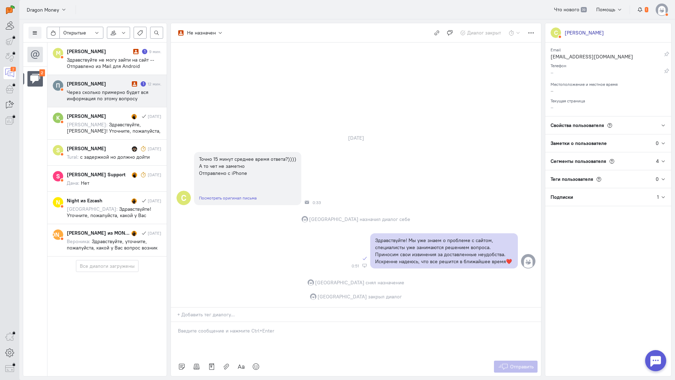
click at [96, 90] on span "Через сколько примерно будет вся информация по этому вопросу Отправлено из моби…" at bounding box center [112, 111] width 90 height 44
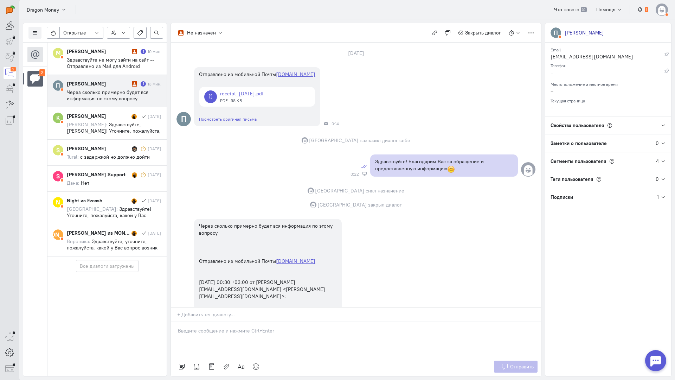
click at [262, 327] on p at bounding box center [356, 330] width 356 height 7
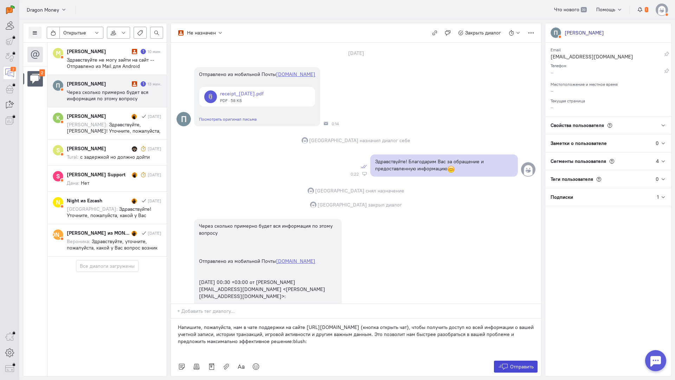
click at [502, 363] on icon at bounding box center [503, 366] width 11 height 7
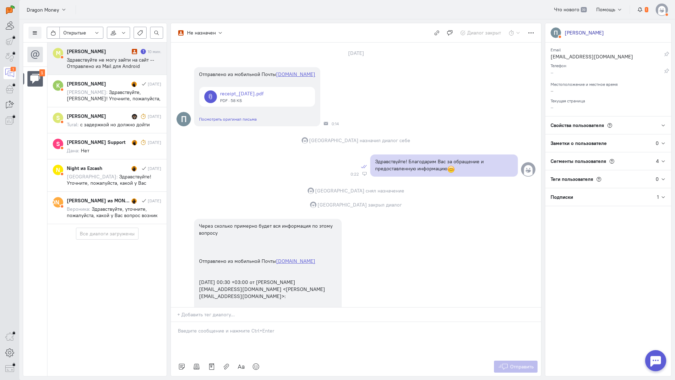
click at [104, 65] on span "Здравствуйте не могу зайти на сайт -- Отправлено из Mail для Android" at bounding box center [111, 63] width 88 height 13
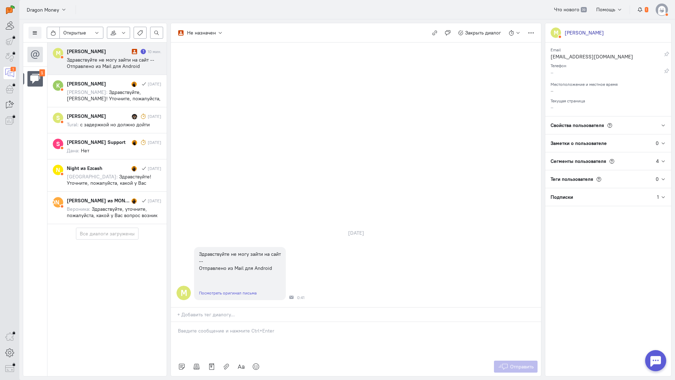
click at [225, 322] on div at bounding box center [356, 339] width 370 height 35
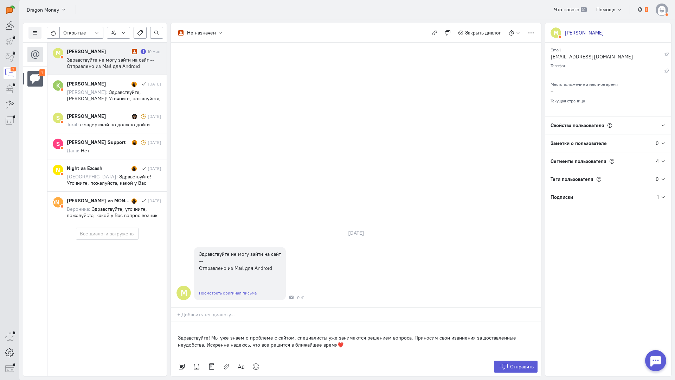
click at [175, 322] on div "Здравствуйте! Мы уже знаем о проблеме с сайтом, специалисты уже занимаются реше…" at bounding box center [356, 339] width 370 height 35
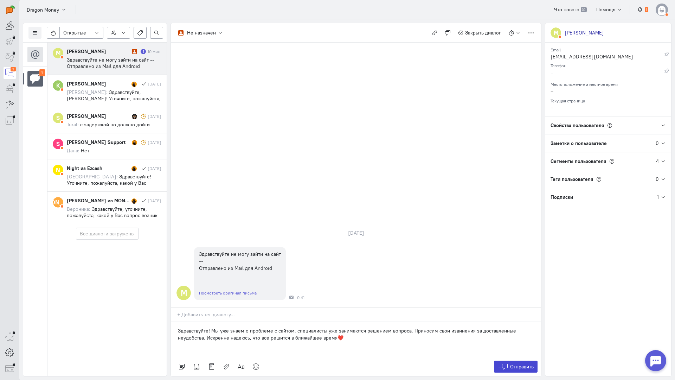
drag, startPoint x: 525, startPoint y: 324, endPoint x: 521, endPoint y: 320, distance: 6.5
click at [525, 363] on span "Отправить" at bounding box center [522, 366] width 24 height 6
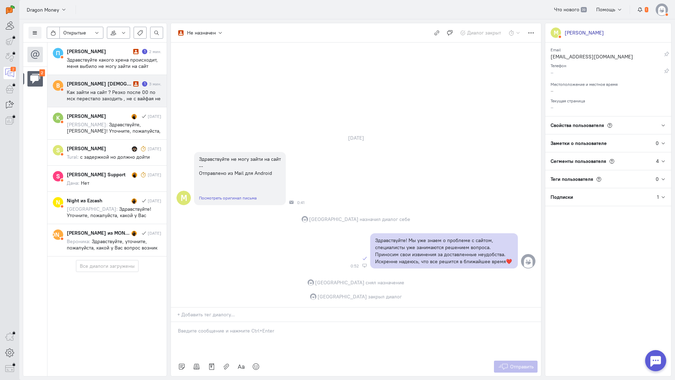
click at [116, 89] on span "Как зайти на сайт ? Резко после 00 по мск перестало заходить , не с вайфая не с…" at bounding box center [114, 124] width 94 height 70
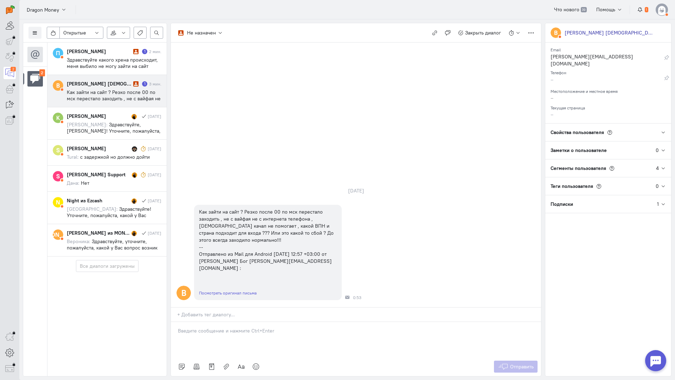
click at [230, 327] on p at bounding box center [356, 330] width 356 height 7
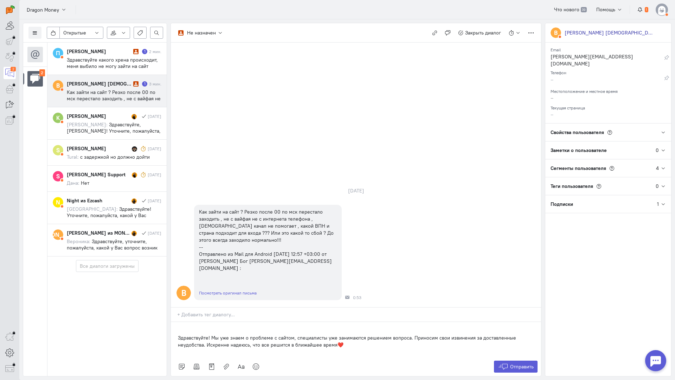
click at [175, 322] on div "Здравствуйте! Мы уже знаем о проблеме с сайтом, специалисты уже занимаются реше…" at bounding box center [356, 339] width 370 height 35
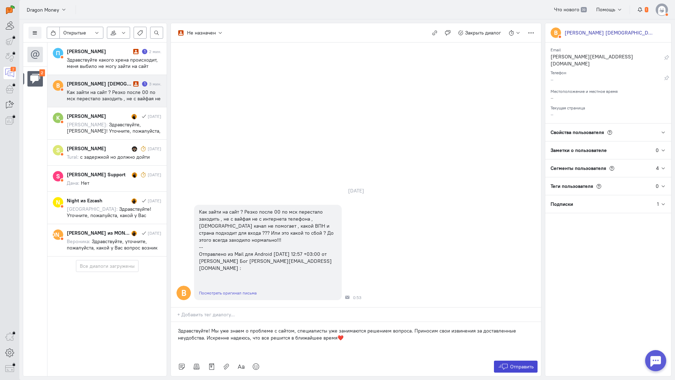
click at [510, 360] on button "Отправить" at bounding box center [516, 366] width 44 height 12
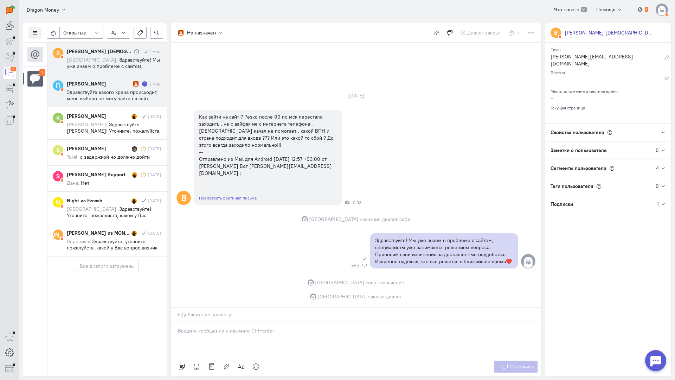
click at [105, 89] on span "Здравствуйте какого хрена происходит, меня выбило не могу зайти на сайт пишет ч…" at bounding box center [112, 101] width 91 height 25
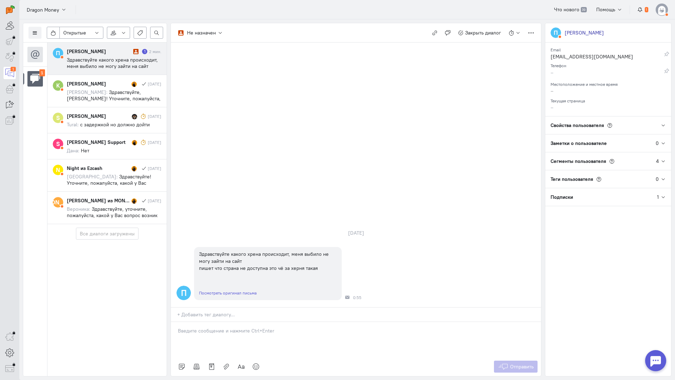
click at [122, 60] on span "Здравствуйте какого хрена происходит, меня выбило не могу зайти на сайт пишет ч…" at bounding box center [112, 69] width 91 height 25
click at [240, 322] on div at bounding box center [356, 339] width 370 height 35
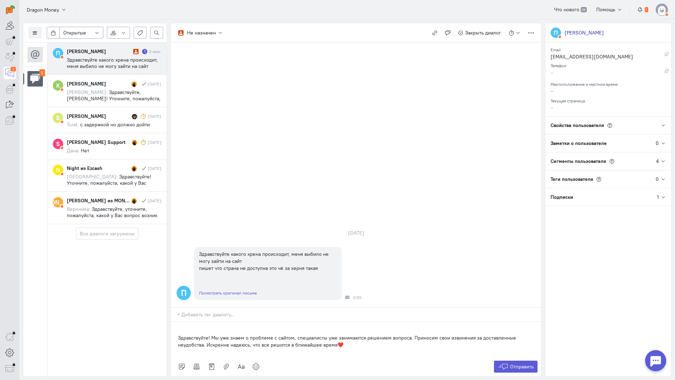
click at [173, 322] on div "Здравствуйте! Мы уже знаем о проблеме с сайтом, специалисты уже занимаются реше…" at bounding box center [356, 339] width 370 height 35
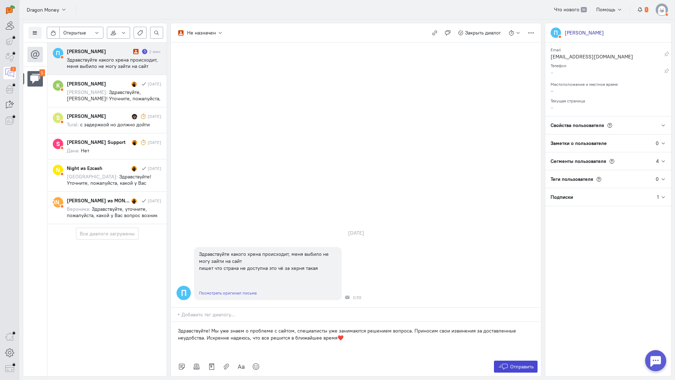
click at [500, 363] on icon at bounding box center [503, 366] width 11 height 7
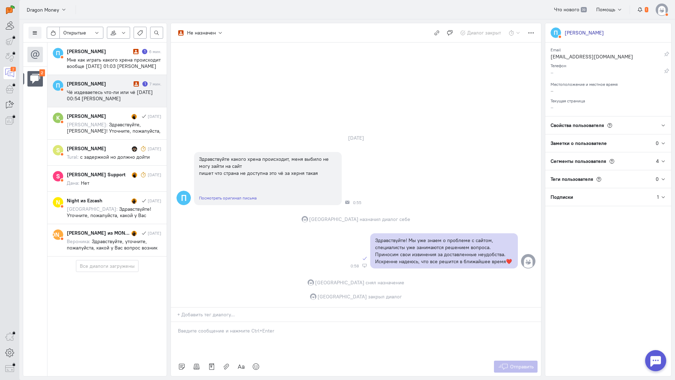
click at [104, 92] on span "Чё издеваетесь что-ли или чё [DATE] 00:54 [PERSON_NAME] <[EMAIL_ADDRESS][DOMAIN…" at bounding box center [112, 98] width 90 height 19
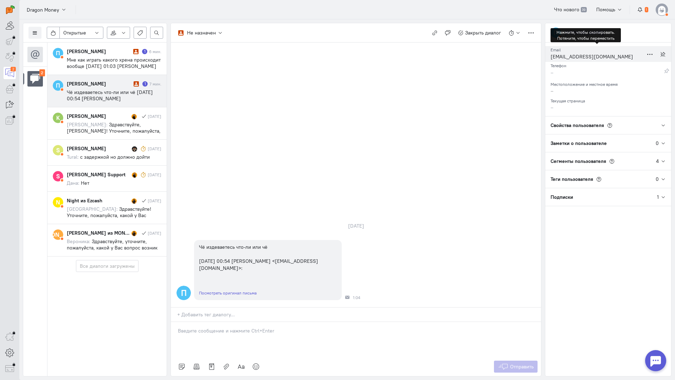
click at [578, 55] on div "[EMAIL_ADDRESS][DOMAIN_NAME]" at bounding box center [597, 57] width 93 height 9
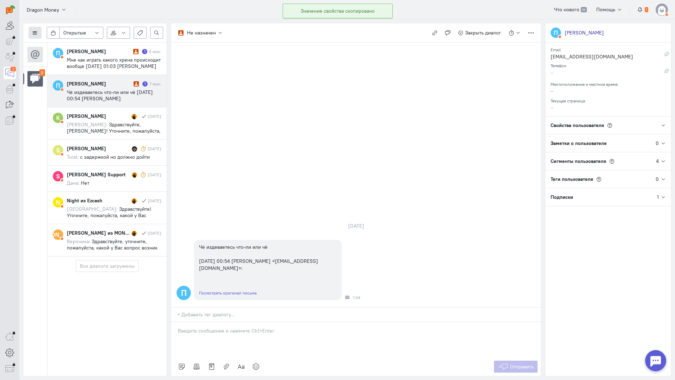
click at [32, 31] on button at bounding box center [34, 33] width 13 height 12
click at [67, 48] on span "Список пользователей" at bounding box center [68, 47] width 52 height 6
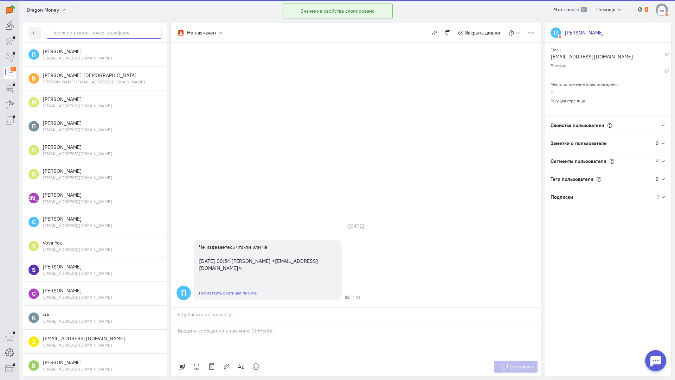
click at [86, 32] on input "text" at bounding box center [104, 33] width 115 height 12
paste input "polinabednaa4@g"
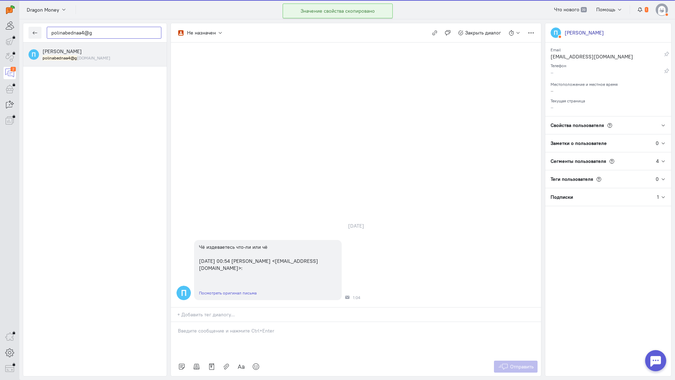
type input "polinabednaa4@g"
click at [78, 54] on div "[PERSON_NAME] polinabednaa4@g [DOMAIN_NAME]" at bounding box center [102, 54] width 119 height 13
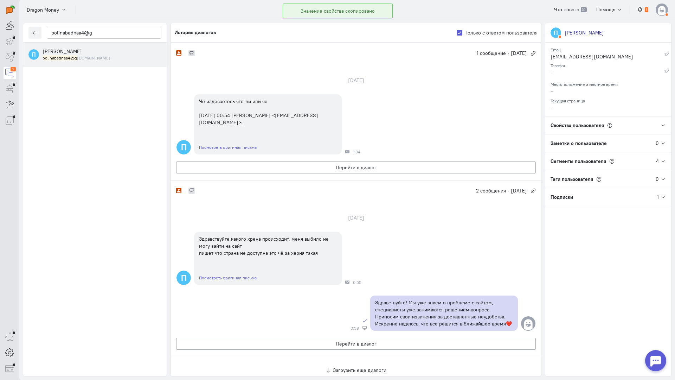
scroll to position [180, 0]
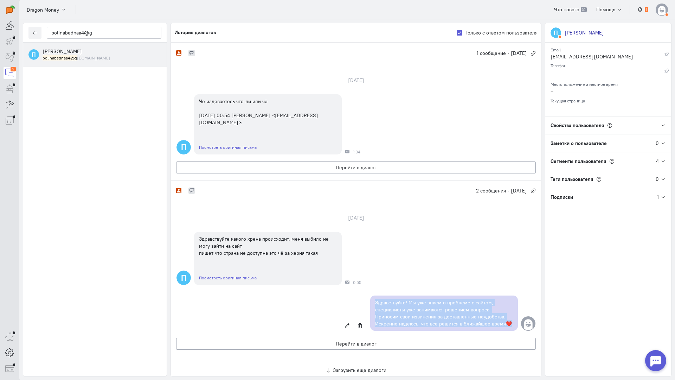
copy p "Здравствуйте! Мы уже знаем о проблеме с сайтом, специалисты уже занимаются реше…"
drag, startPoint x: 507, startPoint y: 283, endPoint x: 364, endPoint y: 261, distance: 144.8
click at [364, 292] on div "Здравствуйте! Мы уже знаем о проблеме с сайтом, специалисты уже занимаются реше…" at bounding box center [356, 313] width 370 height 42
click at [339, 161] on button "Перейти в диалог" at bounding box center [356, 167] width 360 height 12
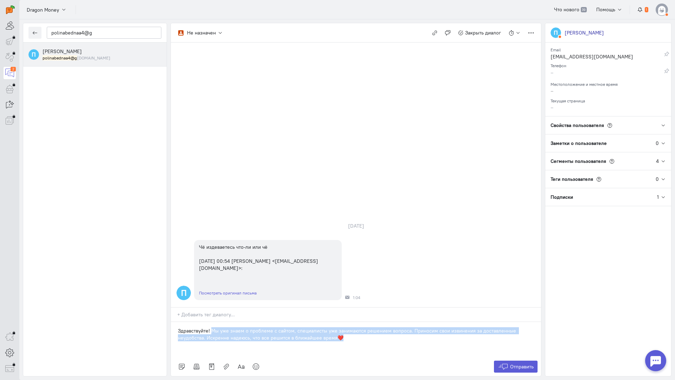
drag, startPoint x: 338, startPoint y: 295, endPoint x: 211, endPoint y: 284, distance: 127.4
click at [211, 327] on p "Здравствуйте! Мы уже знаем о проблеме с сайтом, специалисты уже занимаются реше…" at bounding box center [356, 334] width 356 height 14
click at [520, 363] on span "Отправить" at bounding box center [522, 366] width 24 height 6
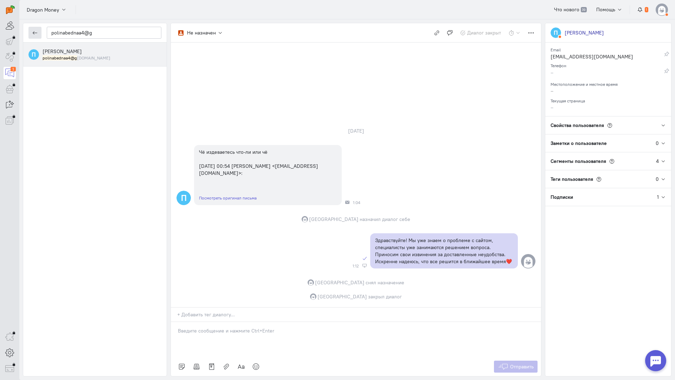
click at [30, 37] on button "button" at bounding box center [34, 33] width 13 height 12
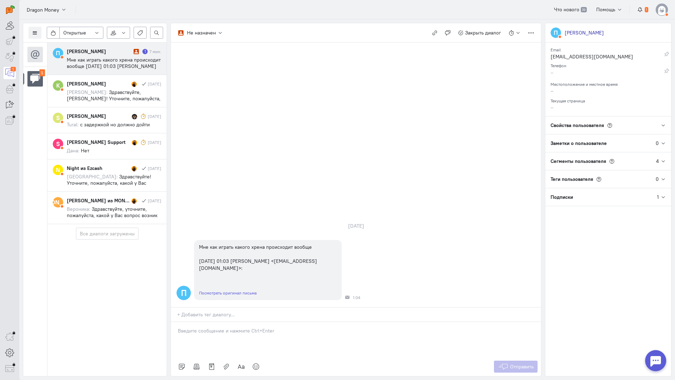
click at [90, 50] on div "[PERSON_NAME]" at bounding box center [99, 51] width 65 height 7
click at [278, 322] on div at bounding box center [356, 339] width 370 height 35
click at [278, 327] on p at bounding box center [356, 330] width 356 height 7
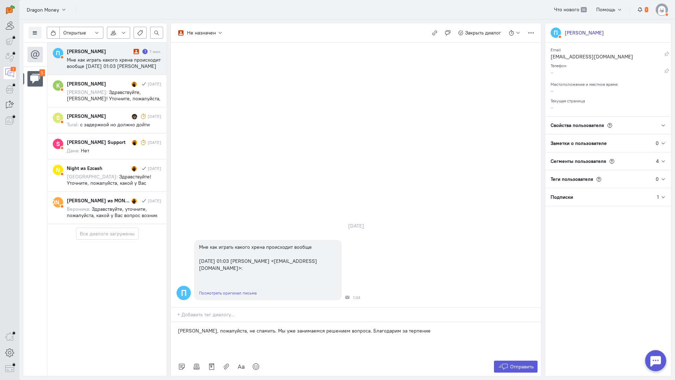
click at [176, 322] on div "[PERSON_NAME], пожалуйста, не спамить. Мы уже занимаемся решением вопроса. Благ…" at bounding box center [356, 339] width 370 height 35
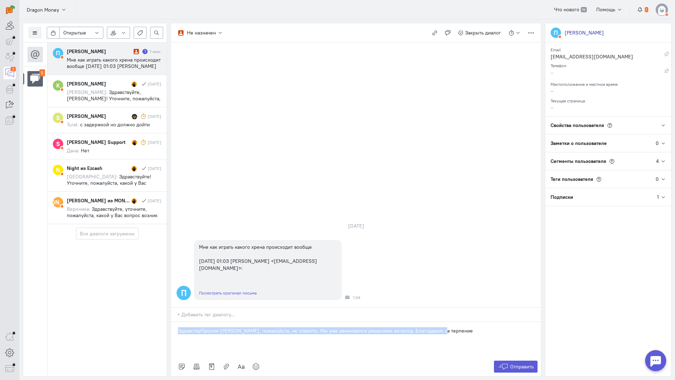
drag, startPoint x: 181, startPoint y: 265, endPoint x: 67, endPoint y: 261, distance: 114.7
click at [61, 259] on div "Список пользователей Включить темную тему Открытые Открытые диалоги Отложенные …" at bounding box center [347, 199] width 656 height 360
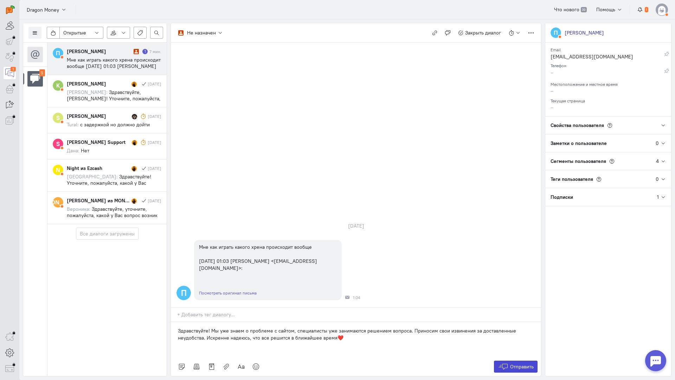
click at [518, 363] on span "Отправить" at bounding box center [522, 366] width 24 height 6
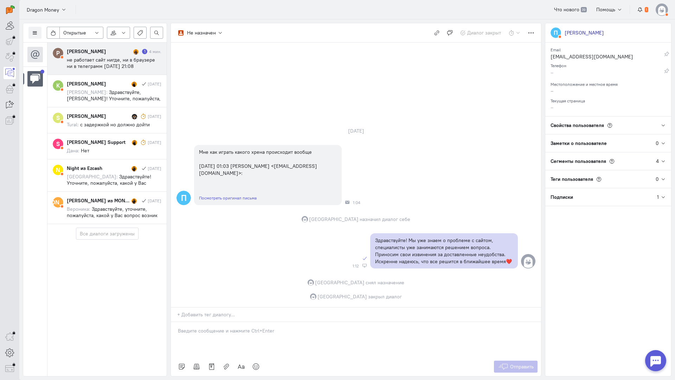
click at [110, 61] on span "не работает сайт нигде, ни в браузере ни в телеграмм [DATE] 21:08 [PERSON_NAME]…" at bounding box center [111, 73] width 88 height 32
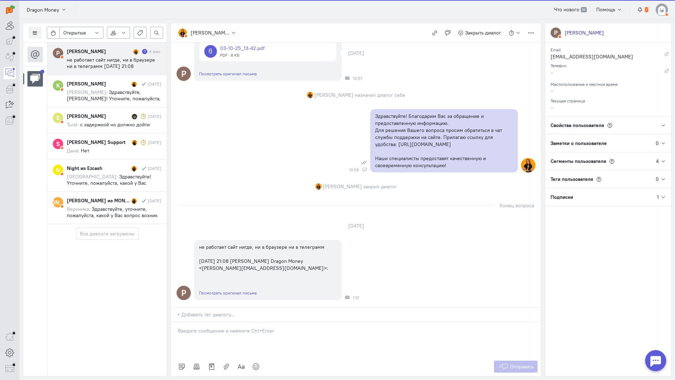
scroll to position [396, 0]
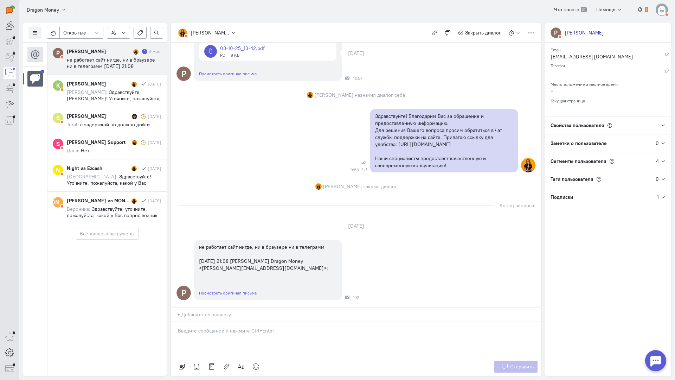
click at [229, 322] on div at bounding box center [356, 339] width 370 height 35
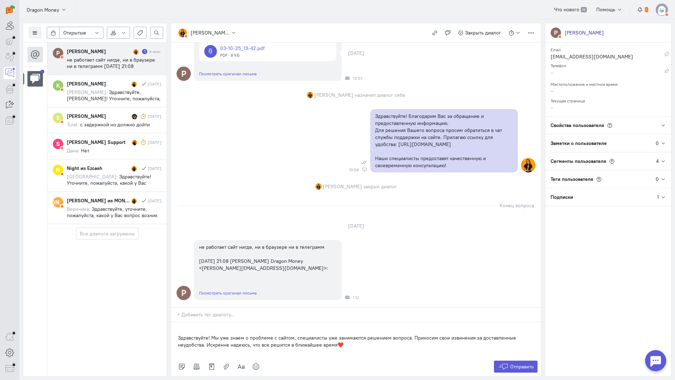
click at [174, 322] on div "Здравствуйте! Мы уже знаем о проблеме с сайтом, специалисты уже занимаются реше…" at bounding box center [356, 339] width 370 height 35
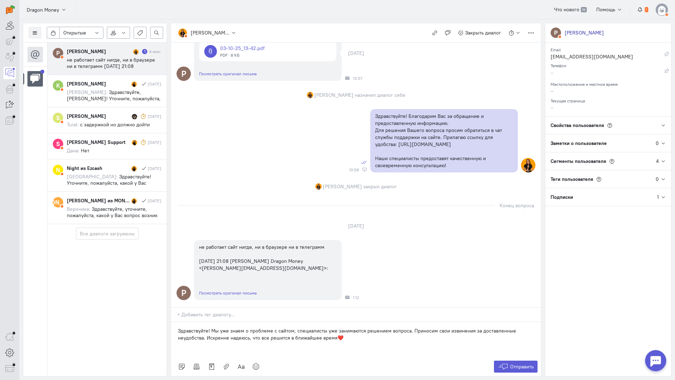
drag, startPoint x: 334, startPoint y: 287, endPoint x: 324, endPoint y: 286, distance: 9.9
click at [324, 327] on p "Здравствуйте! Мы уже знаем о проблеме с сайтом, специалисты уже занимаются реше…" at bounding box center [356, 334] width 356 height 14
click at [510, 363] on span "Отправить" at bounding box center [522, 366] width 24 height 6
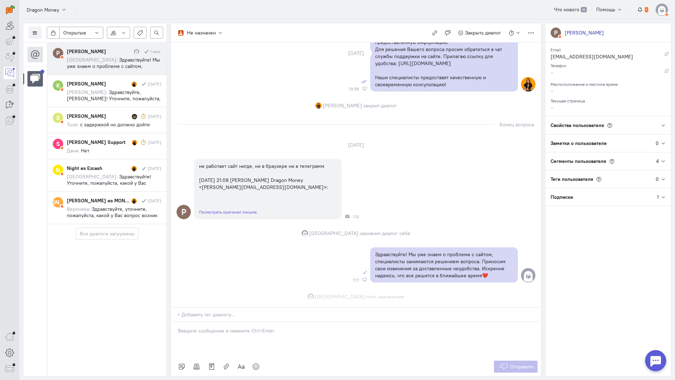
scroll to position [491, 0]
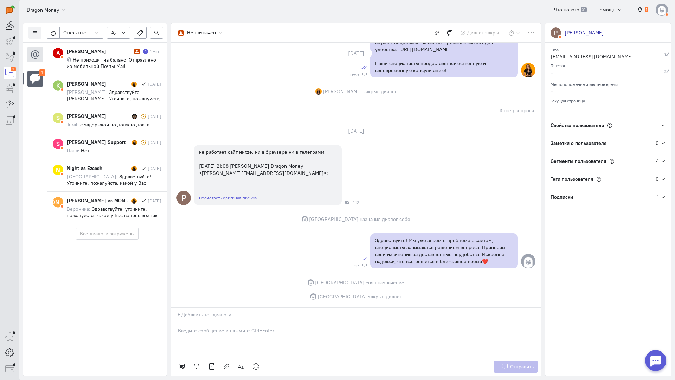
click at [72, 278] on div "A [PERSON_NAME] 1 1 мин. Не приходит на баланс Отправлено из мобильной Почты Ma…" at bounding box center [107, 209] width 120 height 333
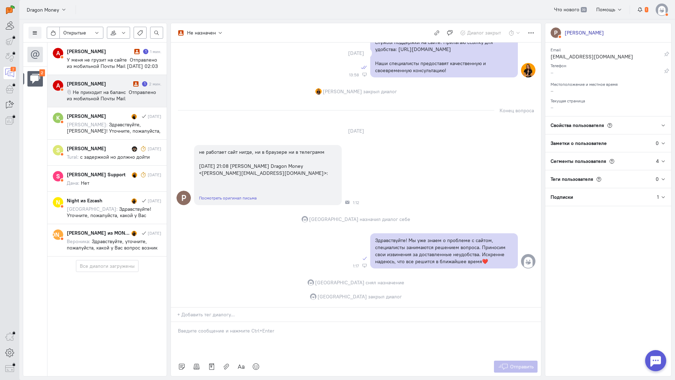
click at [118, 90] on span "Не приходит на баланс Отправлено из мобильной Почты Mail" at bounding box center [111, 95] width 89 height 13
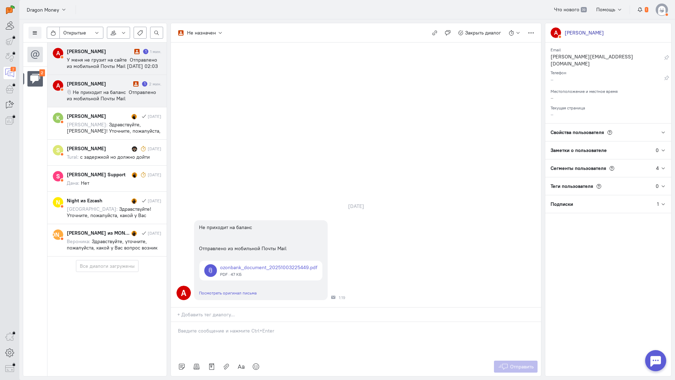
click at [110, 59] on span "У меня не грузит на сайте Отправлено из мобильной Почты Mail [DATE] 02:03 +05:0…" at bounding box center [112, 76] width 91 height 38
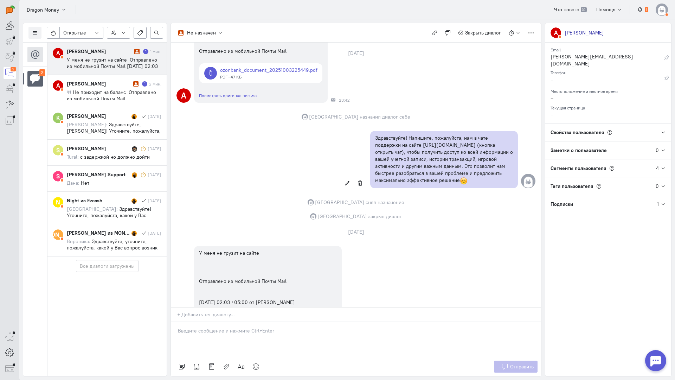
scroll to position [37, 0]
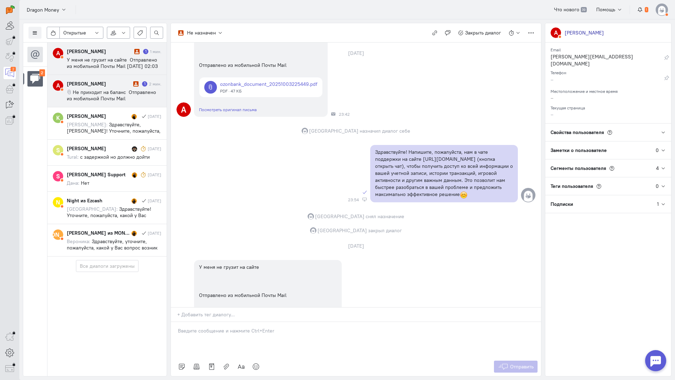
click at [103, 91] on span "Не приходит на баланс Отправлено из мобильной Почты Mail" at bounding box center [111, 95] width 89 height 13
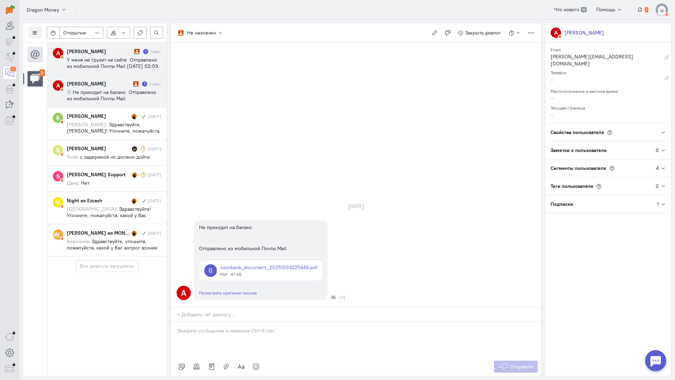
click at [95, 56] on div "[PERSON_NAME] 1 1 мин. У меня не грузит на сайте Отправлено из мобильной Почты …" at bounding box center [114, 58] width 95 height 21
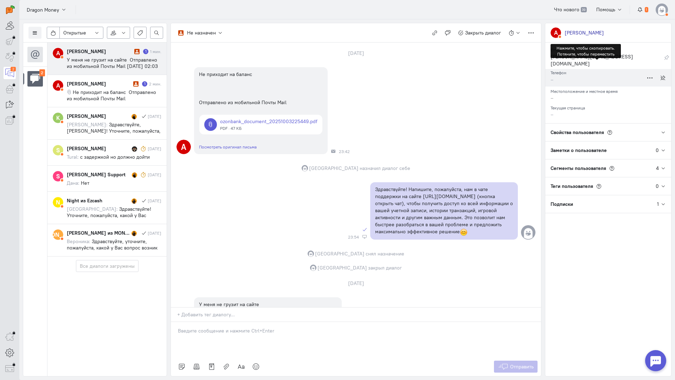
scroll to position [143, 0]
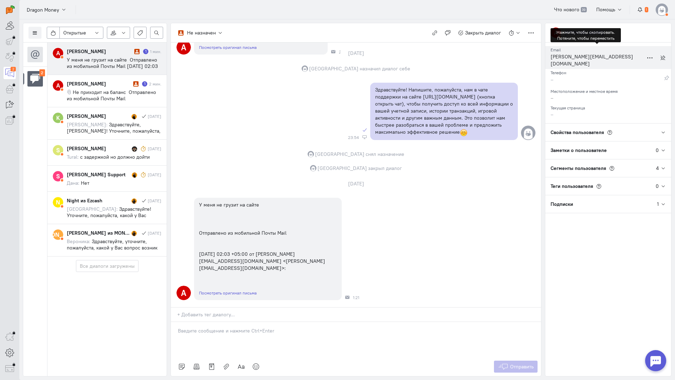
click at [571, 58] on div "[PERSON_NAME][EMAIL_ADDRESS][DOMAIN_NAME]" at bounding box center [597, 61] width 93 height 16
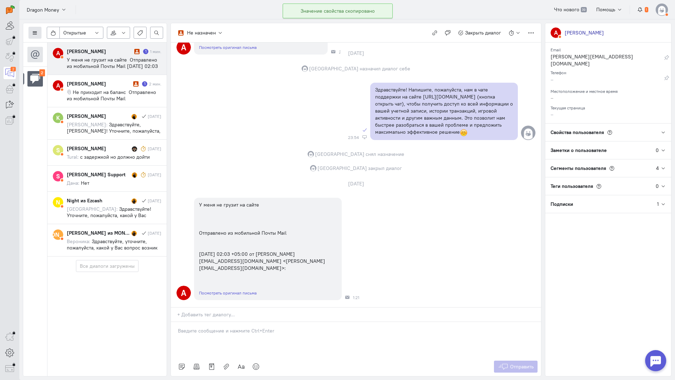
click at [37, 33] on icon at bounding box center [34, 32] width 5 height 5
click at [47, 41] on button "Список пользователей" at bounding box center [64, 46] width 72 height 11
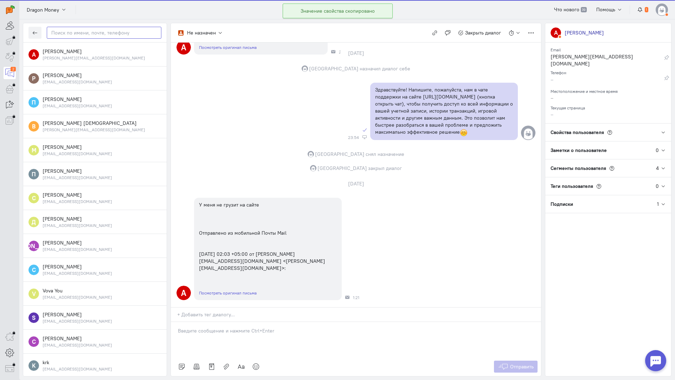
click at [82, 34] on input "text" at bounding box center [104, 33] width 115 height 12
paste input "[PERSON_NAME]-m2@list.r"
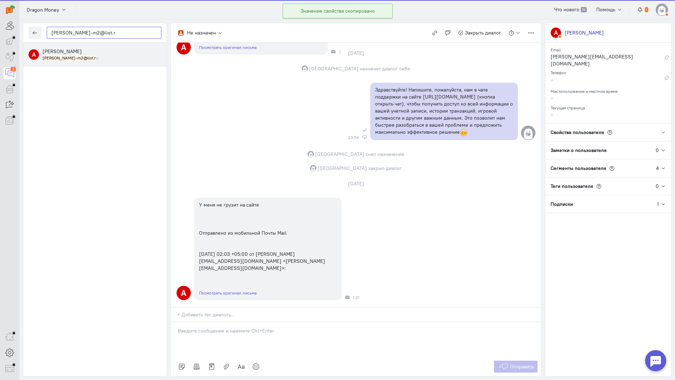
type input "[PERSON_NAME]-m2@list.r"
drag, startPoint x: 88, startPoint y: 56, endPoint x: 97, endPoint y: 56, distance: 9.2
click at [88, 55] on div "[PERSON_NAME]-m2@list.r u" at bounding box center [102, 58] width 119 height 6
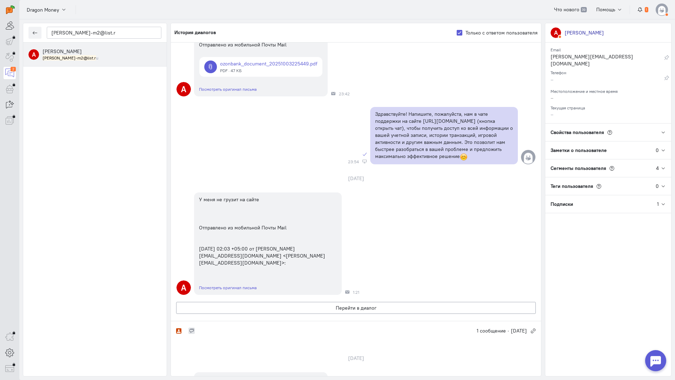
scroll to position [83, 0]
click at [36, 33] on icon "button" at bounding box center [34, 32] width 5 height 5
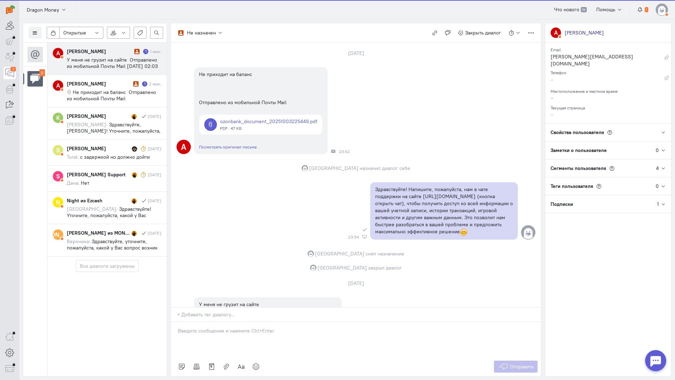
scroll to position [143, 0]
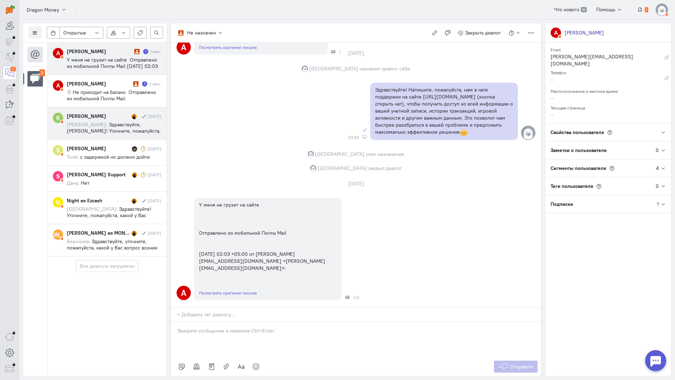
drag, startPoint x: 102, startPoint y: 99, endPoint x: 166, endPoint y: 118, distance: 66.4
click at [102, 99] on span "Не приходит на баланс Отправлено из мобильной Почты Mail" at bounding box center [111, 95] width 89 height 13
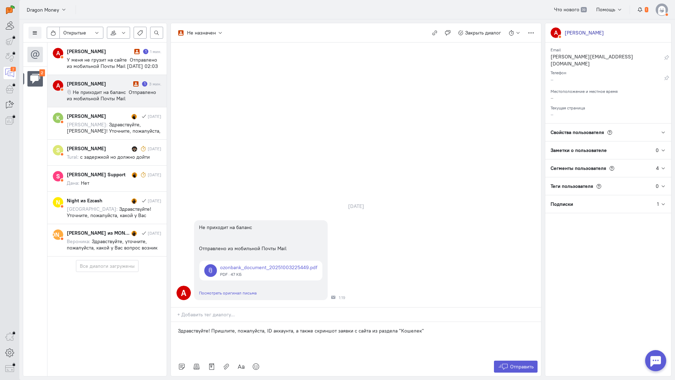
click at [442, 322] on div "Здравствуйте! Пришлите, пожалуйста, ID аккаунта, а также скриншот заявки с сайт…" at bounding box center [356, 339] width 370 height 35
click at [487, 327] on p "Здравствуйте! Пришлите, пожалуйста, ID аккаунта, а также скриншот заявки с сайт…" at bounding box center [356, 330] width 356 height 7
click at [279, 322] on div "Здравствуйте! Пришлите, пожалуйста, ID аккаунта, а также скриншот заявки с сайт…" at bounding box center [356, 339] width 370 height 35
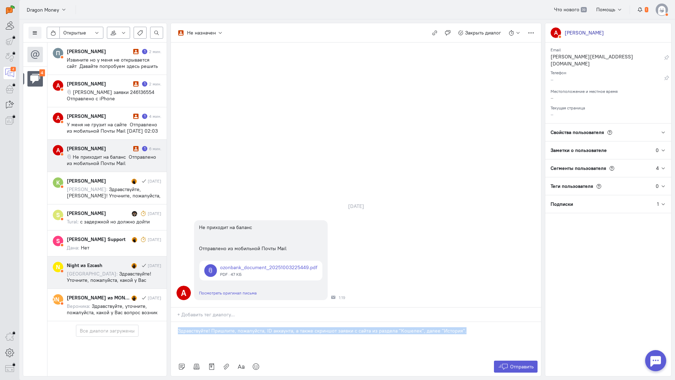
copy p "Здравствуйте! Пришлите, пожалуйста, ID аккаунта, а также скриншот заявки с сайт…"
drag, startPoint x: 482, startPoint y: 289, endPoint x: 130, endPoint y: 279, distance: 351.7
click at [130, 279] on div "Список пользователей Включить темную тему Открытые Открытые диалоги Отложенные …" at bounding box center [347, 199] width 656 height 360
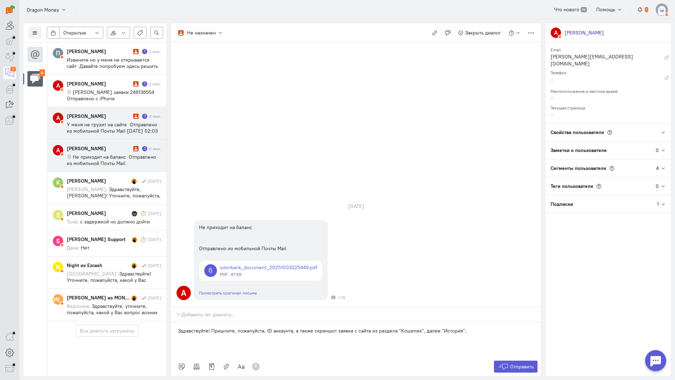
click at [95, 126] on span "У меня не грузит на сайте Отправлено из мобильной Почты Mail [DATE] 02:03 +05:0…" at bounding box center [112, 140] width 91 height 38
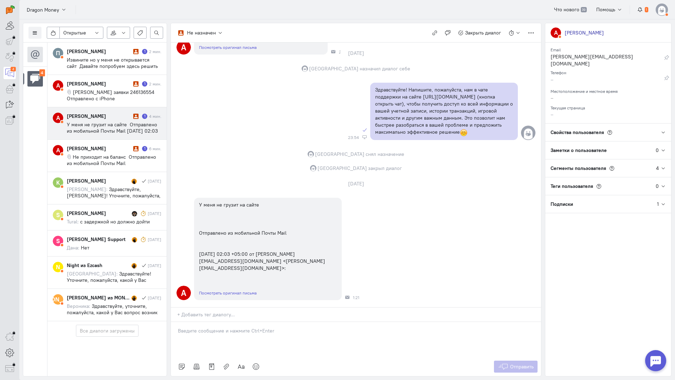
click at [216, 327] on p at bounding box center [356, 330] width 356 height 7
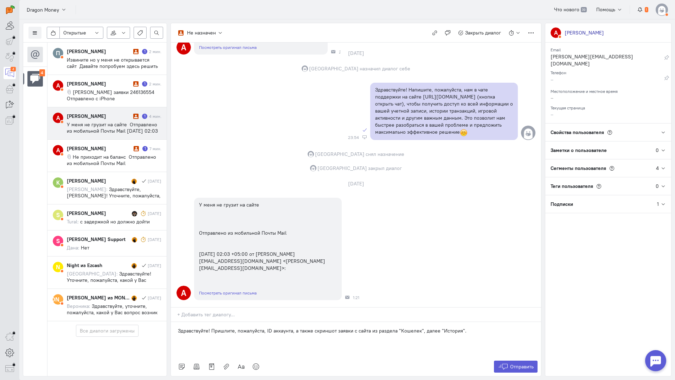
drag, startPoint x: 251, startPoint y: 292, endPoint x: 237, endPoint y: 290, distance: 14.1
click at [249, 322] on div "Здравствуйте! Пришлите, пожалуйста, ID аккаунта, а также скриншот заявки с сайт…" at bounding box center [356, 339] width 370 height 35
click at [210, 327] on p "Здравствуйте! Пришлите, пожалуйста, ID аккаунта, а также скриншот заявки с сайт…" at bounding box center [356, 330] width 356 height 7
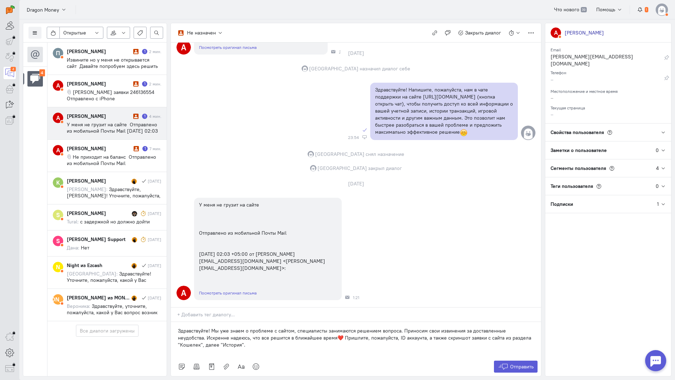
click at [314, 327] on p "Здравствуйте! Мы уже знаем о проблеме с сайтом, специалисты занимаются решением…" at bounding box center [356, 337] width 356 height 21
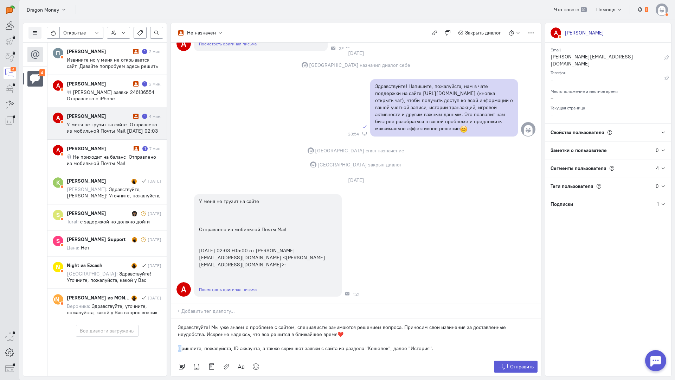
click at [177, 318] on div "Здравствуйте! Мы уже знаем о проблеме с сайтом, специалисты занимаются решением…" at bounding box center [356, 337] width 370 height 39
click at [506, 363] on icon at bounding box center [503, 366] width 11 height 7
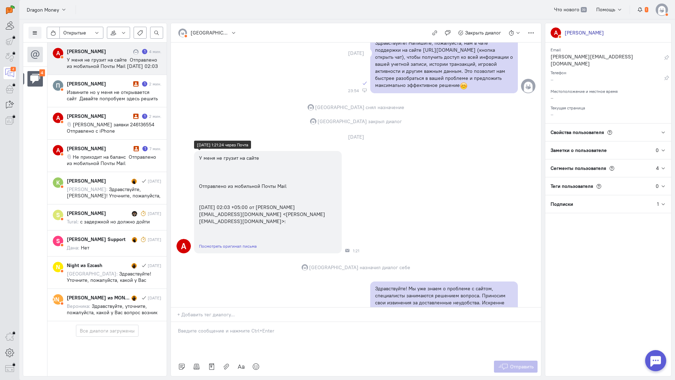
scroll to position [234, 0]
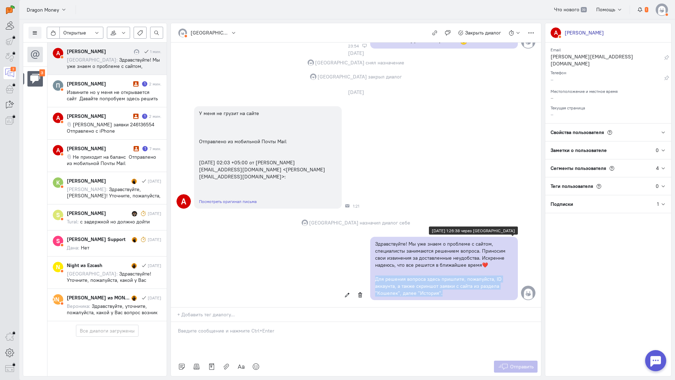
copy p "Для решения вопроса здесь пришлите, пожалуйста, ID аккаунта, а также скриншот з…"
drag, startPoint x: 426, startPoint y: 247, endPoint x: 371, endPoint y: 236, distance: 56.4
click at [371, 237] on div "Здравствуйте! Мы уже знаем о проблеме с сайтом, специалисты занимаются решением…" at bounding box center [444, 268] width 148 height 63
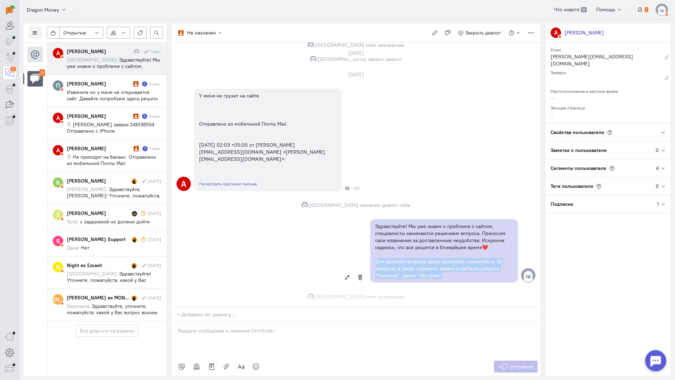
scroll to position [266, 0]
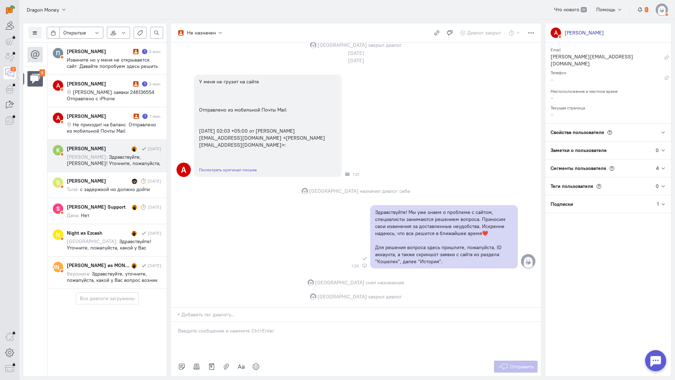
click at [100, 158] on span "Здравствуйте, [PERSON_NAME]! Уточните, пожалуйста, с кем ранее вы вели диалог?" at bounding box center [114, 163] width 94 height 19
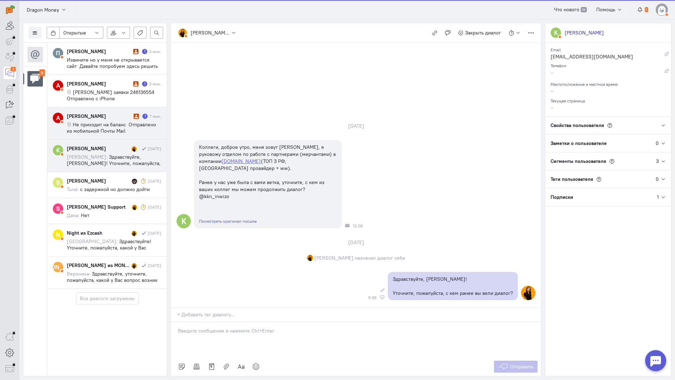
click at [113, 131] on span "Не приходит на баланс Отправлено из мобильной Почты Mail" at bounding box center [111, 127] width 89 height 13
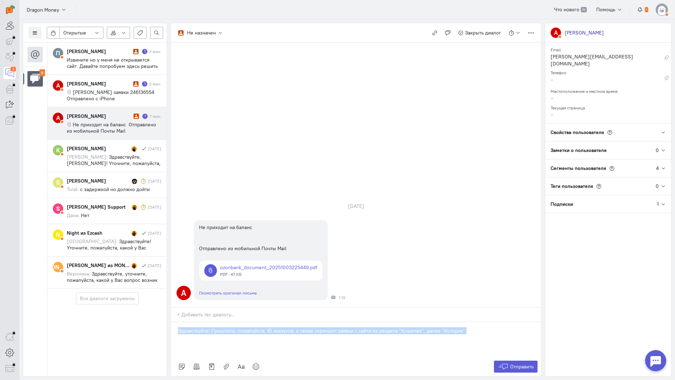
drag, startPoint x: 337, startPoint y: 288, endPoint x: 41, endPoint y: 278, distance: 296.2
click at [41, 278] on div "Список пользователей Включить темную тему Открытые Открытые диалоги Отложенные …" at bounding box center [347, 199] width 656 height 360
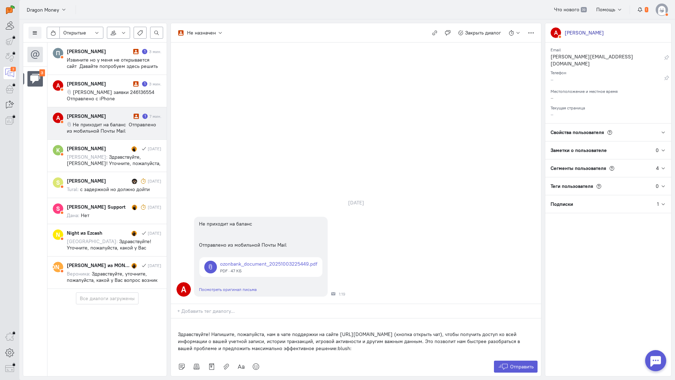
click at [175, 318] on div "Здравствуйте! Напишите, пожалуйста, нам в чате поддержки на сайте [URL][DOMAIN_…" at bounding box center [356, 337] width 370 height 39
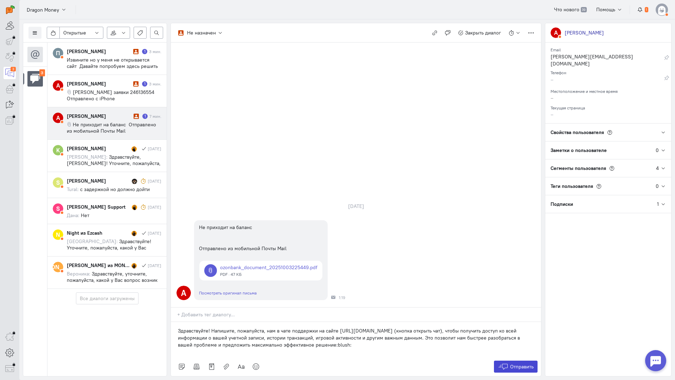
click at [506, 363] on icon at bounding box center [503, 366] width 11 height 7
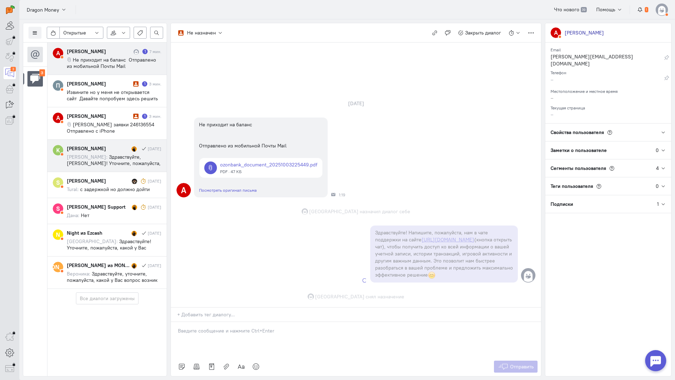
scroll to position [7, 0]
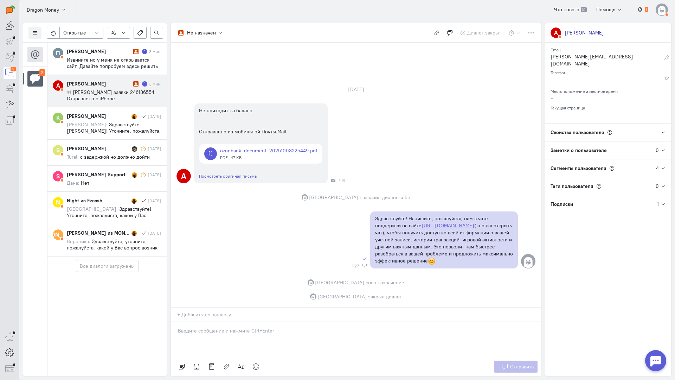
click at [107, 95] on span "[PERSON_NAME] заявки 246136554 Отправлено с iPhone" at bounding box center [111, 95] width 88 height 13
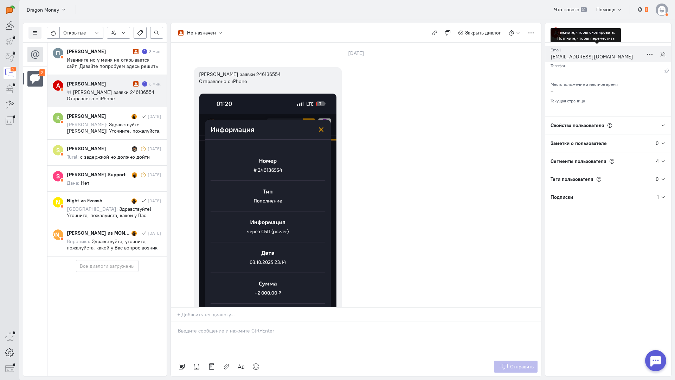
click at [570, 57] on div "[EMAIL_ADDRESS][DOMAIN_NAME]" at bounding box center [597, 57] width 93 height 9
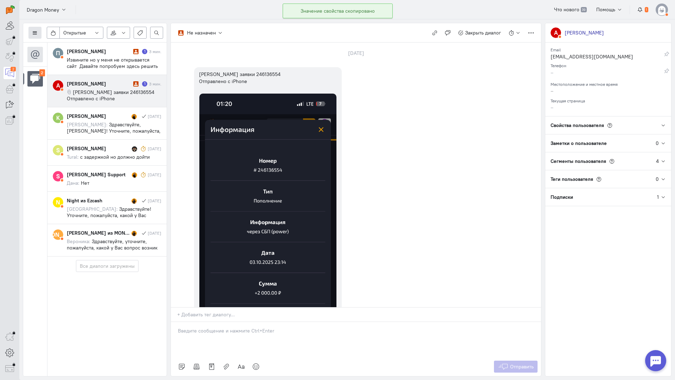
click at [37, 32] on icon at bounding box center [34, 32] width 5 height 5
click at [55, 43] on button "Список пользователей" at bounding box center [64, 46] width 72 height 11
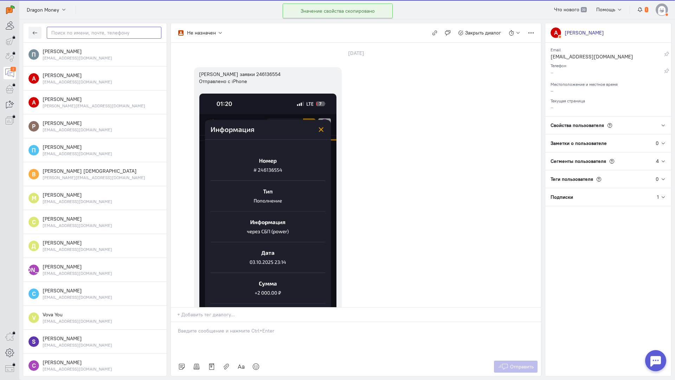
click at [89, 35] on input "text" at bounding box center [104, 33] width 115 height 12
paste input "zakucka2.0@iclo"
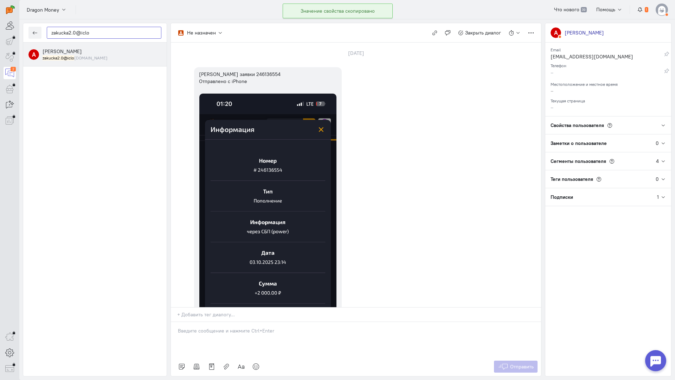
type input "zakucka2.0@iclo"
click at [99, 60] on div "zakucka2.0@iclo [DOMAIN_NAME]" at bounding box center [102, 58] width 119 height 6
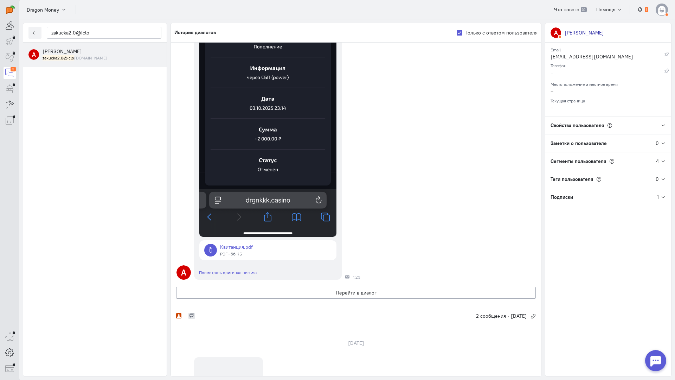
scroll to position [141, 0]
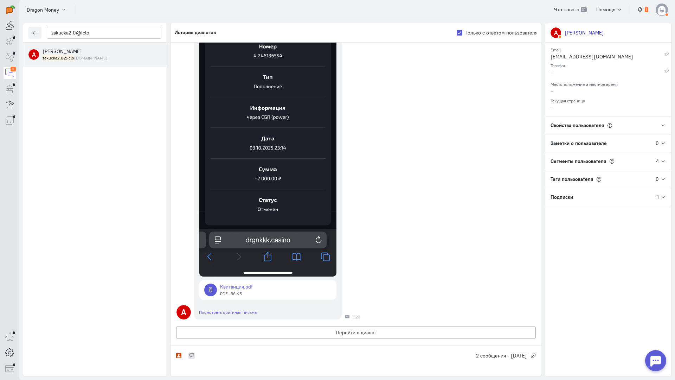
drag, startPoint x: 481, startPoint y: 287, endPoint x: 443, endPoint y: 284, distance: 38.1
click at [480, 288] on div "A Номер заявки 246136554 Отправлено с iPhone Квитанция.pdf PDF · 56 КБ Посмотре…" at bounding box center [356, 135] width 370 height 373
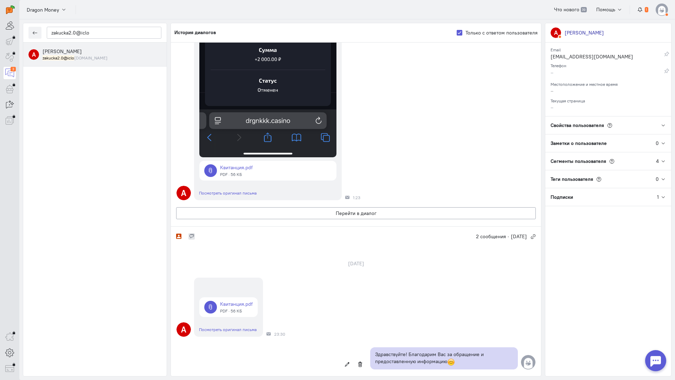
scroll to position [316, 0]
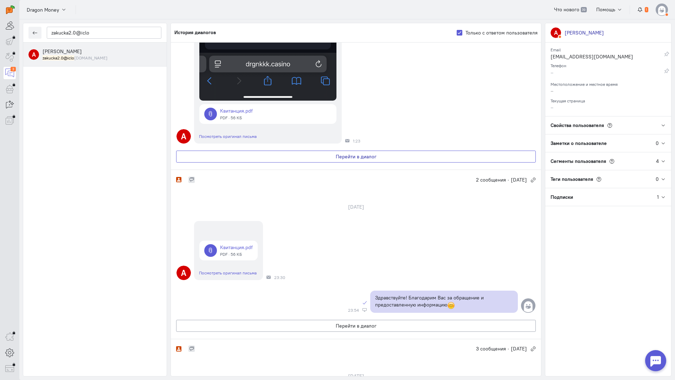
click at [298, 160] on button "Перейти в диалог" at bounding box center [356, 156] width 360 height 12
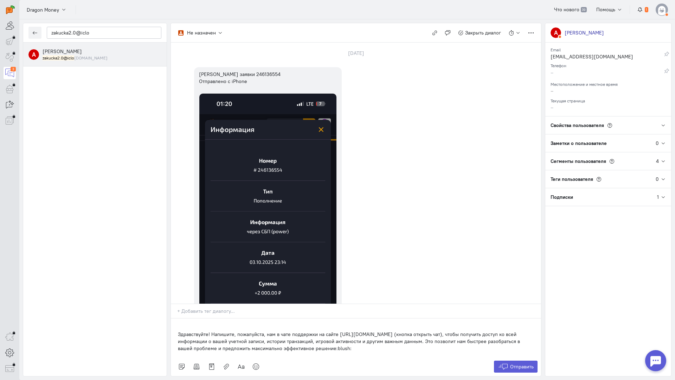
click at [178, 330] on p "Здравствуйте! Напишите, пожалуйста, нам в чате поддержки на сайте [URL][DOMAIN_…" at bounding box center [356, 340] width 356 height 21
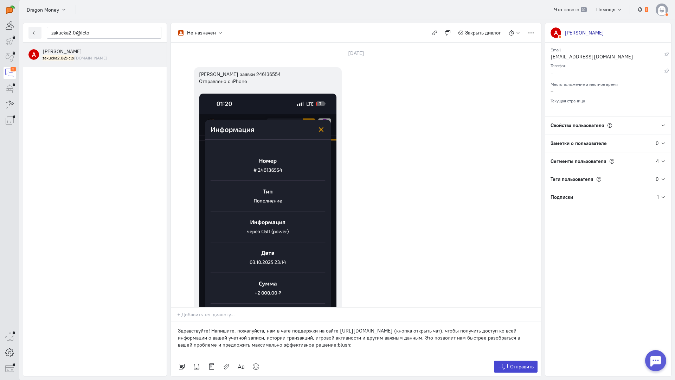
click at [519, 363] on span "Отправить" at bounding box center [522, 366] width 24 height 6
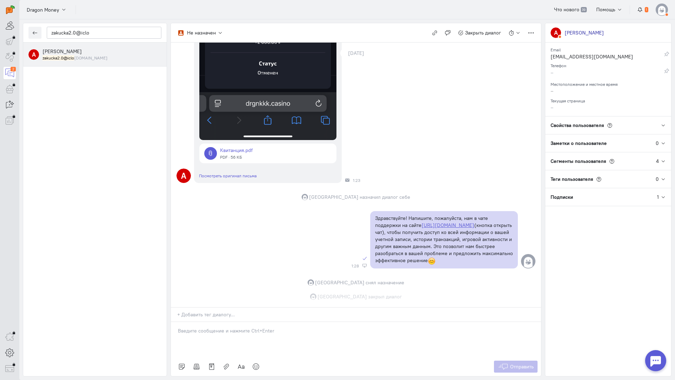
scroll to position [294, 0]
click at [32, 35] on button "button" at bounding box center [34, 33] width 13 height 12
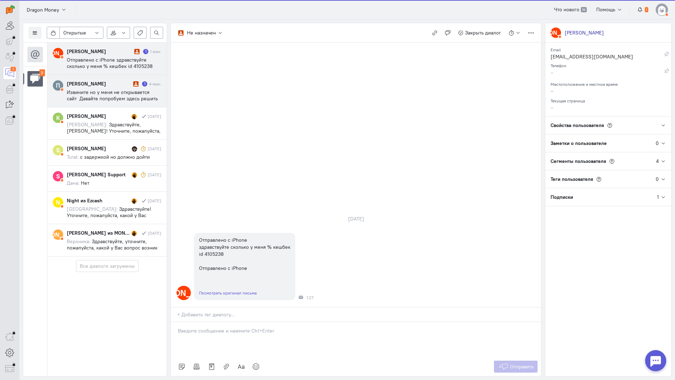
click at [108, 86] on div "[PERSON_NAME]" at bounding box center [99, 83] width 65 height 7
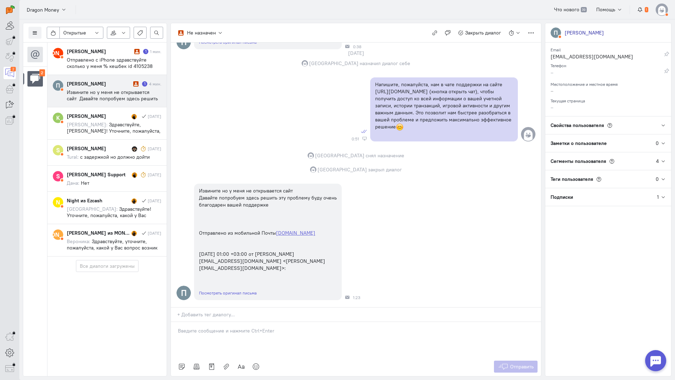
scroll to position [322, 0]
click at [567, 58] on div "[EMAIL_ADDRESS][DOMAIN_NAME]" at bounding box center [597, 57] width 93 height 9
click at [33, 35] on icon at bounding box center [34, 32] width 5 height 5
click at [59, 47] on span "Список пользователей" at bounding box center [68, 47] width 52 height 6
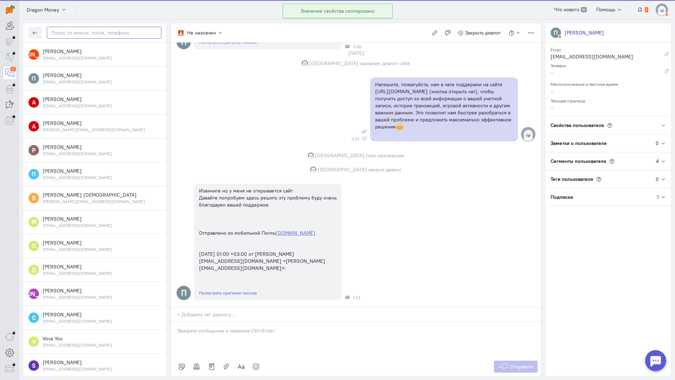
click at [86, 38] on input "text" at bounding box center [104, 33] width 115 height 12
paste input "sitnik.mixail@g"
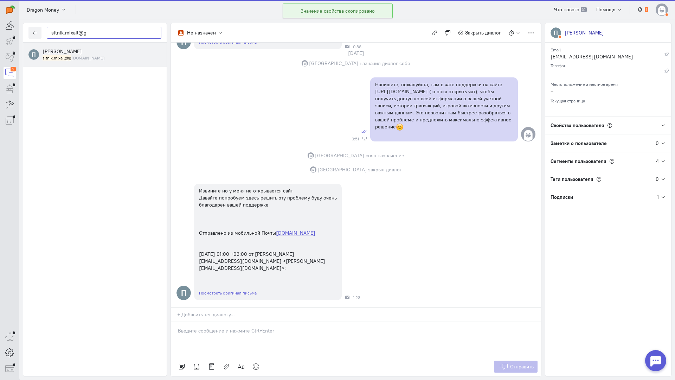
type input "sitnik.mixail@g"
click at [86, 53] on div "[PERSON_NAME] sitnik.mixail@g [DOMAIN_NAME]" at bounding box center [102, 54] width 119 height 13
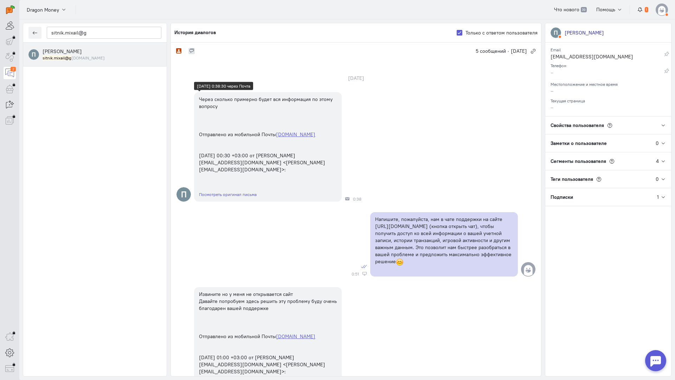
scroll to position [0, 0]
click at [38, 36] on button "button" at bounding box center [34, 33] width 13 height 12
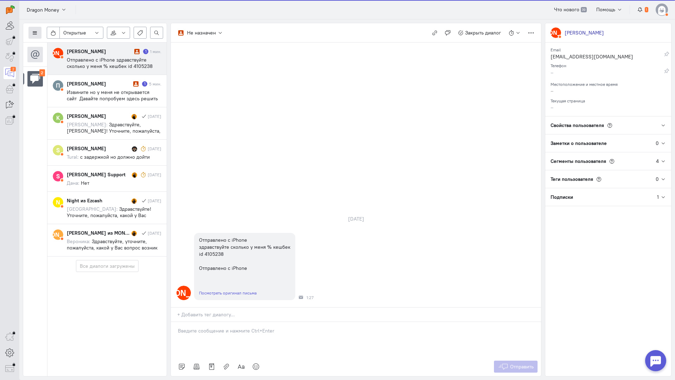
click at [32, 31] on button at bounding box center [34, 33] width 13 height 12
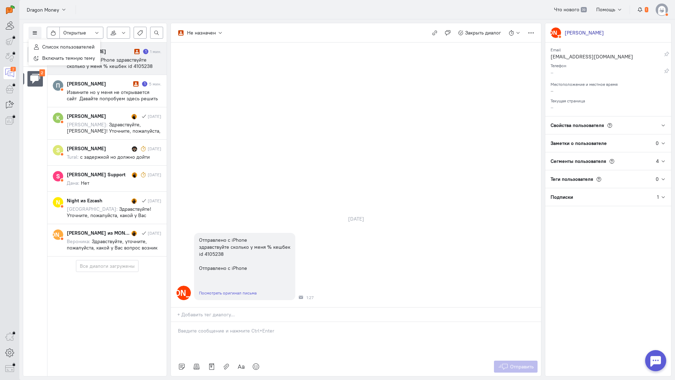
click at [250, 76] on div "[DATE] Н Отправлено с iPhone здравствуйте сколько у меня % кешбек id 4105238 От…" at bounding box center [356, 175] width 370 height 264
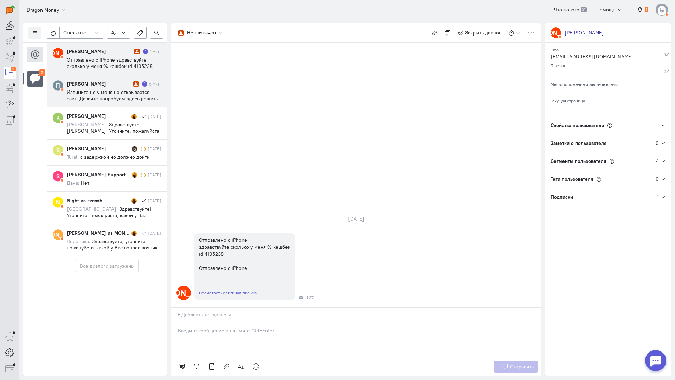
click at [113, 92] on span "Извините но у меня не открывается сайт Давайте попробуем здесь решить эту пробл…" at bounding box center [112, 117] width 91 height 57
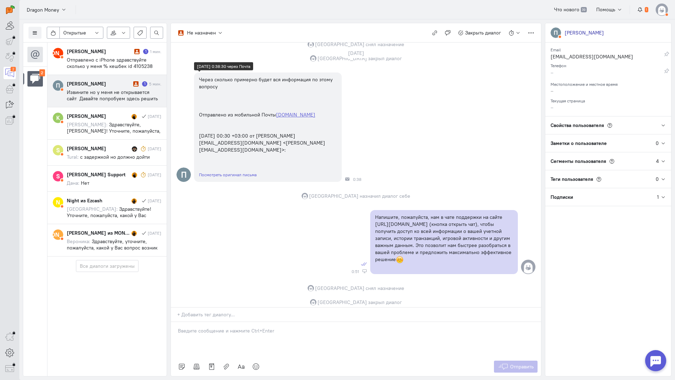
scroll to position [322, 0]
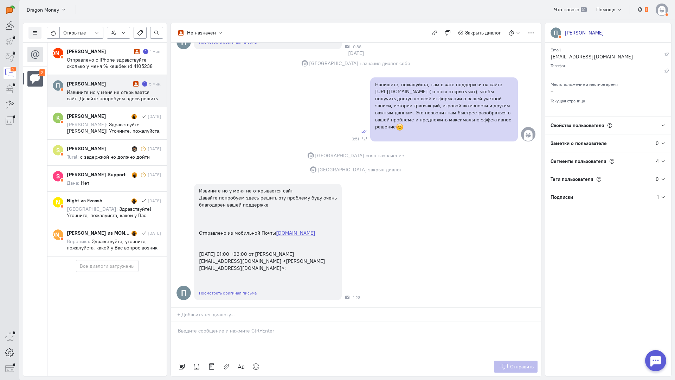
click at [135, 99] on span "Извините но у меня не открывается сайт Давайте попробуем здесь решить эту пробл…" at bounding box center [112, 117] width 91 height 57
click at [223, 322] on div at bounding box center [356, 339] width 370 height 35
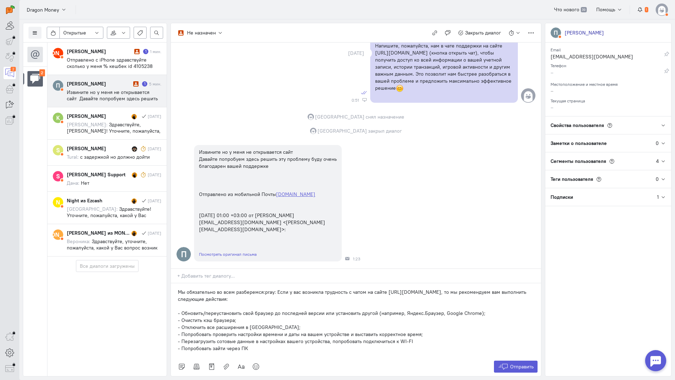
click at [177, 283] on div "Мы обязательно во всем разберемся:pray: Если у вас возникла трудность с чатом н…" at bounding box center [356, 320] width 370 height 74
click at [180, 288] on p "Мы обязательно во всем разберемся:pray: Если у вас возникла трудность с чатом н…" at bounding box center [356, 295] width 356 height 14
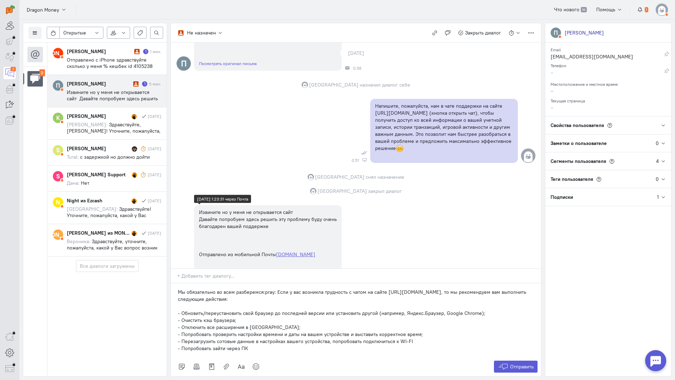
scroll to position [181, 0]
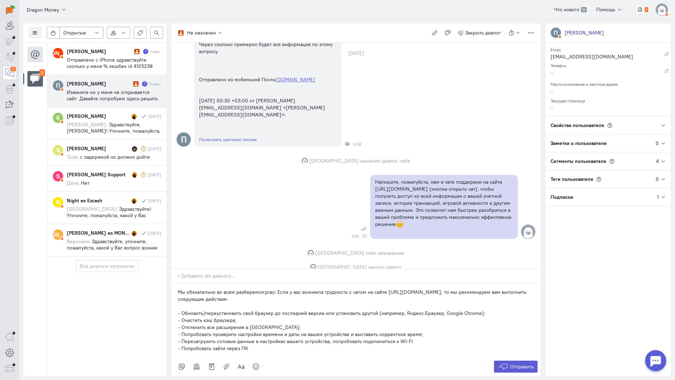
click at [261, 345] on p "- Попробовать зайти через ПК" at bounding box center [356, 348] width 356 height 7
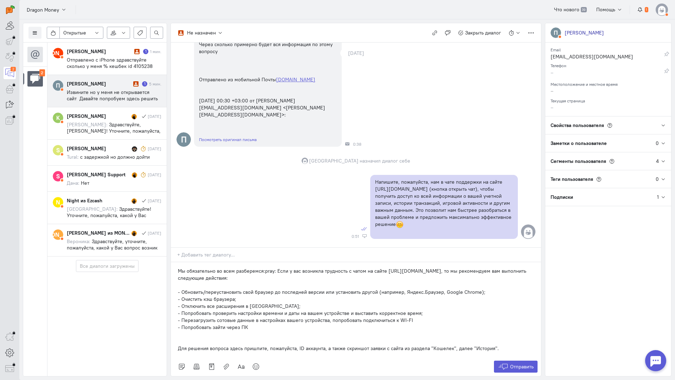
click at [176, 306] on div "Мы обязательно во всем разберемся:pray: Если у вас возникла трудность с чатом н…" at bounding box center [356, 309] width 370 height 95
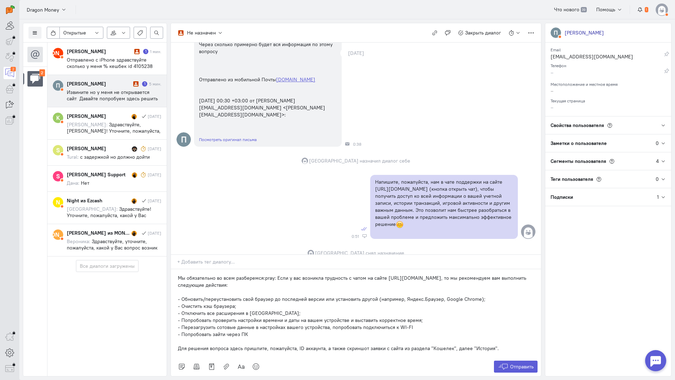
click at [322, 345] on p "Для решения вопроса здесь пришлите, пожалуйста, ID аккаунта, а также скриншот з…" at bounding box center [356, 348] width 356 height 7
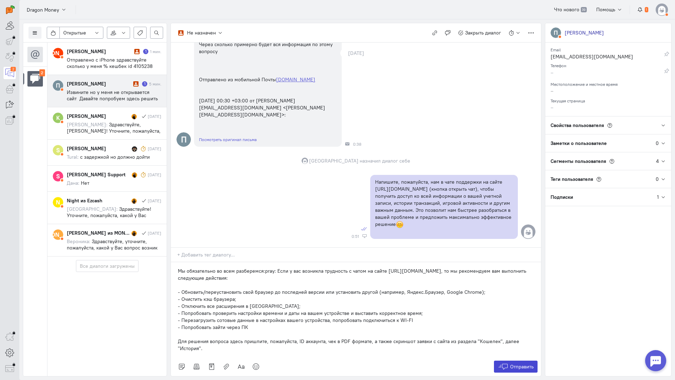
click at [523, 363] on span "Отправить" at bounding box center [522, 366] width 24 height 6
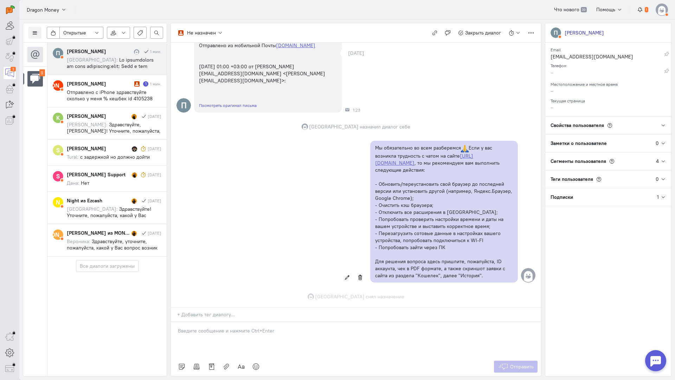
scroll to position [523, 0]
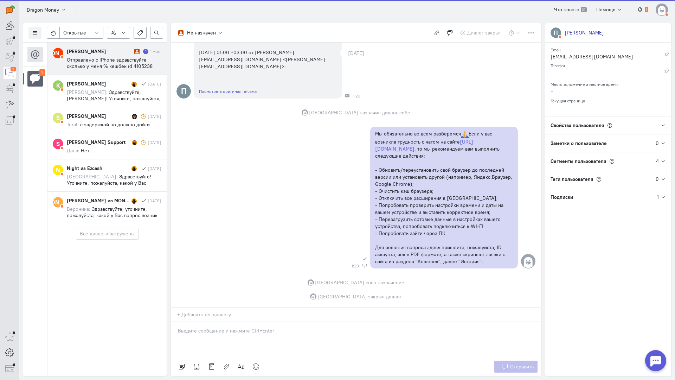
click at [101, 59] on span "Отправлено с iPhone здравствуйте сколько у меня % кешбек id 4105238 Отправлено …" at bounding box center [110, 66] width 86 height 19
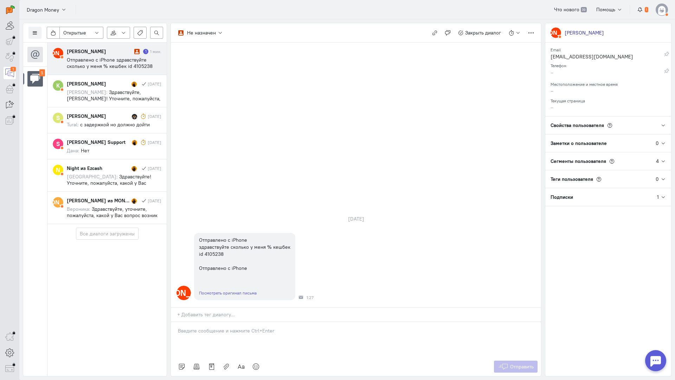
click at [214, 327] on p at bounding box center [356, 330] width 356 height 7
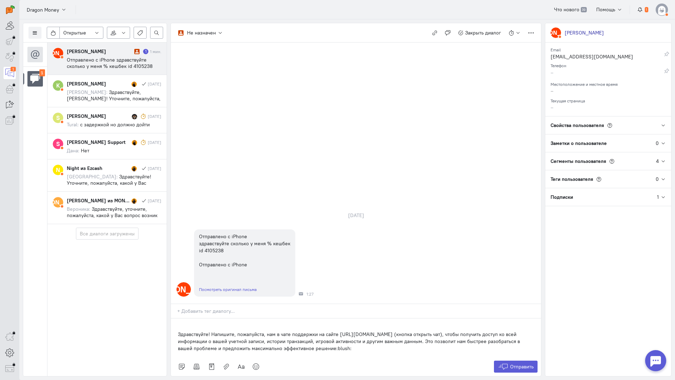
click at [175, 318] on div "Здравствуйте! Напишите, пожалуйста, нам в чате поддержки на сайте [URL][DOMAIN_…" at bounding box center [356, 337] width 370 height 39
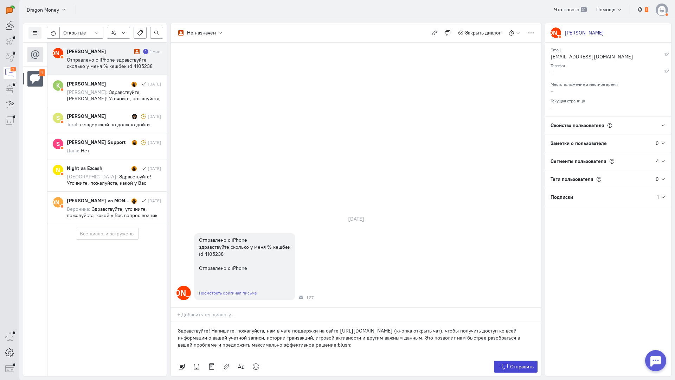
click at [505, 363] on icon at bounding box center [503, 366] width 11 height 7
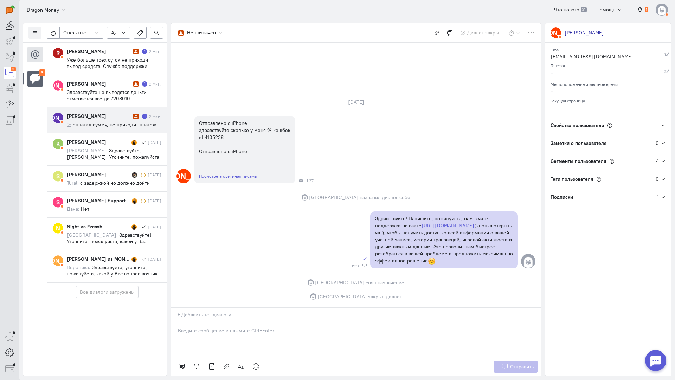
click at [102, 122] on span "оплатил сумму, не приходит платеж" at bounding box center [114, 124] width 83 height 6
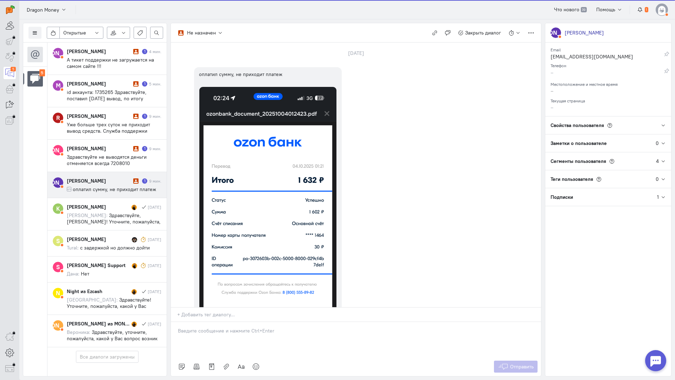
scroll to position [33, 0]
click at [115, 177] on div "[PERSON_NAME]" at bounding box center [99, 180] width 65 height 7
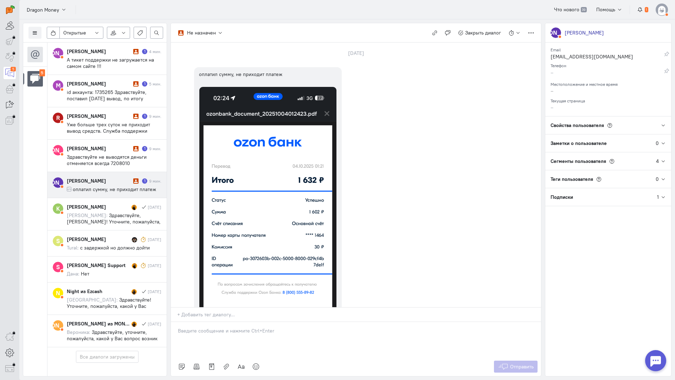
click at [258, 327] on p at bounding box center [356, 330] width 356 height 7
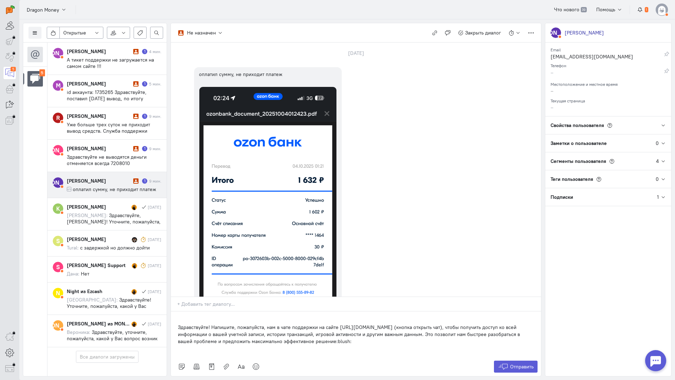
click at [174, 311] on div "Здравствуйте! Напишите, пожалуйста, нам в чате поддержки на сайте [URL][DOMAIN_…" at bounding box center [356, 334] width 370 height 46
click at [505, 363] on icon at bounding box center [503, 366] width 11 height 7
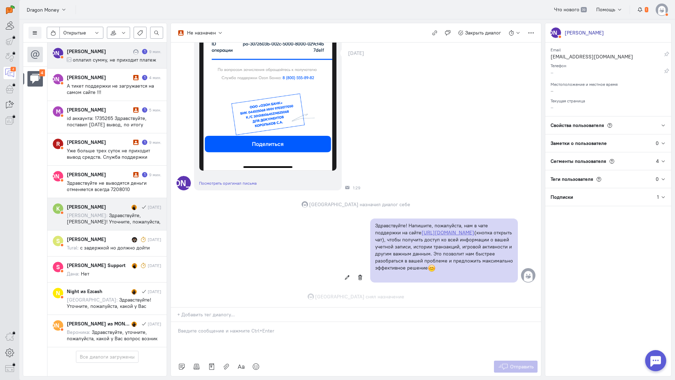
scroll to position [272, 0]
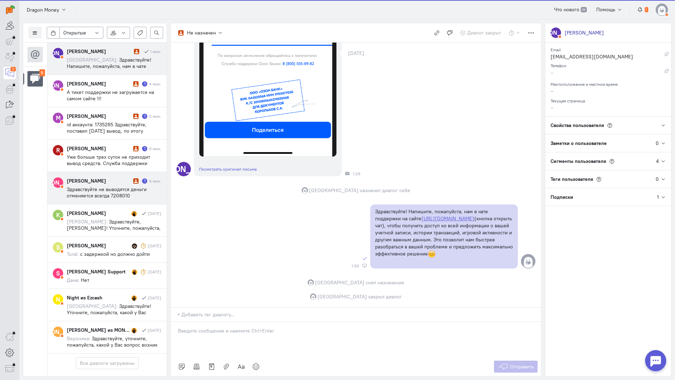
click at [111, 186] on span "Здравствуйте не выводятся деньги отменяется всегда 7208010" at bounding box center [107, 192] width 80 height 13
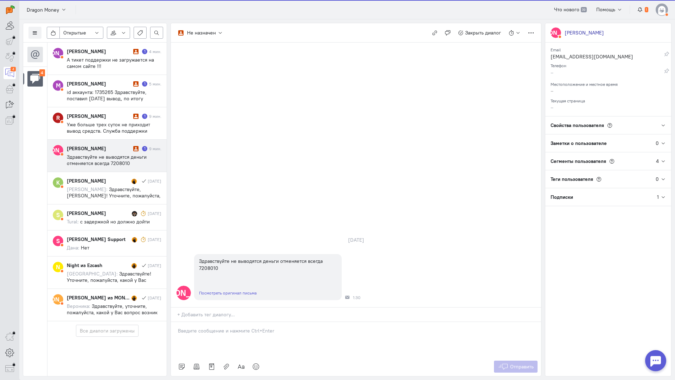
scroll to position [7, 0]
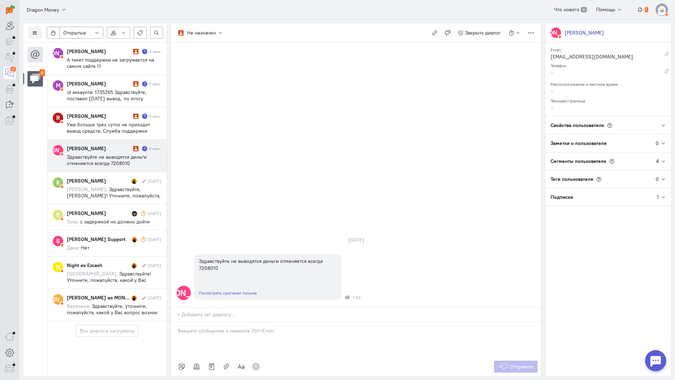
drag, startPoint x: 253, startPoint y: 289, endPoint x: 249, endPoint y: 289, distance: 4.2
click at [249, 327] on p at bounding box center [356, 330] width 356 height 7
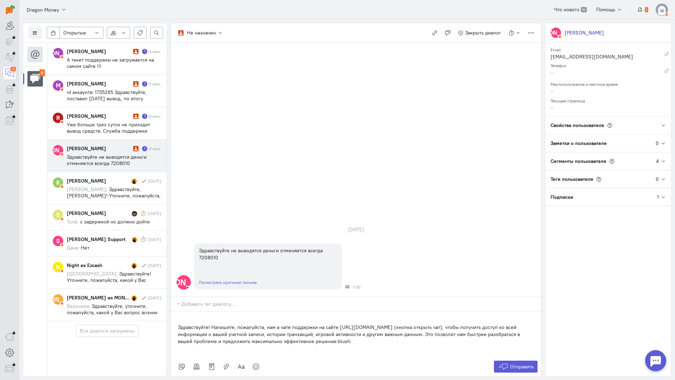
click at [179, 323] on p "Здравствуйте! Напишите, пожалуйста, нам в чате поддержки на сайте [URL][DOMAIN_…" at bounding box center [356, 333] width 356 height 21
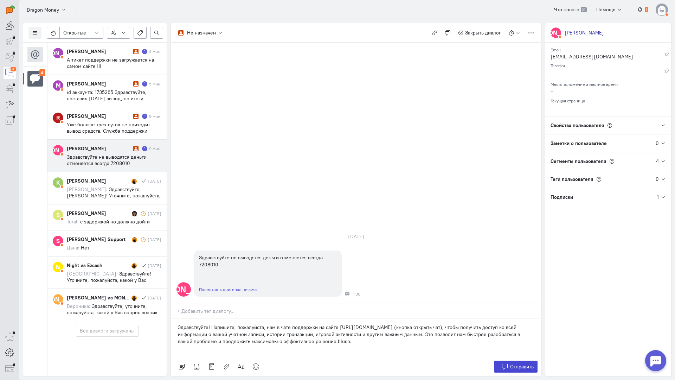
click at [526, 363] on span "Отправить" at bounding box center [522, 366] width 24 height 6
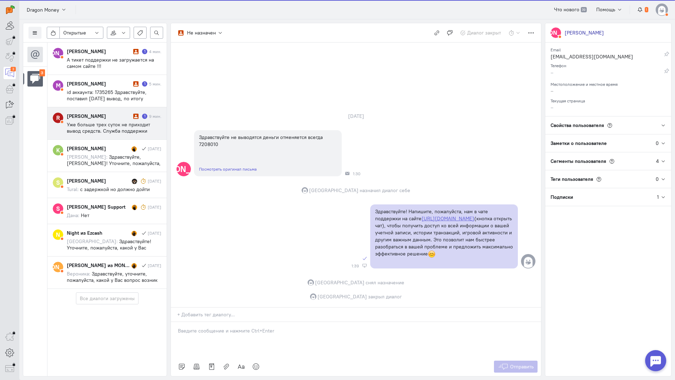
scroll to position [0, 0]
click at [103, 116] on div "[PERSON_NAME]" at bounding box center [99, 116] width 65 height 7
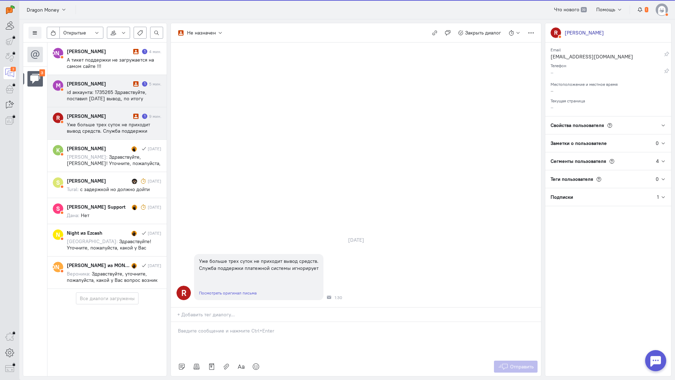
click at [116, 93] on span "id аккаунта: 1735265 Здравствуйте, поставил [DATE] вывод, по итогу пришла тольк…" at bounding box center [114, 117] width 95 height 57
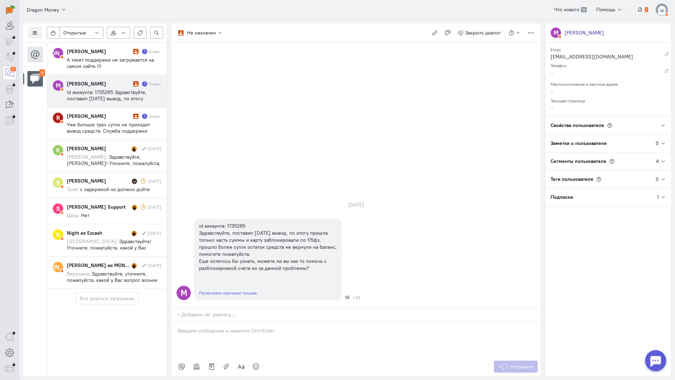
click at [226, 322] on div at bounding box center [356, 339] width 370 height 35
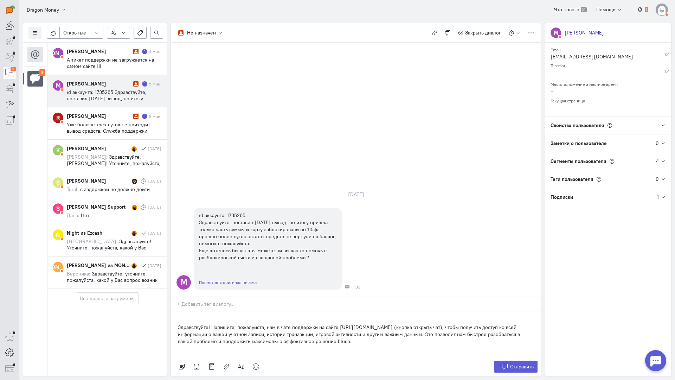
click at [178, 323] on p "Здравствуйте! Напишите, пожалуйста, нам в чате поддержки на сайте [URL][DOMAIN_…" at bounding box center [356, 333] width 356 height 21
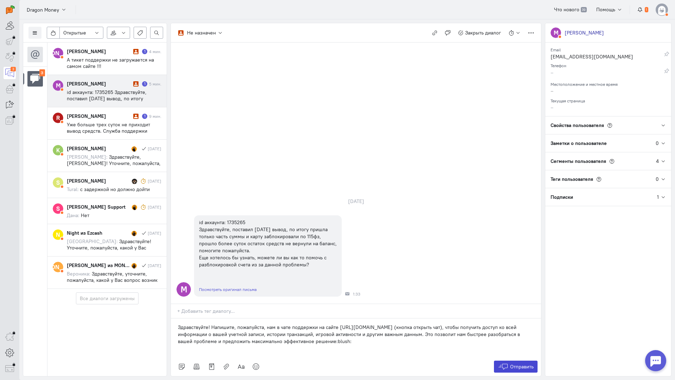
click at [502, 363] on icon at bounding box center [503, 366] width 11 height 7
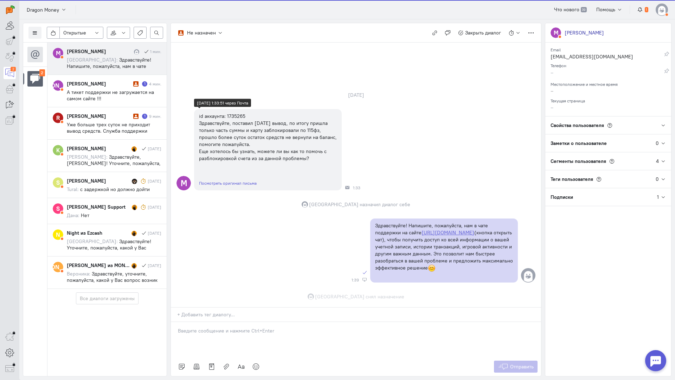
scroll to position [16, 0]
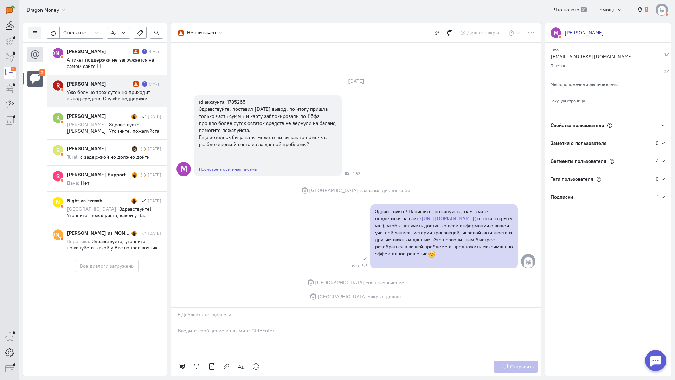
click at [117, 88] on div "[PERSON_NAME] 1 9 мин. Уже больше трех суток не приходит вывод средств. Служба …" at bounding box center [114, 90] width 95 height 21
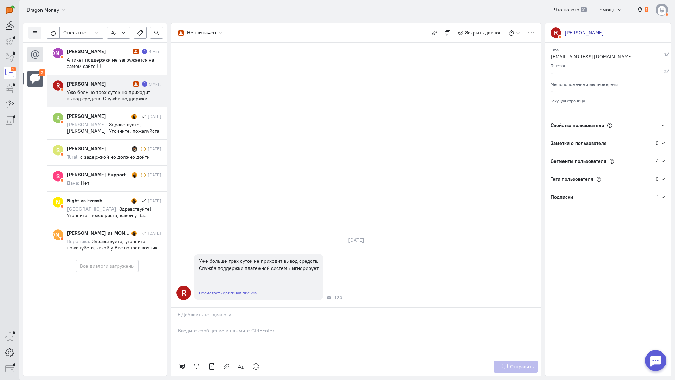
click at [211, 322] on div at bounding box center [356, 339] width 370 height 35
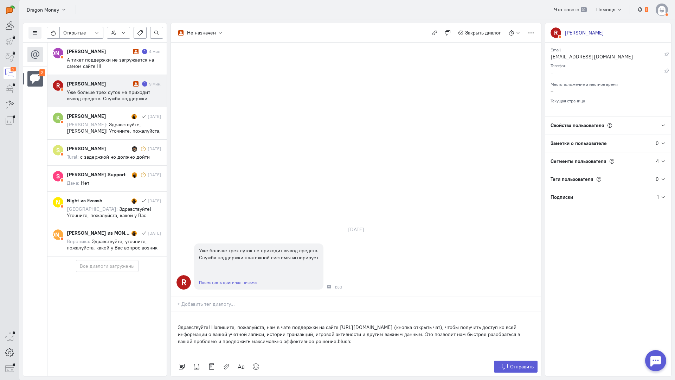
click at [177, 311] on div "Здравствуйте! Напишите, пожалуйста, нам в чате поддержки на сайте [URL][DOMAIN_…" at bounding box center [356, 334] width 370 height 46
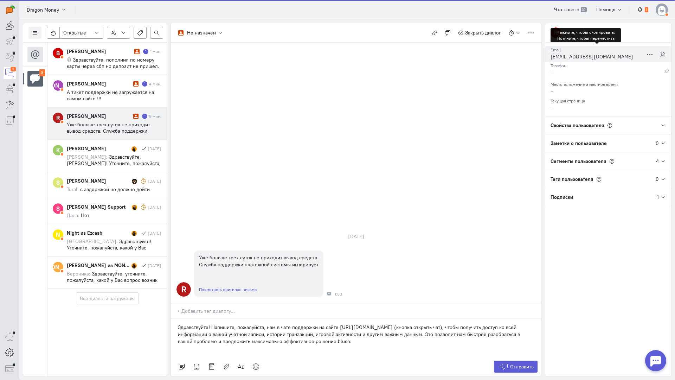
click at [573, 58] on div "[EMAIL_ADDRESS][DOMAIN_NAME]" at bounding box center [597, 57] width 93 height 9
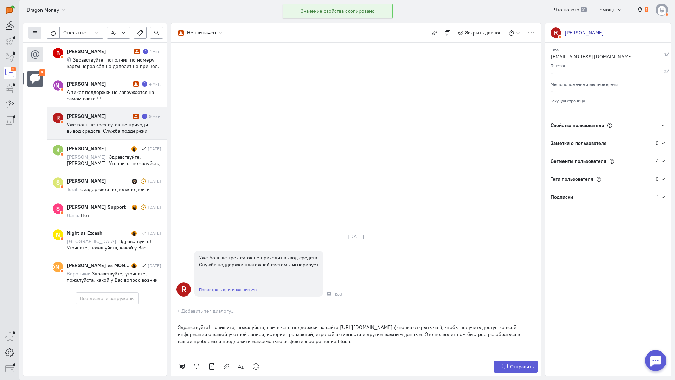
click at [33, 32] on icon at bounding box center [34, 32] width 5 height 5
click at [58, 45] on span "Список пользователей" at bounding box center [68, 47] width 52 height 6
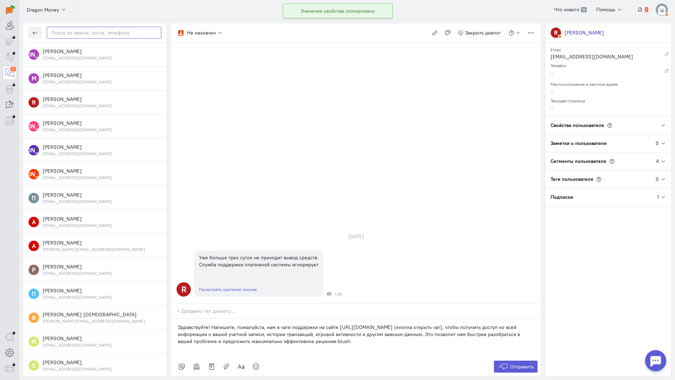
click at [105, 35] on input "text" at bounding box center [104, 33] width 115 height 12
paste input "romansagaleev@g"
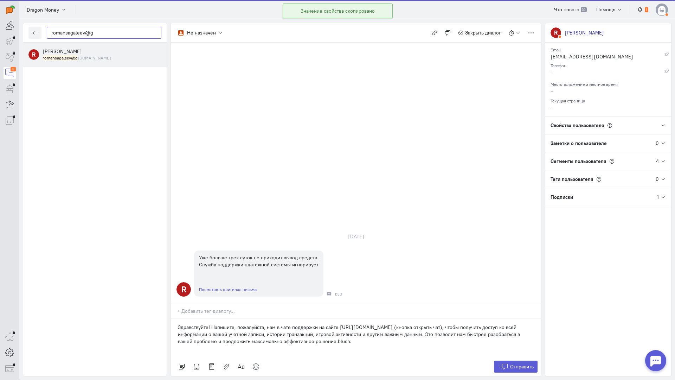
type input "romansagaleev@g"
click at [111, 52] on div "[PERSON_NAME] romansagaleev@g [DOMAIN_NAME]" at bounding box center [102, 54] width 119 height 13
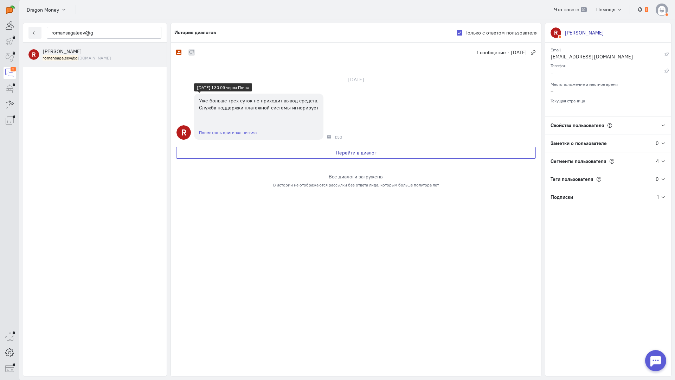
click at [274, 151] on button "Перейти в диалог" at bounding box center [356, 153] width 360 height 12
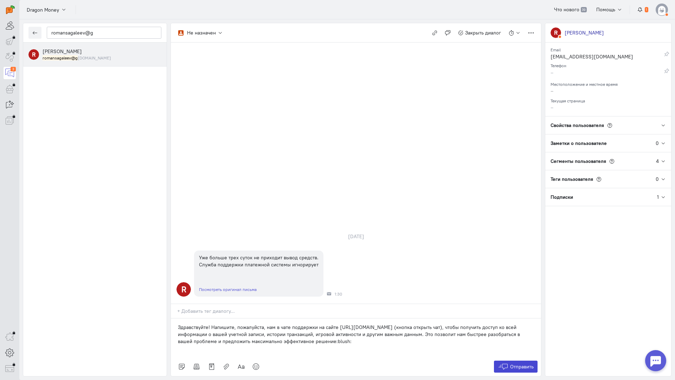
click at [511, 363] on span "Отправить" at bounding box center [522, 366] width 24 height 6
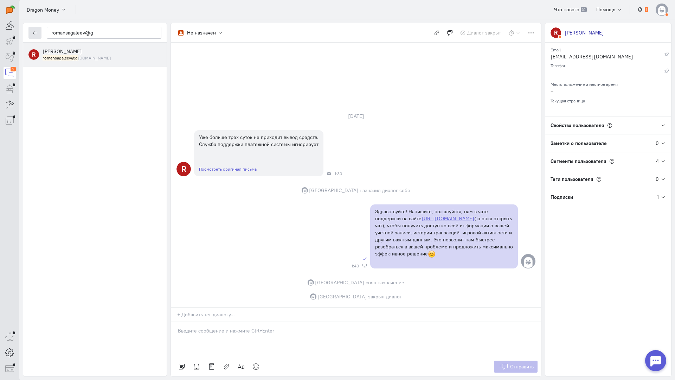
click at [34, 28] on button "button" at bounding box center [34, 33] width 13 height 12
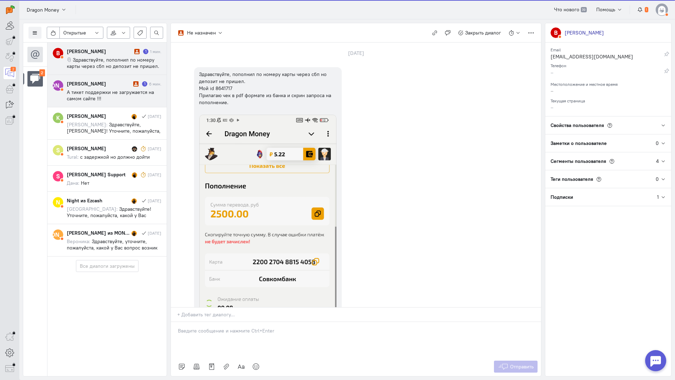
click at [101, 86] on div "[PERSON_NAME]" at bounding box center [99, 83] width 65 height 7
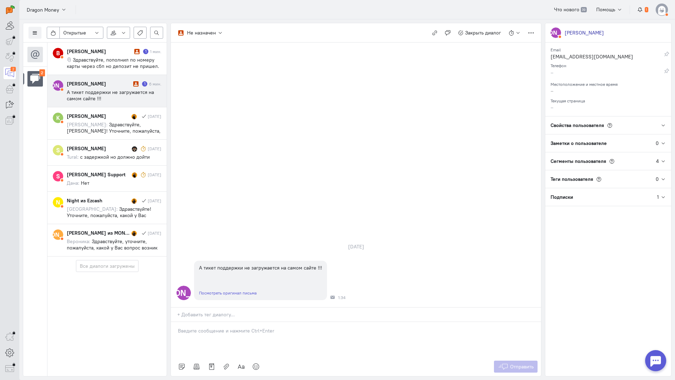
click at [212, 327] on p at bounding box center [356, 330] width 356 height 7
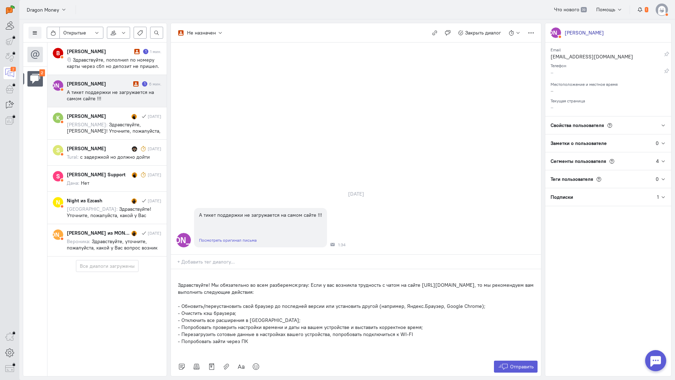
click at [176, 269] on div "Здравствуйте! Мы обязательно во всем разберемся:pray: Если у вас возникла трудн…" at bounding box center [356, 313] width 370 height 88
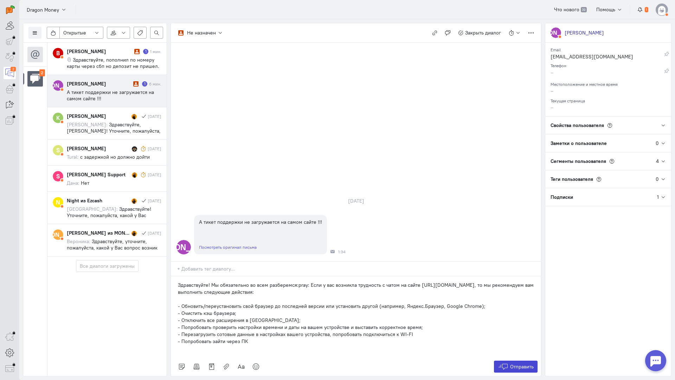
click at [519, 360] on button "Отправить" at bounding box center [516, 366] width 44 height 12
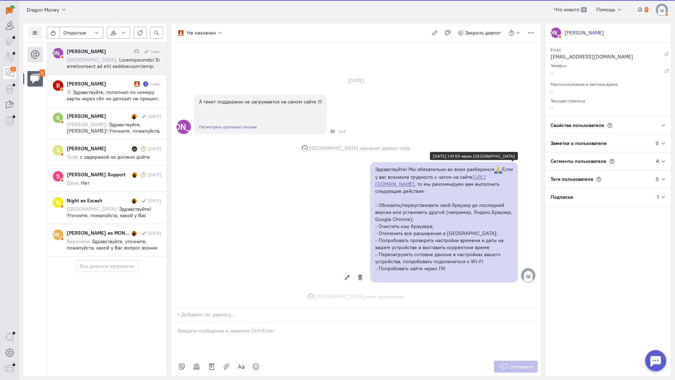
scroll to position [30, 0]
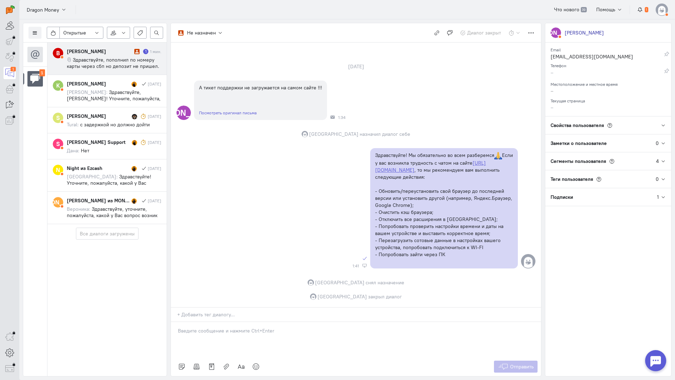
click at [111, 60] on span "Здравствуйте, пополнил по номеру карты через сбп но депозит не пришел. Мой id 8…" at bounding box center [113, 73] width 92 height 32
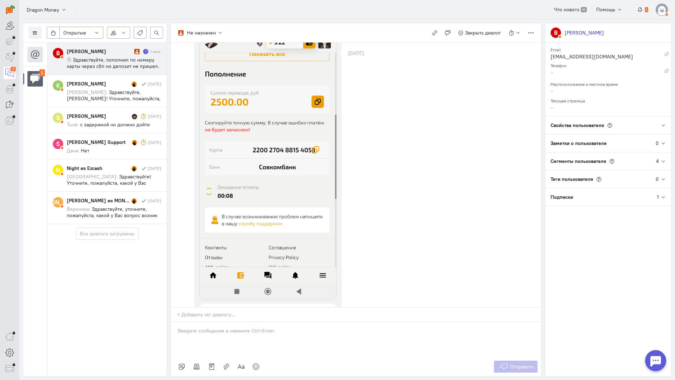
scroll to position [176, 0]
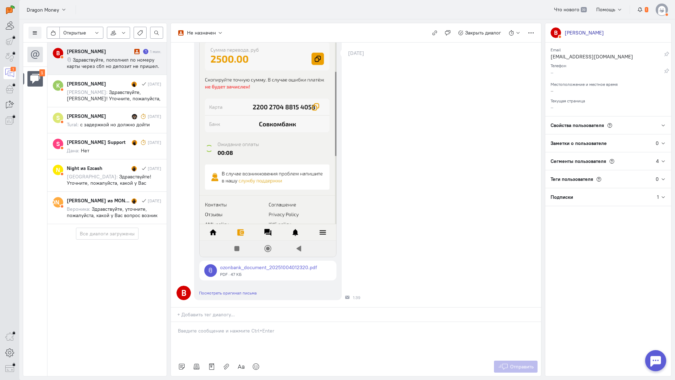
drag, startPoint x: 206, startPoint y: 291, endPoint x: 199, endPoint y: 289, distance: 7.4
click at [206, 322] on div at bounding box center [356, 339] width 370 height 35
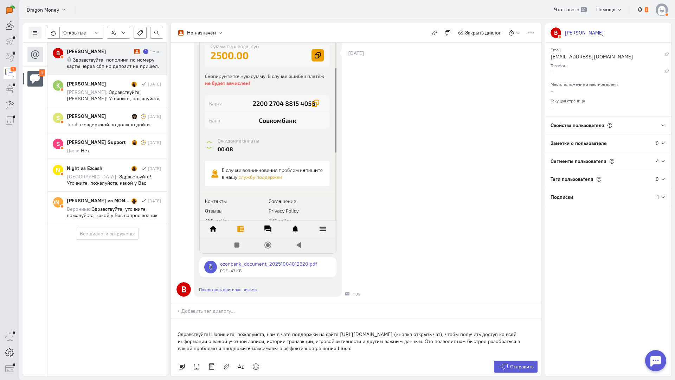
click at [173, 318] on div "Здравствуйте! Напишите, пожалуйста, нам в чате поддержки на сайте [URL][DOMAIN_…" at bounding box center [356, 337] width 370 height 39
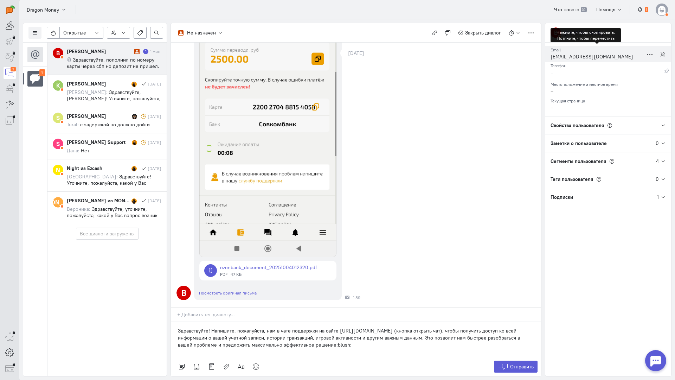
click at [573, 57] on div "[EMAIL_ADDRESS][DOMAIN_NAME]" at bounding box center [597, 57] width 93 height 9
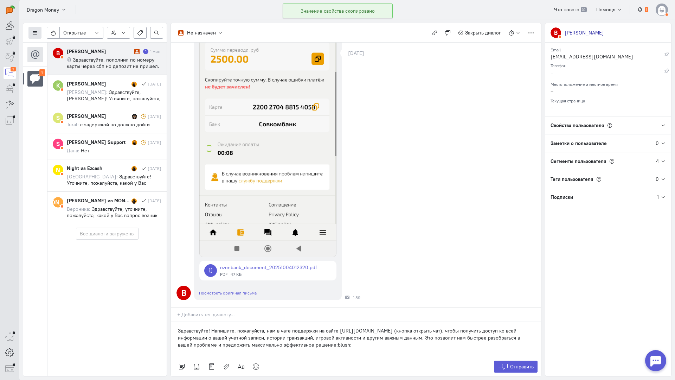
click at [41, 32] on button at bounding box center [34, 33] width 13 height 12
click at [62, 45] on span "Список пользователей" at bounding box center [68, 47] width 52 height 6
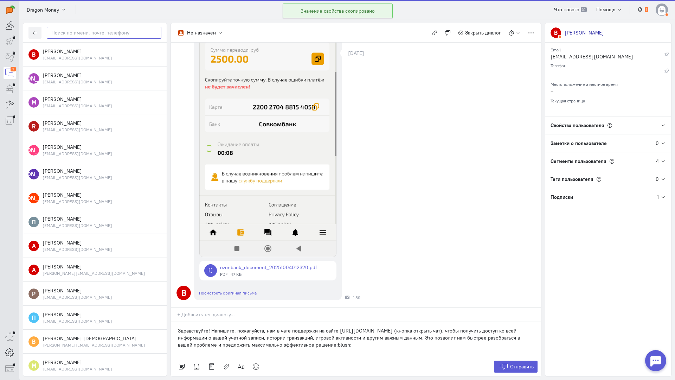
click at [73, 34] on input "text" at bounding box center [104, 33] width 115 height 12
paste input "vladislavdubai@"
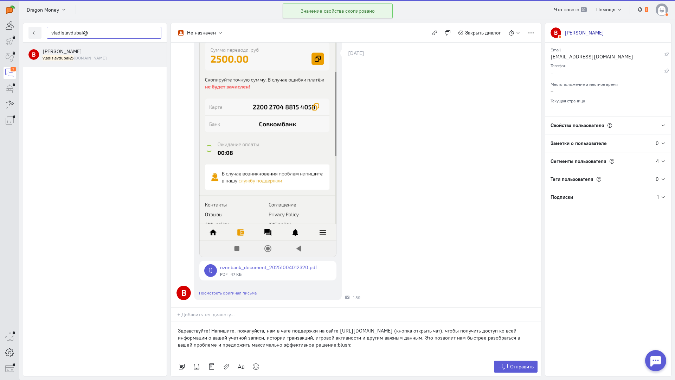
type input "vladislavdubai@"
click at [85, 52] on div "[PERSON_NAME] vladislavdubai@ [DOMAIN_NAME]" at bounding box center [102, 54] width 119 height 13
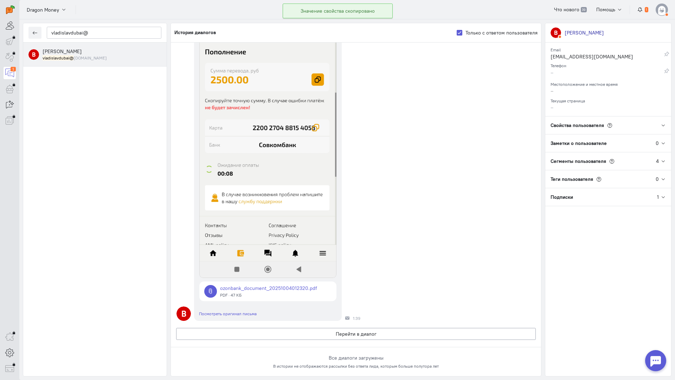
scroll to position [204, 0]
click at [332, 328] on button "Перейти в диалог" at bounding box center [356, 334] width 360 height 12
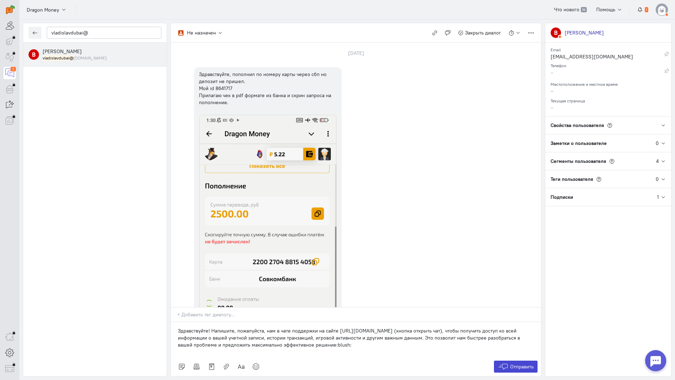
click at [516, 363] on span "Отправить" at bounding box center [522, 366] width 24 height 6
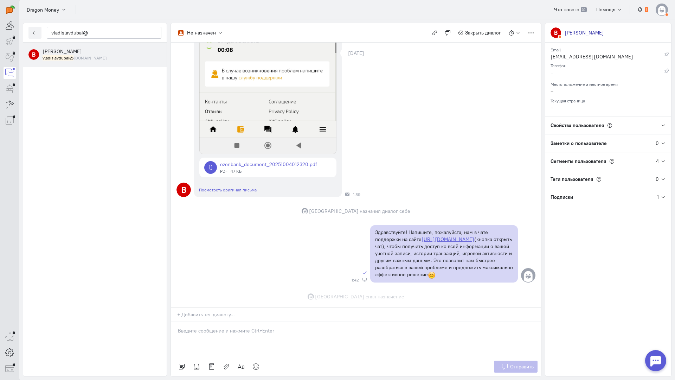
scroll to position [315, 0]
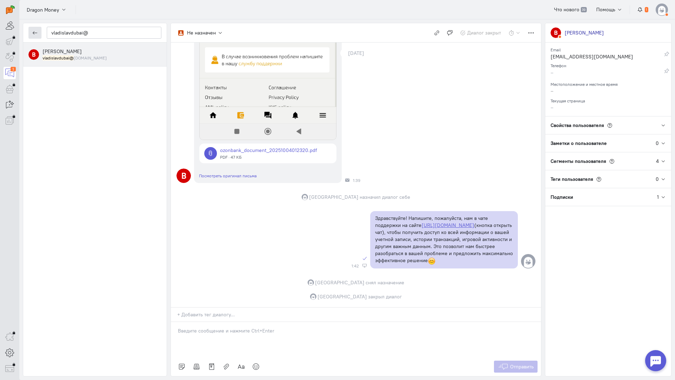
click at [36, 33] on icon "button" at bounding box center [34, 32] width 5 height 5
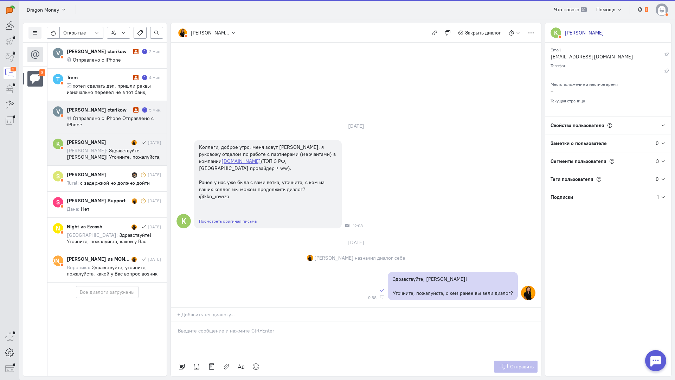
click at [111, 123] on cq-message "Отправлено с iPhone Отправлено с iPhone" at bounding box center [114, 121] width 95 height 13
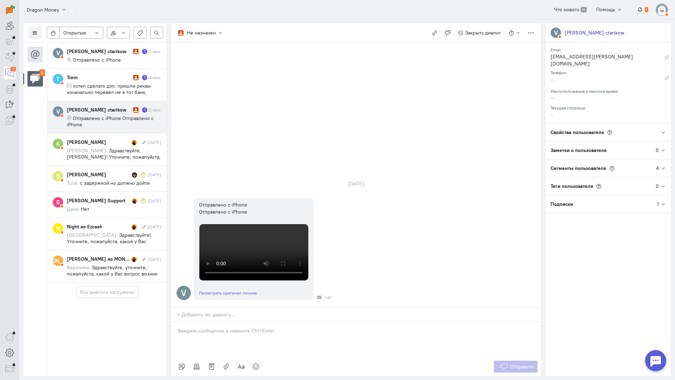
click at [86, 114] on div "[PERSON_NAME] ctarikow 1 5 мин. Отправлено с iPhone Отправлено с iPhone" at bounding box center [114, 116] width 95 height 21
click at [248, 322] on div at bounding box center [356, 339] width 370 height 35
click at [176, 322] on div "Здравствуйте! Благодарим Вас за обращение и предоставленную информацию:blush:" at bounding box center [356, 339] width 370 height 35
click at [510, 363] on span "Отправить" at bounding box center [522, 366] width 24 height 6
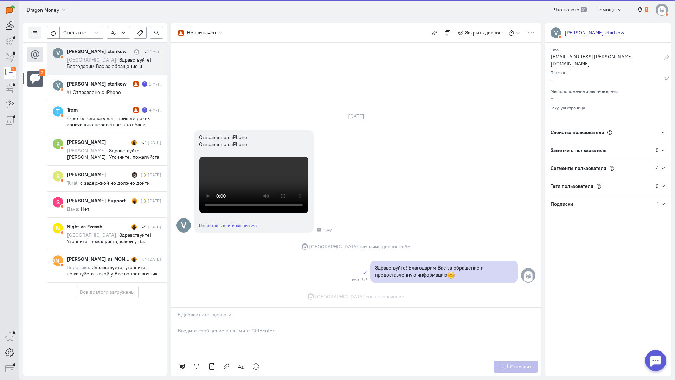
scroll to position [141, 0]
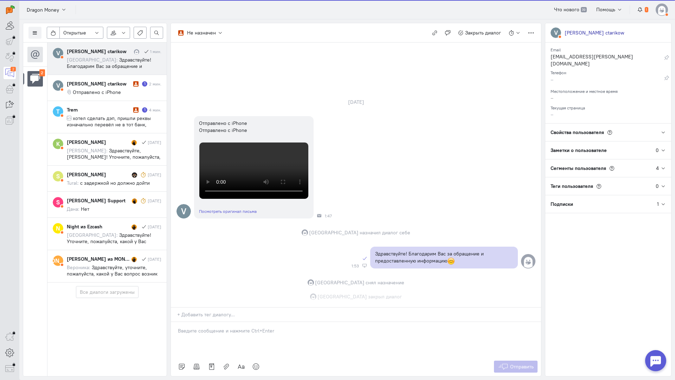
click at [95, 55] on div "[PERSON_NAME] ctarikow 1 мин. [GEOGRAPHIC_DATA]: Здравствуйте! Благодарим Вас з…" at bounding box center [114, 58] width 95 height 21
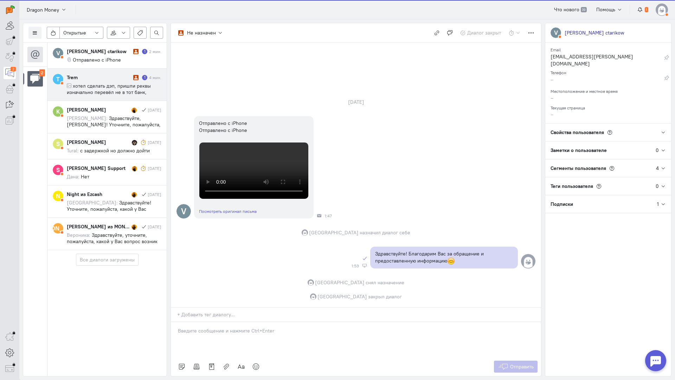
drag, startPoint x: 114, startPoint y: 55, endPoint x: 166, endPoint y: 80, distance: 57.4
click at [115, 55] on div "[PERSON_NAME] ctarikow 1 2 мин. Отправлено с iPhone" at bounding box center [114, 55] width 95 height 15
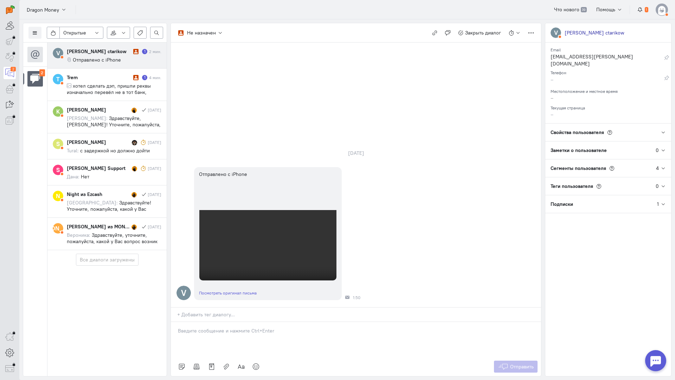
drag, startPoint x: 219, startPoint y: 290, endPoint x: 197, endPoint y: 291, distance: 22.5
click at [218, 327] on p at bounding box center [356, 330] width 356 height 7
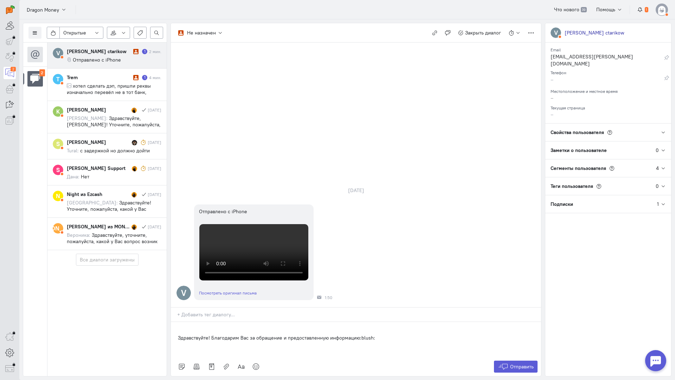
click at [175, 322] on div "Здравствуйте! Благодарим Вас за обращение и предоставленную информацию:blush:" at bounding box center [356, 339] width 370 height 35
click at [525, 363] on span "Отправить" at bounding box center [522, 366] width 24 height 6
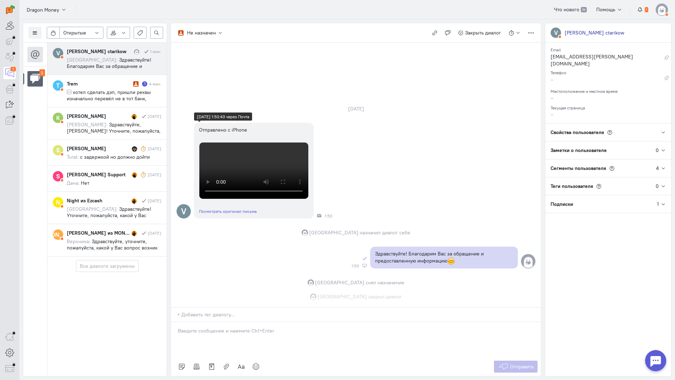
scroll to position [135, 0]
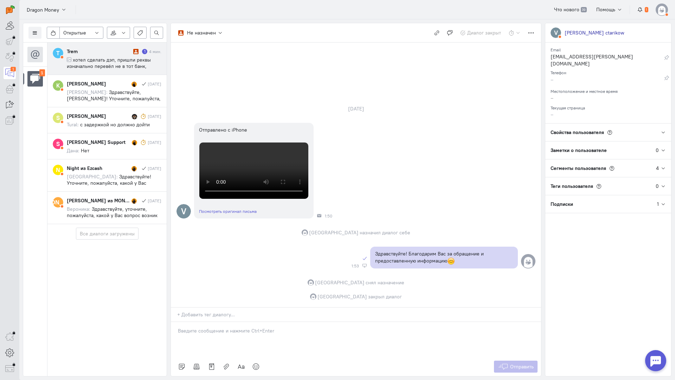
click at [105, 64] on span "хотел сделать дэп, пришли реквы изначально перевёл не в тот банк, потом сразу ж…" at bounding box center [113, 76] width 92 height 38
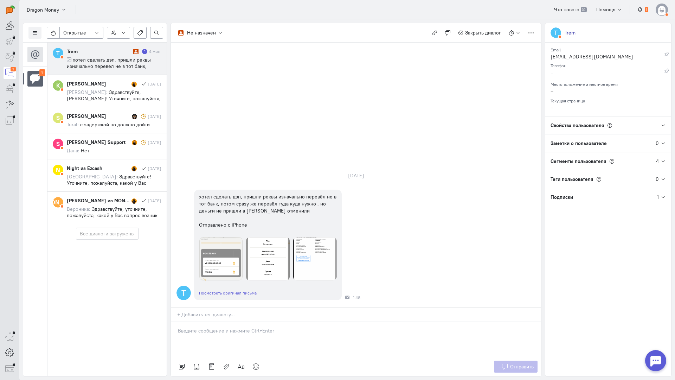
drag, startPoint x: 239, startPoint y: 299, endPoint x: 233, endPoint y: 295, distance: 6.8
click at [237, 322] on div at bounding box center [356, 339] width 370 height 35
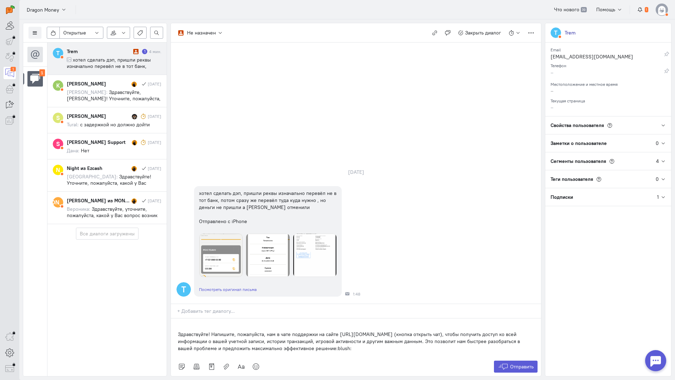
click at [176, 318] on div "Здравствуйте! Напишите, пожалуйста, нам в чате поддержки на сайте [URL][DOMAIN_…" at bounding box center [356, 337] width 370 height 39
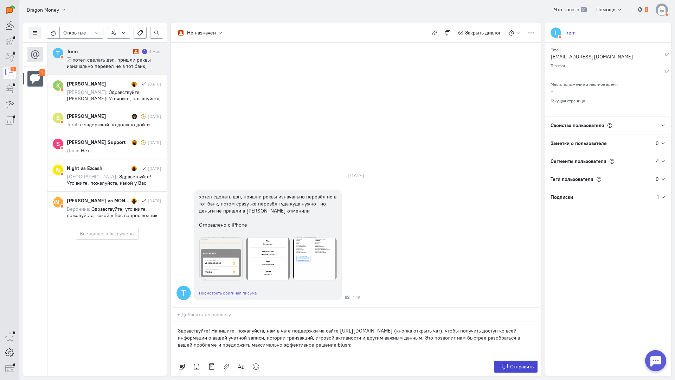
click at [521, 363] on span "Отправить" at bounding box center [522, 366] width 24 height 6
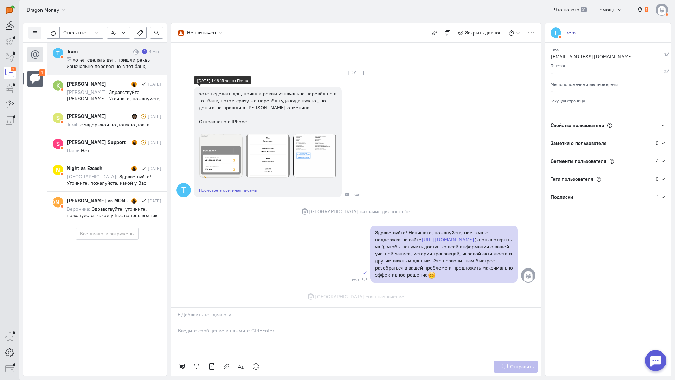
scroll to position [38, 0]
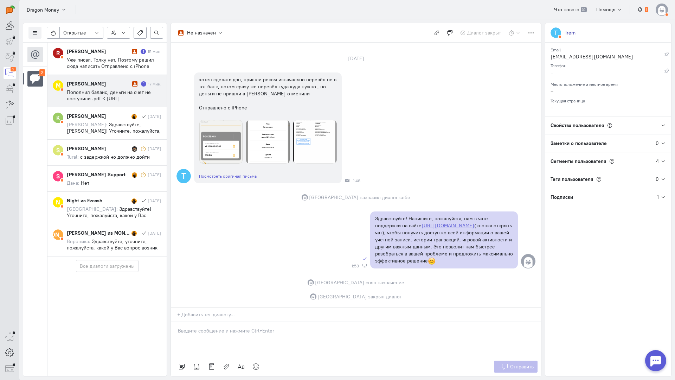
drag, startPoint x: 94, startPoint y: 100, endPoint x: 108, endPoint y: 103, distance: 14.0
click at [94, 99] on span "Пополнил баланс, деньги на счёт не поступили .pdf < [URL][DOMAIN_NAME]>" at bounding box center [109, 98] width 84 height 19
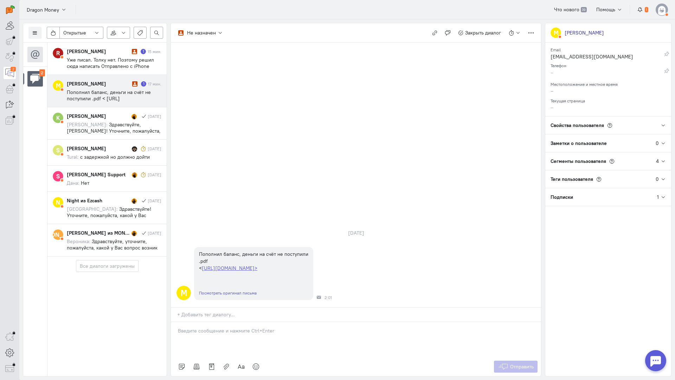
drag, startPoint x: 238, startPoint y: 293, endPoint x: 199, endPoint y: 292, distance: 39.0
click at [238, 322] on div at bounding box center [356, 339] width 370 height 35
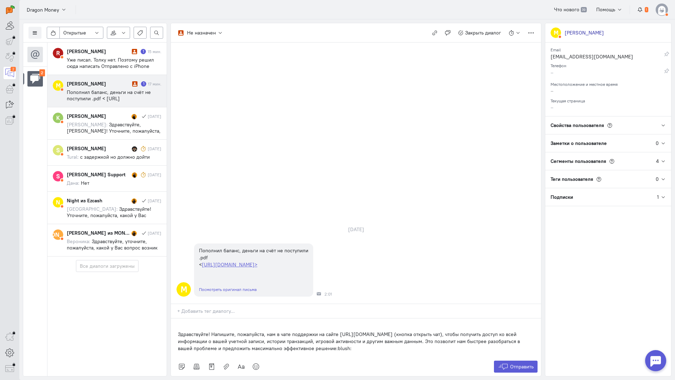
click at [175, 318] on div "Здравствуйте! Напишите, пожалуйста, нам в чате поддержки на сайте [URL][DOMAIN_…" at bounding box center [356, 337] width 370 height 39
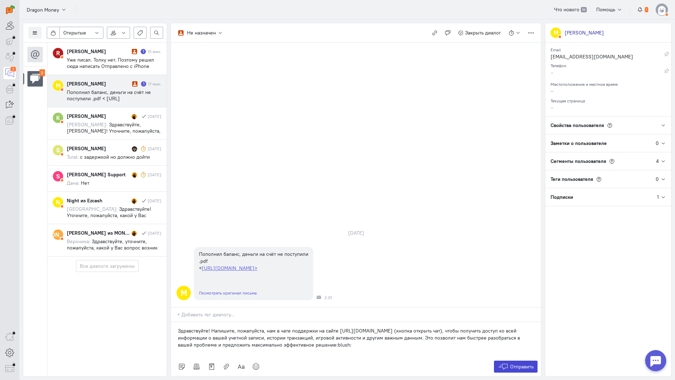
click at [515, 363] on span "Отправить" at bounding box center [522, 366] width 24 height 6
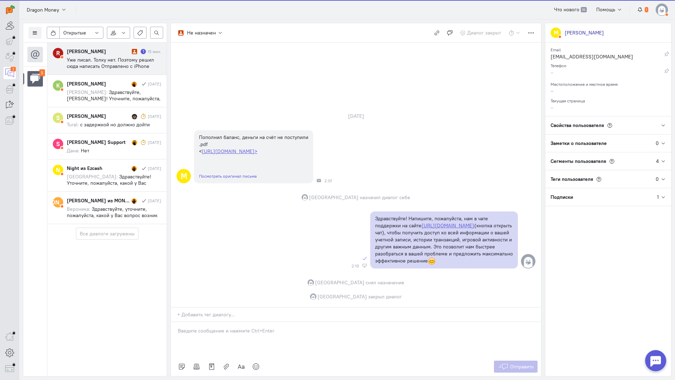
click at [107, 59] on span "Уже писал. Толку нет. Поэтому решил сюда написать Отправлено с iPhone" at bounding box center [110, 63] width 87 height 13
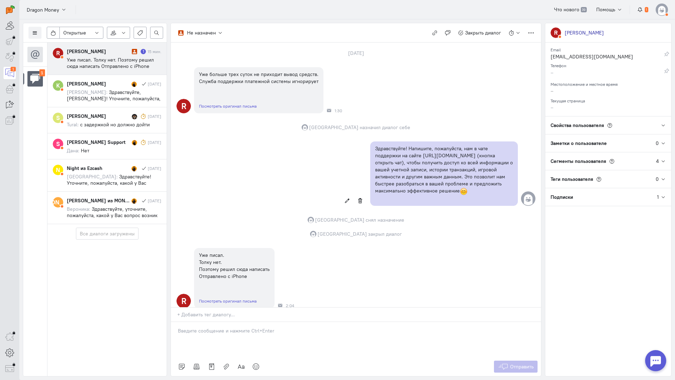
scroll to position [51, 0]
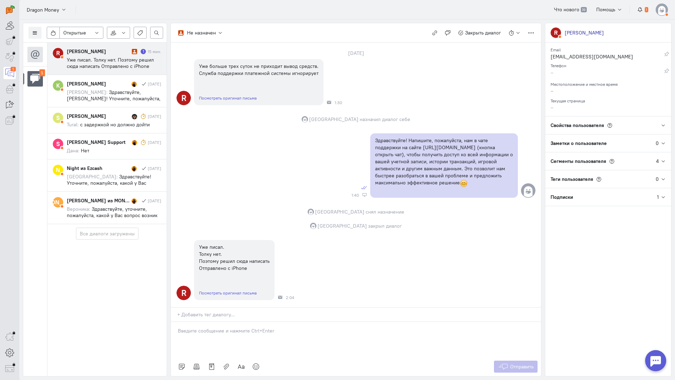
click at [238, 327] on p at bounding box center [356, 330] width 356 height 7
click at [257, 360] on link at bounding box center [256, 366] width 15 height 12
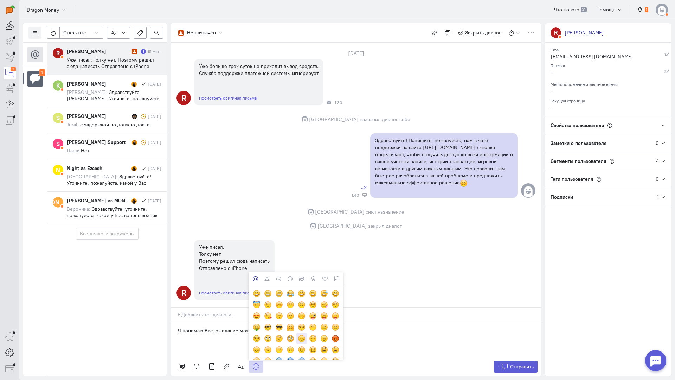
click at [304, 334] on div at bounding box center [302, 338] width 8 height 8
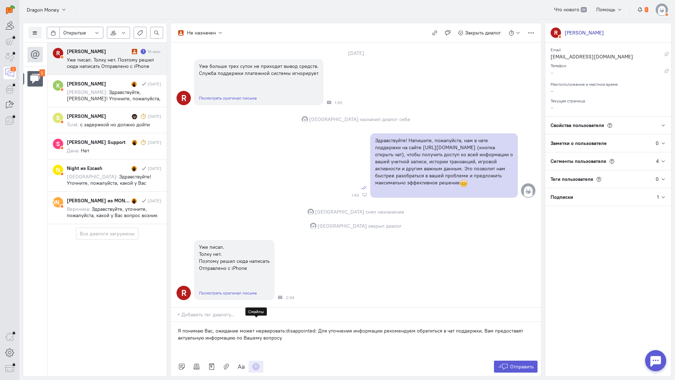
click at [257, 363] on icon at bounding box center [255, 366] width 7 height 7
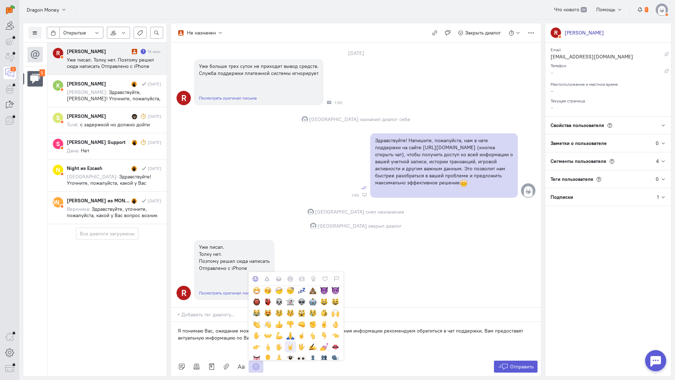
scroll to position [105, 0]
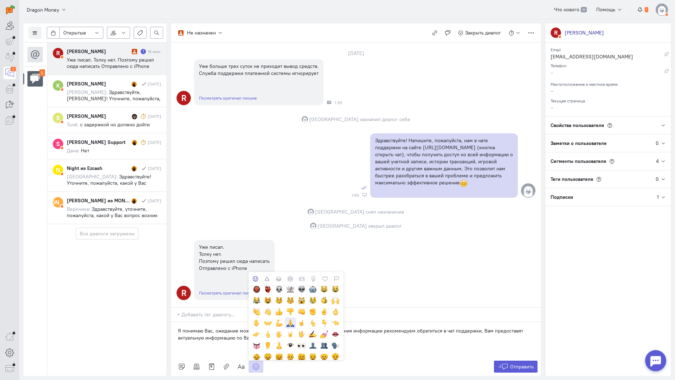
click at [290, 319] on div at bounding box center [291, 323] width 8 height 8
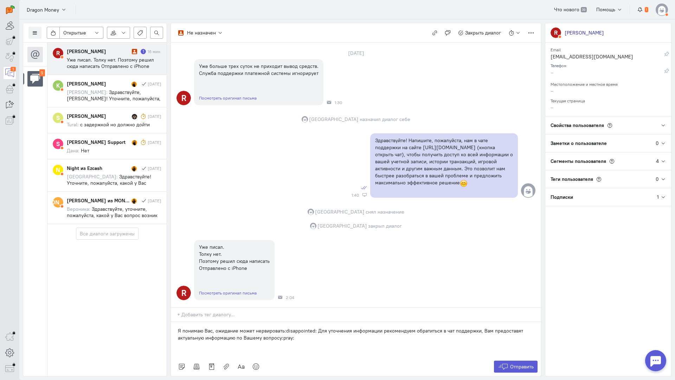
click at [323, 327] on p "Я понимаю Вас, ожидание может нервировать:disappointed: Для уточнения информаци…" at bounding box center [356, 334] width 356 height 14
click at [511, 363] on span "Отправить" at bounding box center [522, 366] width 24 height 6
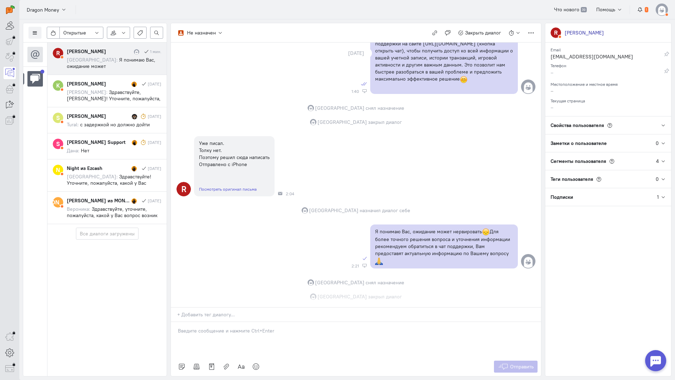
scroll to position [148, 0]
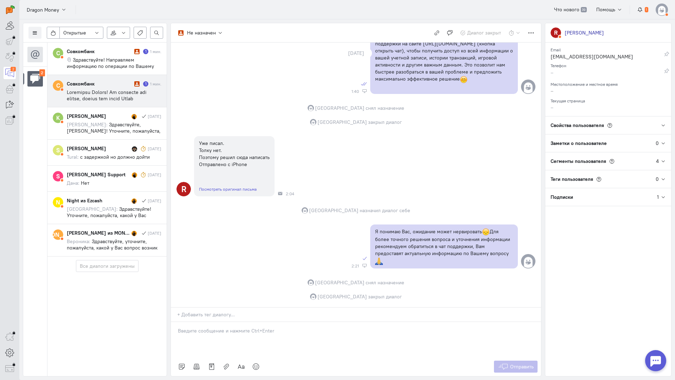
click at [108, 89] on div "Совкомбанк 1 1 мин." at bounding box center [114, 90] width 95 height 21
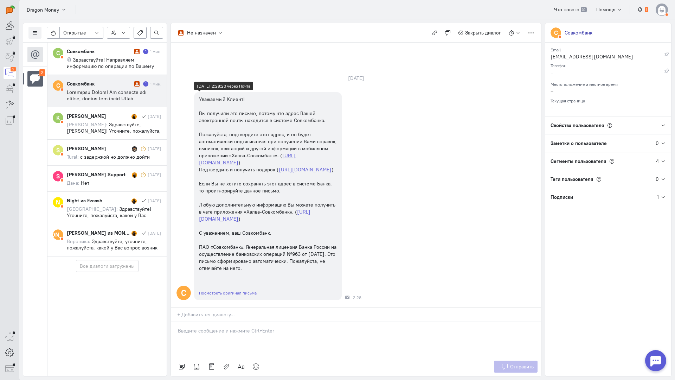
scroll to position [0, 0]
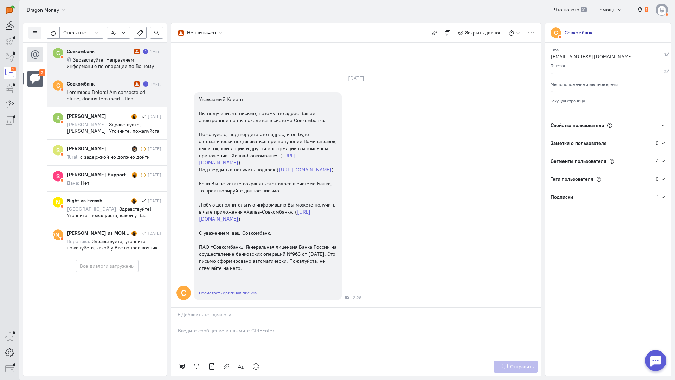
click at [112, 63] on span "Здравствуйте! Направляем информацию по операции по Вашему запросу." at bounding box center [110, 66] width 87 height 19
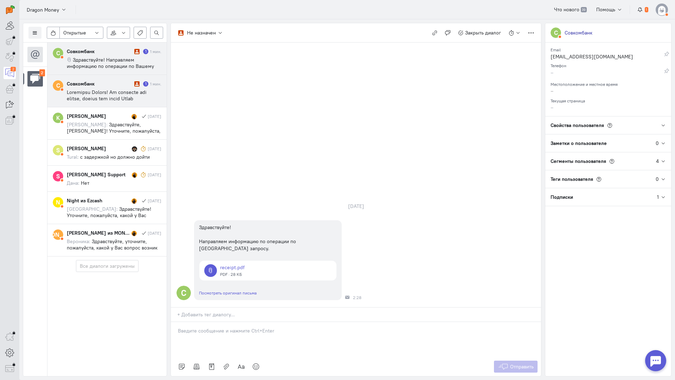
click at [110, 89] on span at bounding box center [114, 165] width 95 height 152
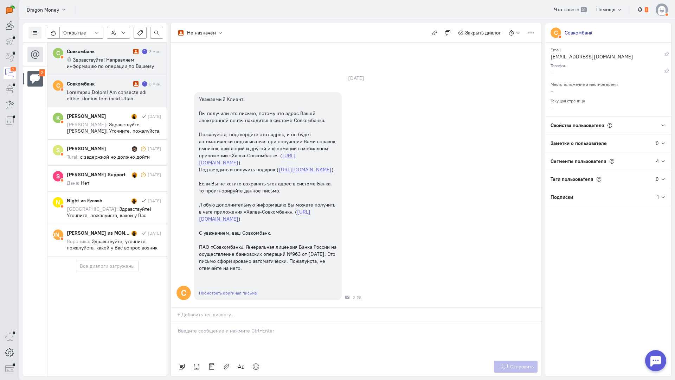
click at [103, 68] on span "Здравствуйте! Направляем информацию по операции по Вашему запросу." at bounding box center [110, 66] width 87 height 19
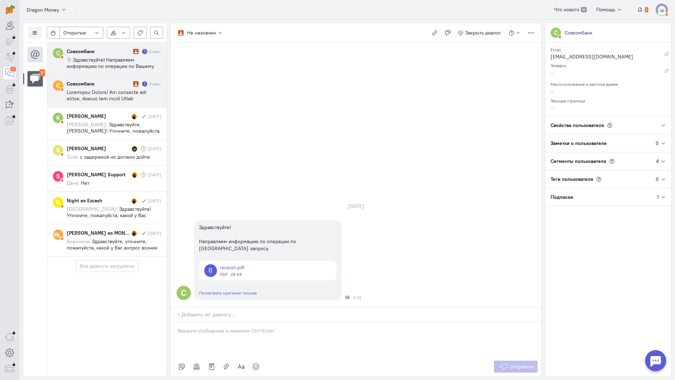
click at [118, 96] on span at bounding box center [114, 165] width 95 height 152
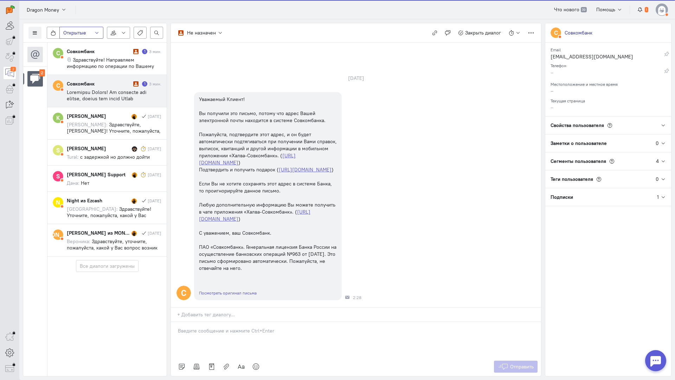
scroll to position [25, 0]
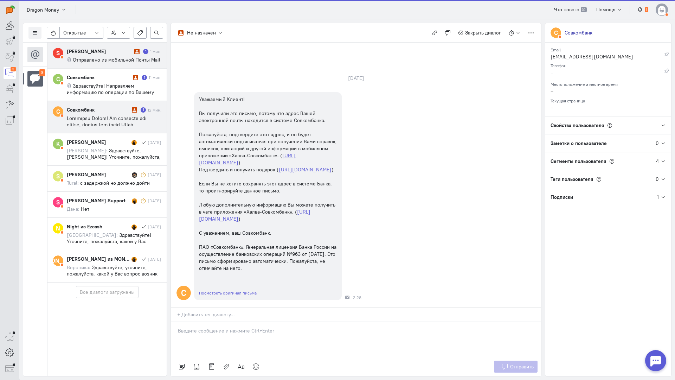
drag, startPoint x: 120, startPoint y: 62, endPoint x: 131, endPoint y: 68, distance: 12.9
click at [120, 62] on span "Отправлено из мобильной Почты Mail" at bounding box center [117, 60] width 88 height 6
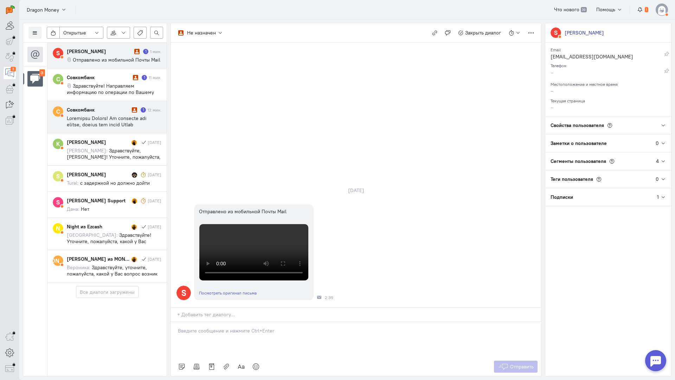
click at [108, 105] on cq-conversation-card "С Совкомбанк 1 12 мин." at bounding box center [106, 117] width 119 height 32
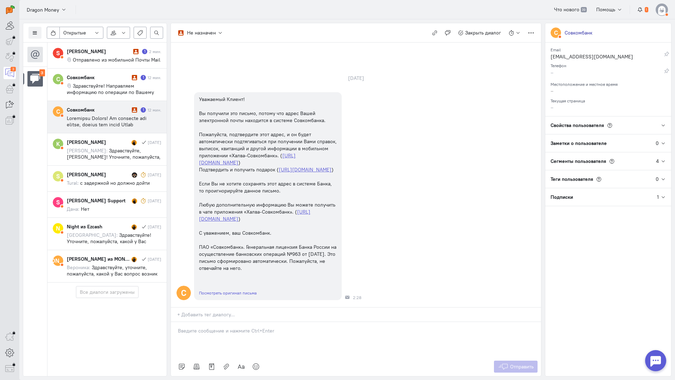
click at [107, 111] on div "Совкомбанк" at bounding box center [98, 109] width 63 height 7
click at [435, 31] on icon "button" at bounding box center [434, 32] width 5 height 5
click at [88, 77] on div "Совкомбанк" at bounding box center [98, 77] width 63 height 7
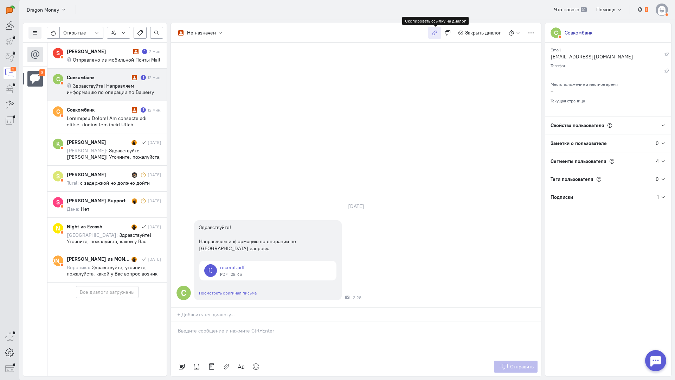
click at [434, 32] on icon "button" at bounding box center [434, 32] width 5 height 5
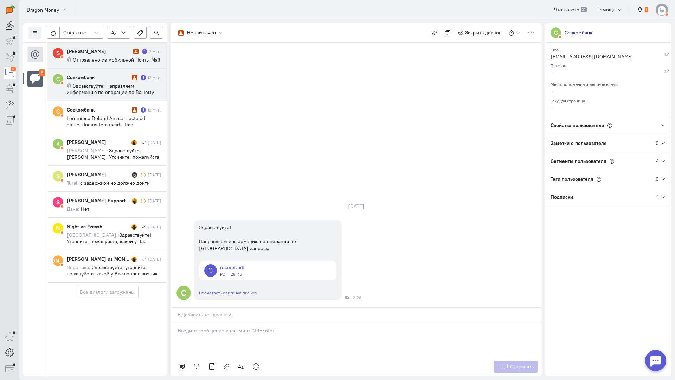
click at [94, 52] on div "[PERSON_NAME]" at bounding box center [99, 51] width 65 height 7
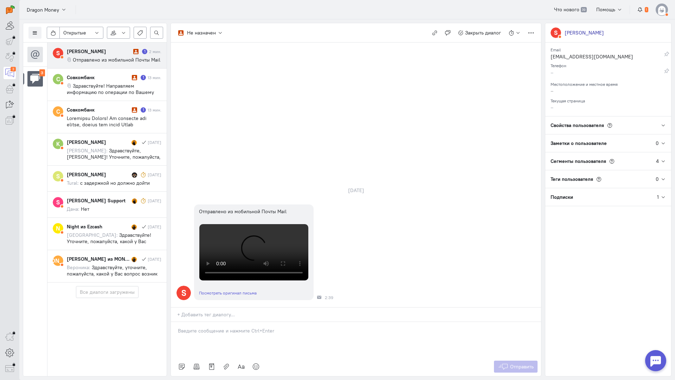
scroll to position [105, 0]
click at [124, 129] on cq-conversation-card "С Совкомбанк 1 14 мин." at bounding box center [106, 117] width 119 height 32
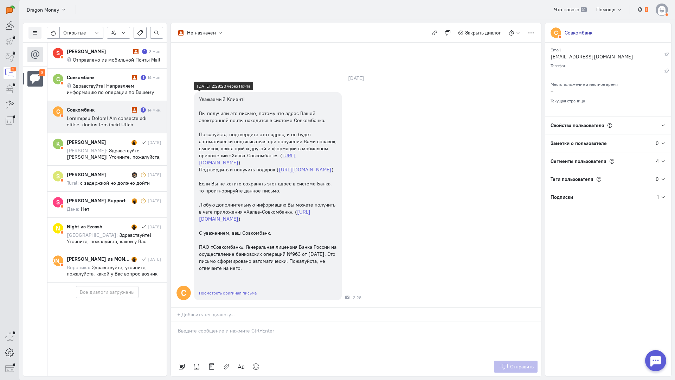
scroll to position [0, 0]
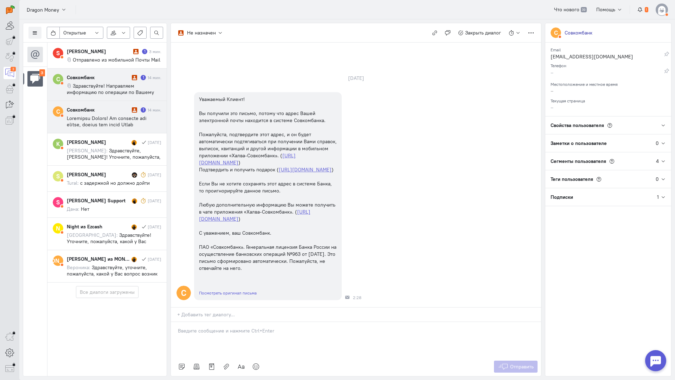
click at [103, 84] on span "Здравствуйте! Направляем информацию по операции по Вашему запросу." at bounding box center [110, 92] width 87 height 19
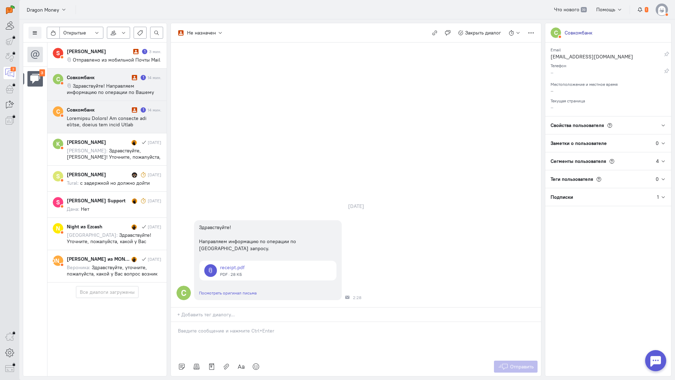
click at [119, 114] on div "Совкомбанк 1 14 мин." at bounding box center [114, 116] width 95 height 21
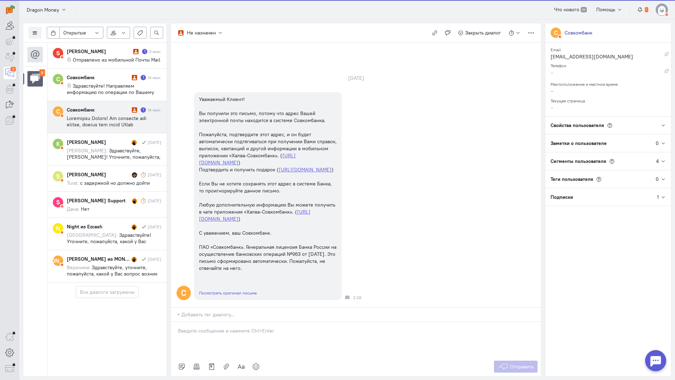
scroll to position [25, 0]
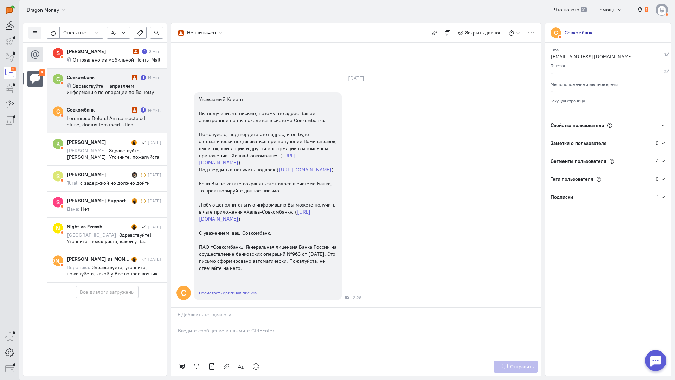
click at [115, 91] on span "Здравствуйте! Направляем информацию по операции по Вашему запросу." at bounding box center [110, 92] width 87 height 19
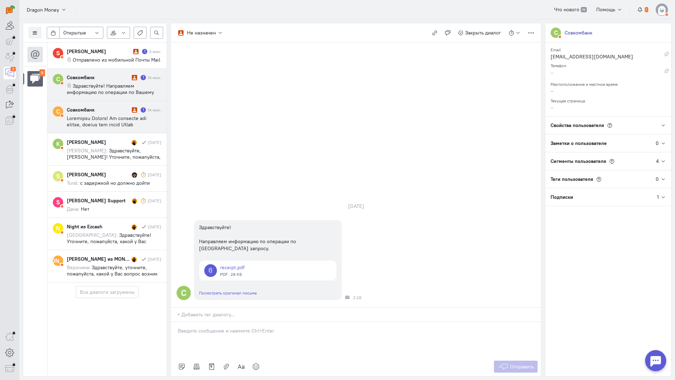
click at [97, 123] on span at bounding box center [114, 191] width 95 height 152
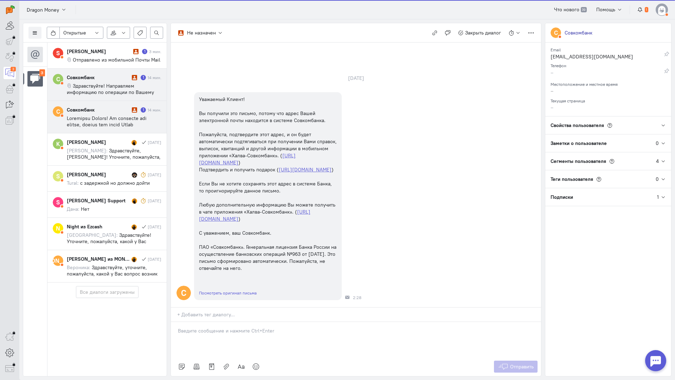
click at [119, 76] on div "Совкомбанк" at bounding box center [98, 77] width 63 height 7
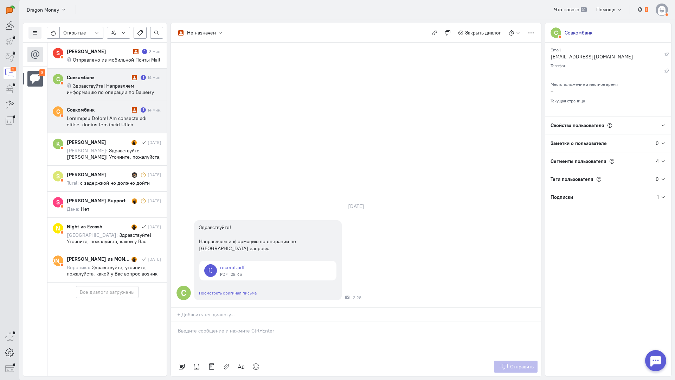
click at [113, 111] on div "Совкомбанк" at bounding box center [98, 109] width 63 height 7
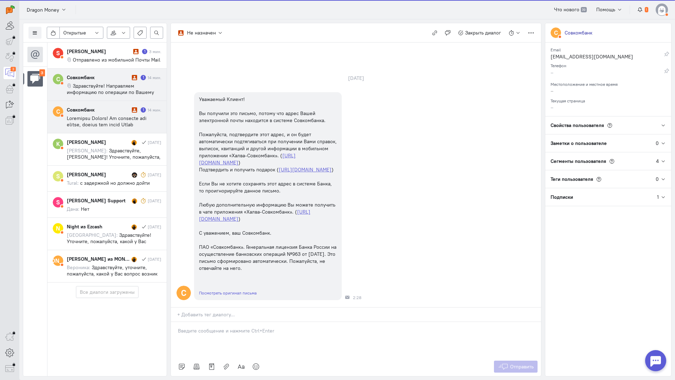
click at [120, 89] on span "Здравствуйте! Направляем информацию по операции по Вашему запросу." at bounding box center [110, 92] width 87 height 19
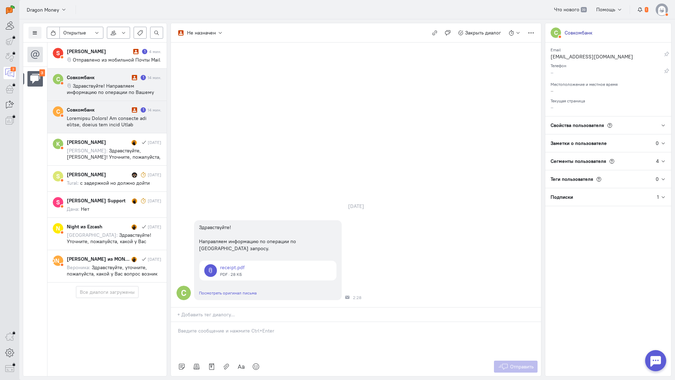
click at [110, 123] on span at bounding box center [114, 191] width 95 height 152
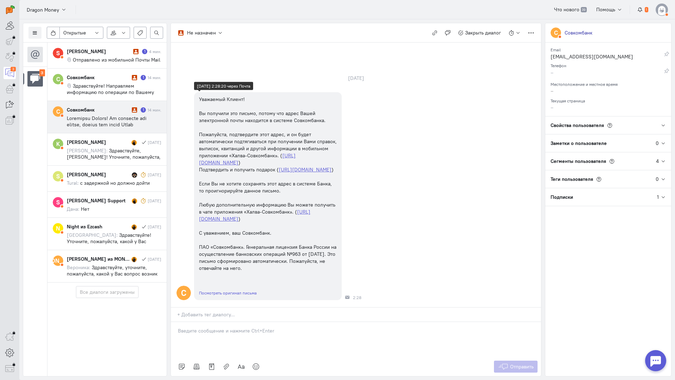
scroll to position [0, 0]
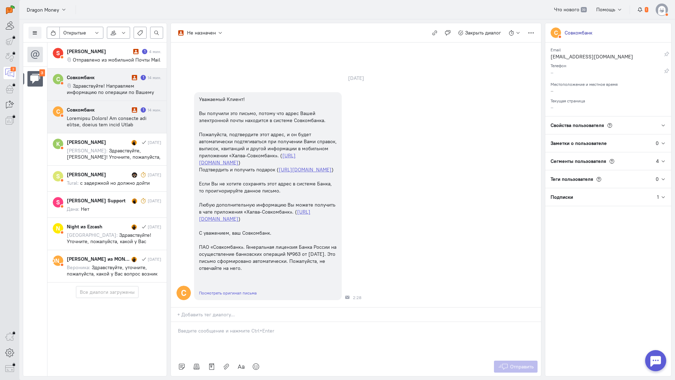
click at [121, 91] on span "Здравствуйте! Направляем информацию по операции по Вашему запросу." at bounding box center [110, 92] width 87 height 19
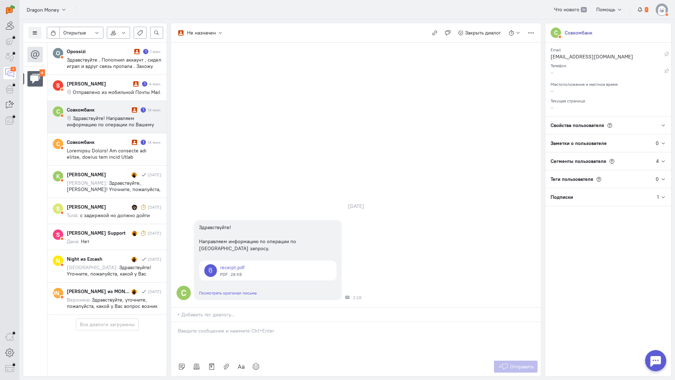
click at [134, 120] on div "Совкомбанк 1 14 мин. Здравствуйте! Направляем информацию по операции по Вашему …" at bounding box center [114, 116] width 95 height 21
click at [476, 32] on span "Закрыть диалог" at bounding box center [483, 33] width 36 height 6
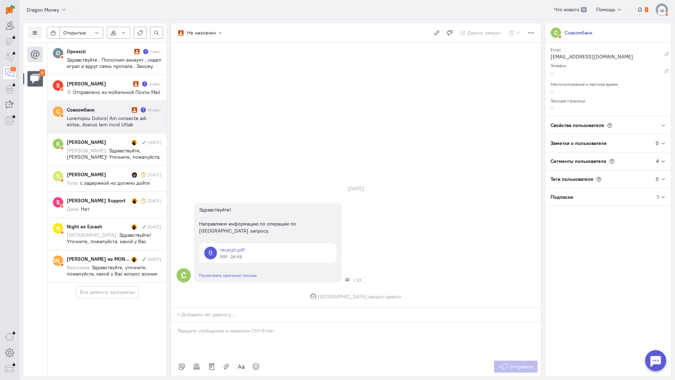
click at [115, 115] on div "Совкомбанк 1 14 мин." at bounding box center [114, 116] width 95 height 21
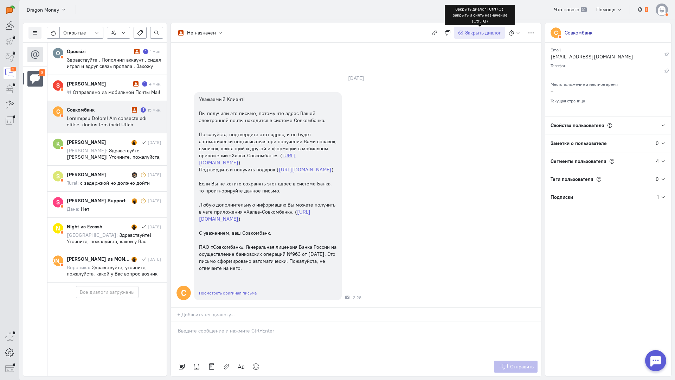
click at [481, 33] on span "Закрыть диалог" at bounding box center [483, 33] width 36 height 6
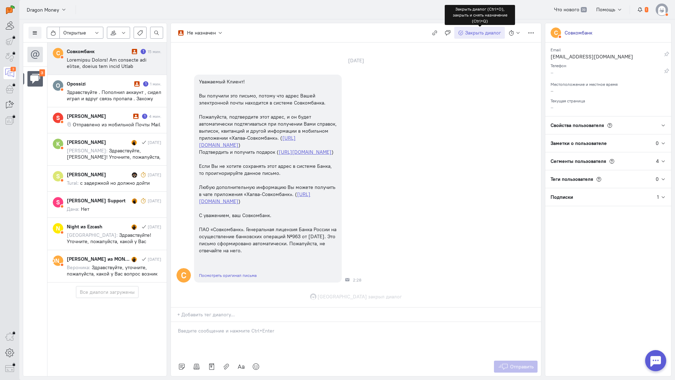
scroll to position [43, 0]
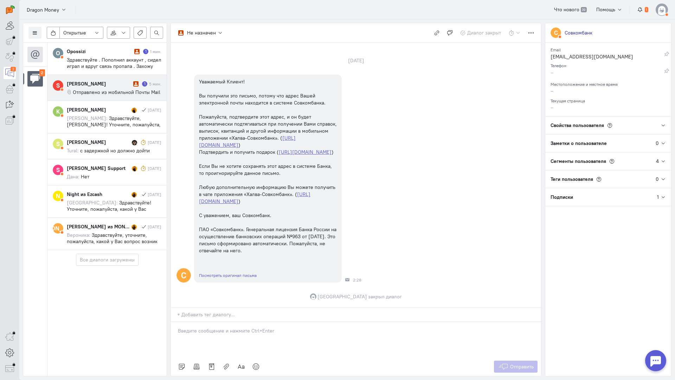
click at [113, 88] on div "[PERSON_NAME] 1 5 мин. Отправлено из мобильной Почты Mail" at bounding box center [114, 87] width 95 height 15
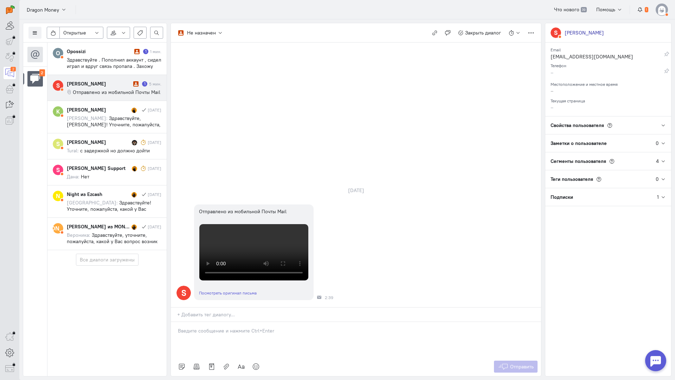
click at [119, 86] on div "[PERSON_NAME]" at bounding box center [99, 83] width 65 height 7
click at [252, 322] on div at bounding box center [356, 339] width 370 height 35
click at [176, 322] on div "Здравствуйте! Благодарим Вас за обращение и предоставленную информацию:blush:" at bounding box center [356, 339] width 370 height 35
click at [523, 363] on span "Отправить" at bounding box center [522, 366] width 24 height 6
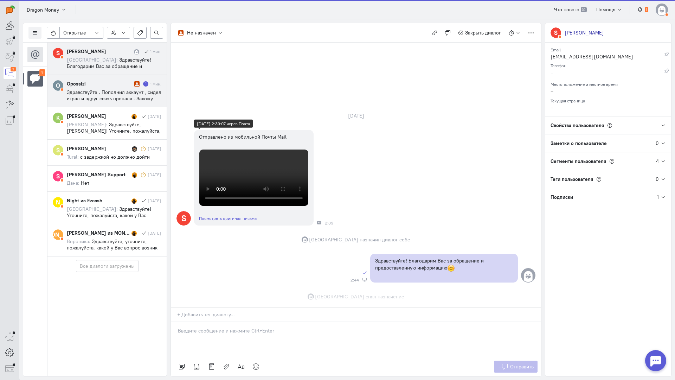
scroll to position [240, 0]
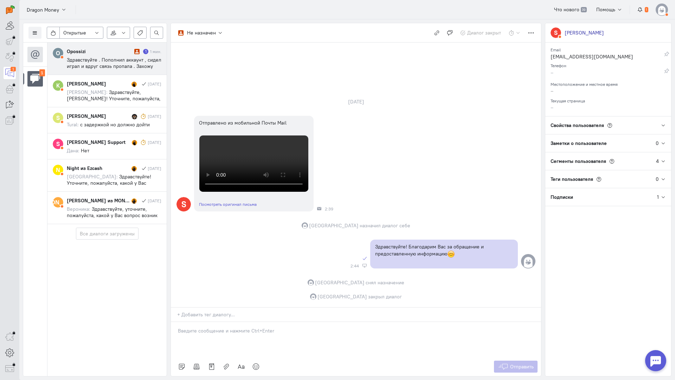
click at [95, 59] on span "Здравствуйте . Пополнил аккаунт , сидел играл и вдруг связь пропала . Захожу за…" at bounding box center [114, 73] width 95 height 32
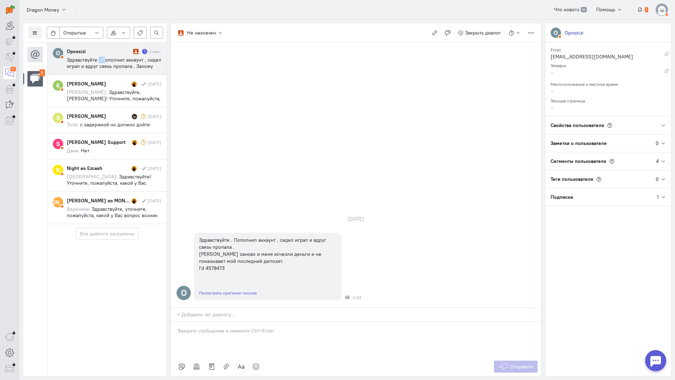
drag, startPoint x: 99, startPoint y: 59, endPoint x: 196, endPoint y: 148, distance: 132.4
click at [107, 59] on span "Здравствуйте . Пополнил аккаунт , сидел играл и вдруг связь пропала . Захожу за…" at bounding box center [114, 73] width 95 height 32
click at [252, 327] on p at bounding box center [356, 330] width 356 height 7
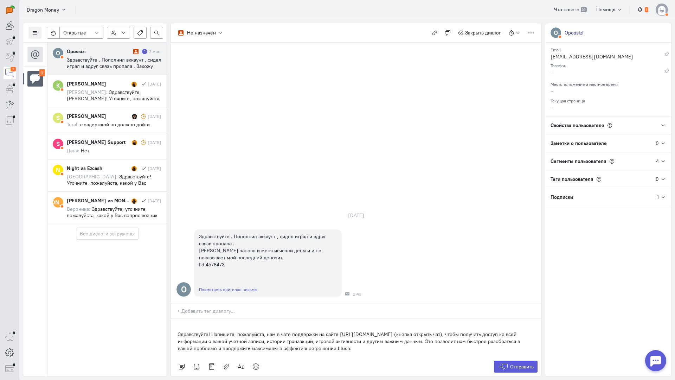
click at [178, 318] on div "Здравствуйте! Напишите, пожалуйста, нам в чате поддержки на сайте [URL][DOMAIN_…" at bounding box center [356, 337] width 370 height 39
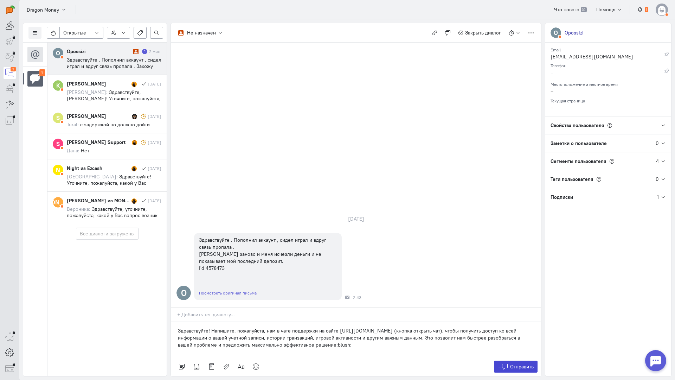
click at [499, 363] on icon at bounding box center [503, 366] width 11 height 7
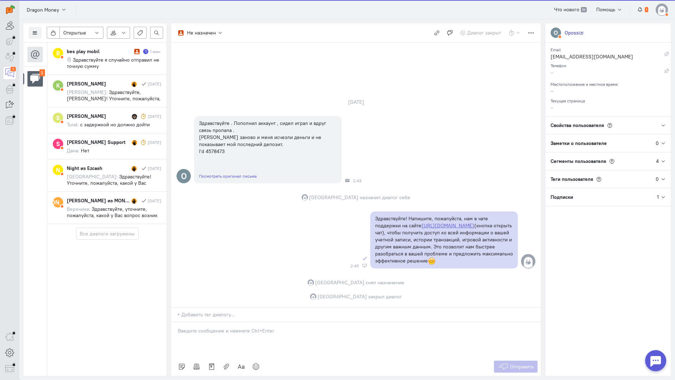
click at [98, 61] on span "Здравствуйте я случайно отправил не точную сумму" at bounding box center [113, 63] width 92 height 13
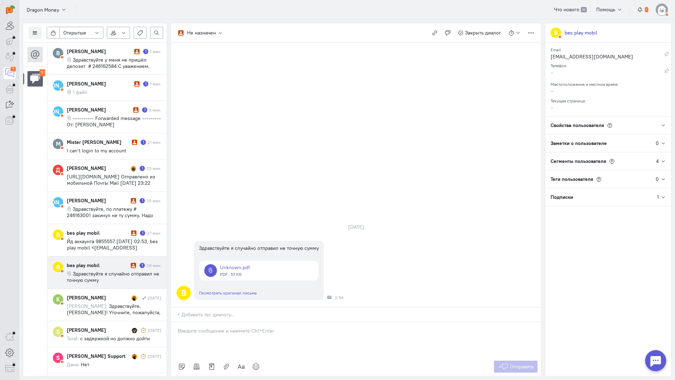
drag, startPoint x: 245, startPoint y: 295, endPoint x: 233, endPoint y: 294, distance: 12.3
click at [245, 322] on div at bounding box center [356, 339] width 370 height 35
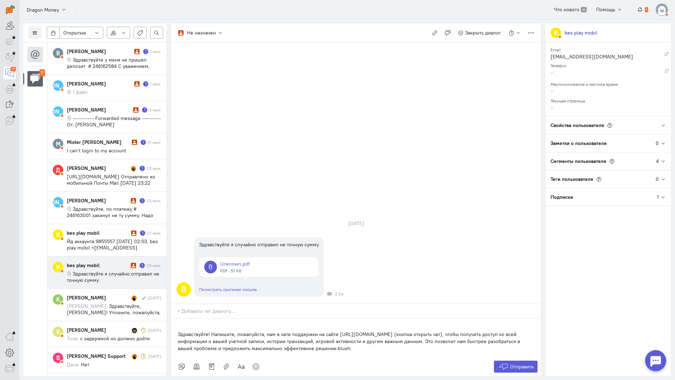
click at [171, 318] on div "Здравствуйте! Напишите, пожалуйста, нам в чате поддержки на сайте [URL][DOMAIN_…" at bounding box center [356, 337] width 370 height 39
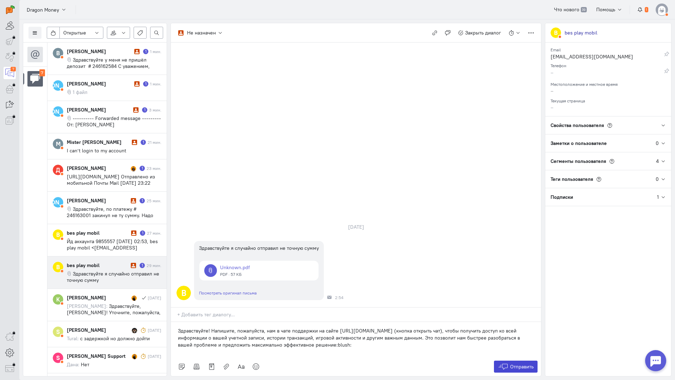
click at [519, 363] on span "Отправить" at bounding box center [522, 366] width 24 height 6
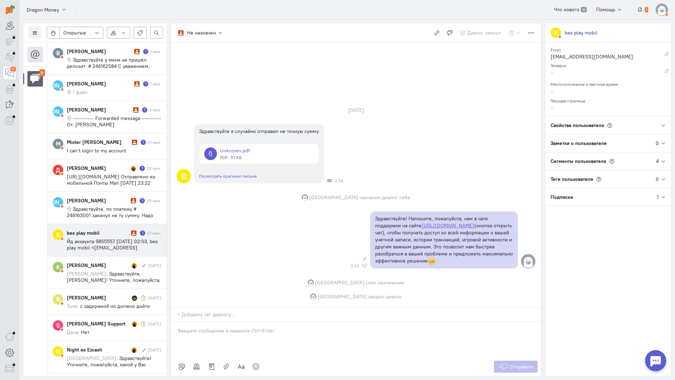
drag, startPoint x: 118, startPoint y: 244, endPoint x: 147, endPoint y: 241, distance: 29.0
click at [119, 244] on cq-message "Йд аккаунта 9855557 Сб, 4 окт. 2025 г. в 02:53, bes play mobil <ivangan023@gmai…" at bounding box center [114, 244] width 95 height 13
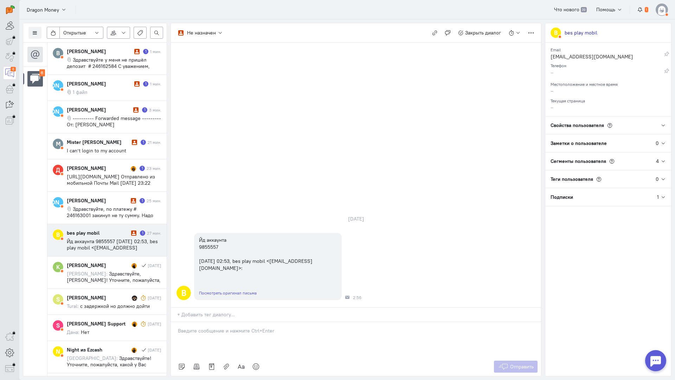
click at [222, 327] on p at bounding box center [356, 330] width 356 height 7
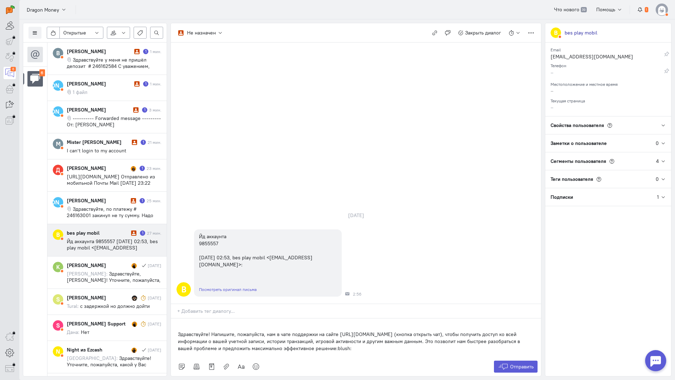
click at [175, 318] on div "Здравствуйте! Напишите, пожалуйста, нам в чате поддержки на сайте [URL][DOMAIN_…" at bounding box center [356, 337] width 370 height 39
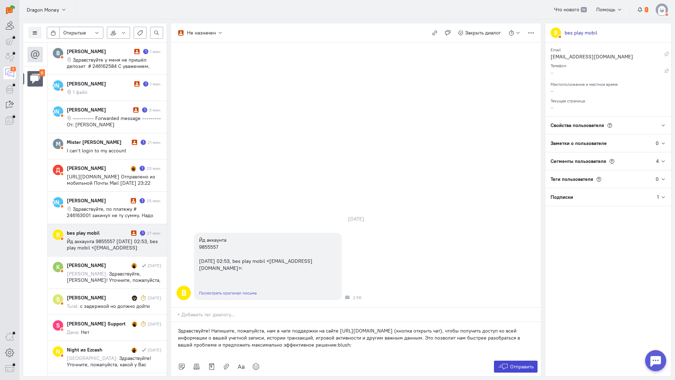
click at [524, 363] on span "Отправить" at bounding box center [522, 366] width 24 height 6
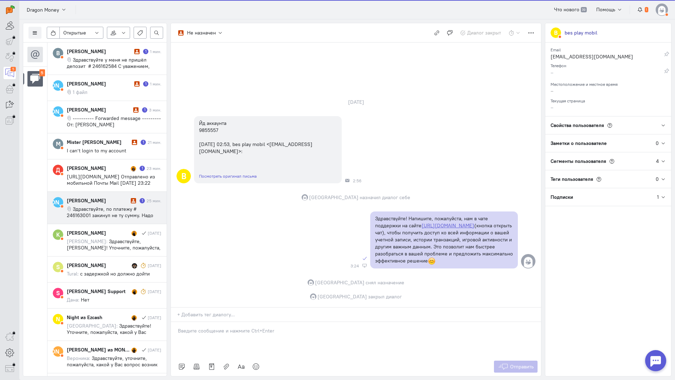
click at [118, 200] on div "Андрей терещенко" at bounding box center [98, 200] width 62 height 7
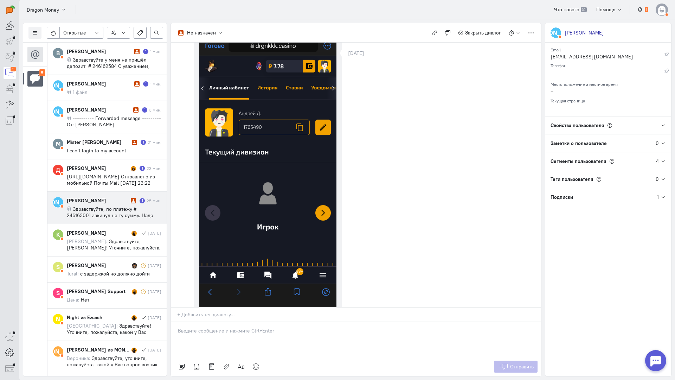
scroll to position [8, 0]
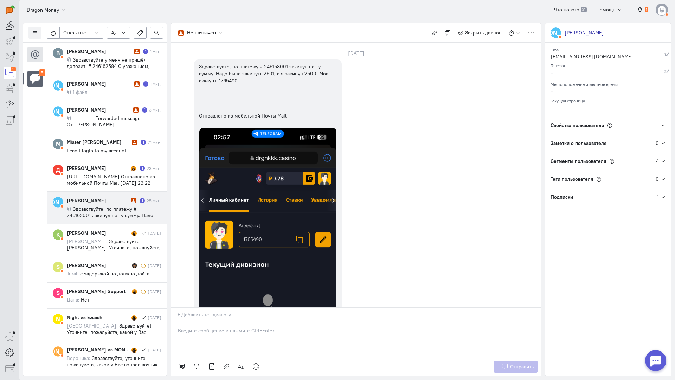
drag, startPoint x: 212, startPoint y: 298, endPoint x: 205, endPoint y: 294, distance: 8.5
click at [212, 322] on div at bounding box center [356, 339] width 370 height 35
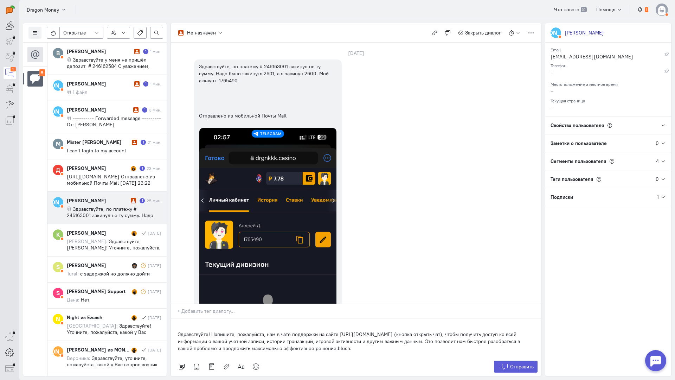
click at [179, 330] on p "Здравствуйте! Напишите, пожалуйста, нам в чате поддержки на сайте [URL][DOMAIN_…" at bounding box center [356, 340] width 356 height 21
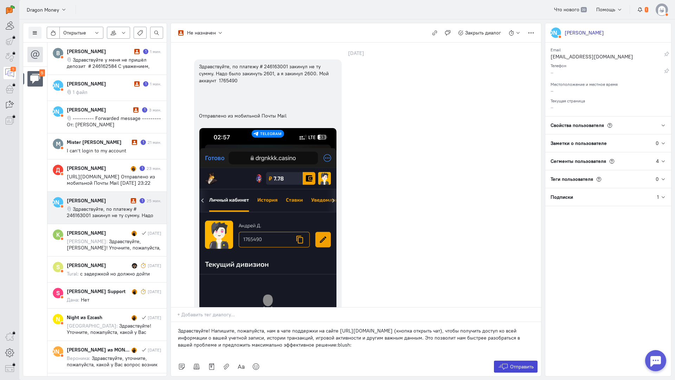
click at [508, 360] on button "Отправить" at bounding box center [516, 366] width 44 height 12
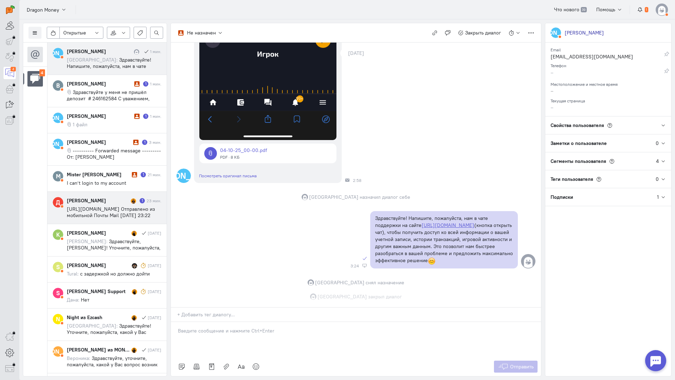
scroll to position [336, 0]
click at [116, 200] on div "А Андрей терещенко 1 мин. София: Здравствуйте! Напишите, пожалуйста, нам в чате…" at bounding box center [106, 208] width 119 height 330
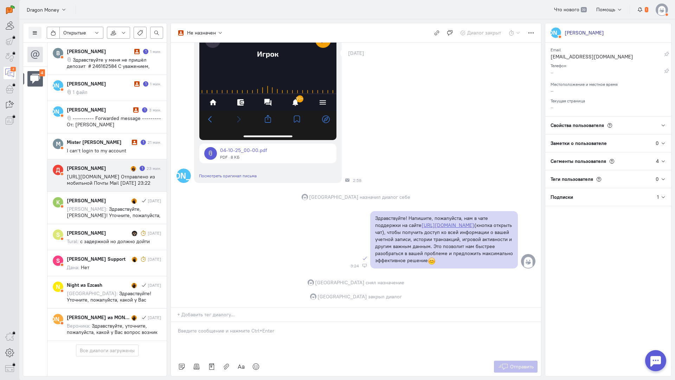
click at [120, 175] on span "https://drgnkkk.casino/ Отправлено из мобильной Почты Mail пятница, 3 октября 2…" at bounding box center [111, 192] width 88 height 38
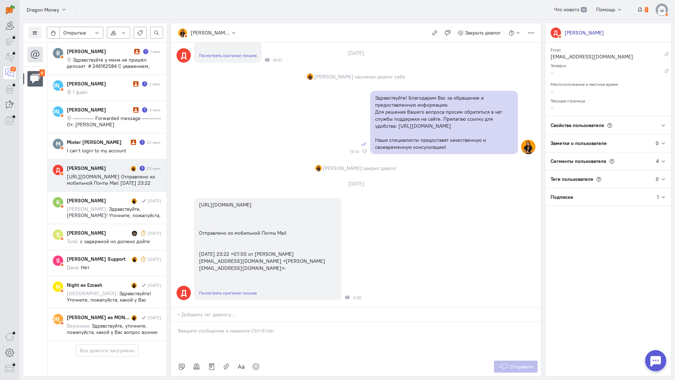
scroll to position [87, 0]
click at [236, 327] on p at bounding box center [356, 330] width 356 height 7
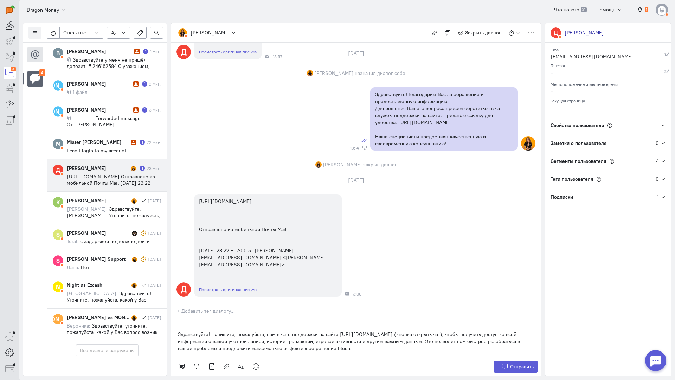
click at [174, 318] on div "Здравствуйте! Напишите, пожалуйста, нам в чате поддержки на сайте [URL][DOMAIN_…" at bounding box center [356, 337] width 370 height 39
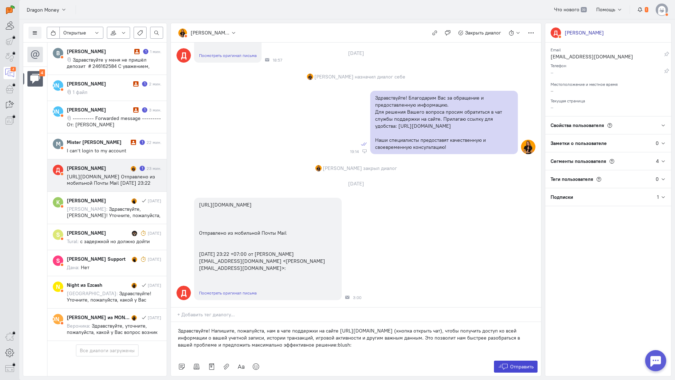
click at [515, 360] on button "Отправить" at bounding box center [516, 366] width 44 height 12
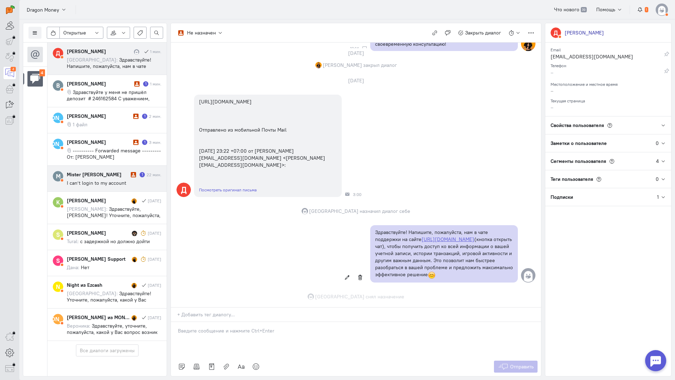
scroll to position [204, 0]
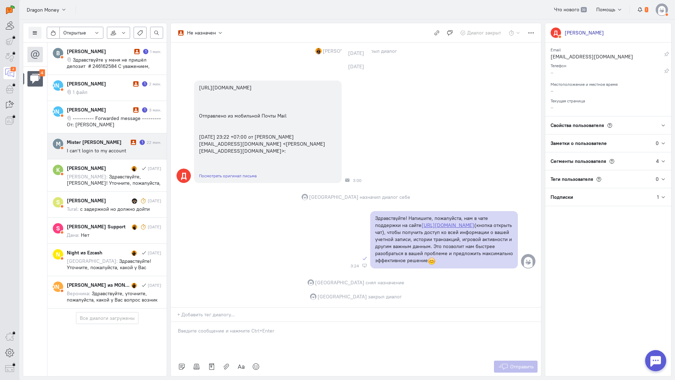
click at [113, 153] on span "I can’t login to my account" at bounding box center [96, 150] width 59 height 6
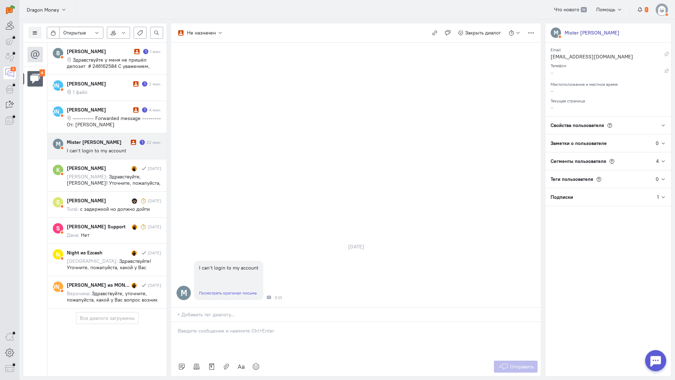
click at [102, 144] on div "Mister Anjey" at bounding box center [98, 142] width 62 height 7
click at [104, 116] on span "---------- Forwarded message --------- От: наташа мережина <merezhina1973@gmail…" at bounding box center [114, 127] width 94 height 25
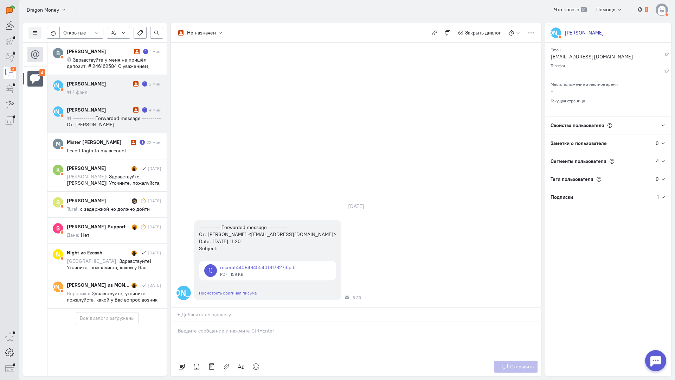
click at [136, 87] on div "наташа мережина 1 2 мин. 1 файл" at bounding box center [114, 87] width 95 height 15
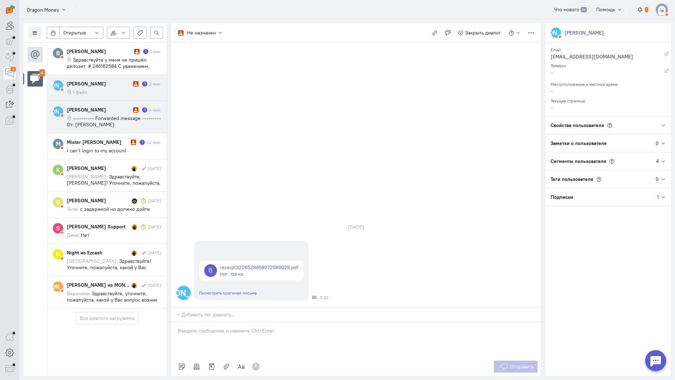
click at [113, 109] on div "наташа мережина" at bounding box center [99, 109] width 65 height 7
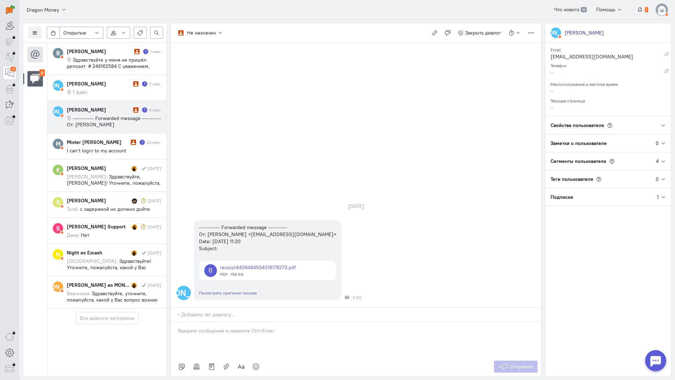
drag, startPoint x: 243, startPoint y: 296, endPoint x: 208, endPoint y: 294, distance: 34.9
click at [241, 322] on div at bounding box center [356, 339] width 370 height 35
click at [174, 322] on div "Здравствуйте! Благодарим Вас за обращение и предоставленную информацию:blush:" at bounding box center [356, 339] width 370 height 35
click at [506, 363] on icon at bounding box center [503, 366] width 11 height 7
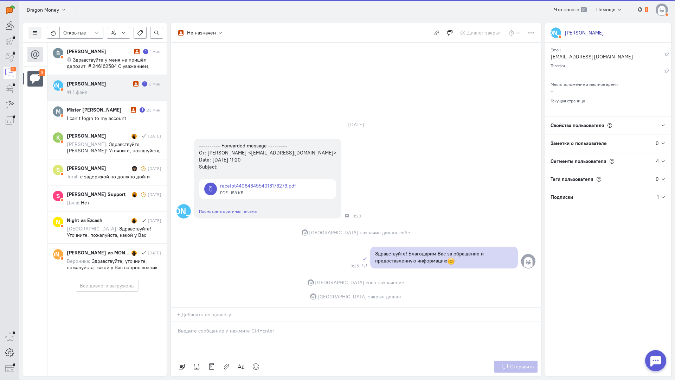
click at [105, 93] on cq-message "1 файл" at bounding box center [114, 92] width 95 height 6
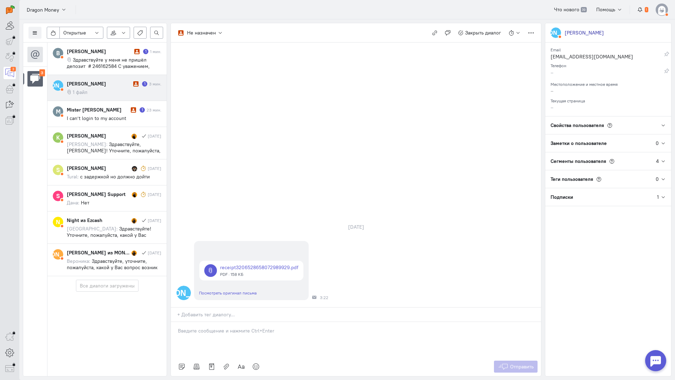
click at [227, 322] on div at bounding box center [356, 339] width 370 height 35
click at [176, 322] on div "Здравствуйте! Благодарим Вас за обращение и предоставленную информацию:blush:" at bounding box center [356, 339] width 370 height 35
click at [506, 363] on icon at bounding box center [503, 366] width 11 height 7
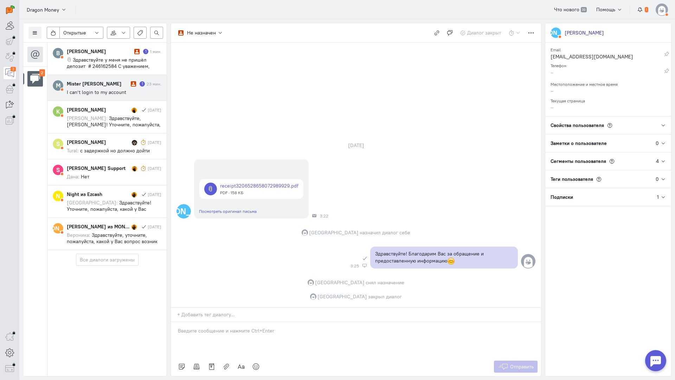
drag, startPoint x: 114, startPoint y: 60, endPoint x: 155, endPoint y: 78, distance: 44.5
click at [114, 59] on span "Здравствуйте у меня не пришёл депозит # 246162584 С уважением, влад устин qazuj…" at bounding box center [109, 69] width 84 height 25
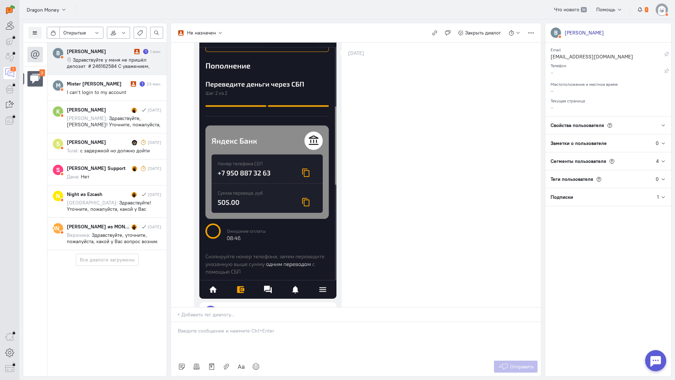
scroll to position [0, 0]
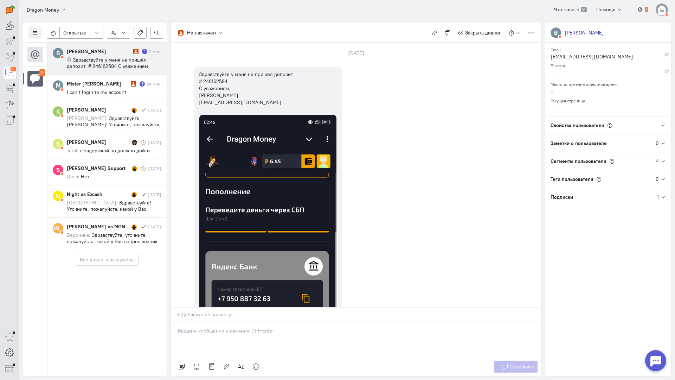
drag, startPoint x: 212, startPoint y: 298, endPoint x: 206, endPoint y: 294, distance: 7.8
click at [211, 322] on div at bounding box center [356, 339] width 370 height 35
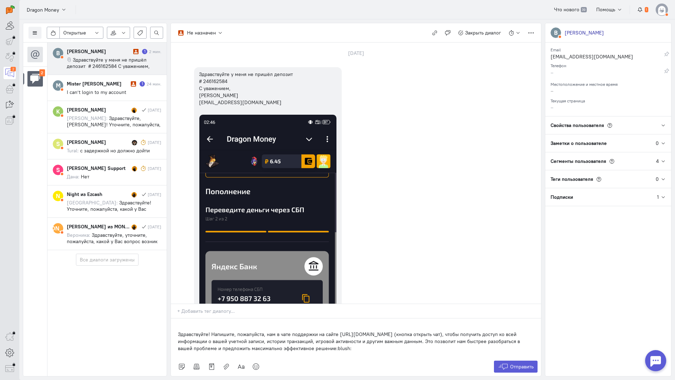
click at [174, 318] on div "Здравствуйте! Напишите, пожалуйста, нам в чате поддержки на сайте [URL][DOMAIN_…" at bounding box center [356, 337] width 370 height 39
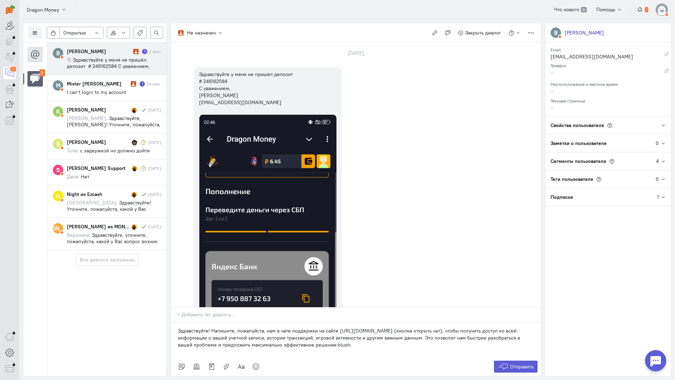
click at [530, 334] on div "Список пользователей Включить темную тему Открытые Открытые диалоги Отложенные …" at bounding box center [347, 199] width 656 height 360
click at [525, 363] on span "Отправить" at bounding box center [522, 366] width 24 height 6
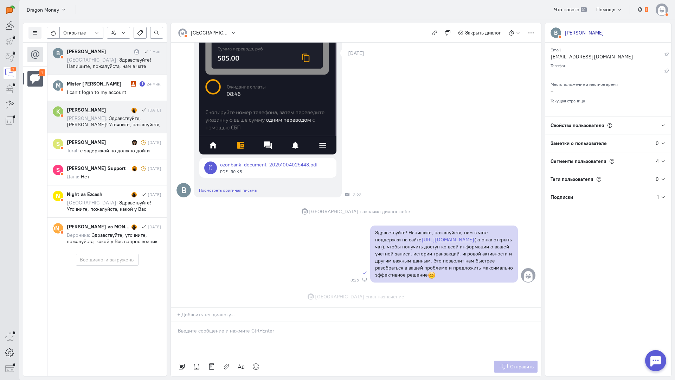
scroll to position [327, 0]
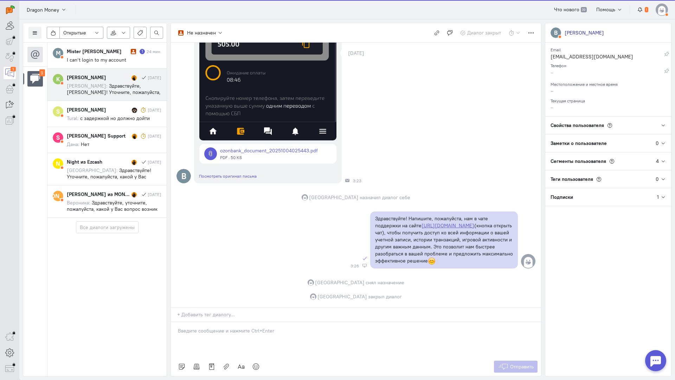
click at [103, 90] on span "Здравствуйте, [PERSON_NAME]! Уточните, пожалуйста, с кем ранее вы вели диалог?" at bounding box center [114, 92] width 94 height 19
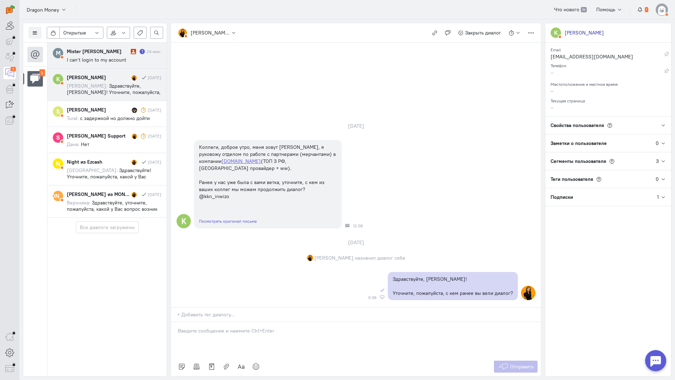
click at [109, 57] on span "I can’t login to my account" at bounding box center [96, 60] width 59 height 6
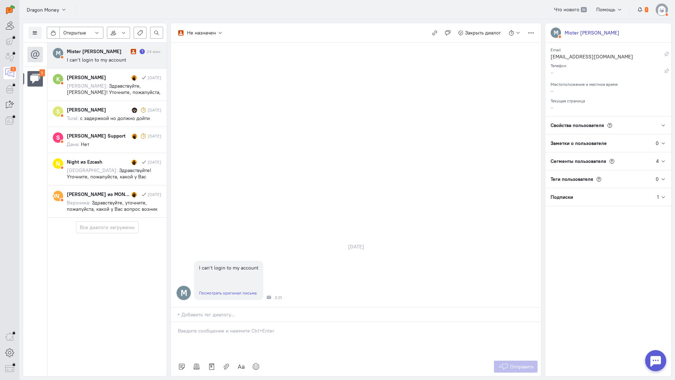
click at [130, 54] on div "Mister Anjey 1 24 мин." at bounding box center [114, 51] width 95 height 7
click at [228, 322] on div at bounding box center [356, 339] width 370 height 35
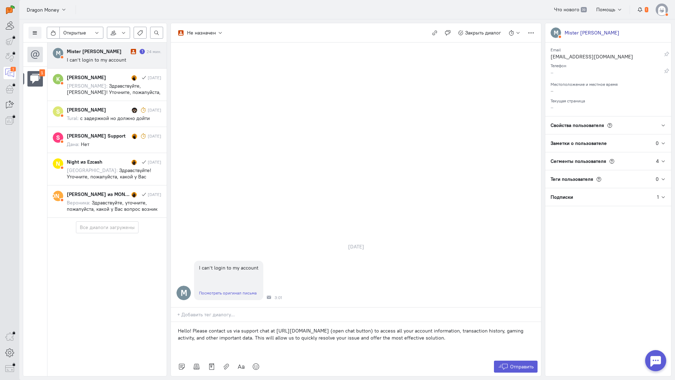
click at [178, 327] on p "Hello! Please contact us via support chat at https://drgnkkk.casino/ (open chat…" at bounding box center [356, 334] width 356 height 14
click at [509, 360] on button "Отправить" at bounding box center [516, 366] width 44 height 12
